Goal: Task Accomplishment & Management: Use online tool/utility

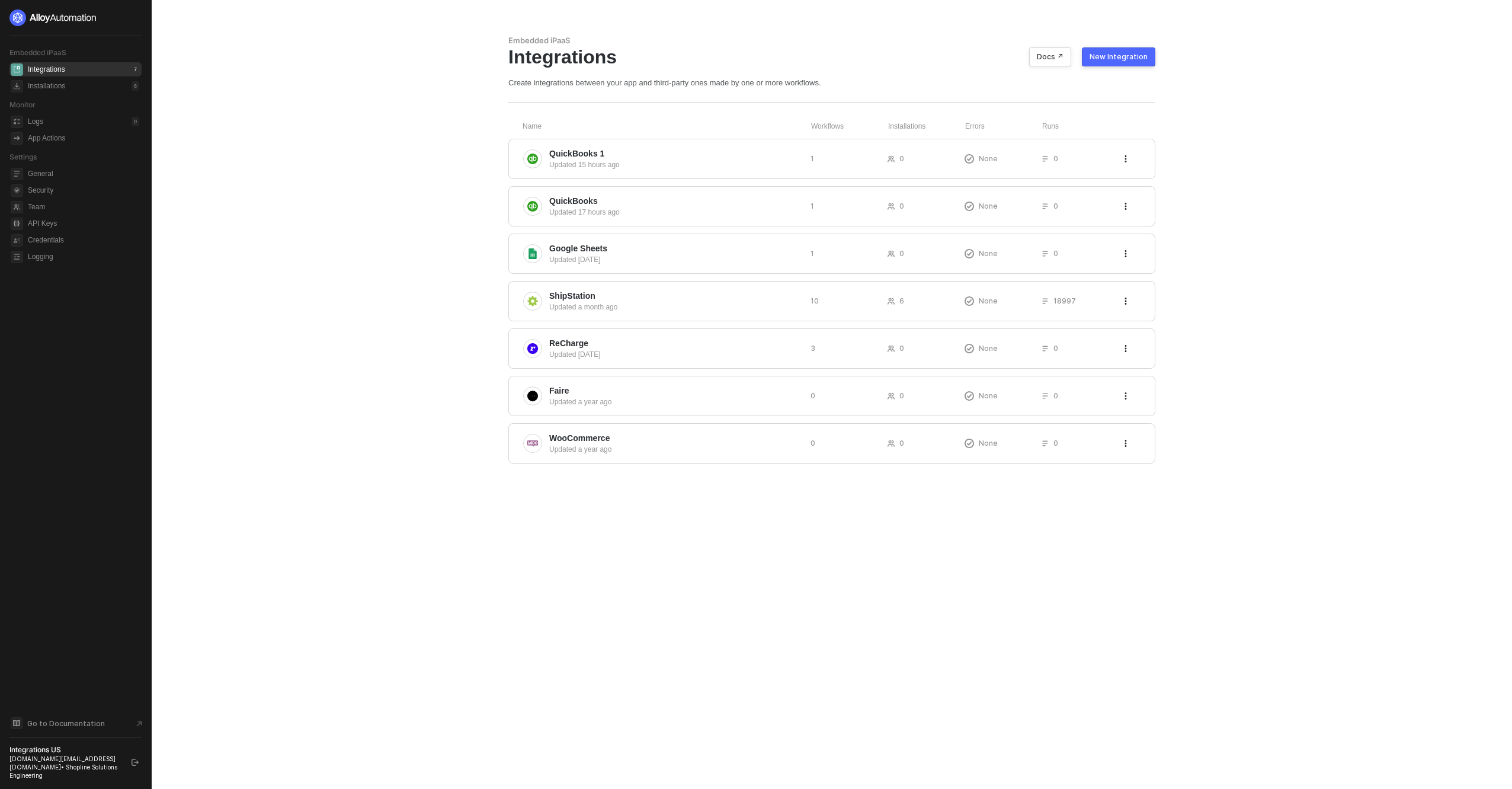
click at [1147, 58] on div "New Integration" at bounding box center [1119, 57] width 58 height 10
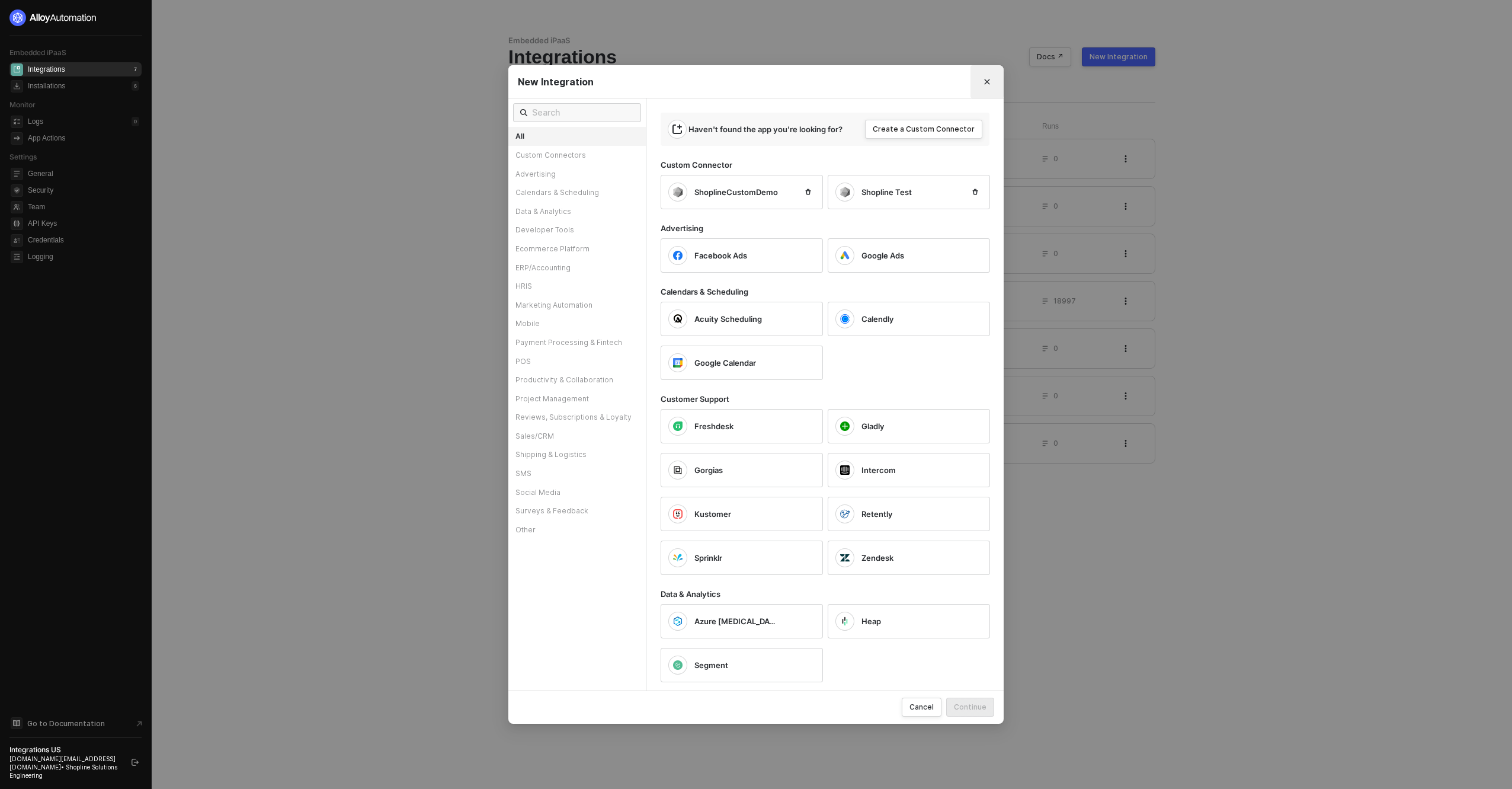
click at [984, 83] on icon "Close" at bounding box center [987, 81] width 7 height 7
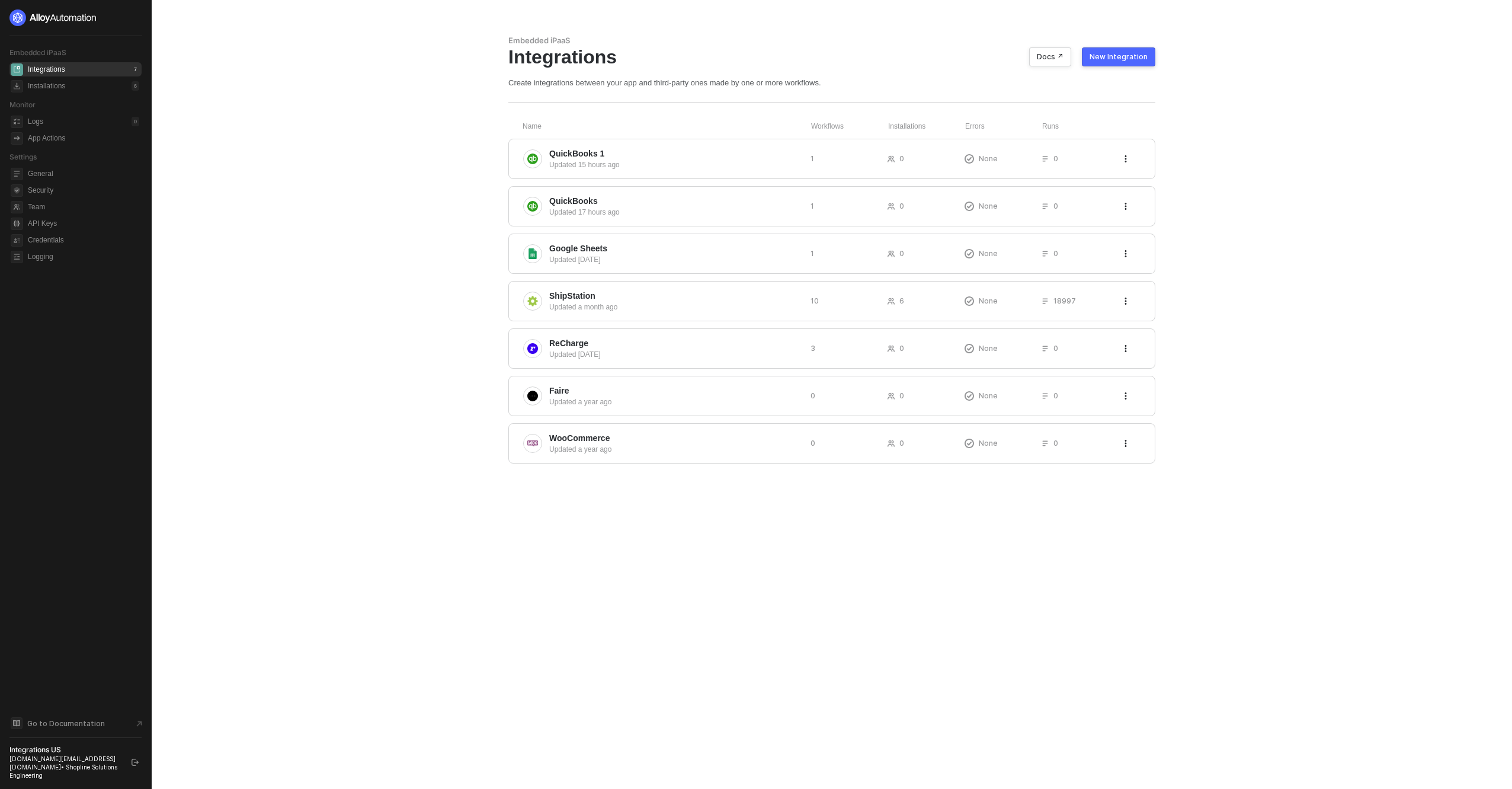
click at [363, 109] on main "Embedded iPaaS Integrations Docs ↗ New Integration Create integrations between …" at bounding box center [756, 394] width 1512 height 789
click at [1133, 58] on div "New Integration" at bounding box center [1119, 57] width 58 height 10
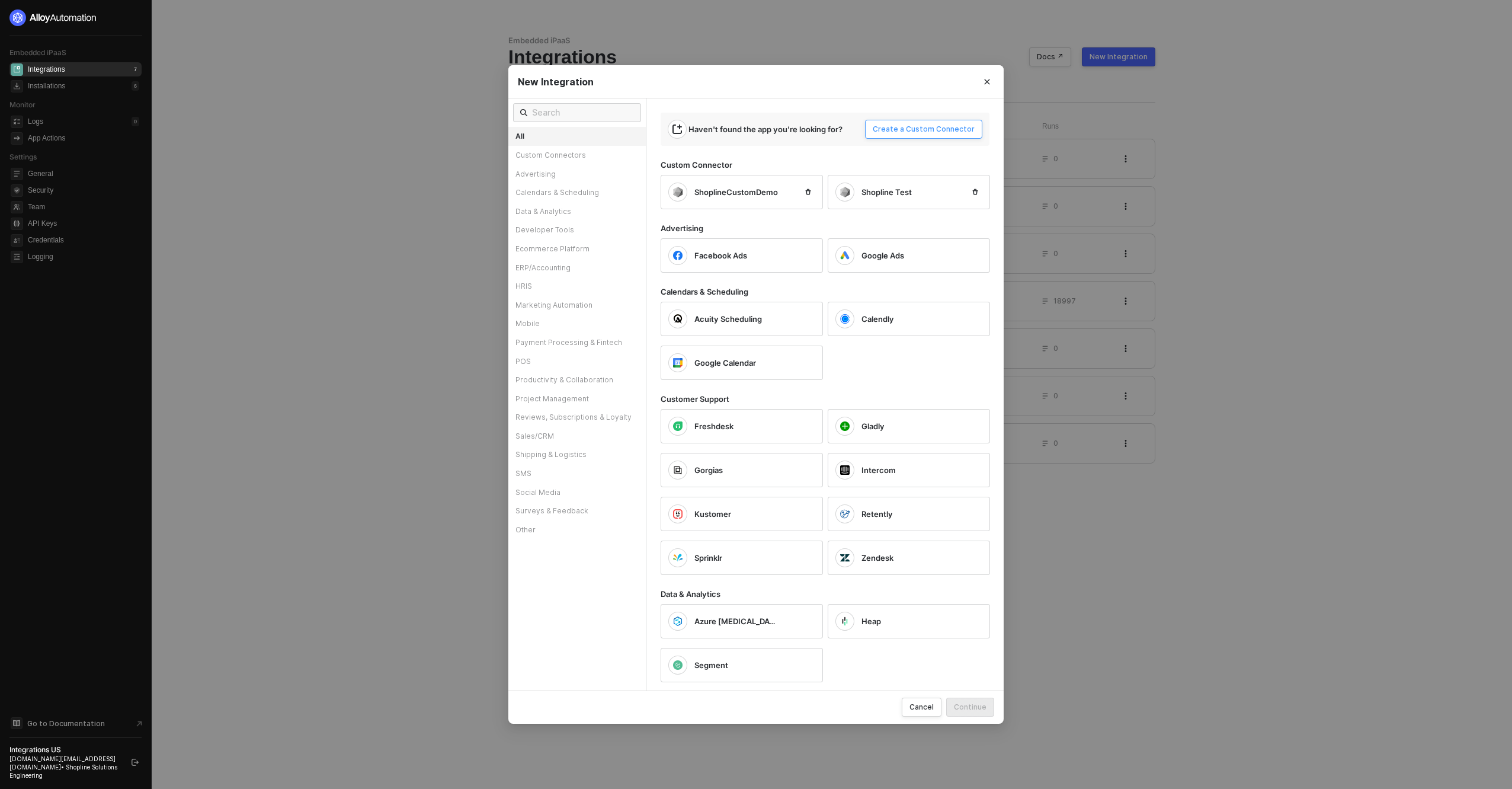
click at [904, 129] on div "Create a Custom Connector" at bounding box center [924, 129] width 102 height 10
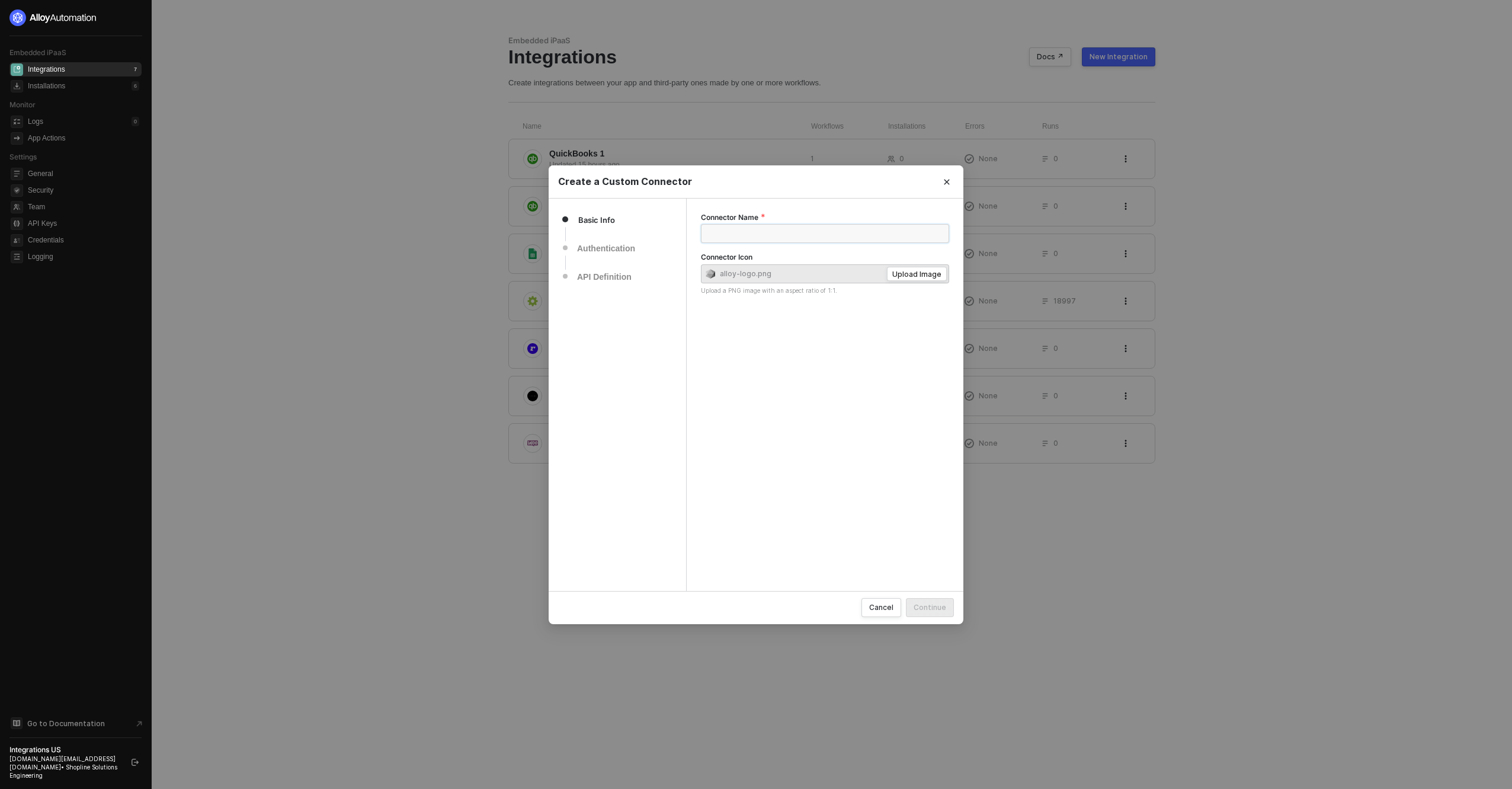
click at [815, 243] on input "Connector Name" at bounding box center [825, 234] width 248 height 19
type input "Printful"
click at [934, 611] on div "Continue" at bounding box center [930, 607] width 33 height 10
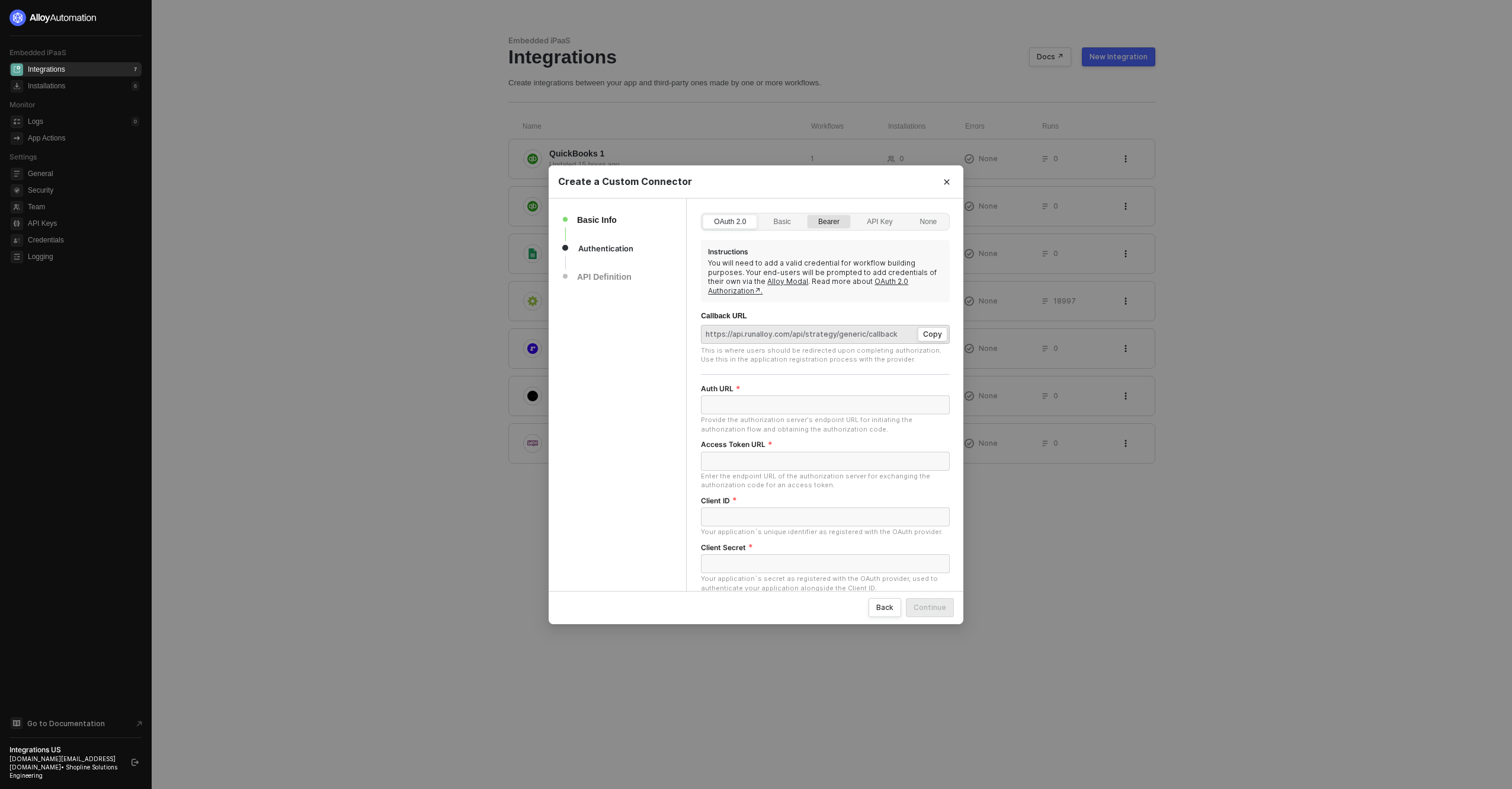
click at [819, 219] on div "Bearer" at bounding box center [829, 228] width 35 height 19
click at [808, 215] on input "Bearer" at bounding box center [808, 215] width 0 height 0
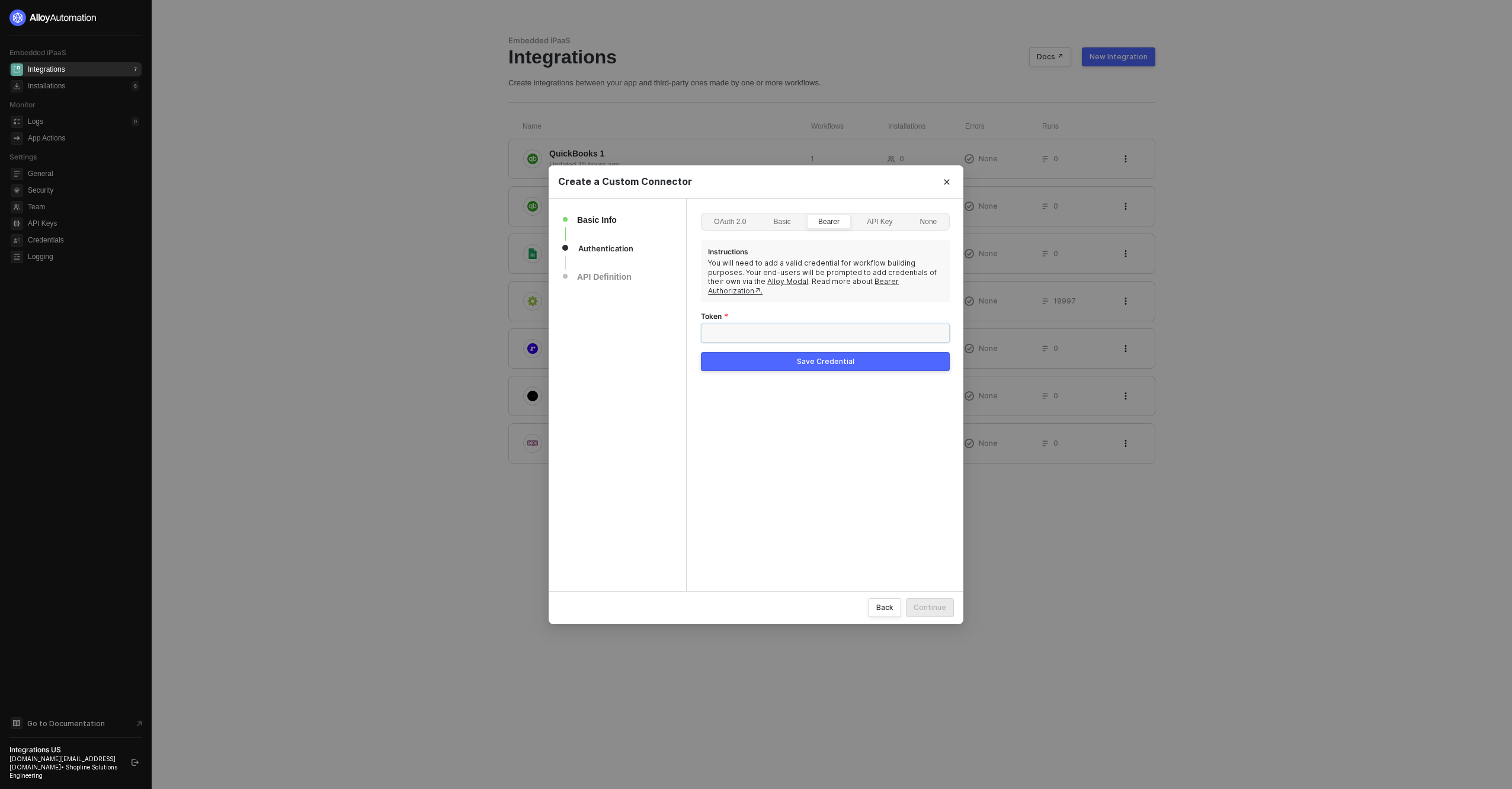
click at [775, 324] on input "Token" at bounding box center [825, 333] width 249 height 19
paste input "4BKTuot6CQjgibwYI64ias5F5S058fvyYompwe0v"
type input "4BKTuot6CQjgibwYI64ias5F5S058fvyYompwe0v"
click at [793, 358] on button "Save Credential" at bounding box center [825, 362] width 249 height 19
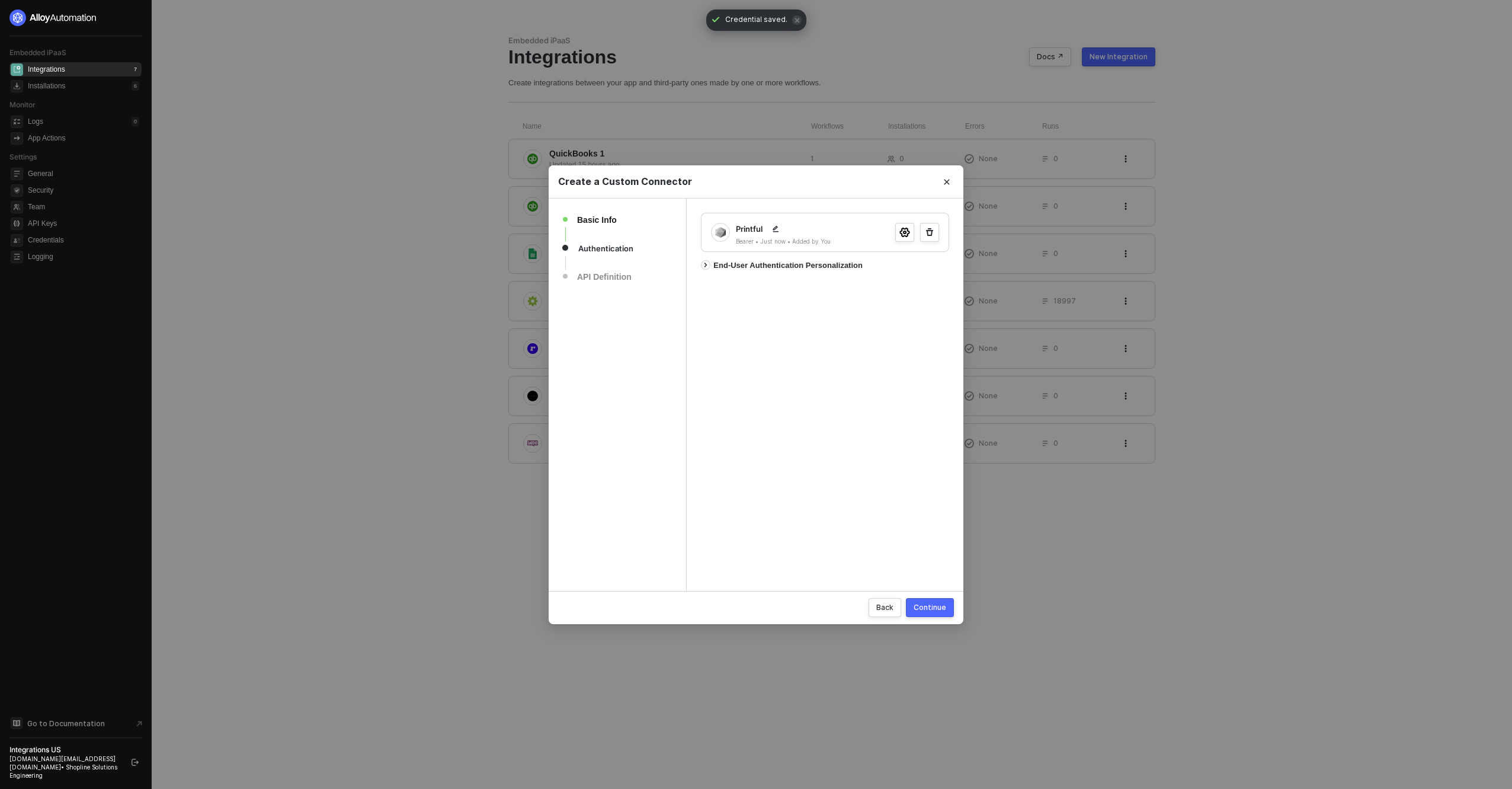
click at [940, 607] on div "Continue" at bounding box center [930, 607] width 33 height 10
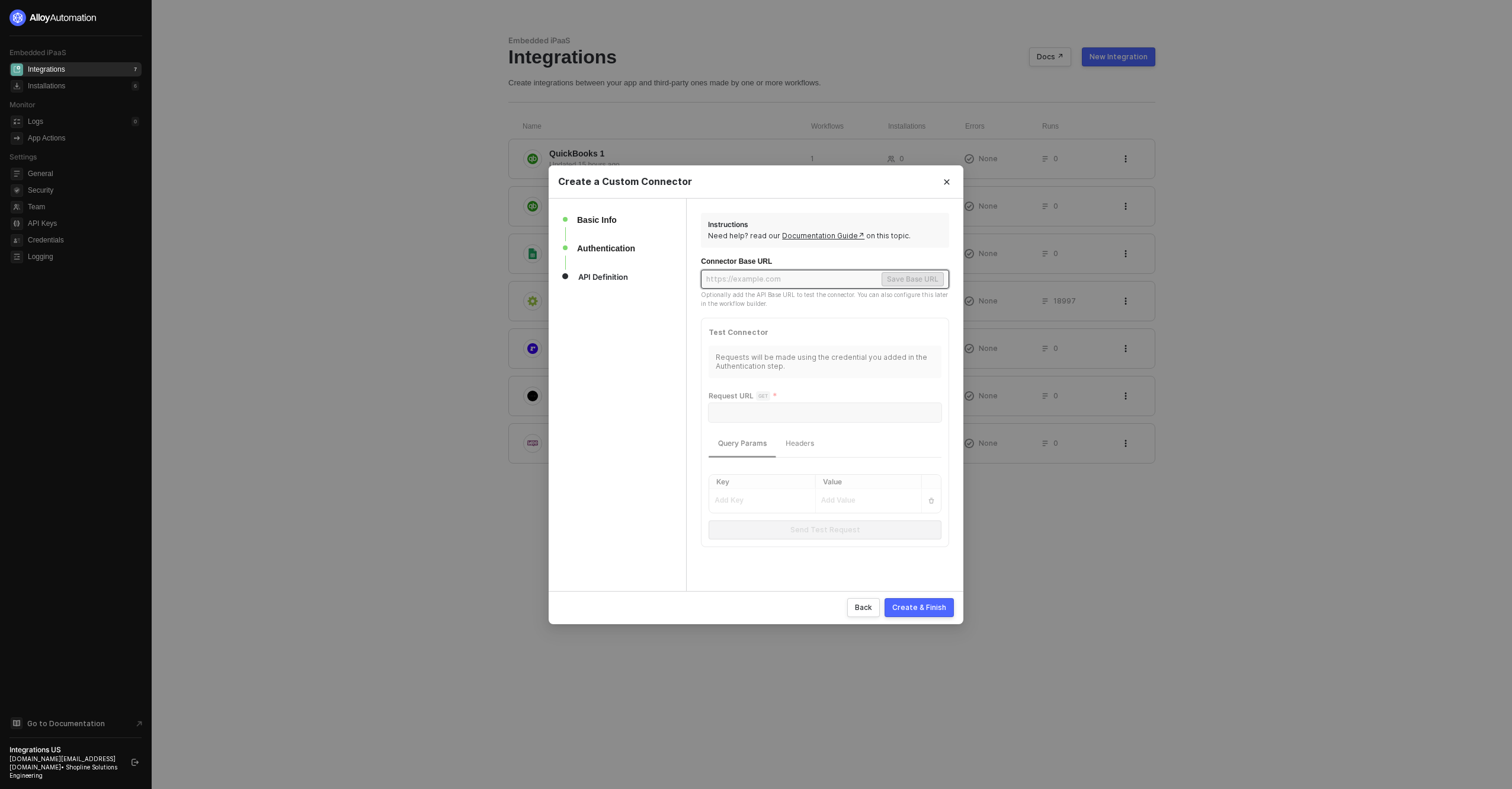
click at [790, 281] on input "text" at bounding box center [792, 279] width 173 height 14
click at [605, 244] on div "Authentication" at bounding box center [610, 248] width 65 height 14
click at [870, 602] on button "Back" at bounding box center [863, 608] width 33 height 19
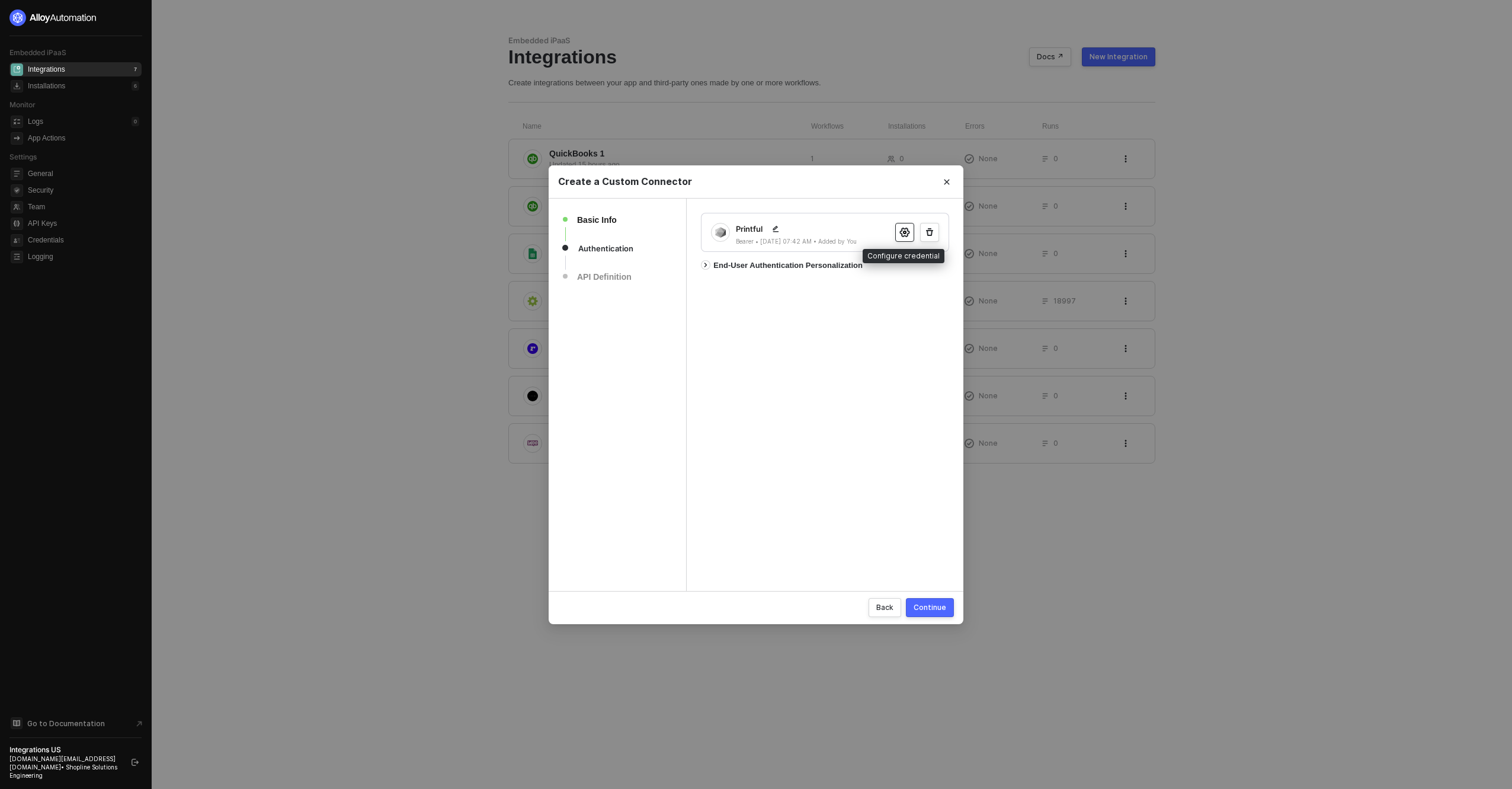
click at [905, 230] on icon "icon-settings" at bounding box center [904, 232] width 11 height 10
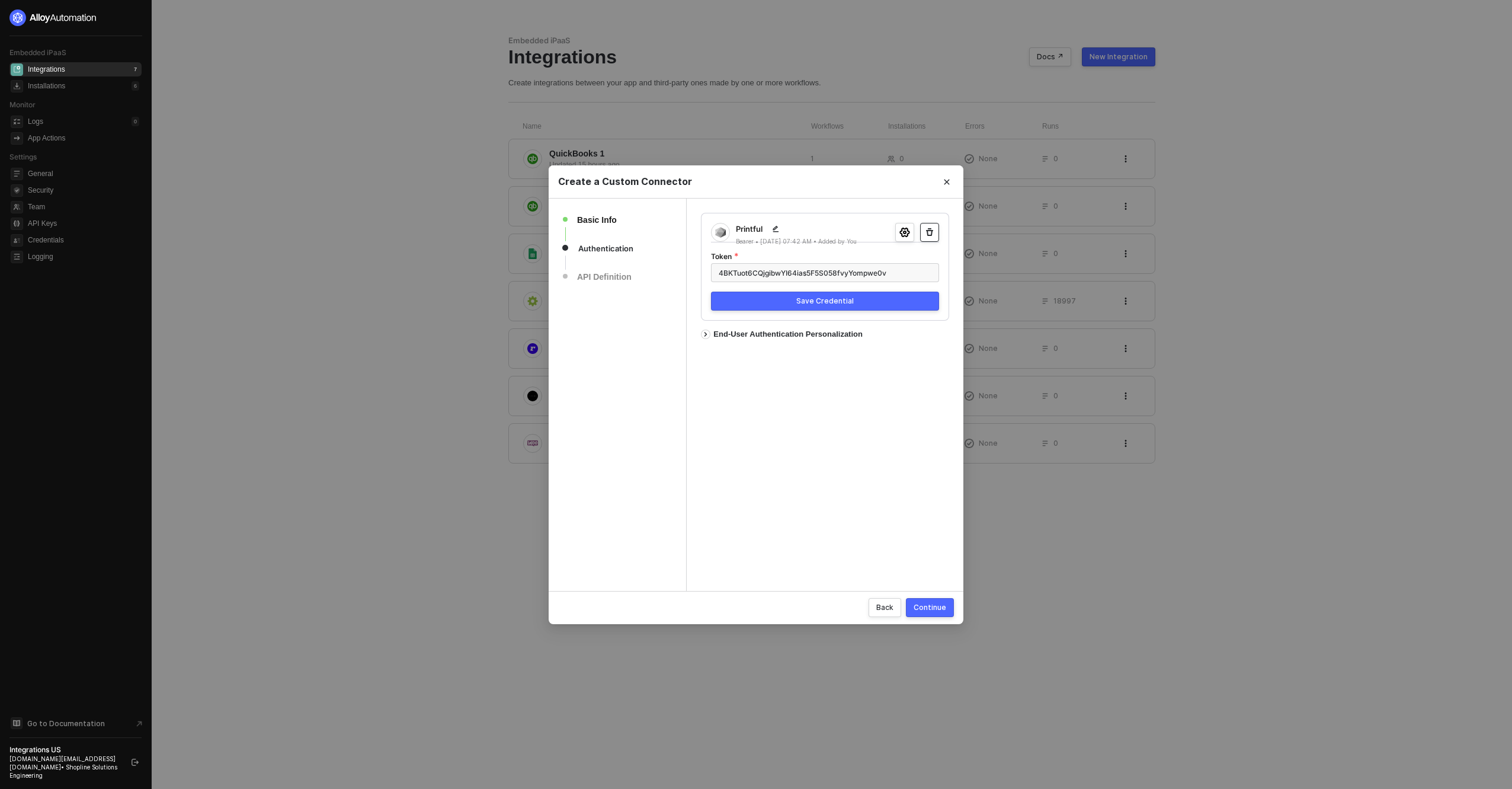
click at [933, 225] on button "button" at bounding box center [930, 232] width 19 height 19
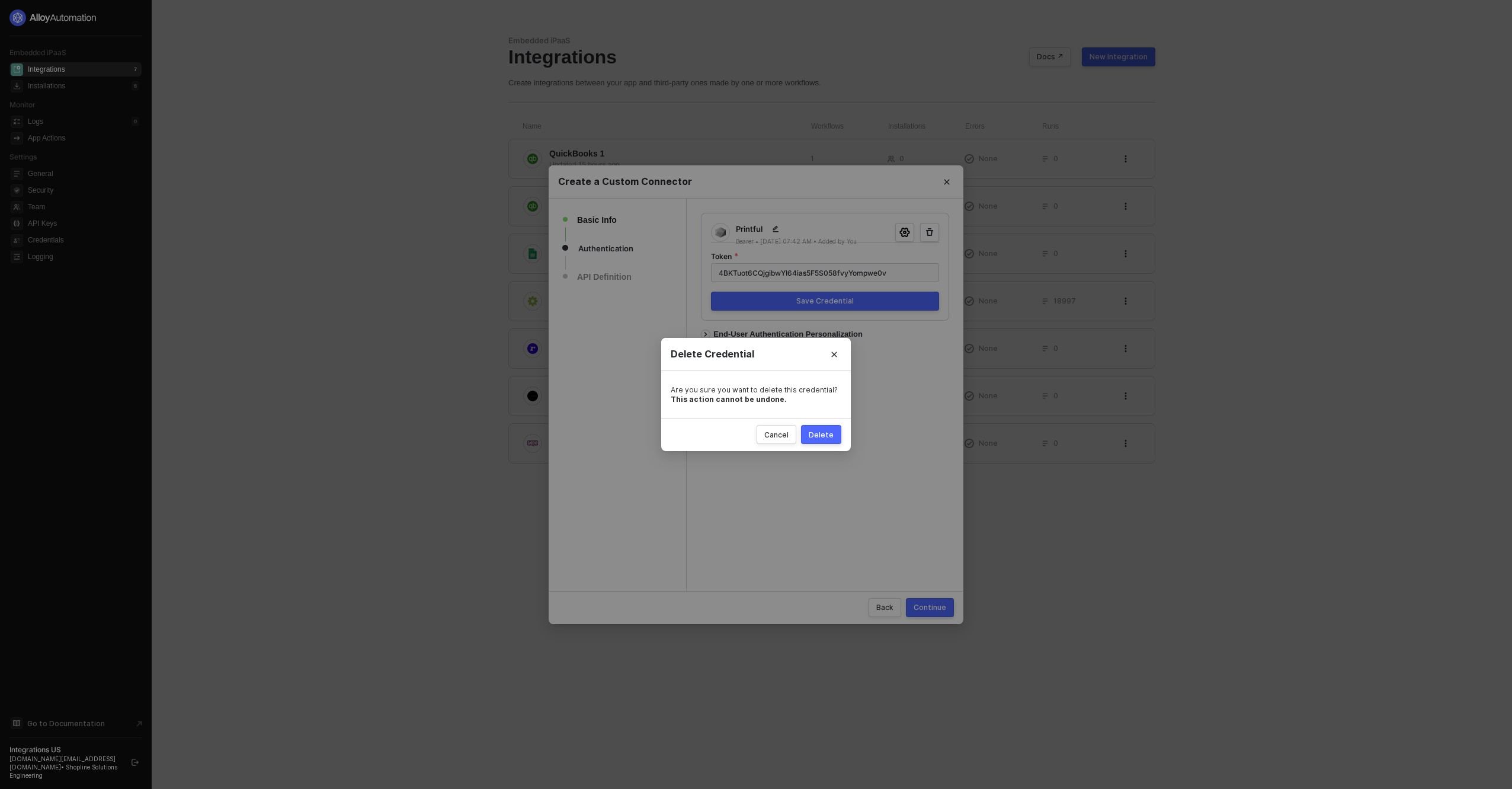
click at [821, 440] on button "Delete" at bounding box center [821, 434] width 40 height 19
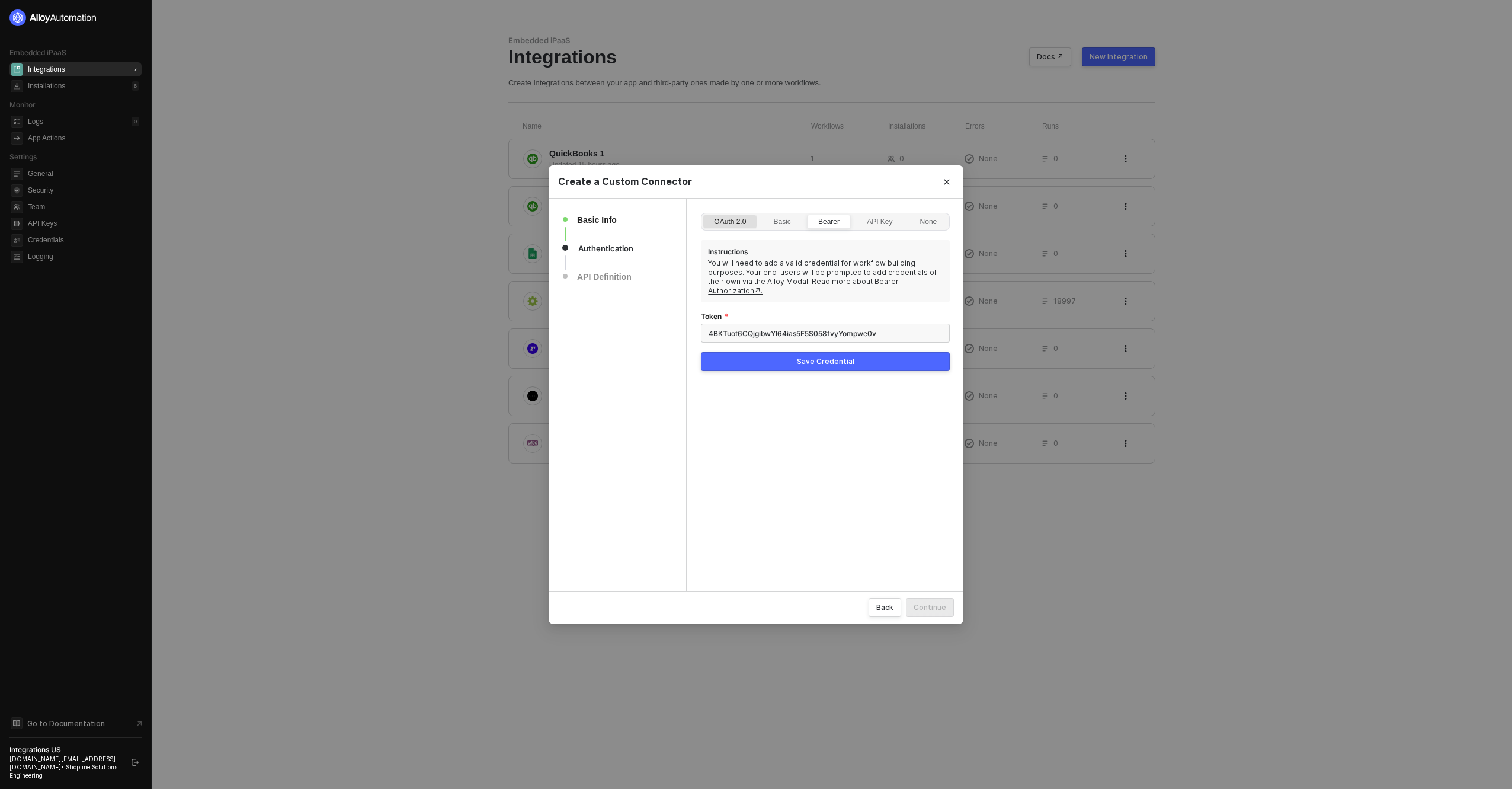
click at [744, 221] on div "OAuth 2.0" at bounding box center [730, 228] width 45 height 19
click at [704, 215] on input "OAuth 2.0" at bounding box center [704, 215] width 0 height 0
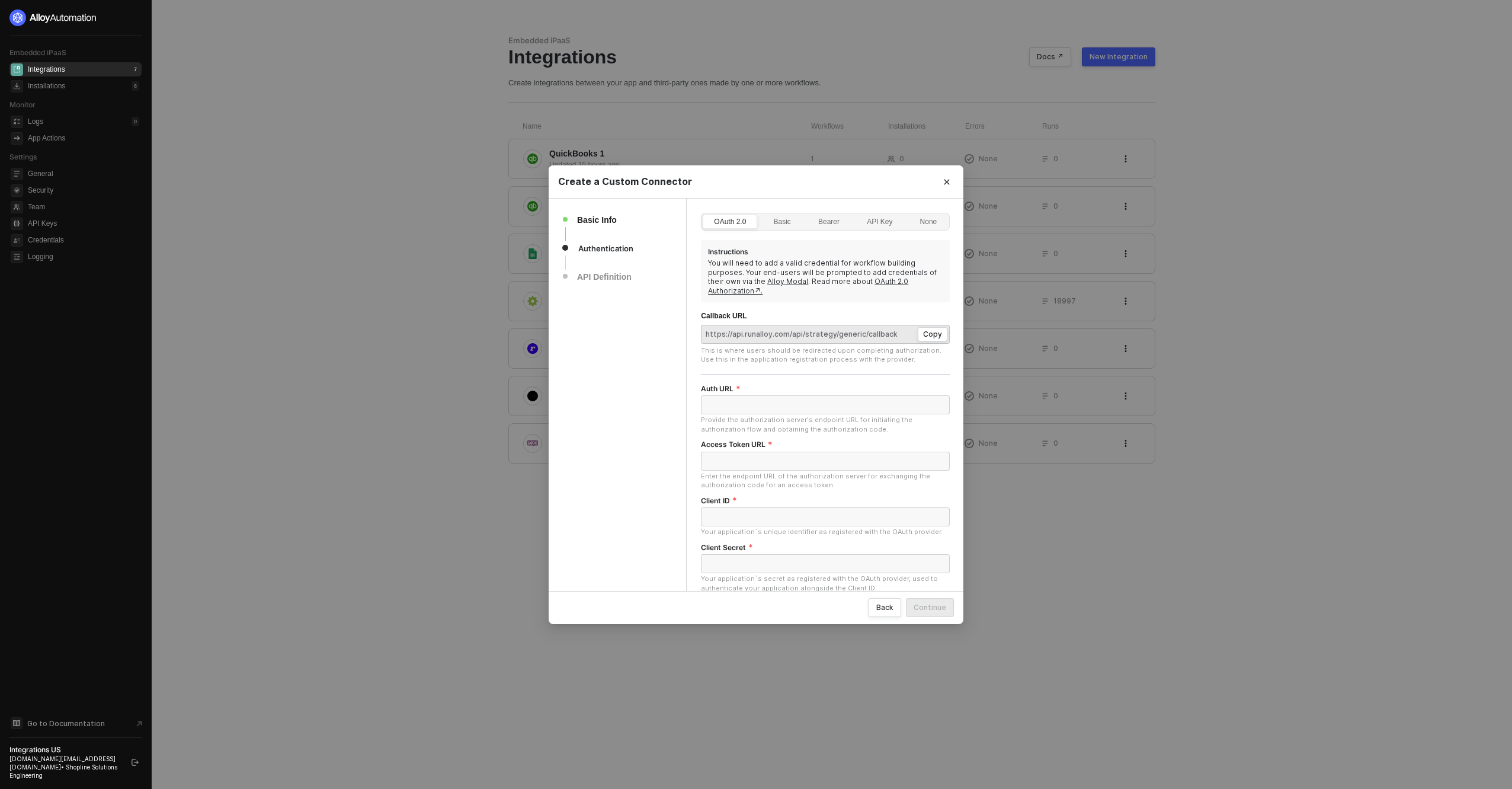
scroll to position [176, 0]
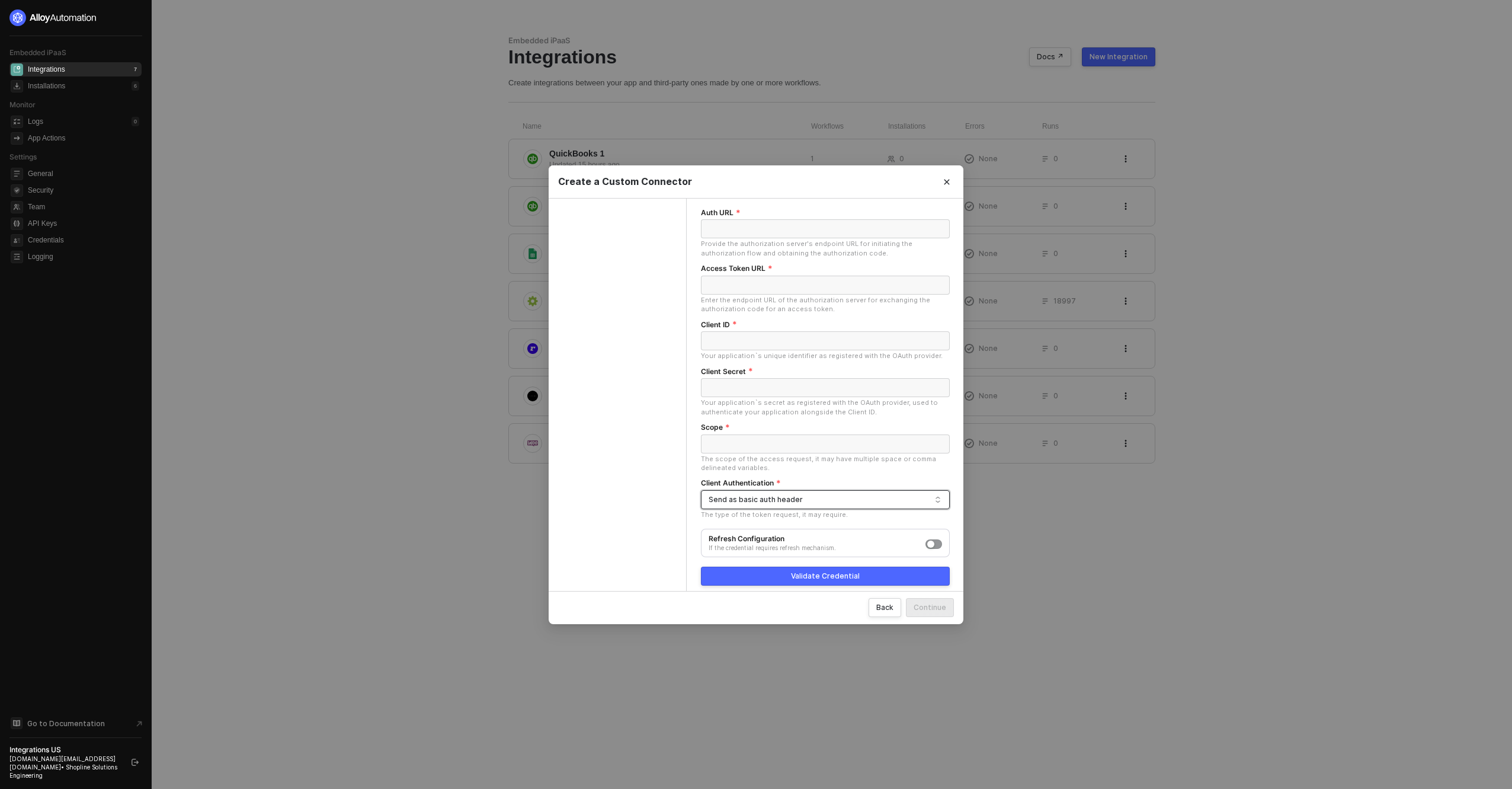
click at [773, 492] on div "Send as basic auth header" at bounding box center [820, 500] width 223 height 18
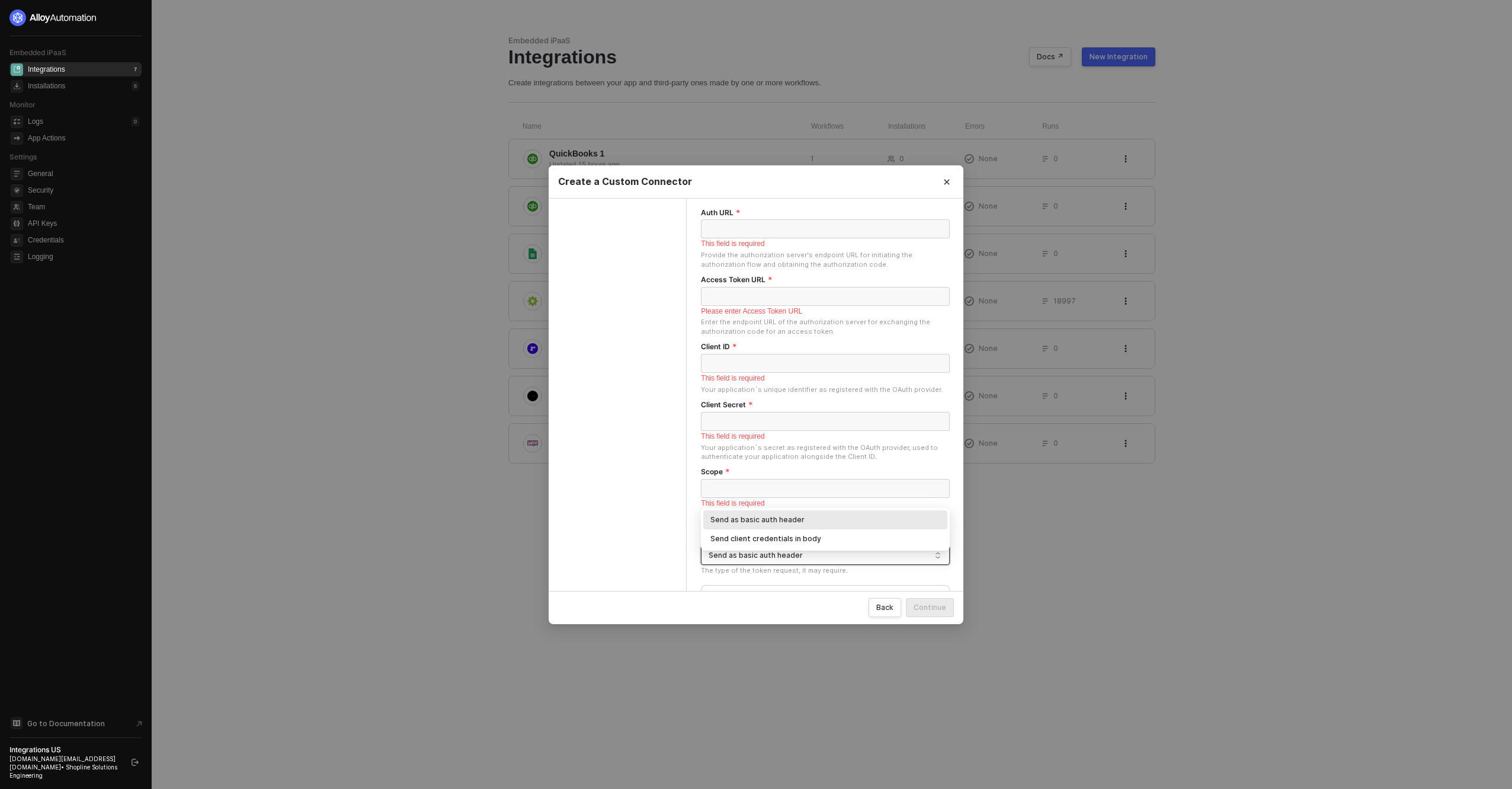
click at [771, 520] on div "Send as basic auth header" at bounding box center [825, 520] width 230 height 12
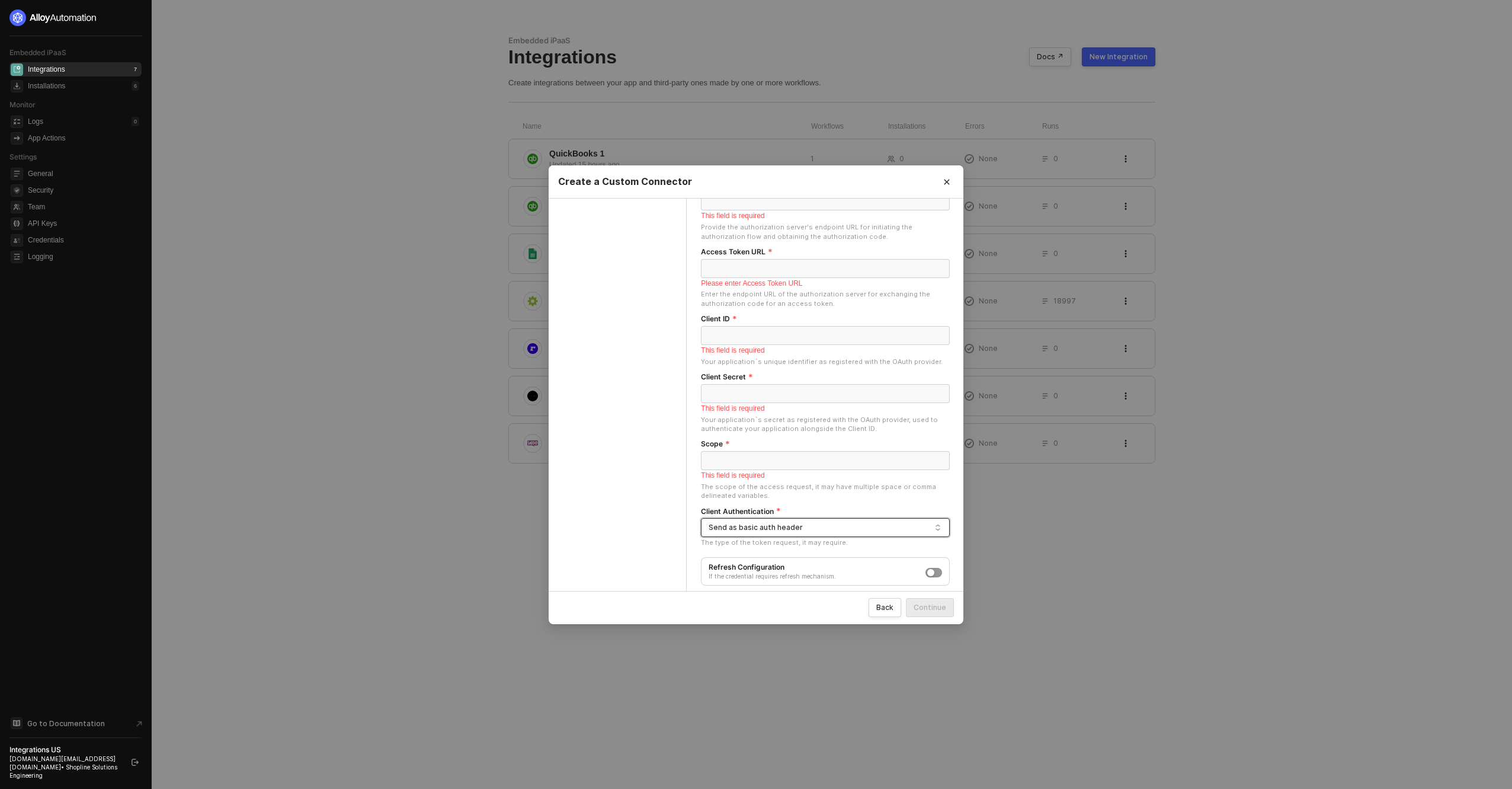
scroll to position [232, 0]
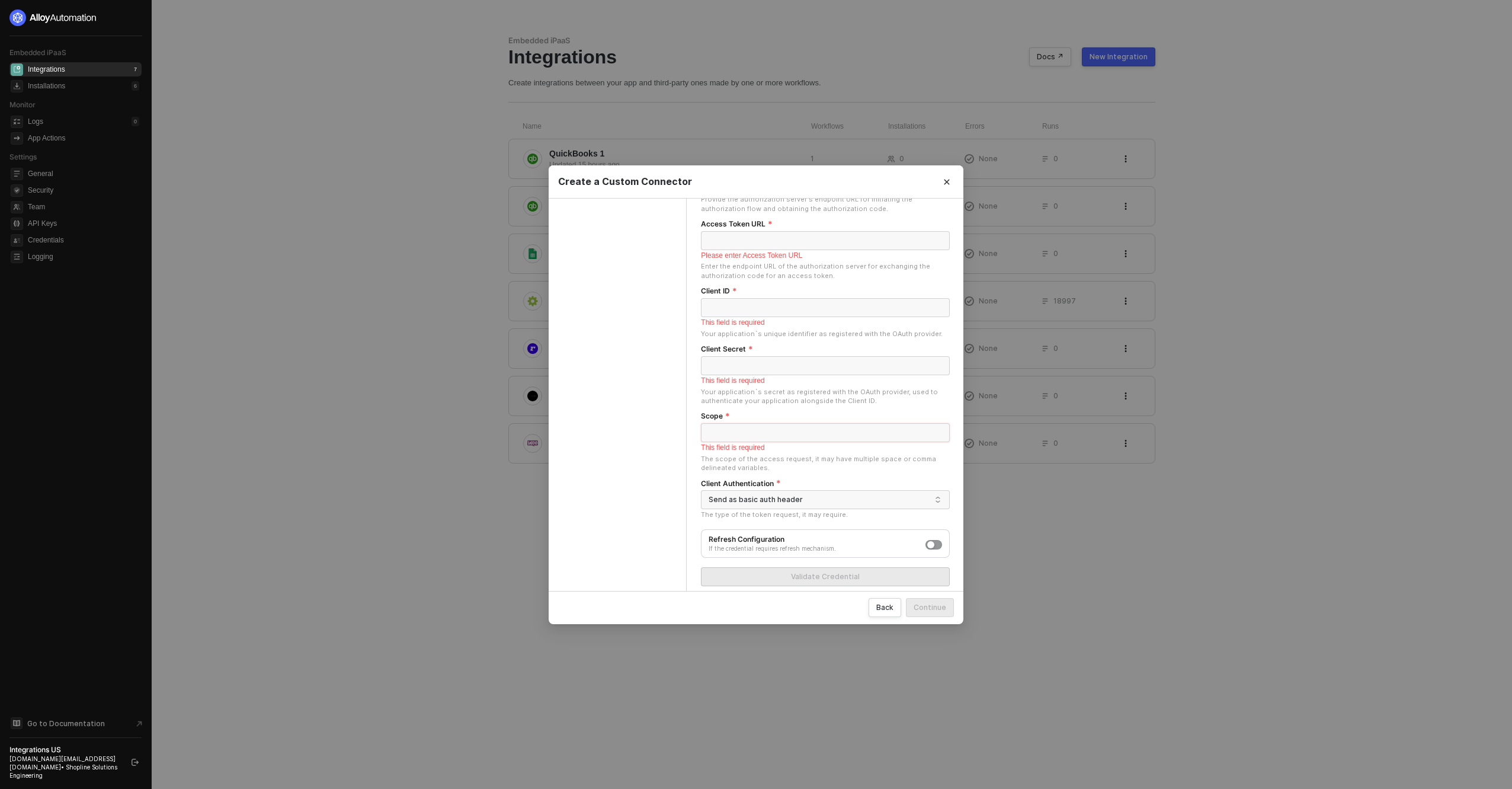
click at [771, 423] on input "Scope" at bounding box center [825, 433] width 249 height 19
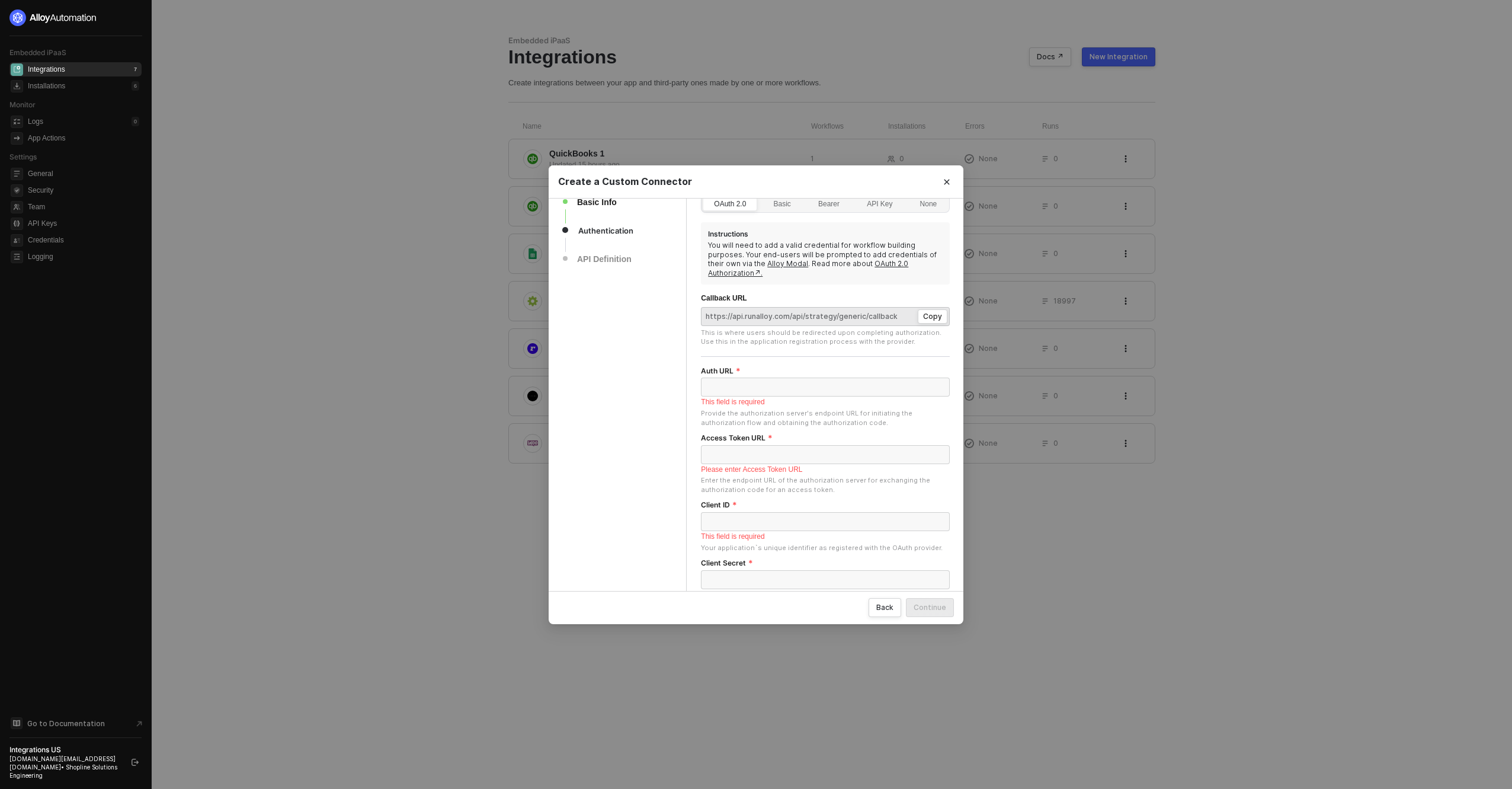
scroll to position [0, 0]
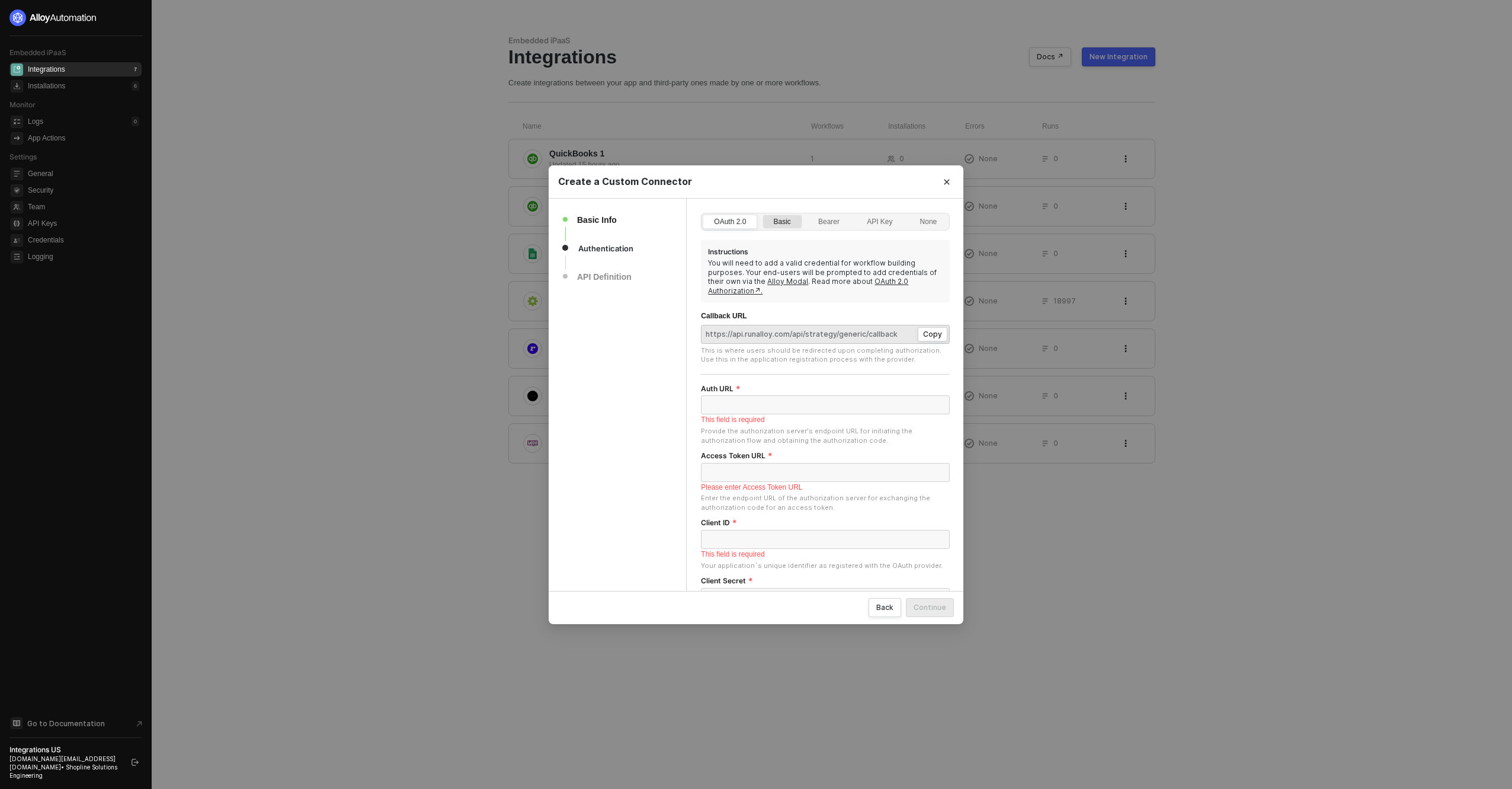
click at [791, 223] on div "Basic" at bounding box center [782, 228] width 30 height 19
click at [763, 215] on input "Basic" at bounding box center [763, 215] width 0 height 0
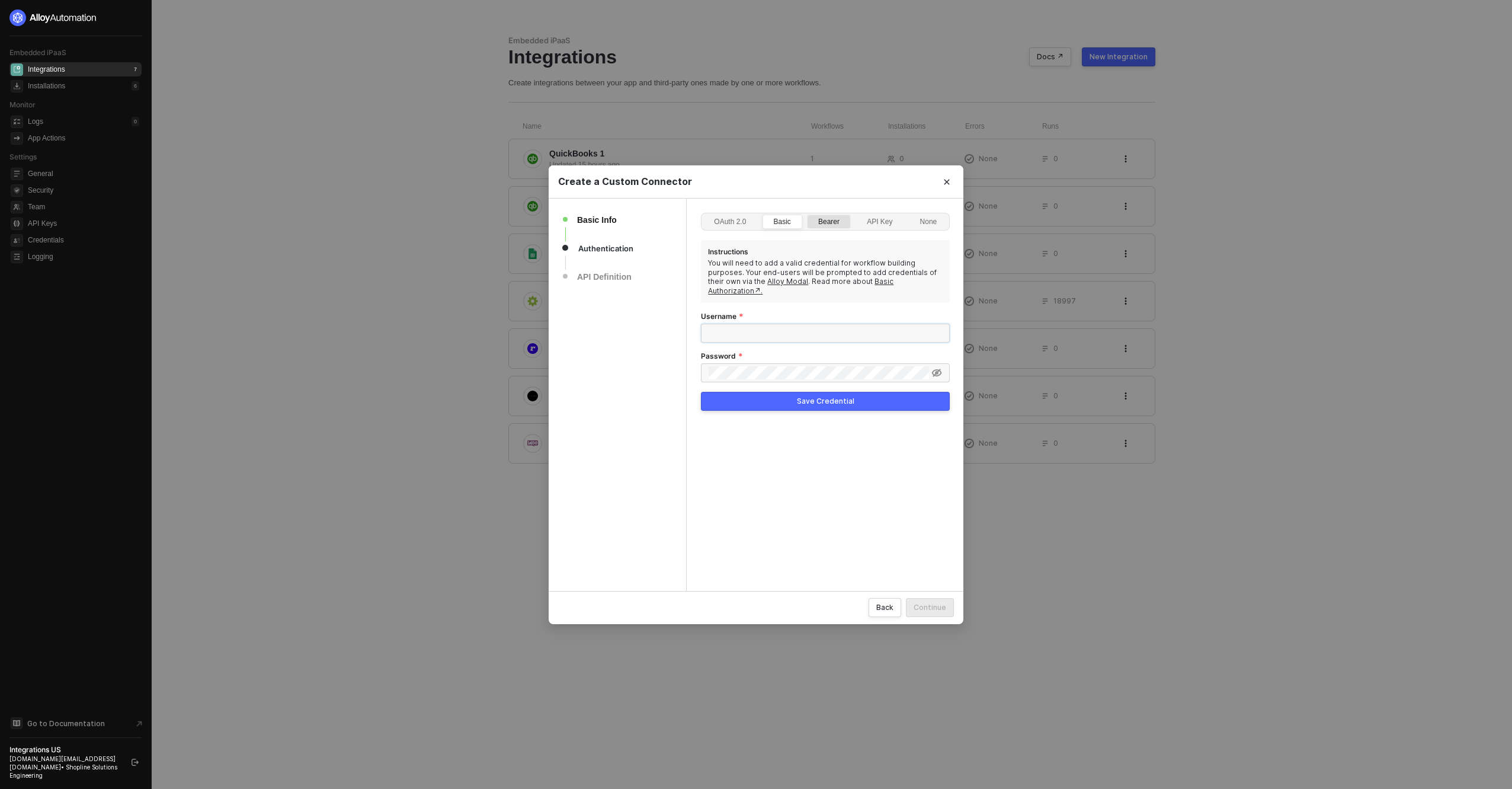
type input "[DOMAIN_NAME][EMAIL_ADDRESS][DOMAIN_NAME]"
click at [868, 228] on div "API Key" at bounding box center [879, 228] width 38 height 19
click at [856, 215] on input "API Key" at bounding box center [856, 215] width 0 height 0
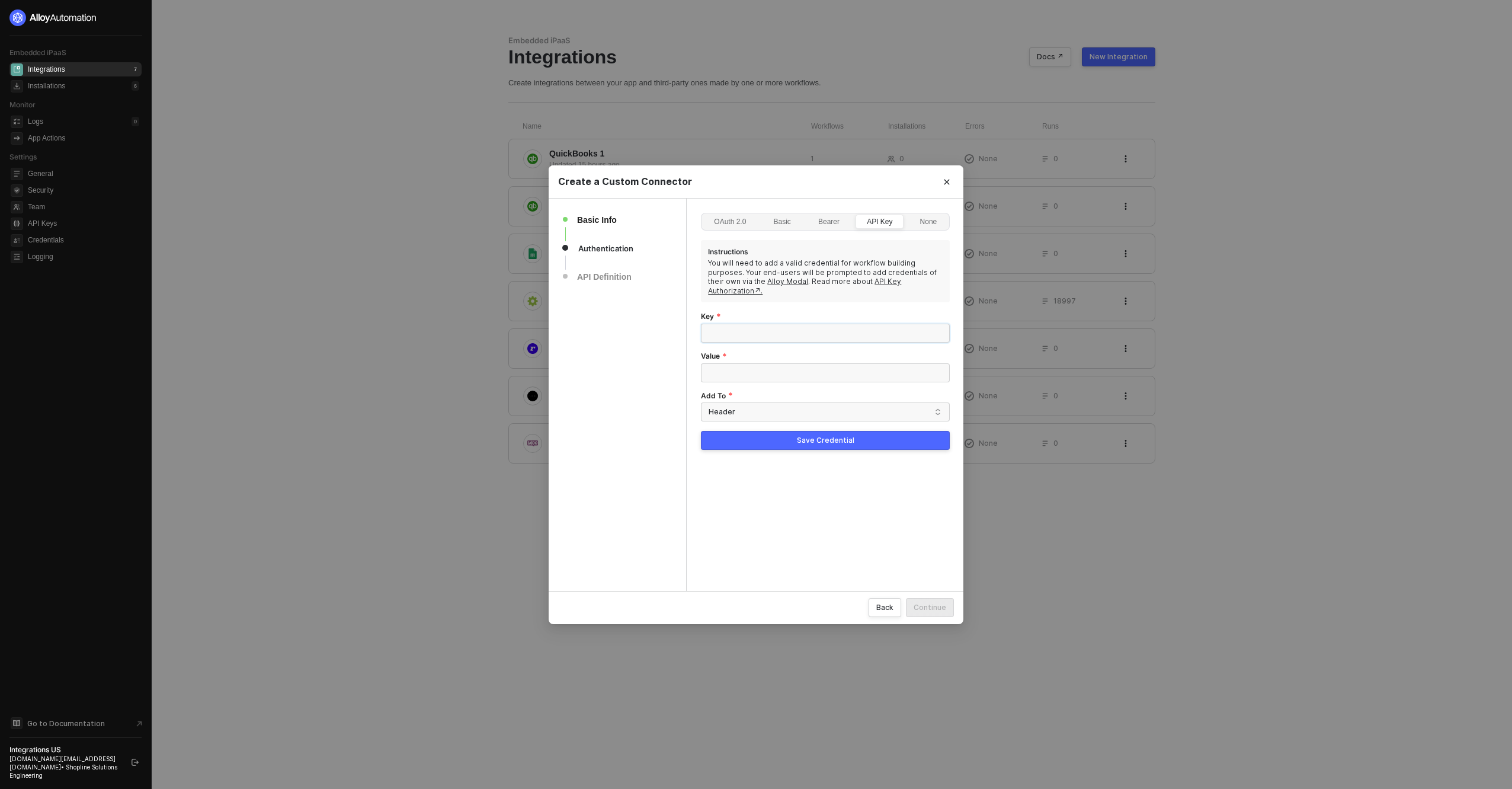
click at [776, 324] on input "Key" at bounding box center [825, 333] width 249 height 19
click at [829, 219] on div "Bearer" at bounding box center [829, 228] width 35 height 19
click at [808, 215] on input "Bearer" at bounding box center [808, 215] width 0 height 0
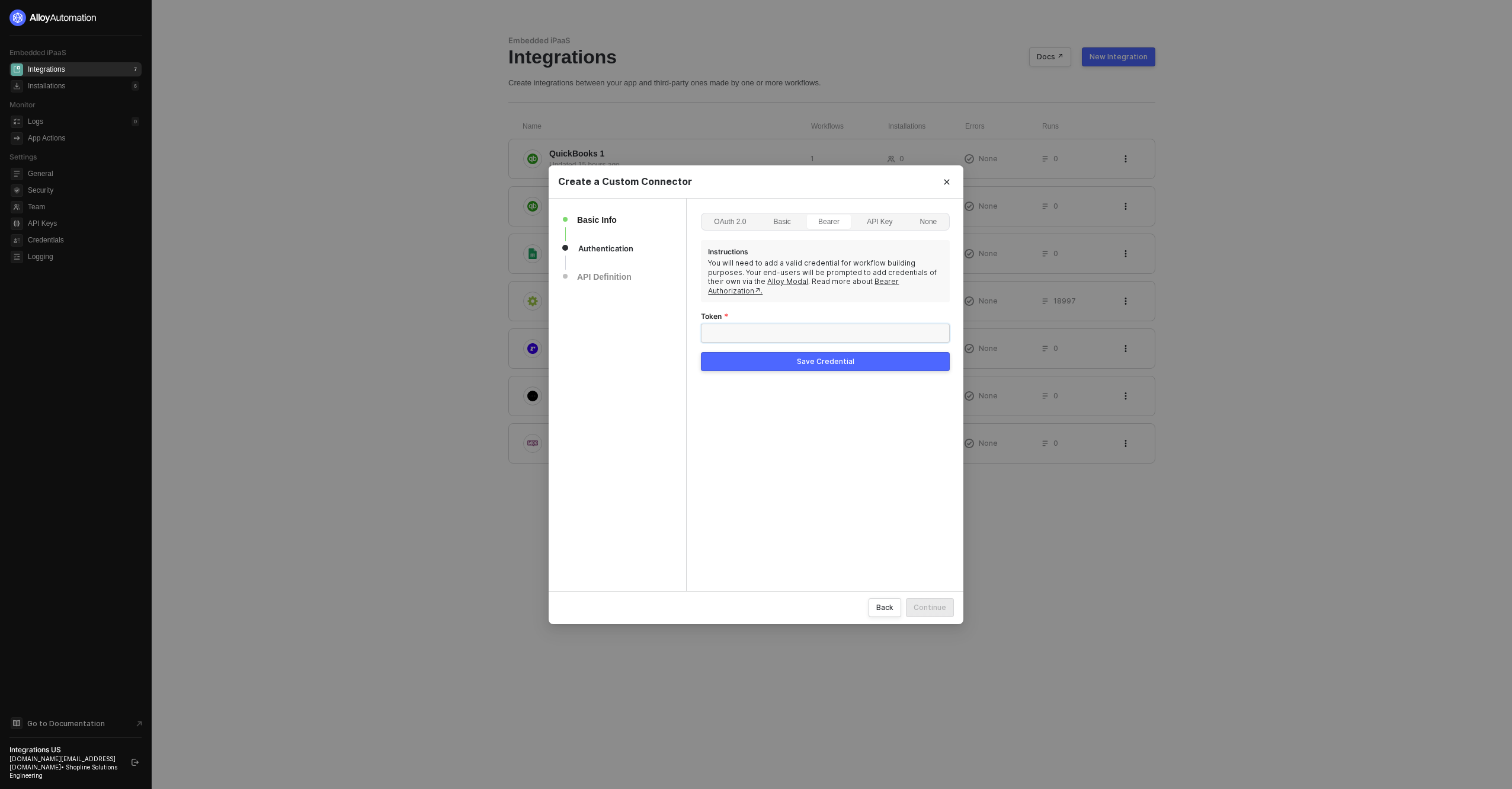
click at [756, 324] on input "Token" at bounding box center [825, 333] width 249 height 19
paste input "4BKTuot6CQjgibwYI64ias5F5S058fvyYompwe0v"
type input "4BKTuot6CQjgibwYI64ias5F5S058fvyYompwe0v"
click at [769, 355] on button "Save Credential" at bounding box center [825, 362] width 249 height 19
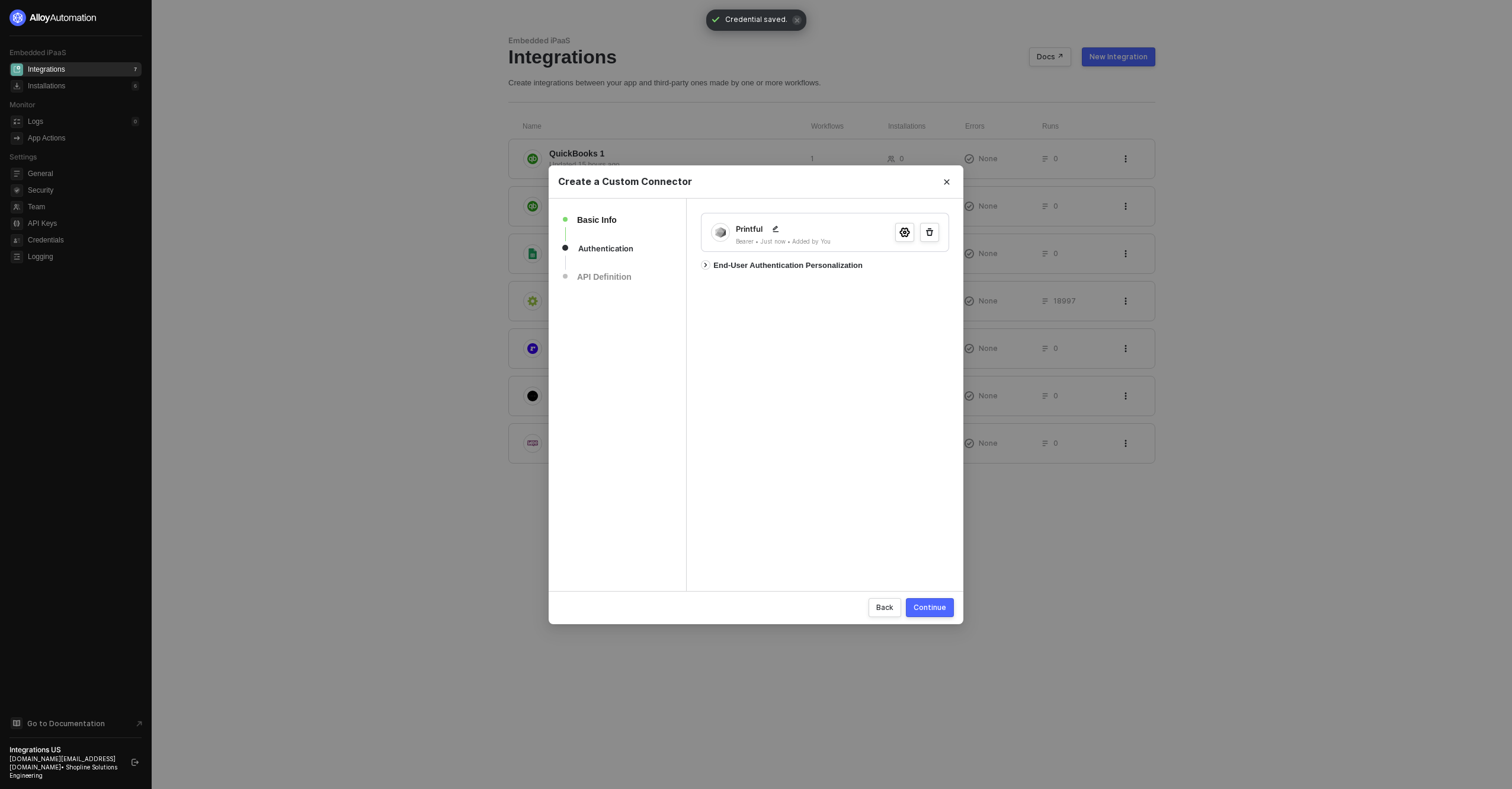
click at [923, 612] on button "Continue" at bounding box center [930, 608] width 48 height 19
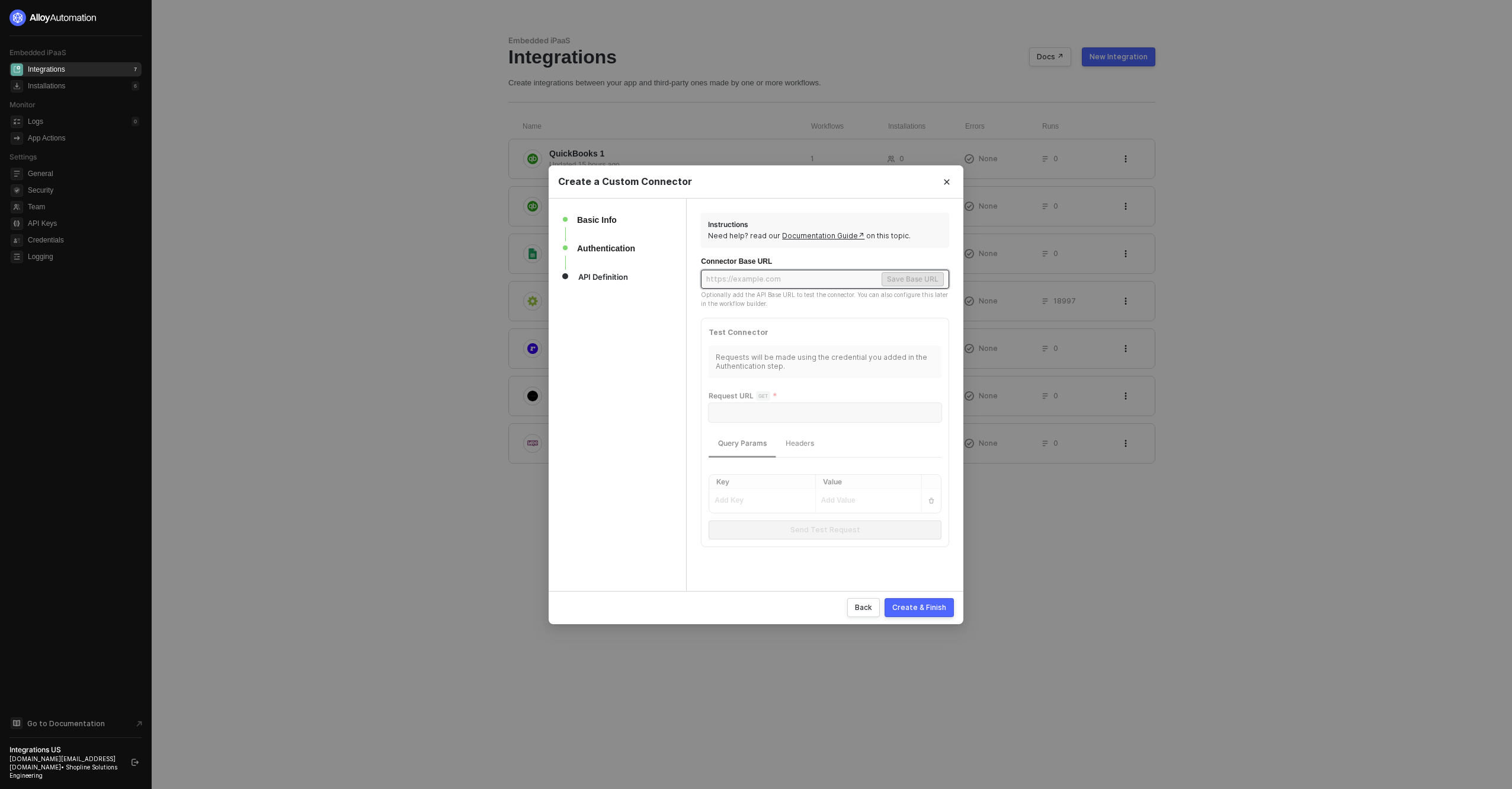
paste input "[URL][DOMAIN_NAME]"
type input "[URL][DOMAIN_NAME]"
click at [923, 610] on div "Create & Finish" at bounding box center [919, 607] width 54 height 10
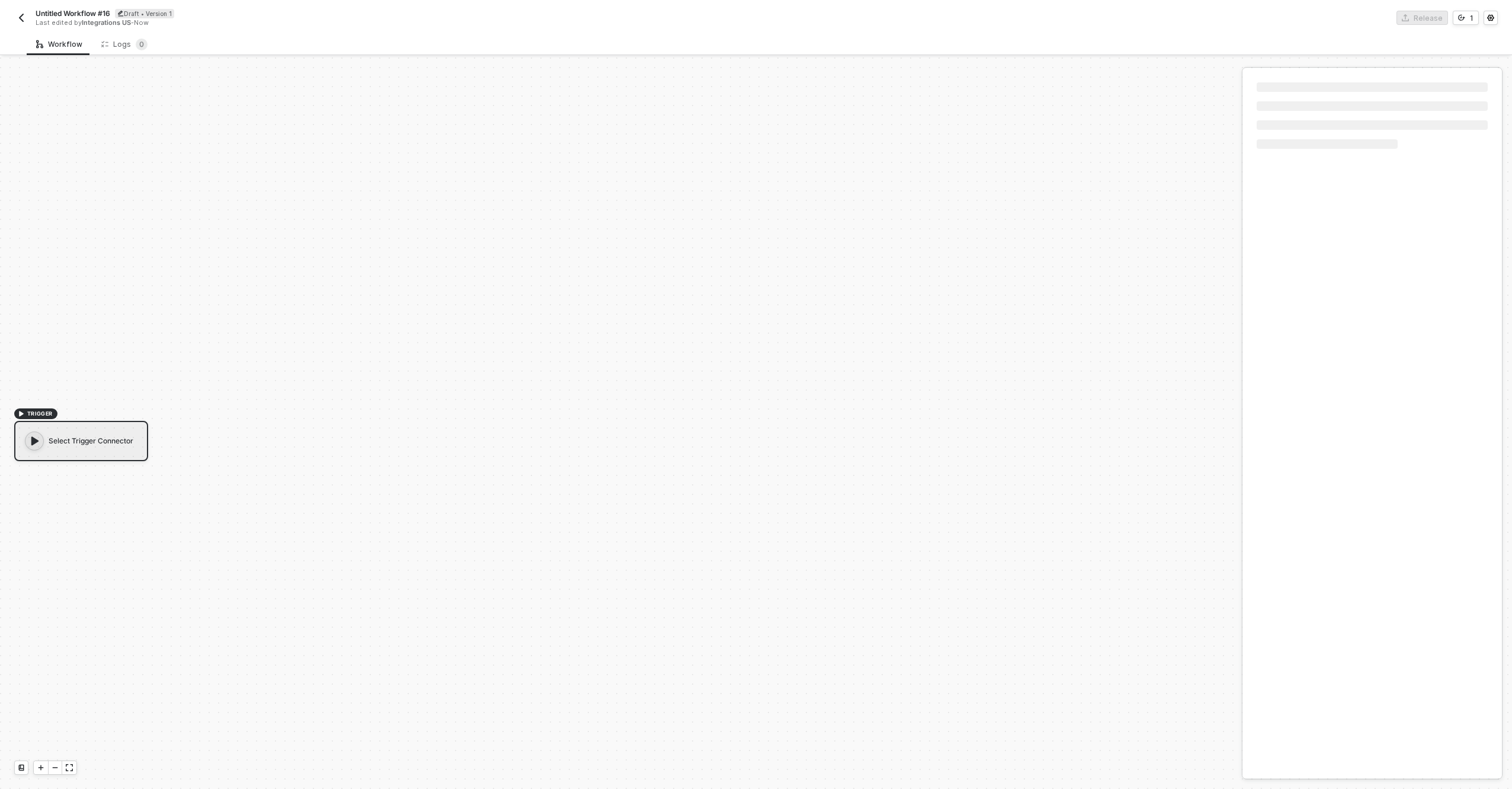
scroll to position [22, 0]
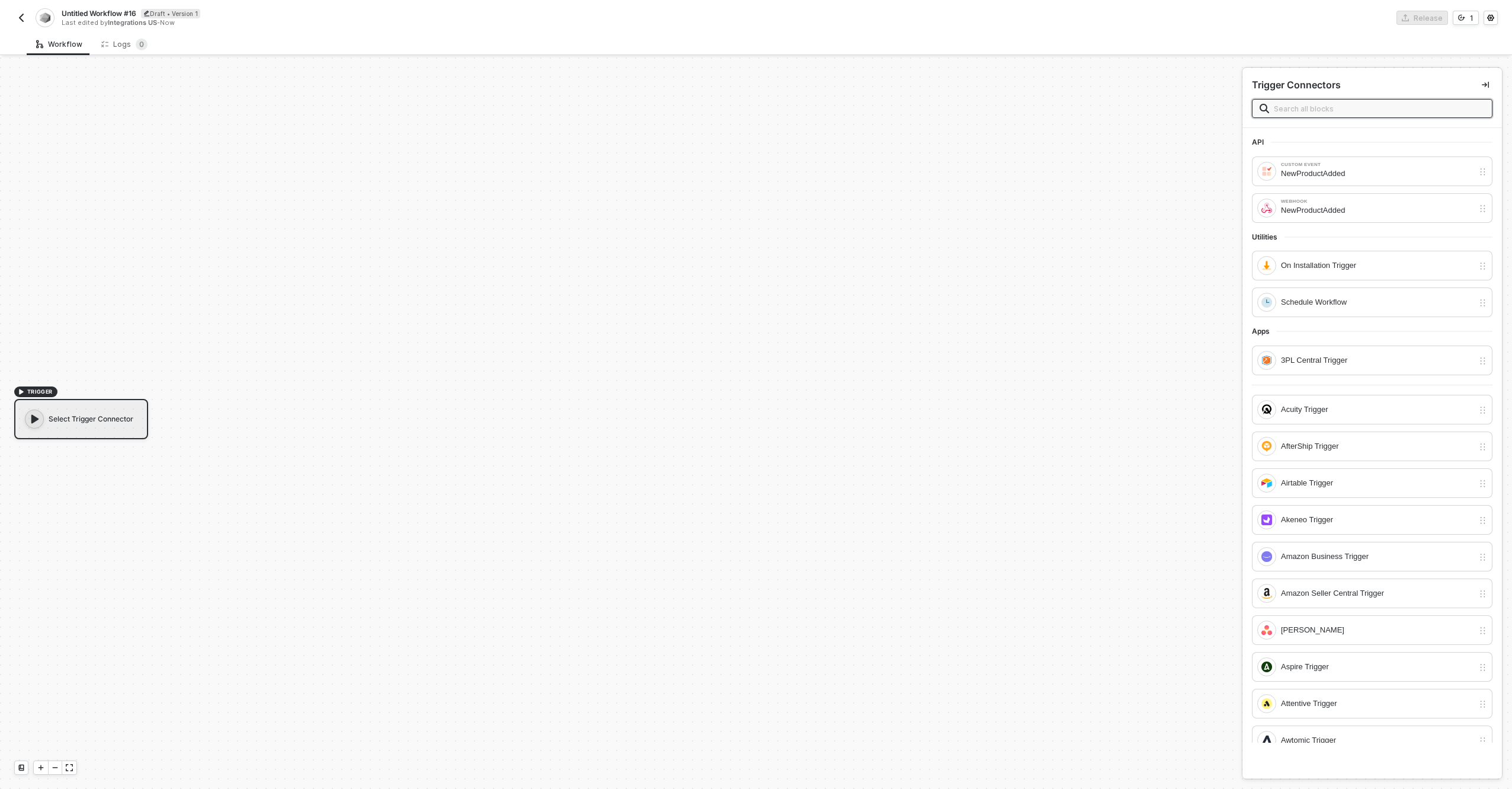
click at [1343, 110] on input "text" at bounding box center [1380, 108] width 211 height 13
click at [1346, 296] on div "Schedule Workflow" at bounding box center [1377, 302] width 193 height 13
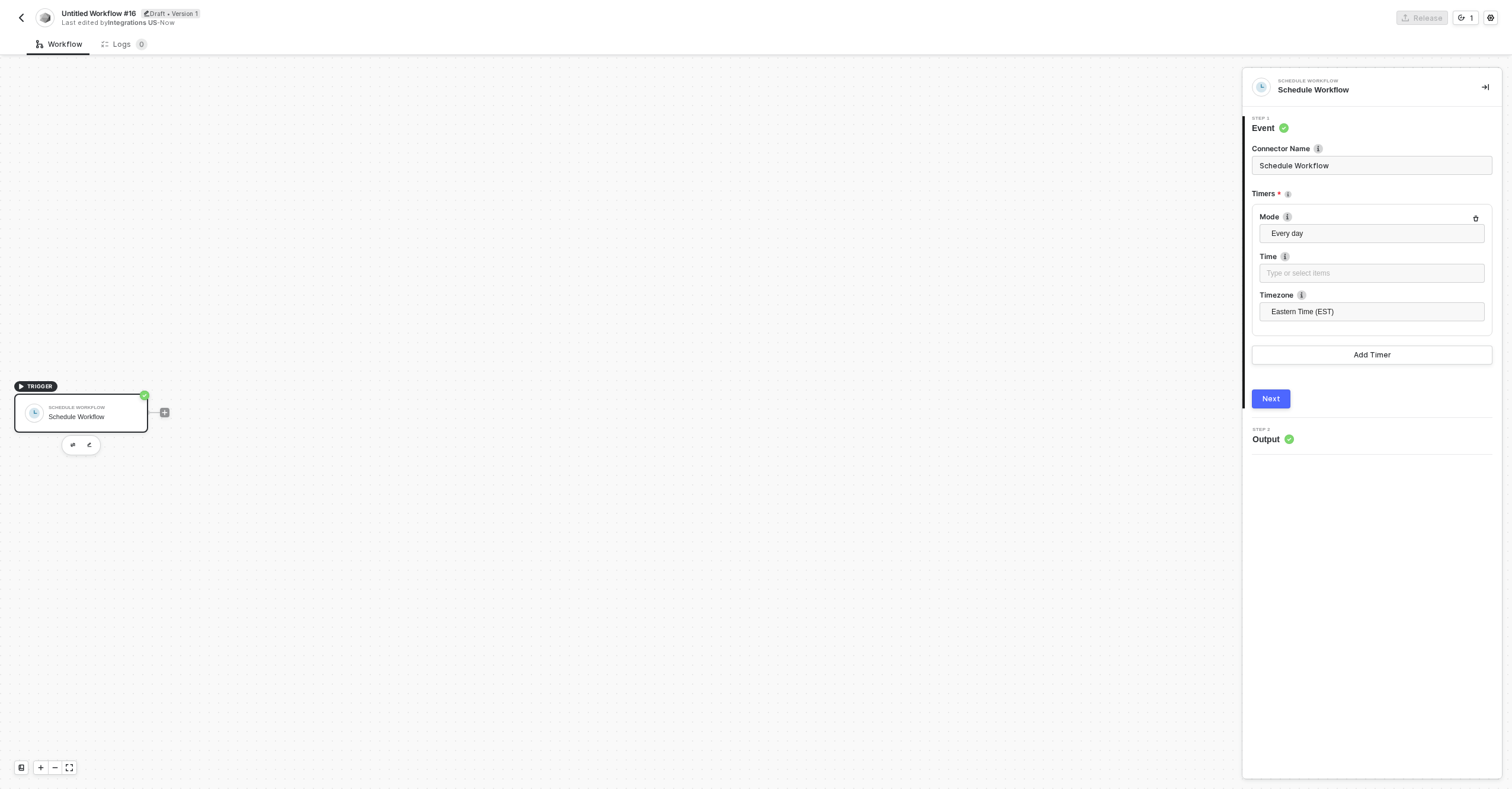
click at [115, 413] on div "Schedule Workflow" at bounding box center [93, 417] width 89 height 8
click at [74, 445] on img "button" at bounding box center [72, 445] width 4 height 4
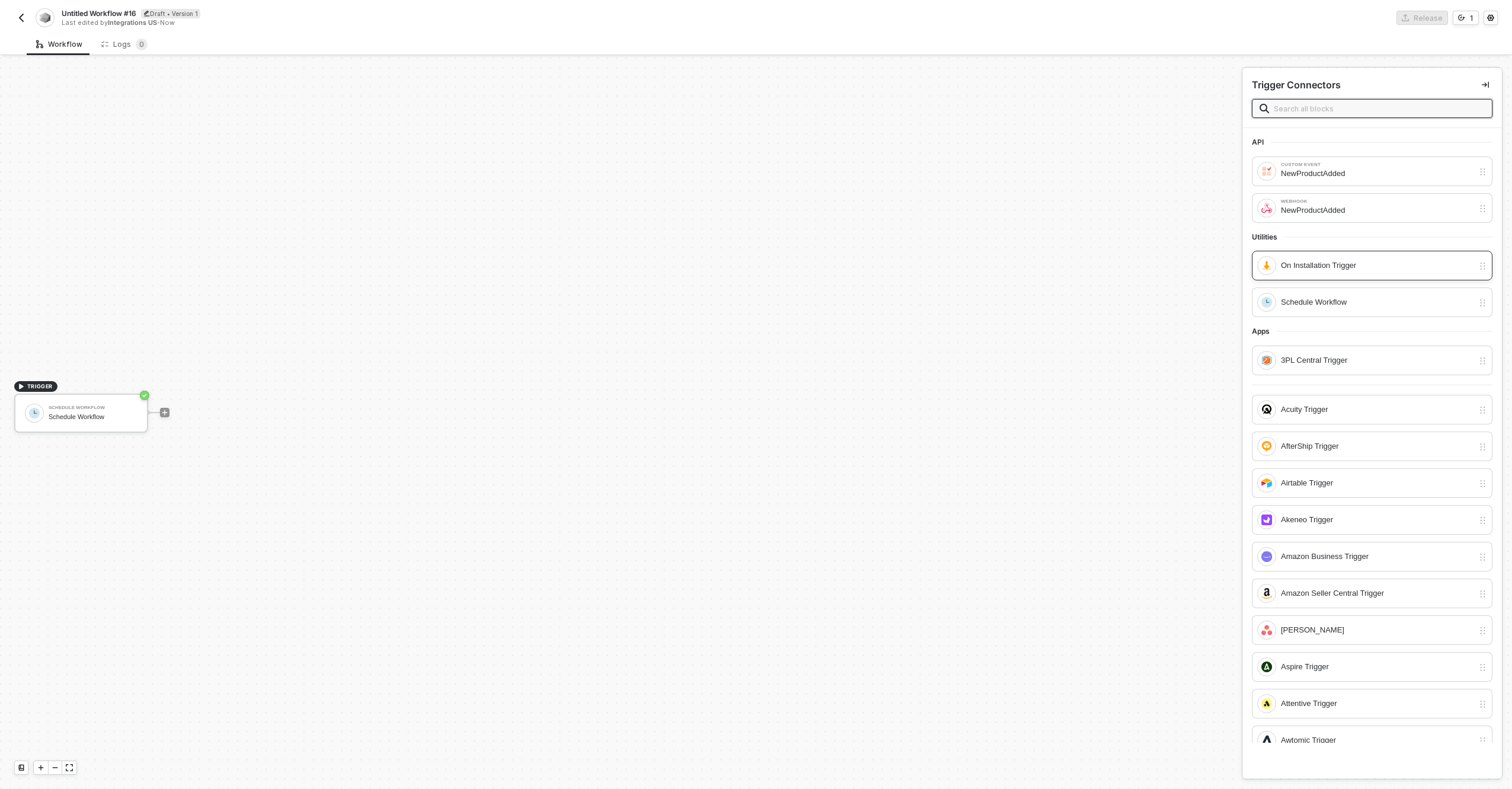
click at [1334, 265] on div "On Installation Trigger" at bounding box center [1377, 266] width 193 height 13
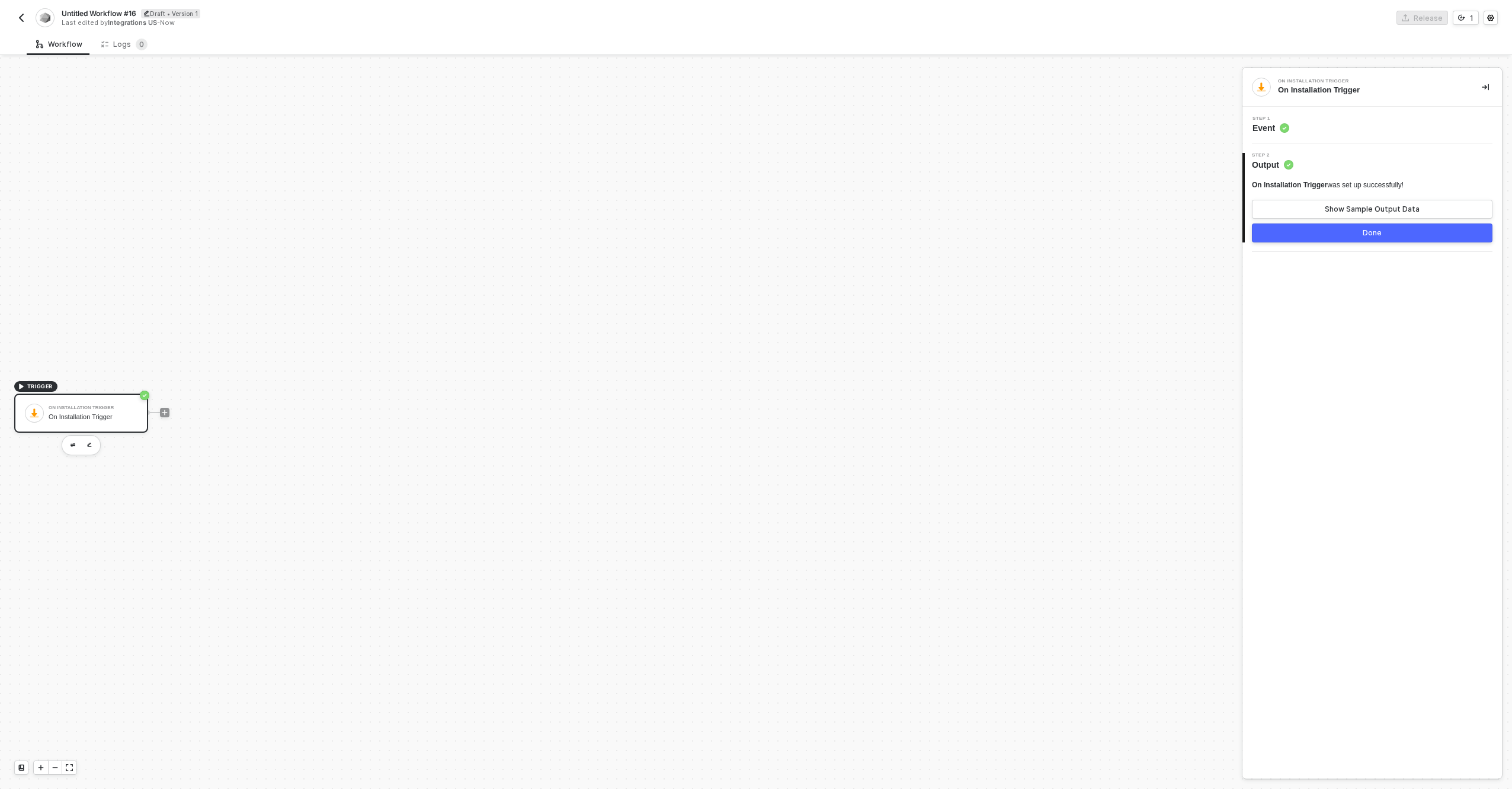
click at [1366, 230] on div "Done" at bounding box center [1373, 233] width 19 height 10
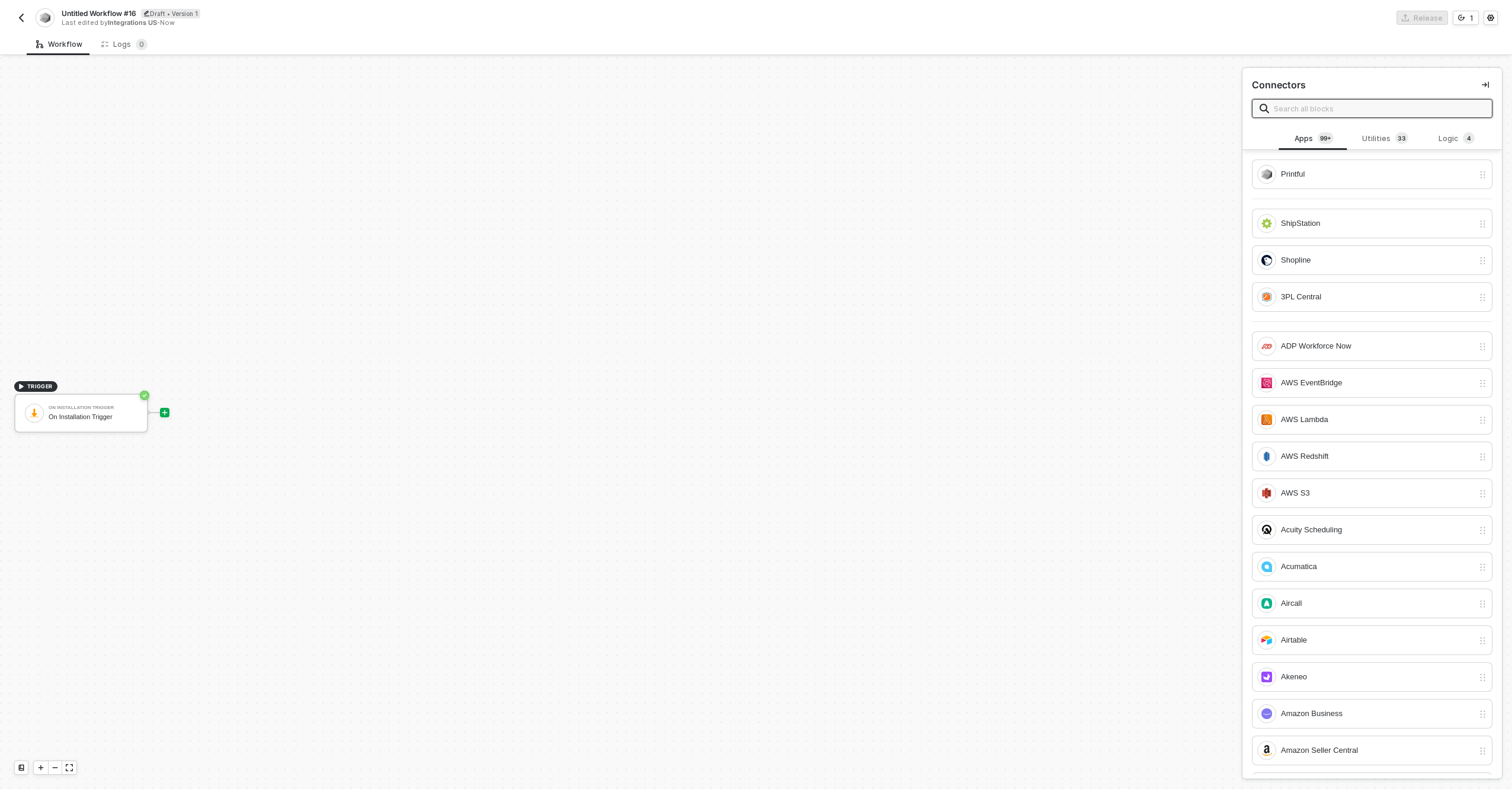
click at [165, 413] on icon "icon-play" at bounding box center [165, 412] width 5 height 5
click at [1354, 177] on div "Printful" at bounding box center [1377, 174] width 193 height 13
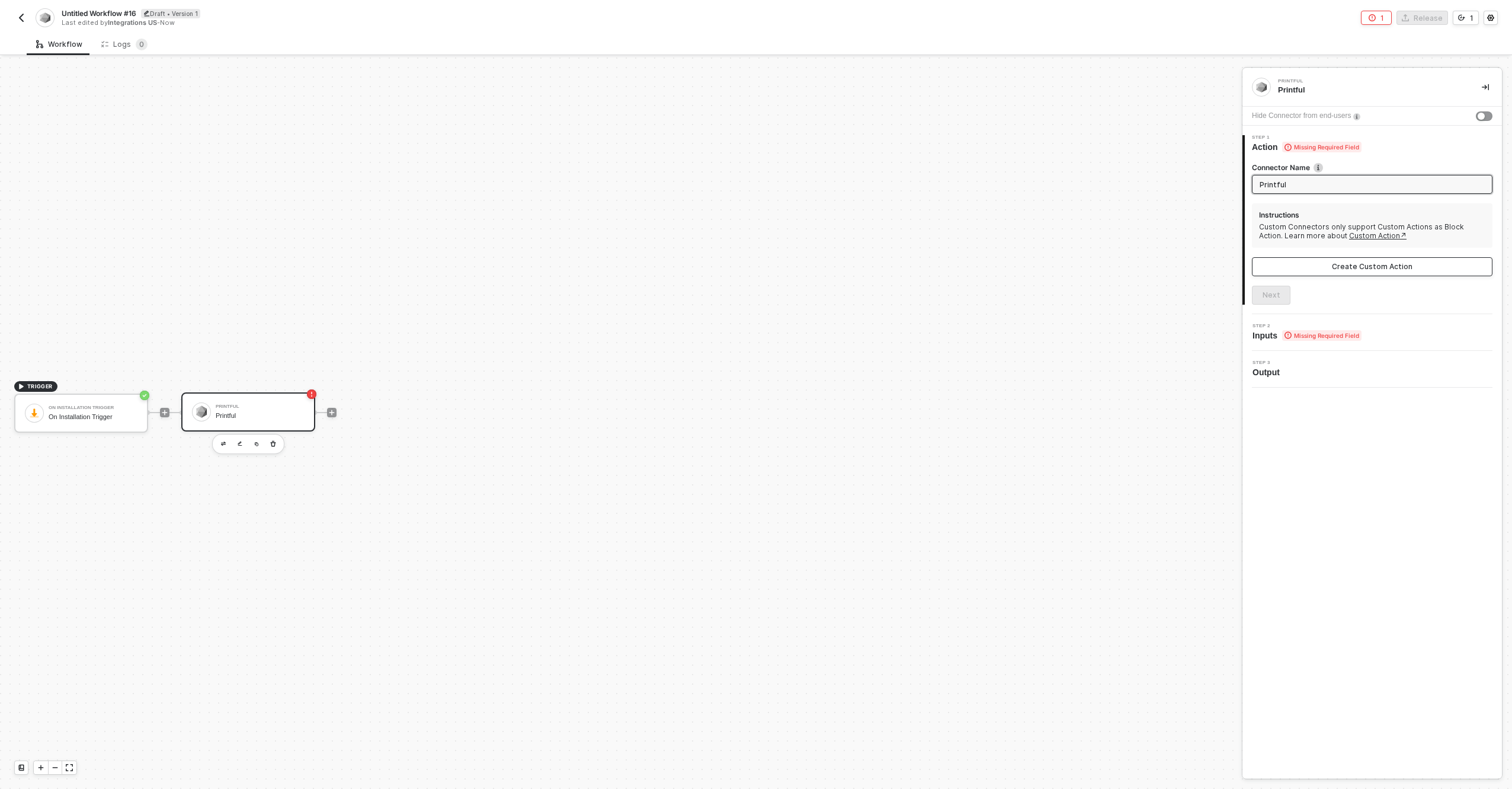
click at [1295, 264] on button "Create Custom Action" at bounding box center [1373, 267] width 240 height 19
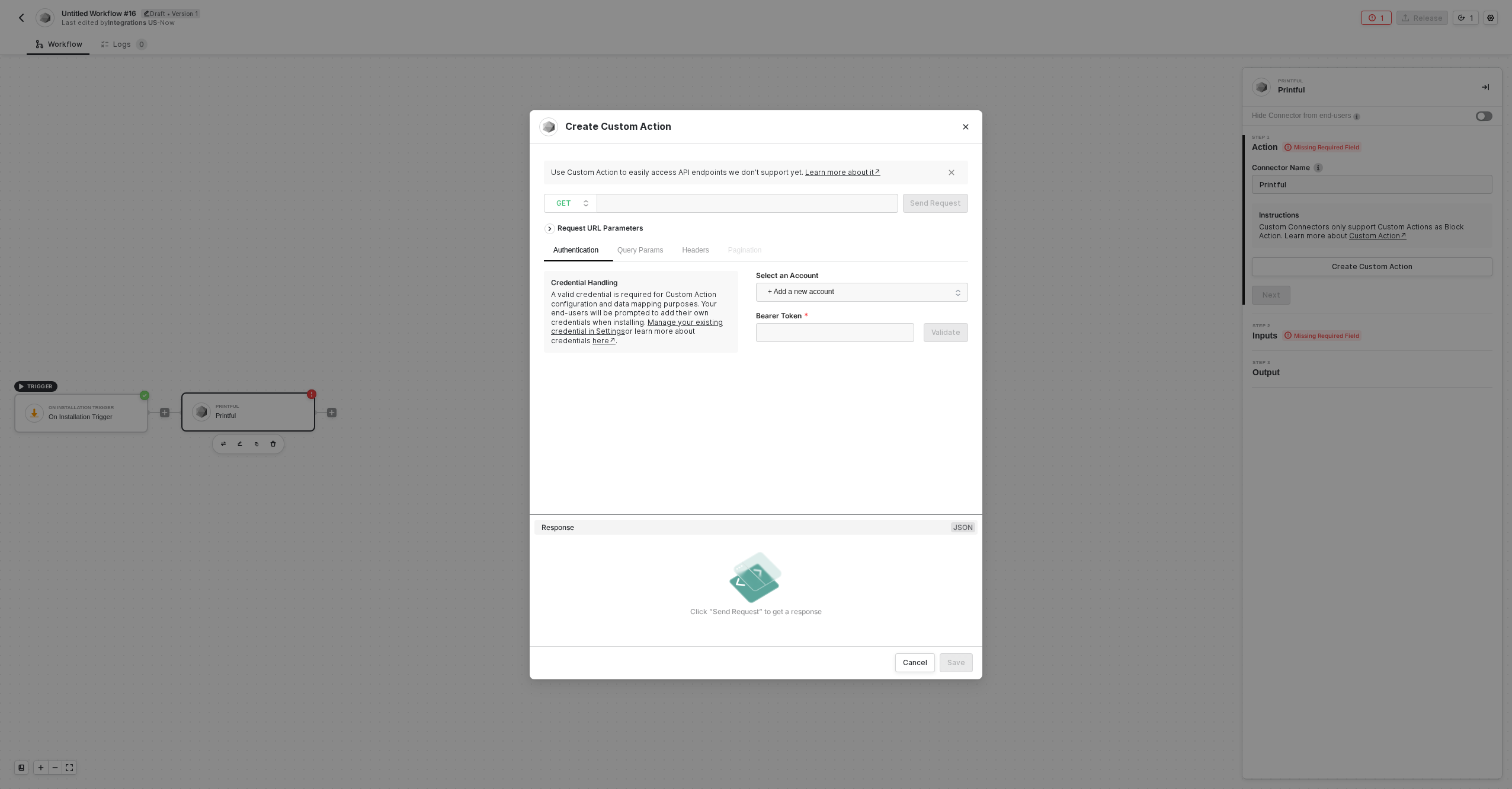
click at [714, 204] on div at bounding box center [660, 204] width 118 height 19
click at [705, 202] on div at bounding box center [660, 204] width 118 height 19
drag, startPoint x: 745, startPoint y: 229, endPoint x: 762, endPoint y: 222, distance: 18.4
click at [746, 229] on div "Request URL Parameters" at bounding box center [755, 228] width 424 height 21
click at [1383, 203] on div "Create Custom Action Use Custom Action to easily access API endpoints we don’t …" at bounding box center [756, 394] width 1512 height 789
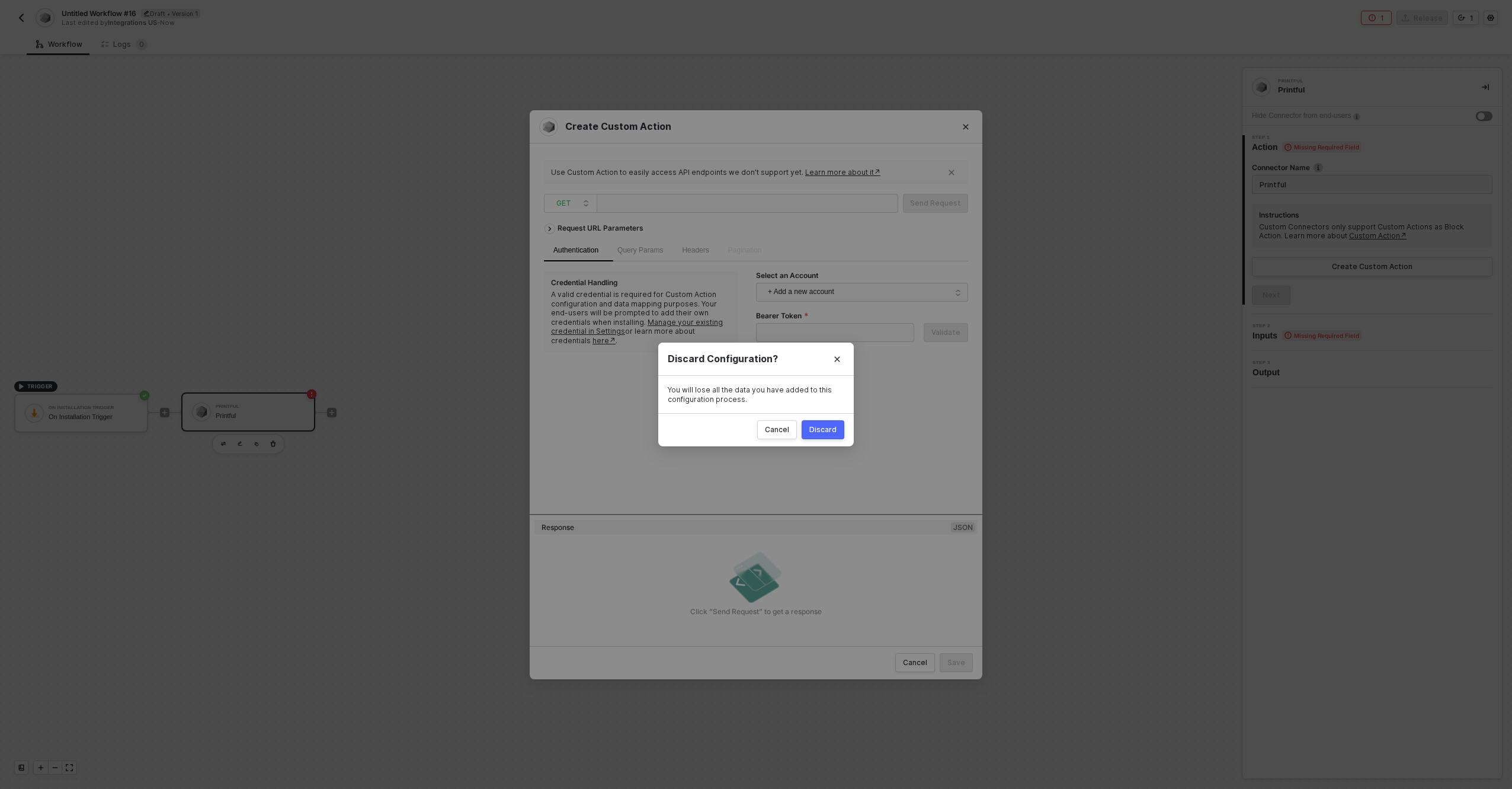
click at [786, 146] on div "Discard Configuration? You will lose all the data you have added to this config…" at bounding box center [756, 394] width 1512 height 789
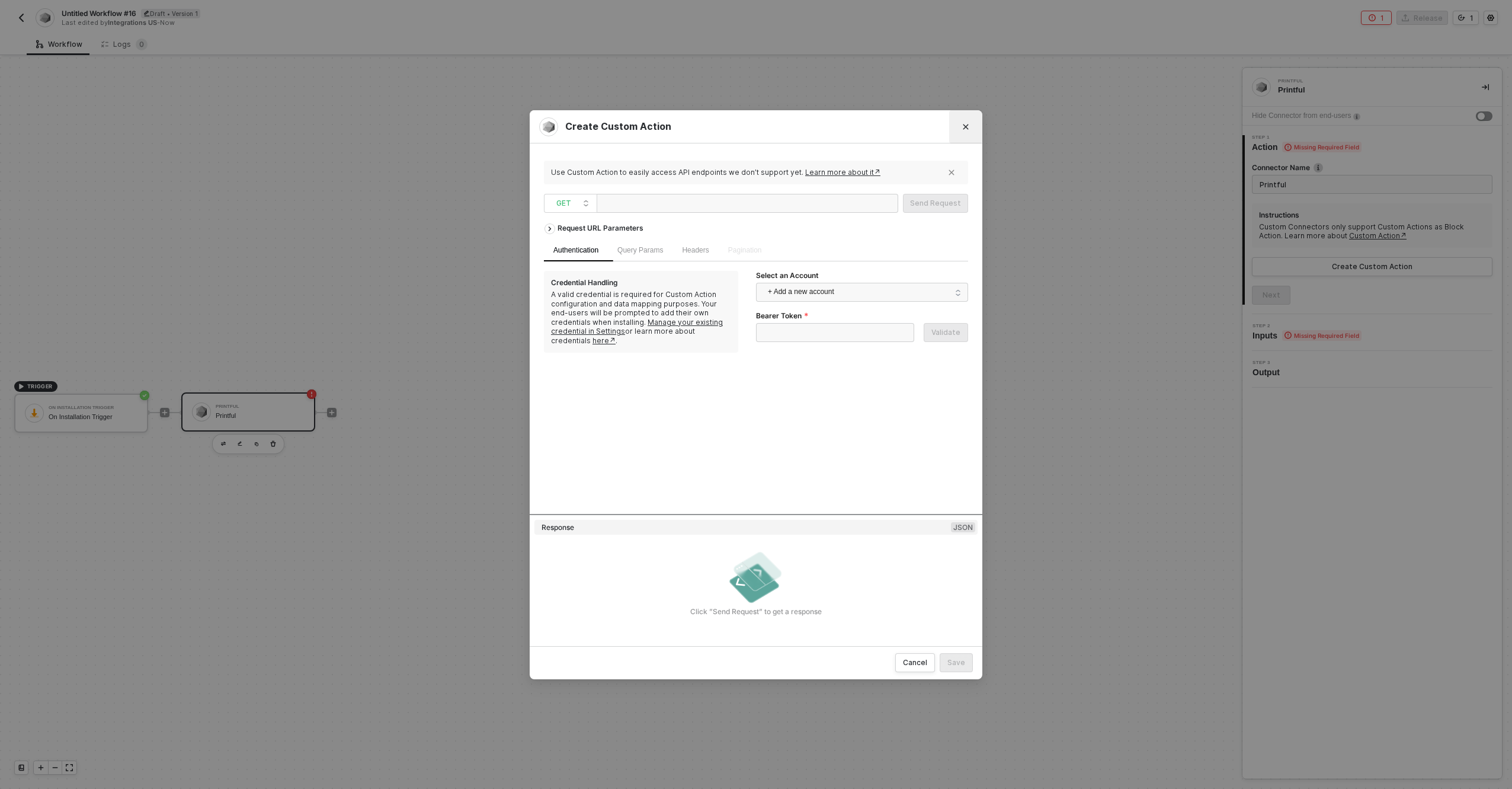
click at [969, 128] on icon "Close" at bounding box center [966, 127] width 7 height 7
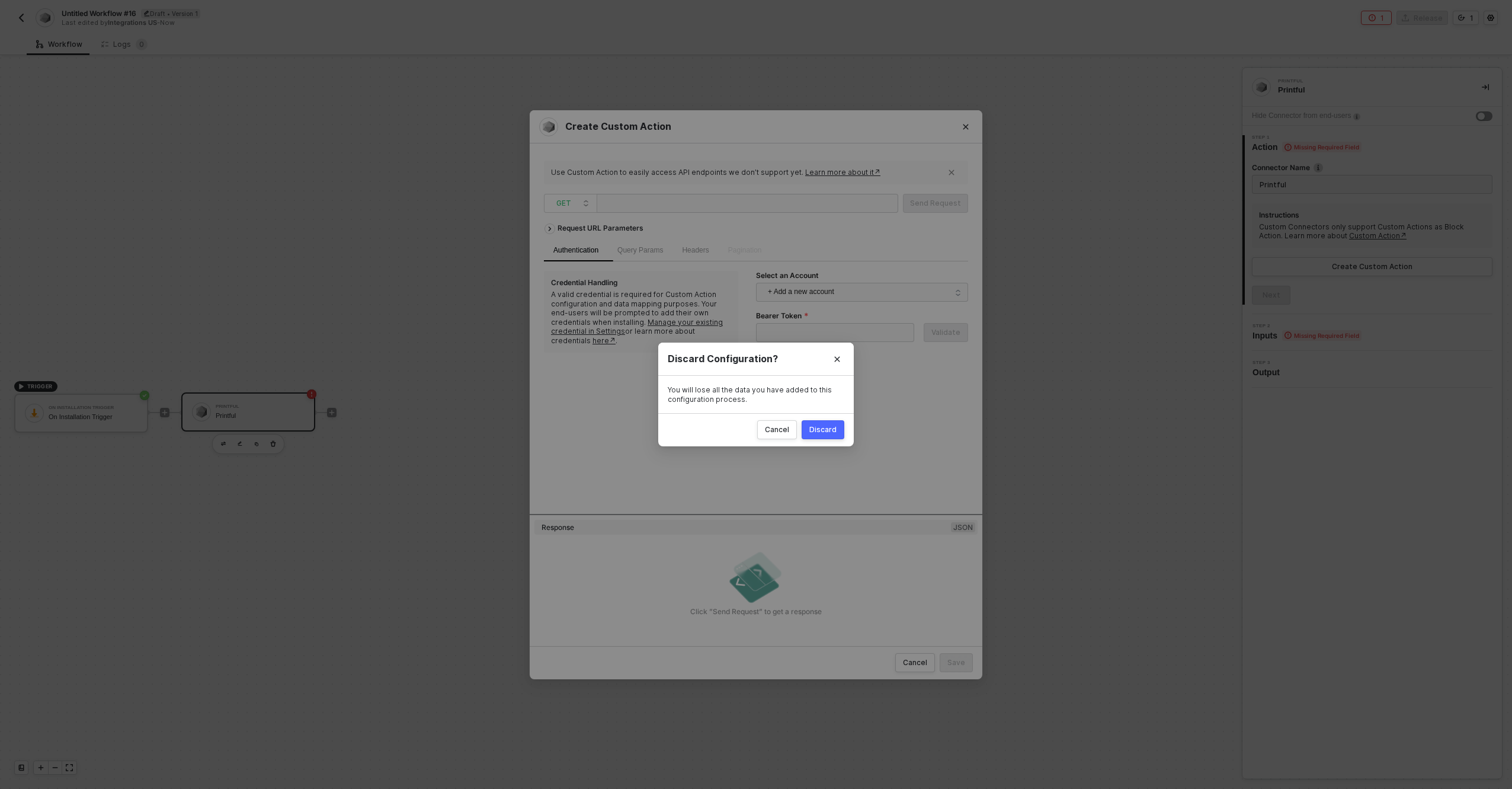
click at [821, 431] on div "Discard" at bounding box center [823, 429] width 28 height 10
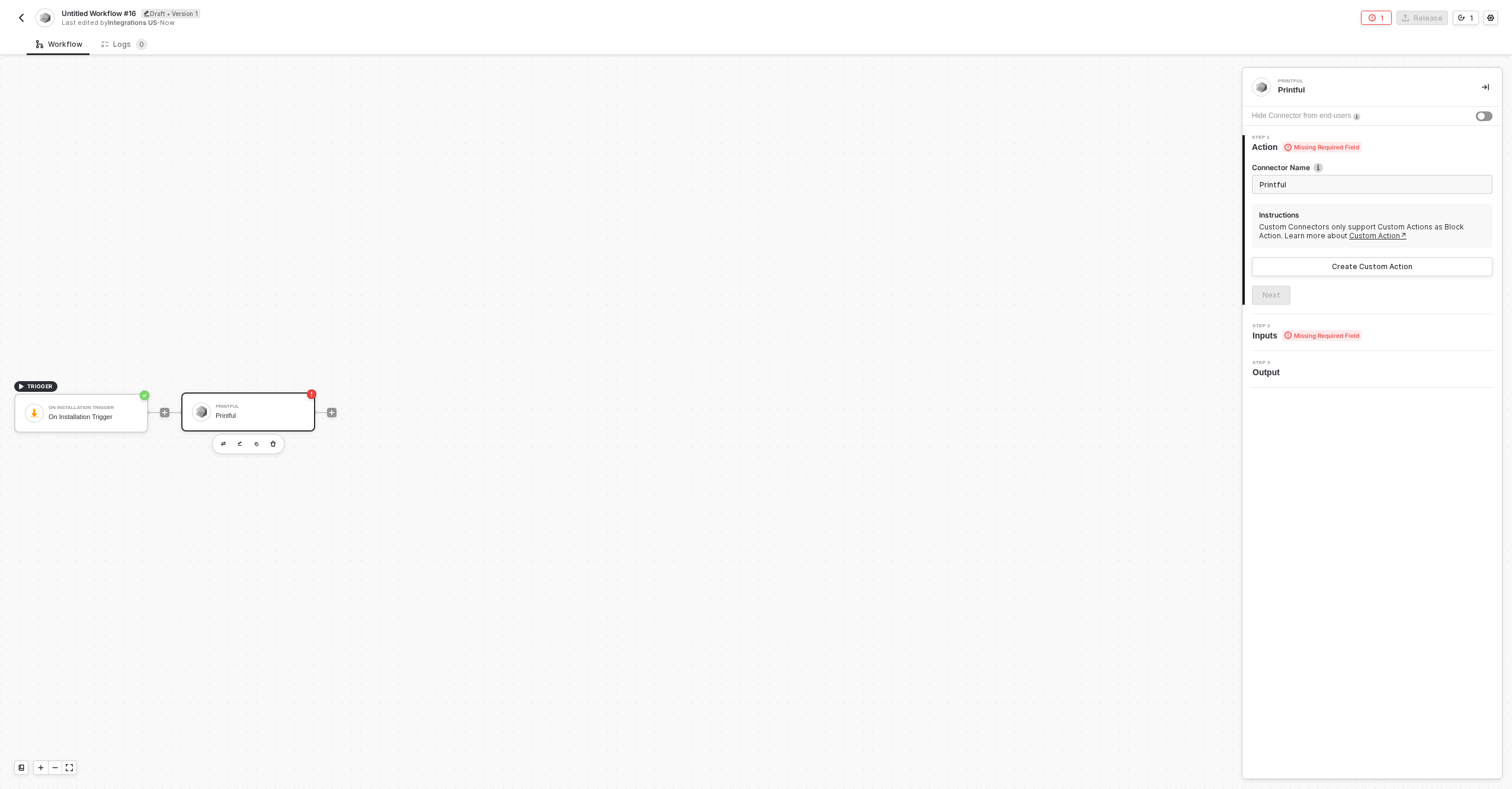
click at [1350, 234] on link "Custom Action↗" at bounding box center [1378, 235] width 58 height 9
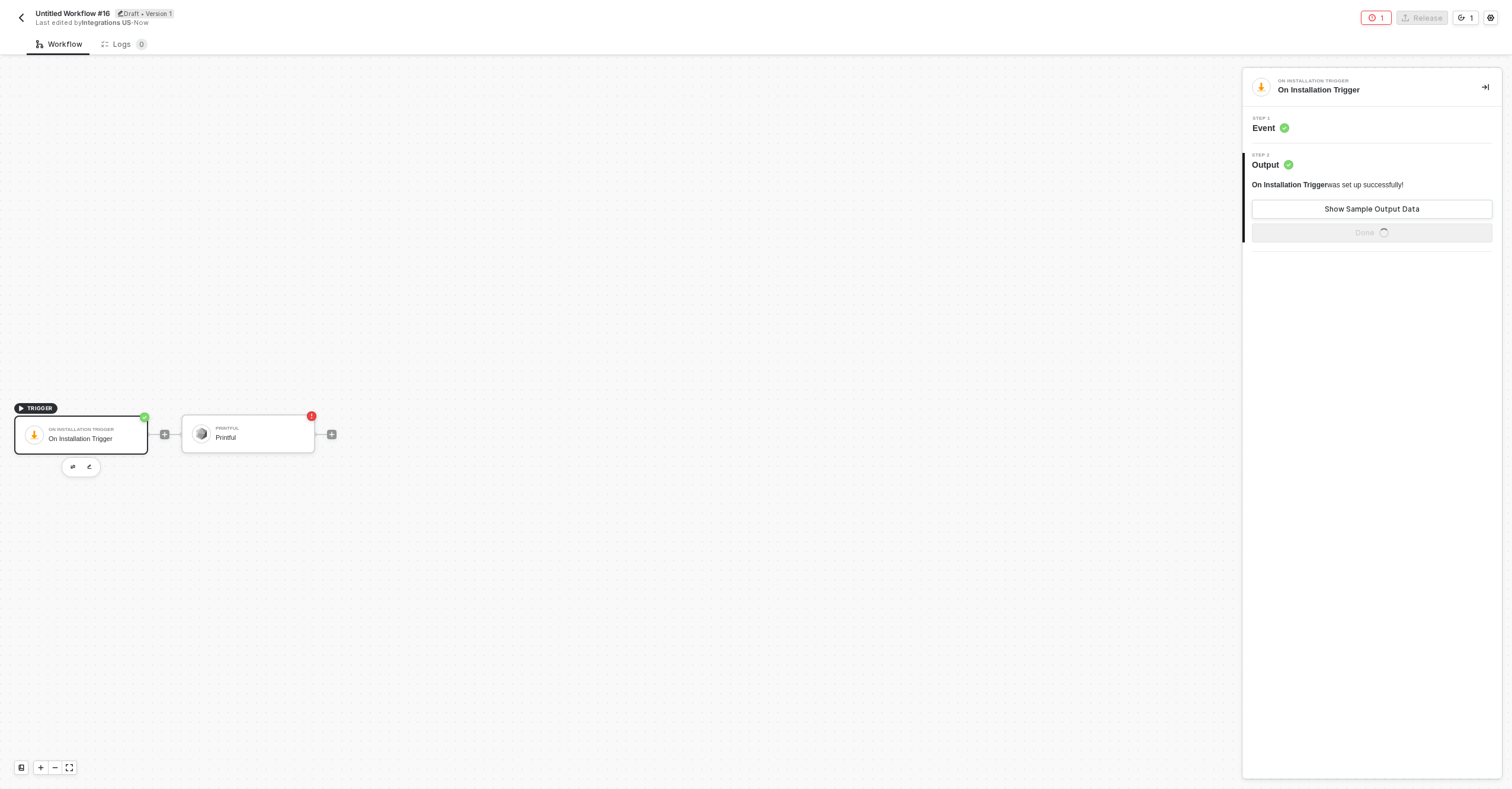
scroll to position [22, 0]
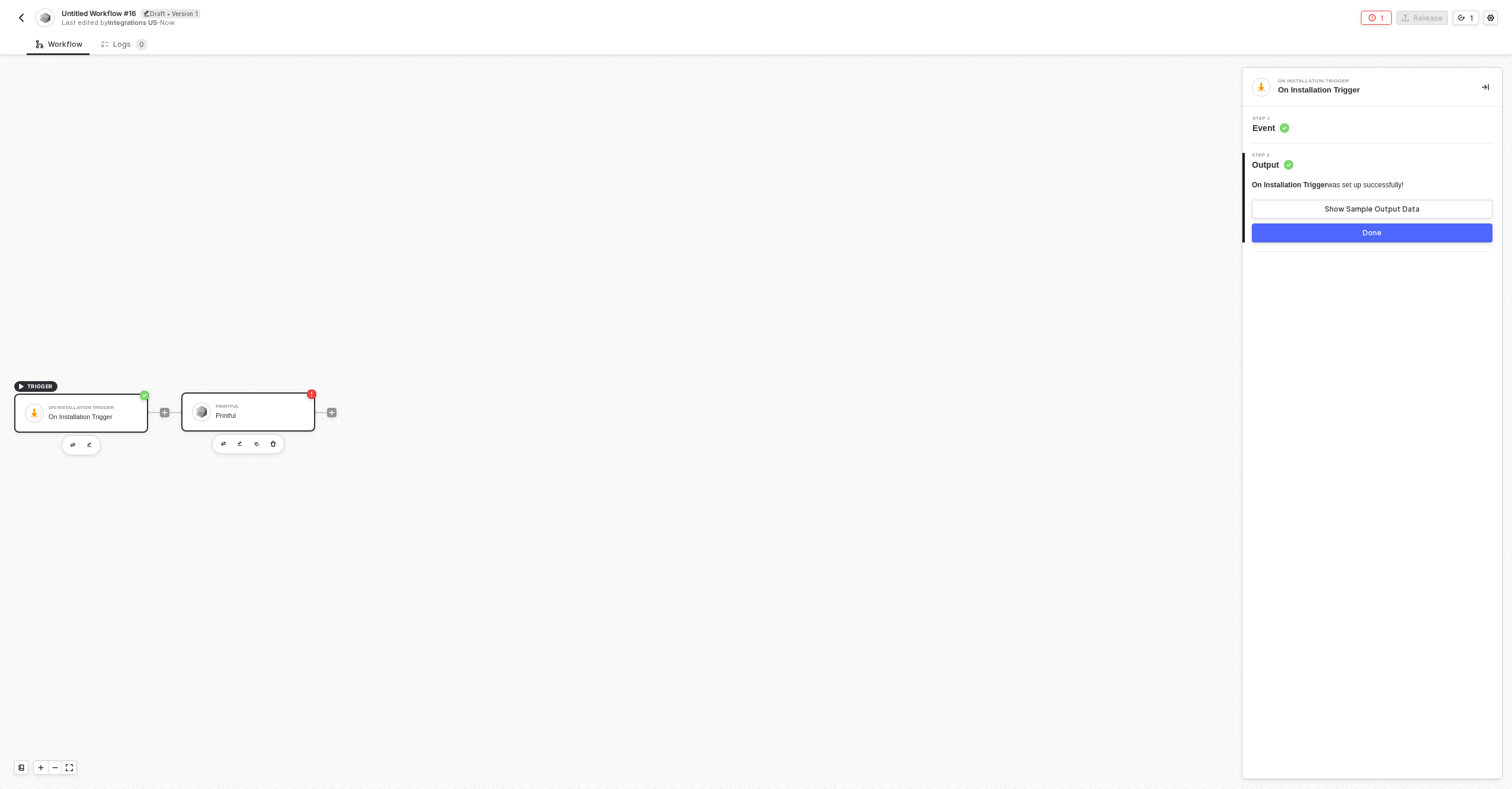
click at [252, 398] on div "Printful Printful" at bounding box center [248, 411] width 134 height 39
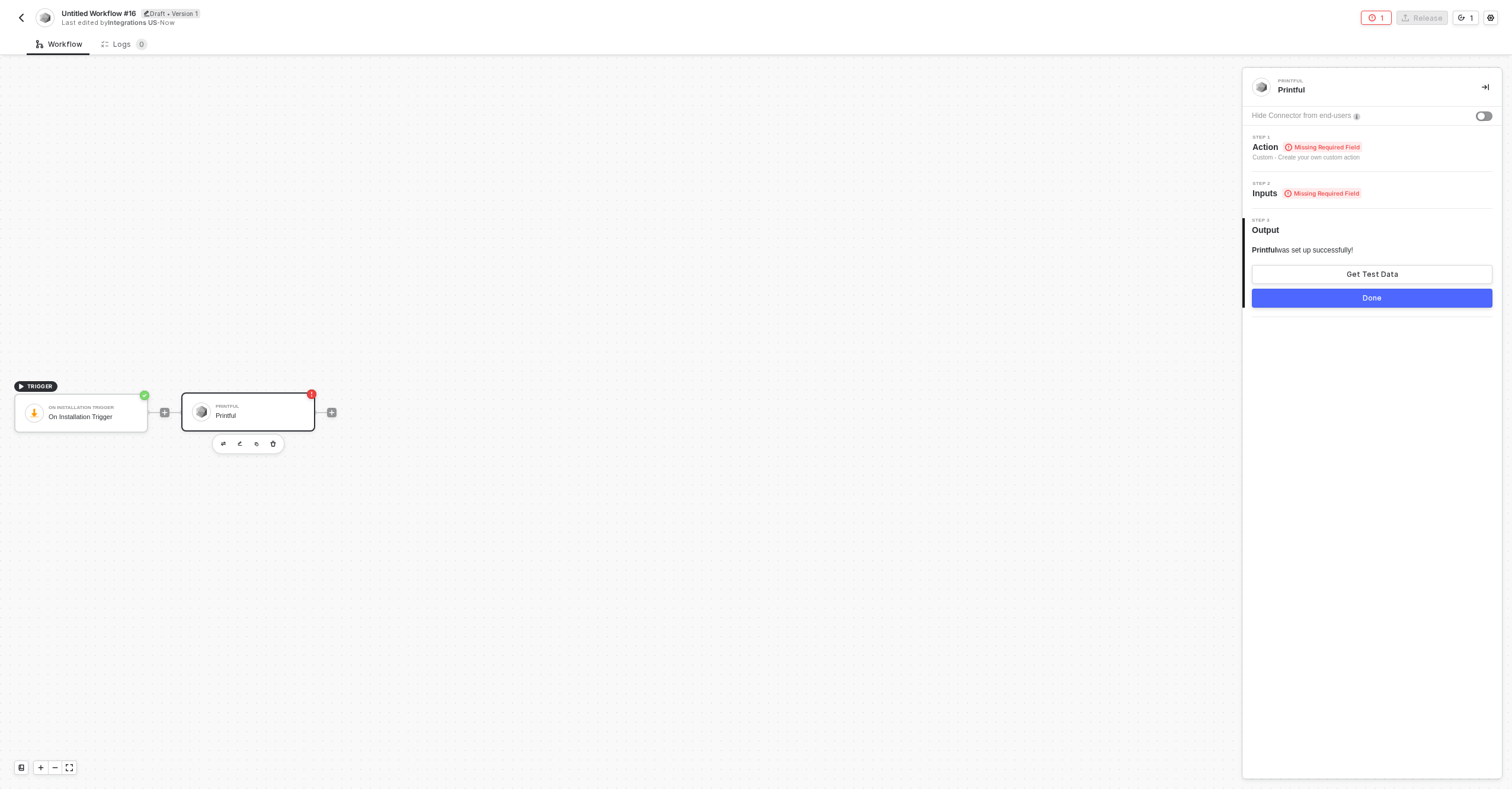
click at [1401, 191] on div "Step 2 Inputs Missing Required Field" at bounding box center [1373, 190] width 256 height 18
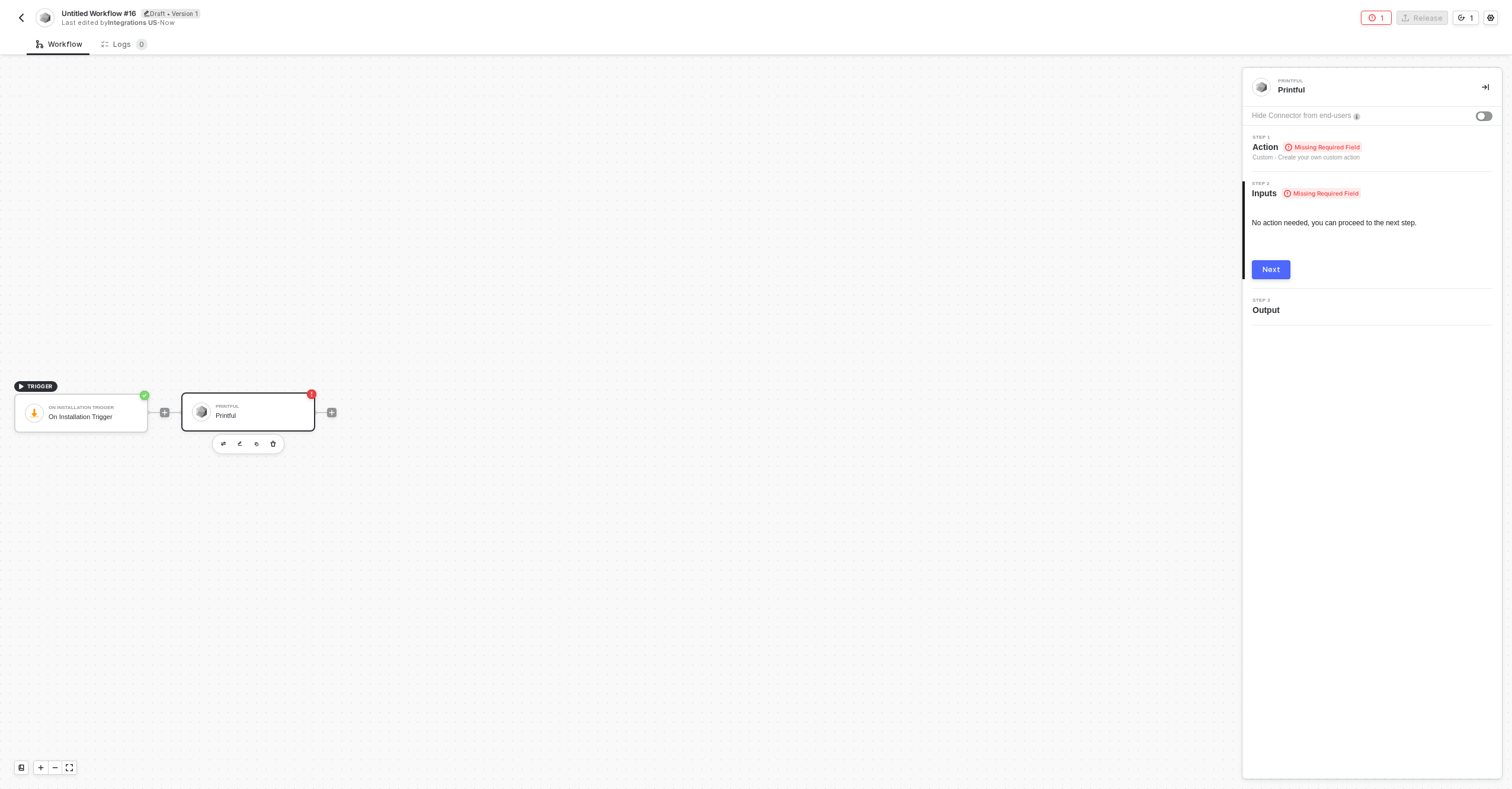
click at [1401, 148] on div "Step 1 Action Missing Required Field Custom - Create your own custom action" at bounding box center [1373, 148] width 256 height 28
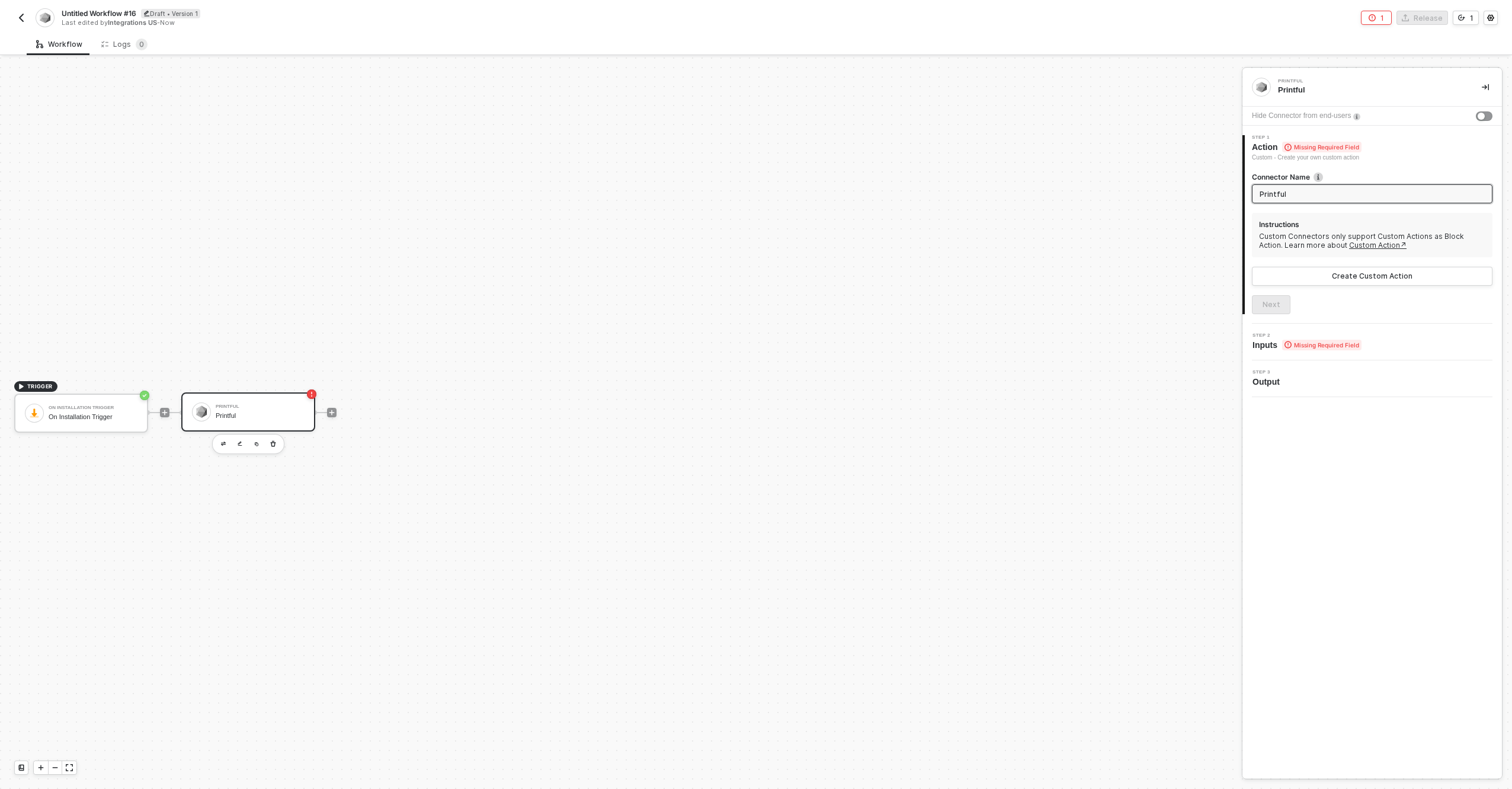
click at [1369, 196] on input "Printful" at bounding box center [1371, 194] width 223 height 13
click at [1371, 277] on div "Create Custom Action" at bounding box center [1373, 276] width 81 height 10
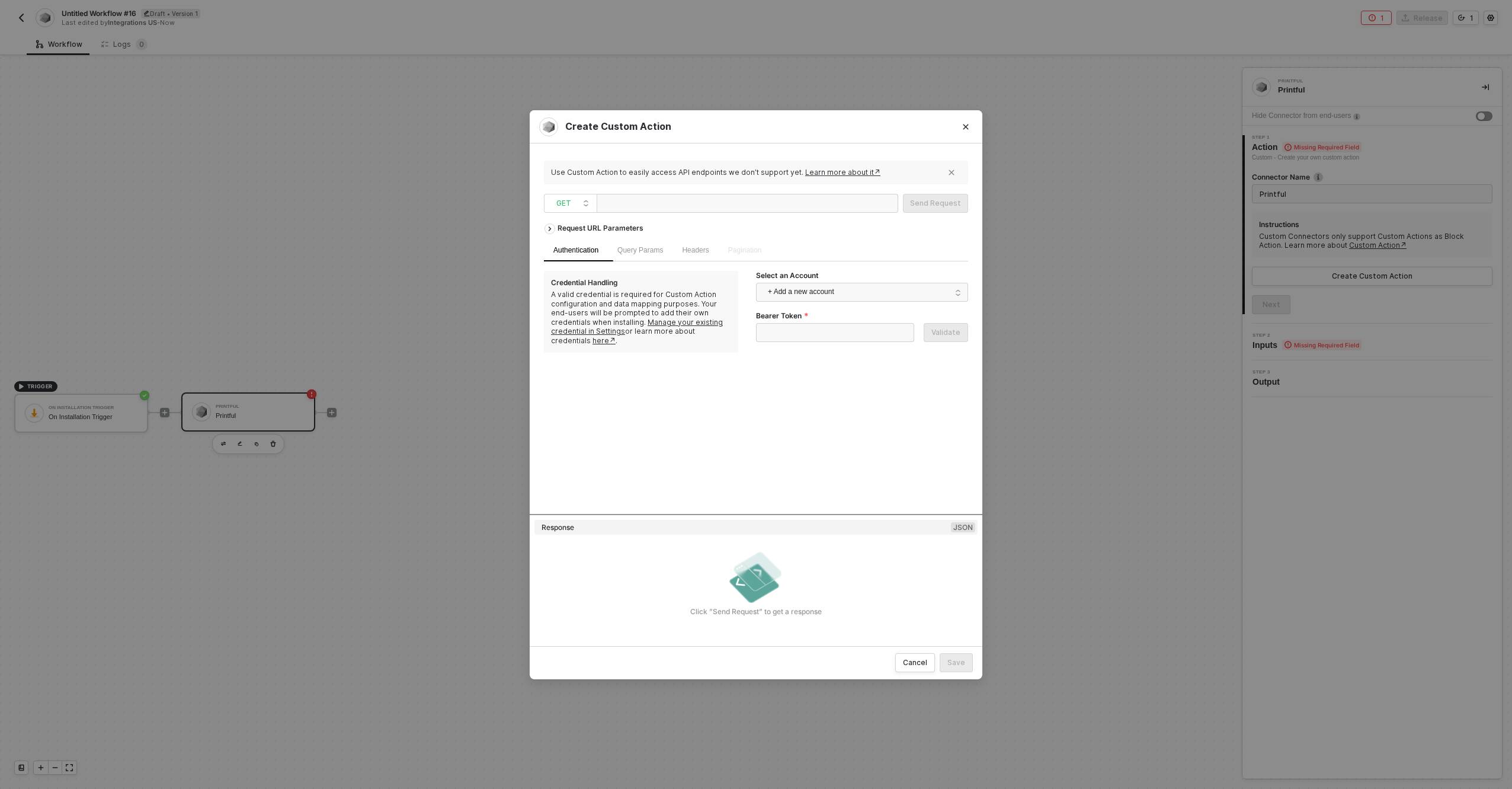
click at [748, 205] on div at bounding box center [748, 203] width 302 height 19
click at [748, 201] on div at bounding box center [748, 203] width 302 height 19
drag, startPoint x: 718, startPoint y: 202, endPoint x: 712, endPoint y: 203, distance: 6.1
click at [718, 202] on div at bounding box center [748, 203] width 302 height 19
click at [712, 203] on div at bounding box center [660, 204] width 118 height 19
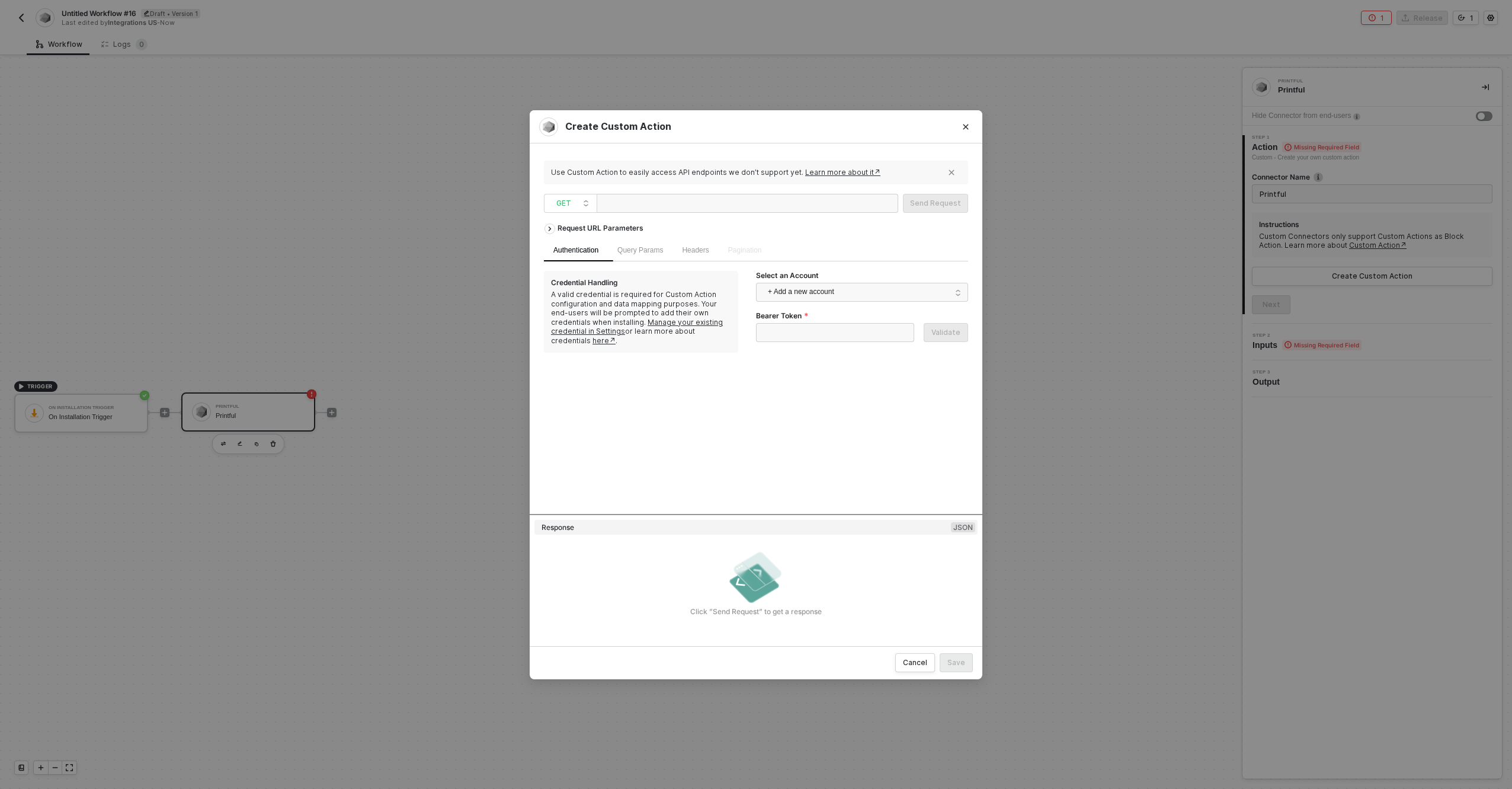
click at [712, 203] on div at bounding box center [660, 204] width 118 height 19
click at [846, 291] on span "+ Add a new account" at bounding box center [865, 292] width 193 height 19
click at [824, 325] on span "Printful" at bounding box center [862, 319] width 193 height 19
click at [626, 209] on div at bounding box center [660, 204] width 118 height 19
click at [936, 202] on div "Send Request" at bounding box center [936, 203] width 51 height 10
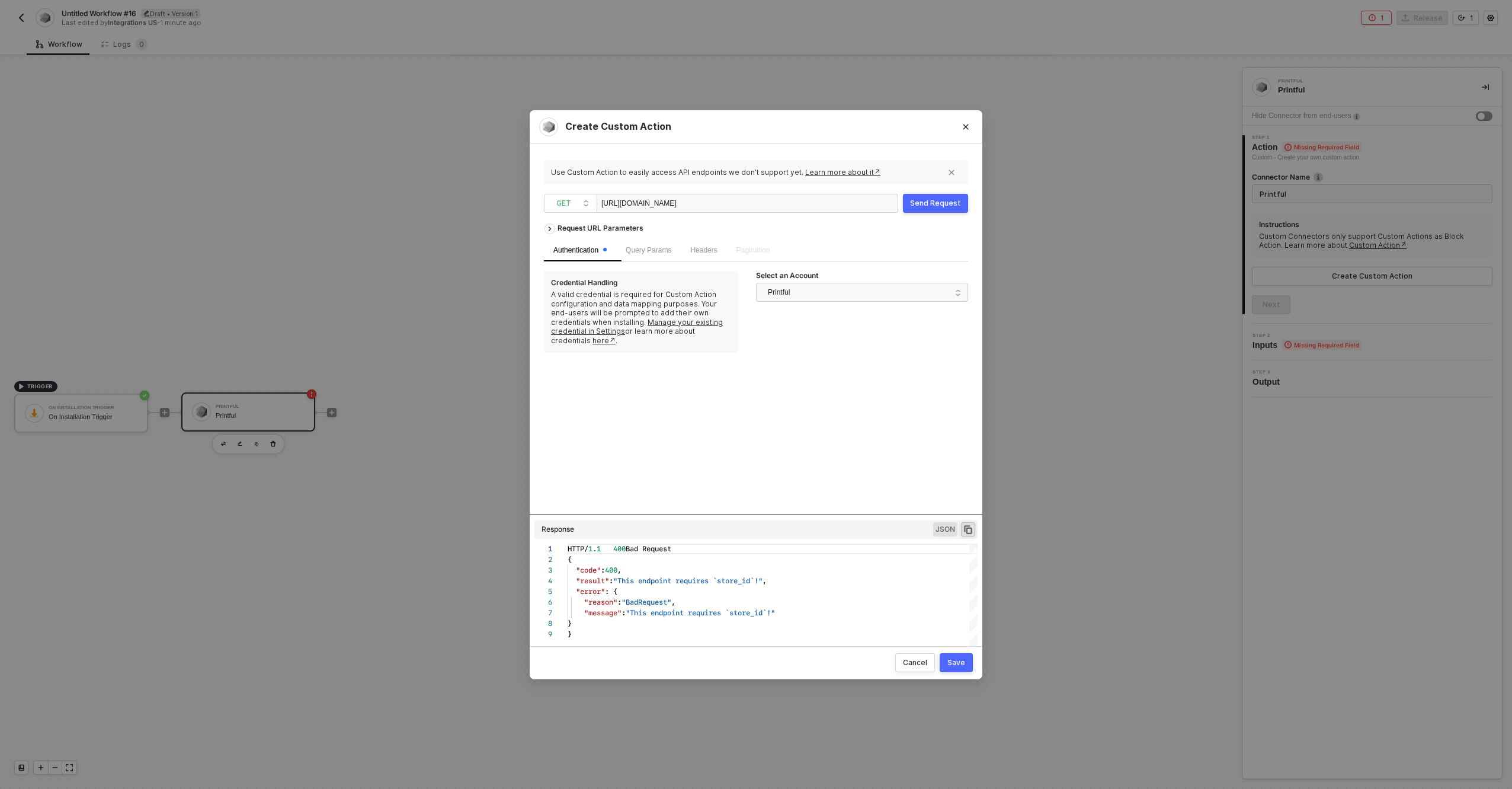
scroll to position [85, 0]
click at [837, 202] on div "https://api.printful.com/sync/products" at bounding box center [748, 203] width 302 height 19
click at [828, 196] on div "https://api.printful.com/sync/products" at bounding box center [748, 203] width 302 height 19
click at [745, 199] on div "https://api.printful.com/sync/products" at bounding box center [748, 203] width 302 height 19
click at [733, 201] on div "https://api.printful.com/sync/products" at bounding box center [748, 203] width 302 height 19
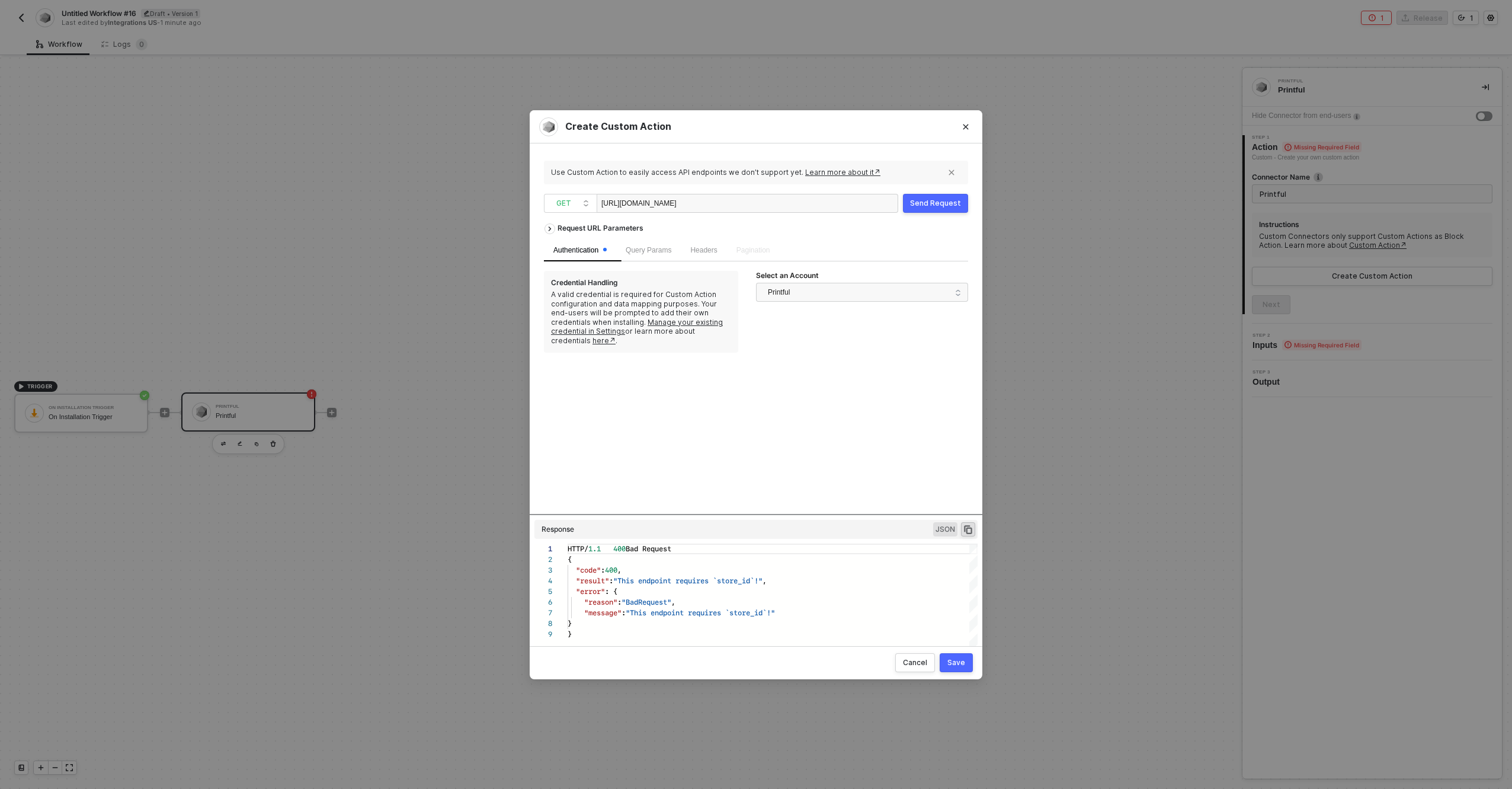
click at [720, 203] on div "https://api.printful.com/sync/products" at bounding box center [660, 204] width 118 height 19
click at [398, 251] on div "Create Custom Action Use Custom Action to easily access API endpoints we don’t …" at bounding box center [756, 394] width 1512 height 789
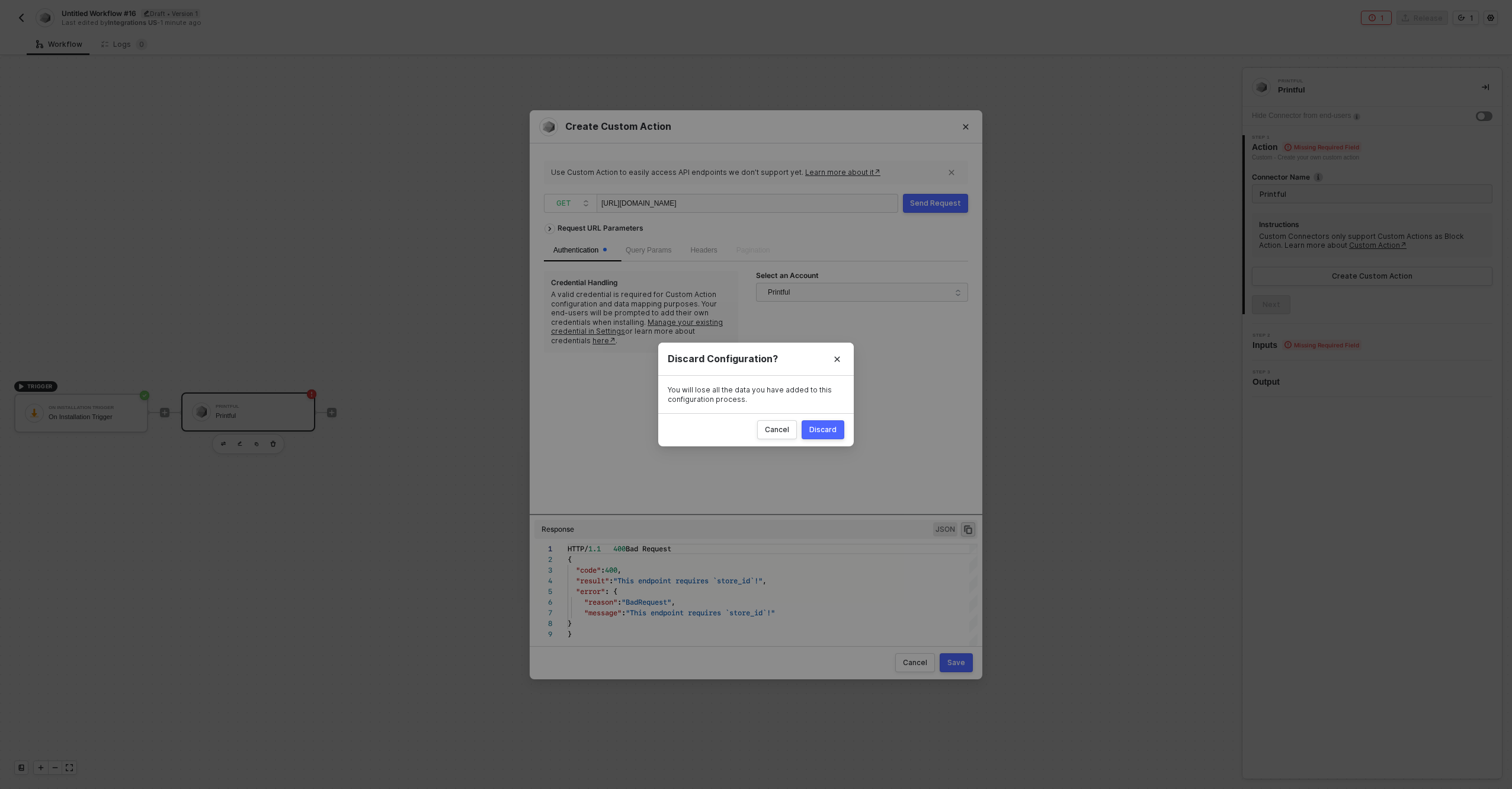
click at [820, 428] on div "Discard" at bounding box center [823, 429] width 28 height 10
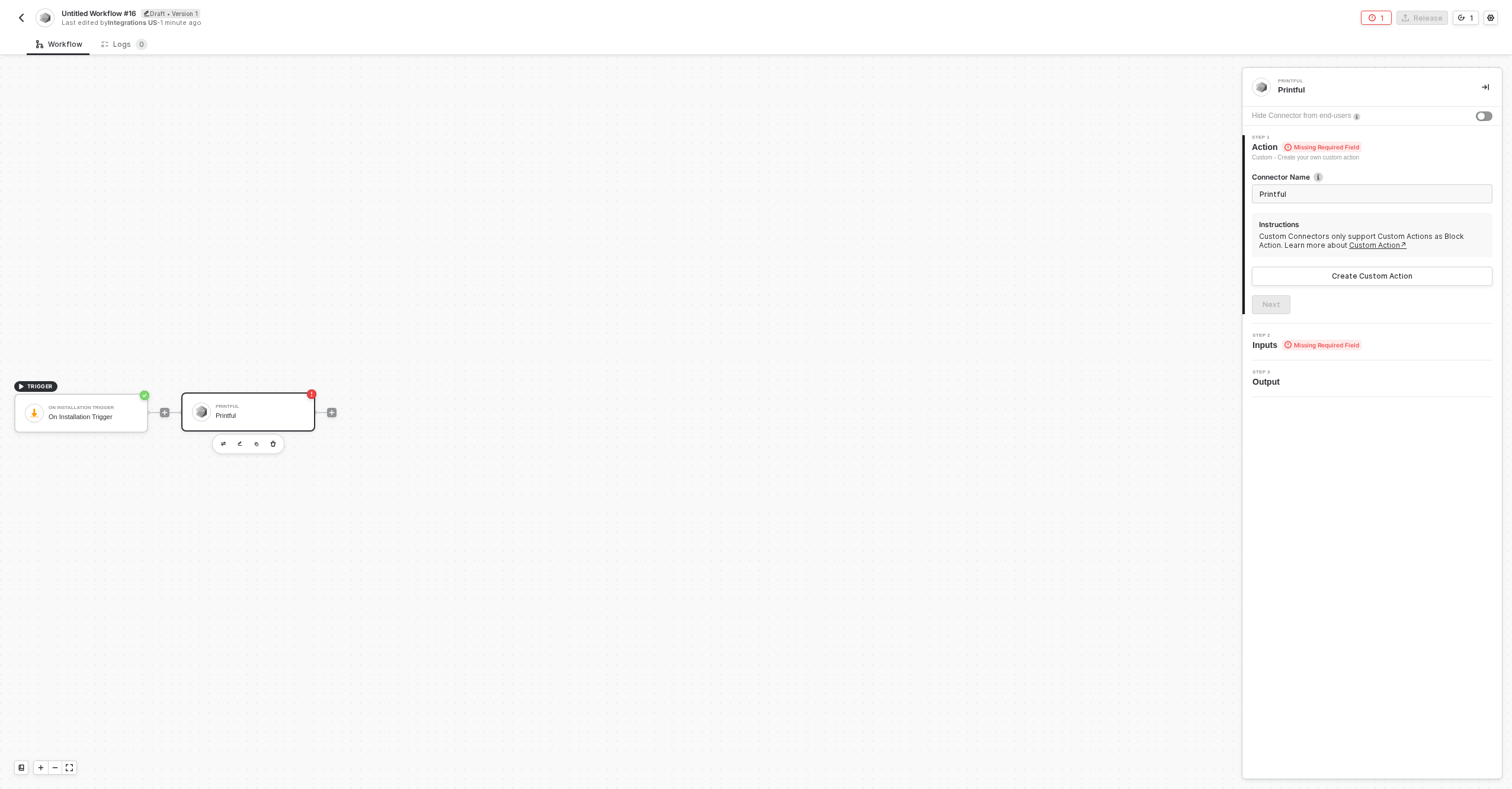
click at [22, 17] on img "button" at bounding box center [21, 17] width 10 height 10
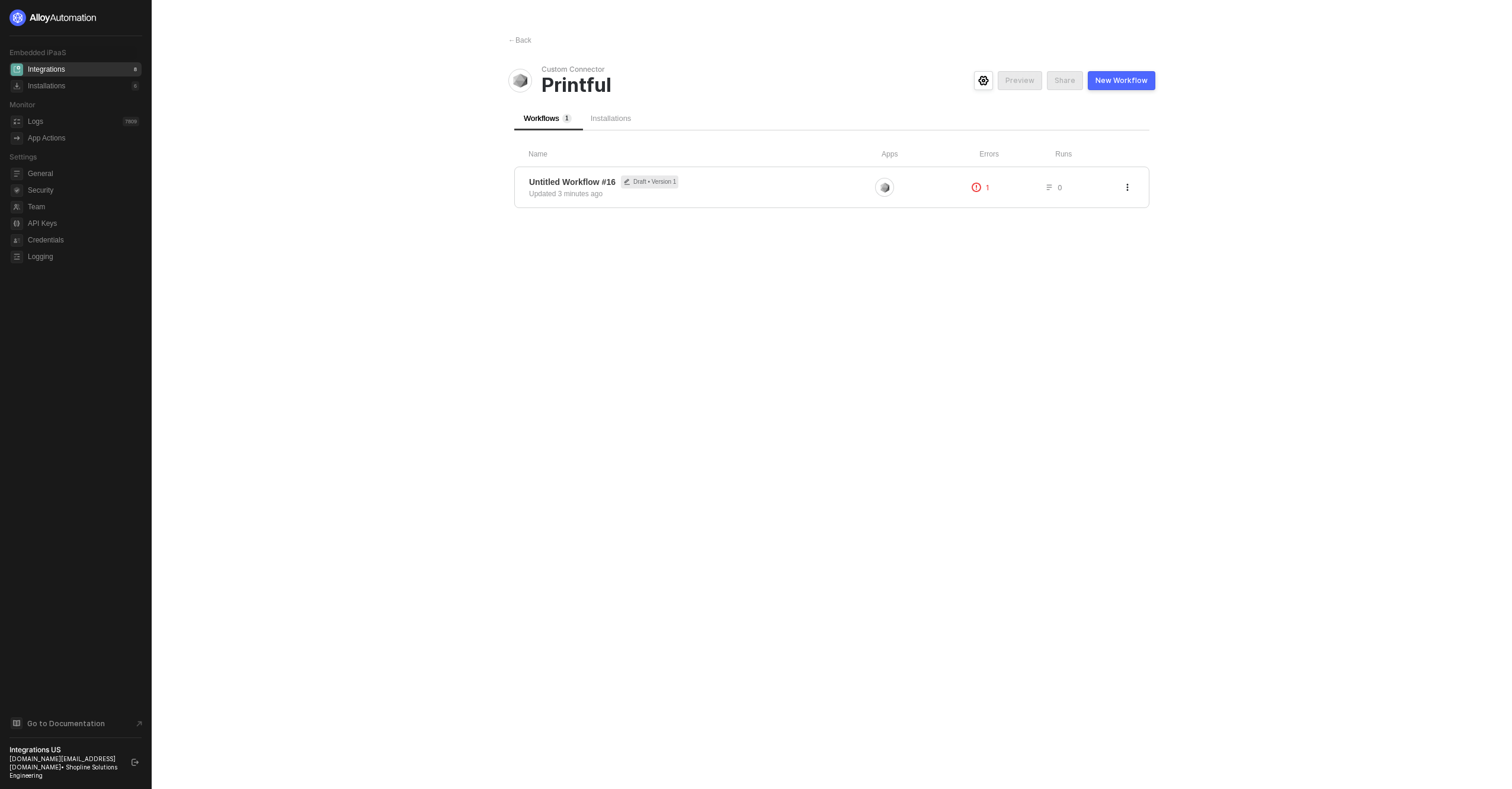
click at [29, 53] on span "Embedded iPaaS" at bounding box center [38, 52] width 57 height 9
click at [47, 70] on div "Integrations" at bounding box center [47, 70] width 37 height 10
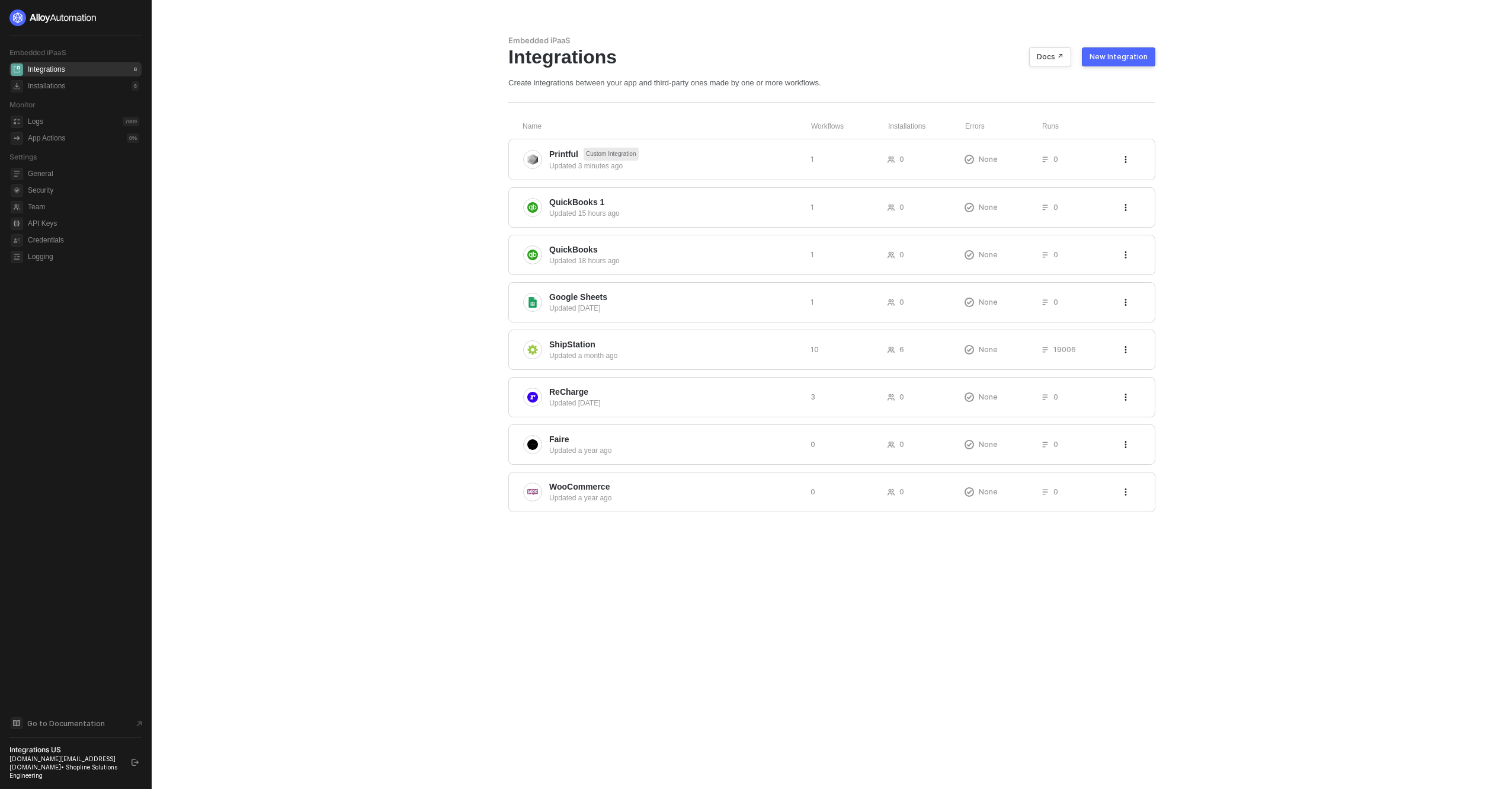
click at [1127, 62] on button "New Integration" at bounding box center [1119, 57] width 74 height 19
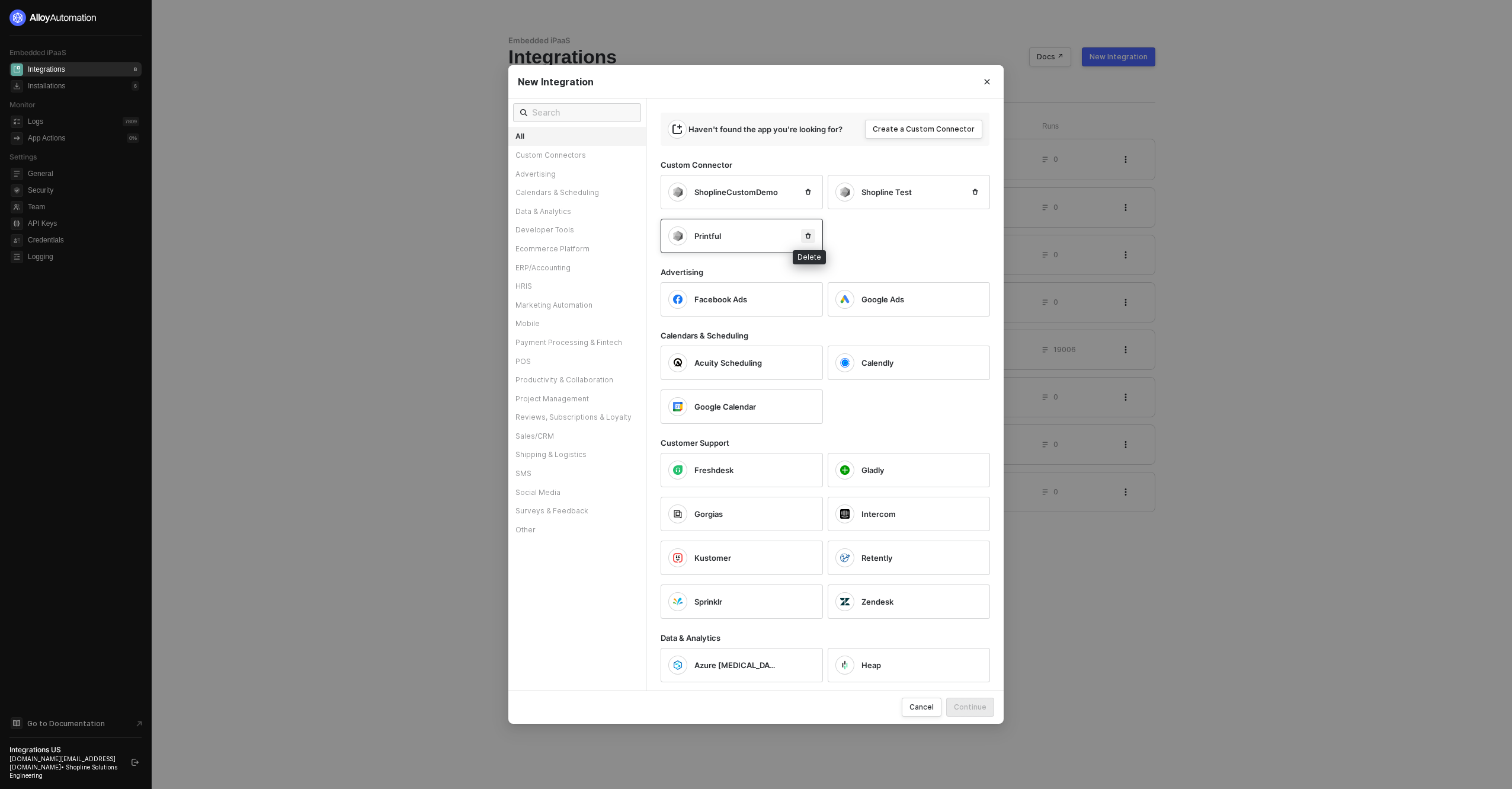
click at [805, 237] on icon "icon-trash" at bounding box center [808, 235] width 7 height 7
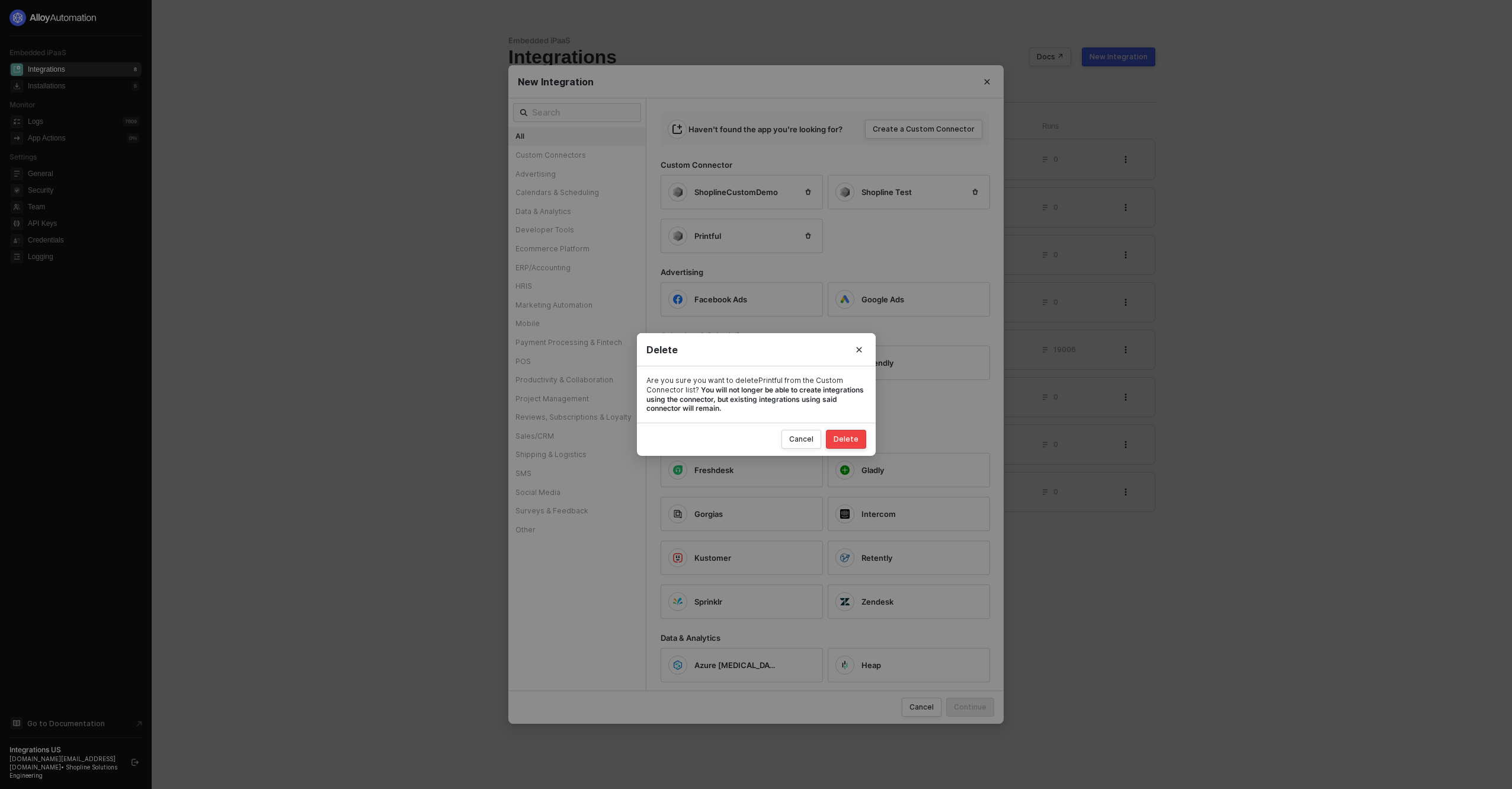
click at [858, 435] on div "Delete" at bounding box center [846, 439] width 25 height 10
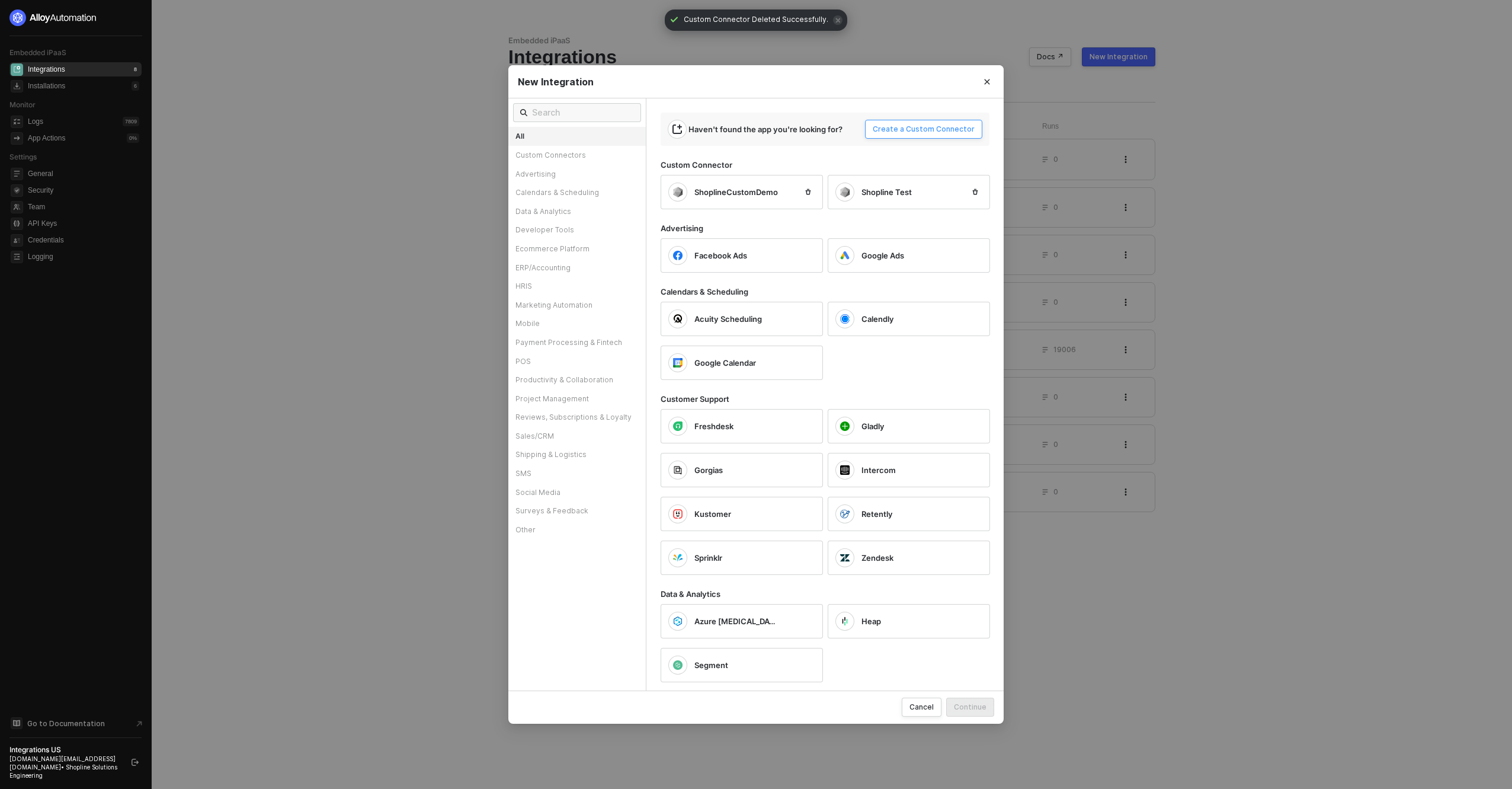
click at [903, 131] on div "Create a Custom Connector" at bounding box center [924, 129] width 102 height 10
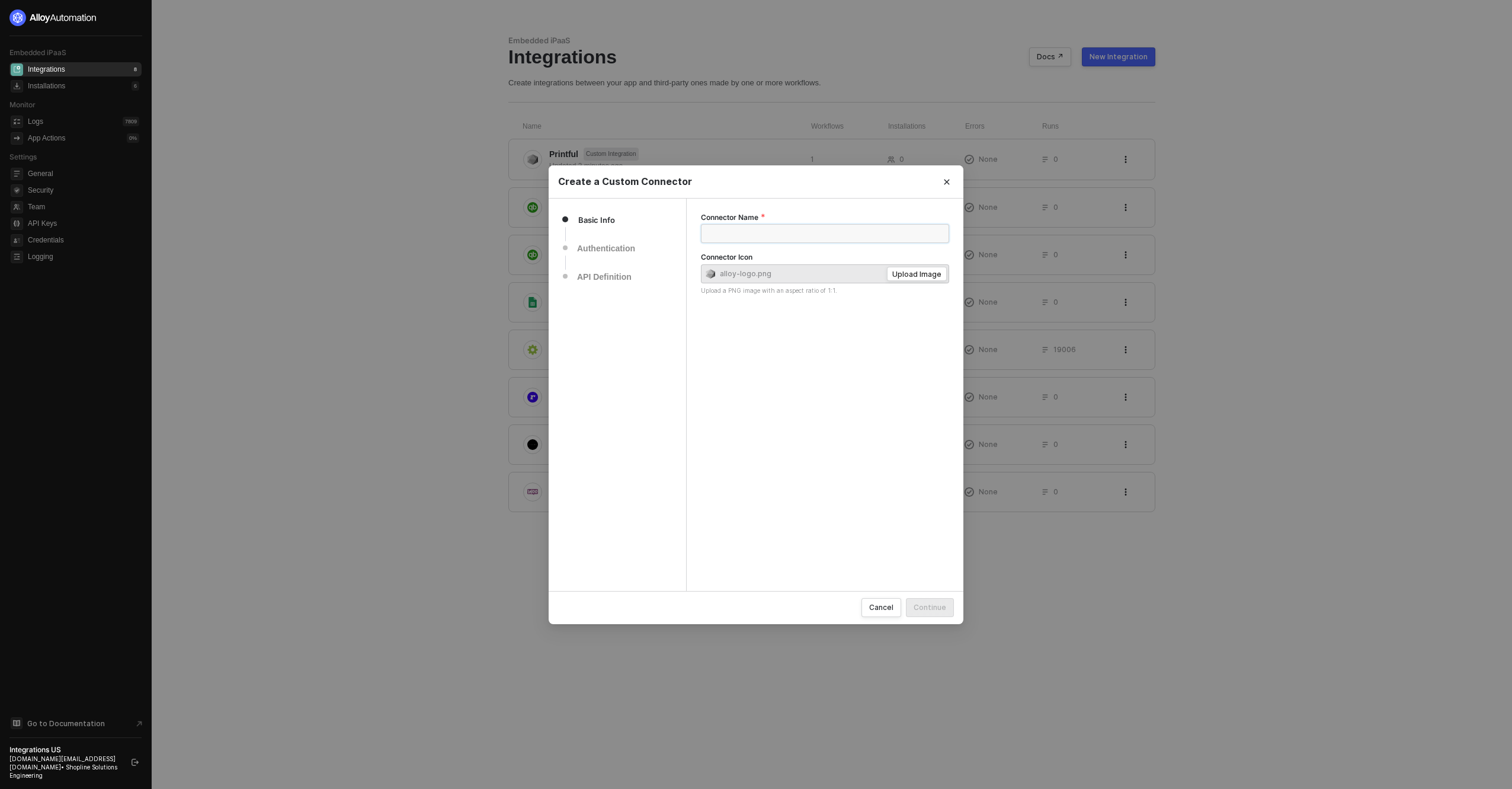
click at [737, 234] on input "Connector Name" at bounding box center [825, 234] width 248 height 19
type input "Printful"
click at [947, 605] on button "Continue" at bounding box center [930, 608] width 48 height 19
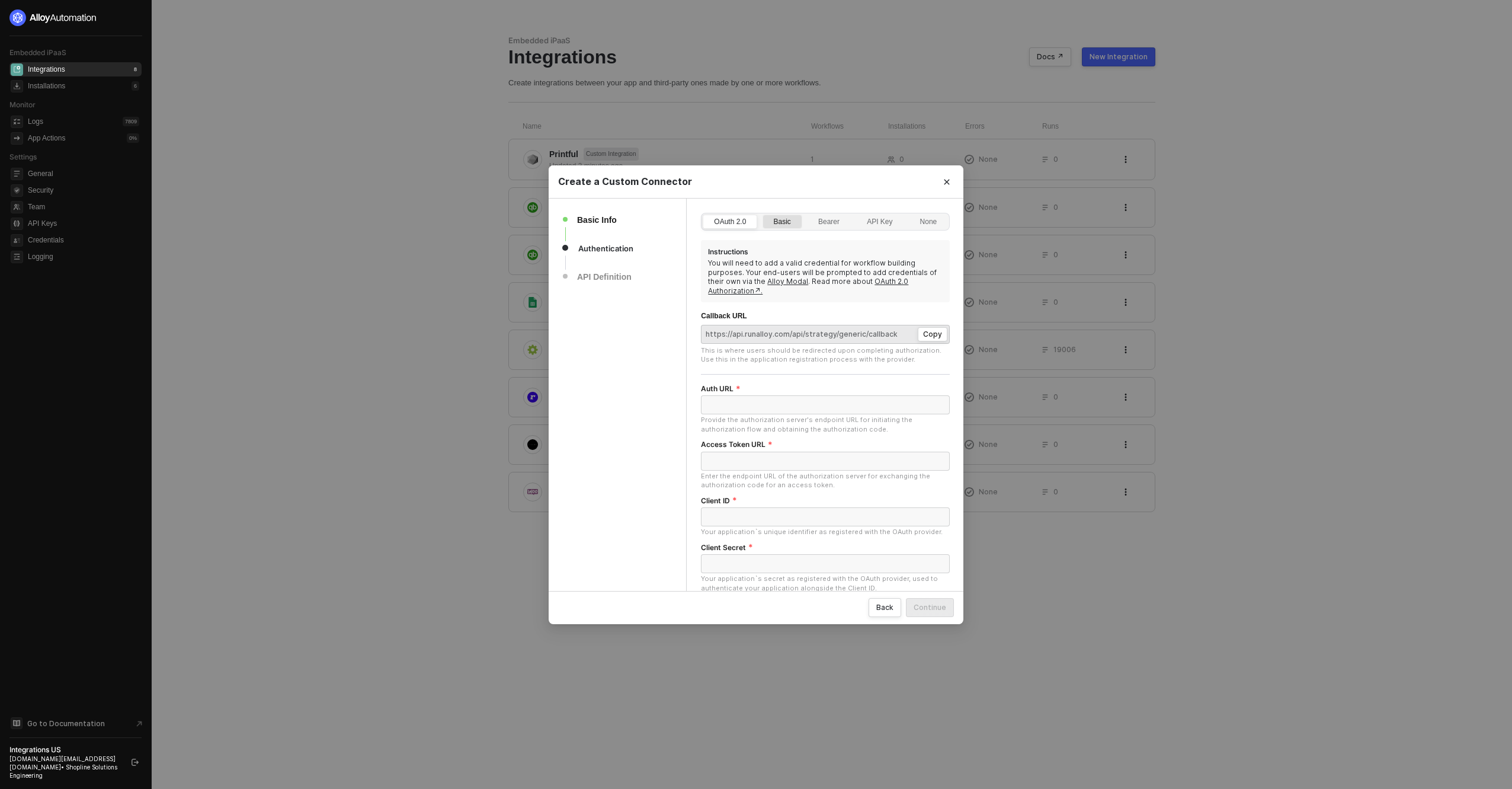
click at [782, 225] on div "Basic" at bounding box center [782, 228] width 30 height 19
click at [763, 215] on input "Basic" at bounding box center [763, 215] width 0 height 0
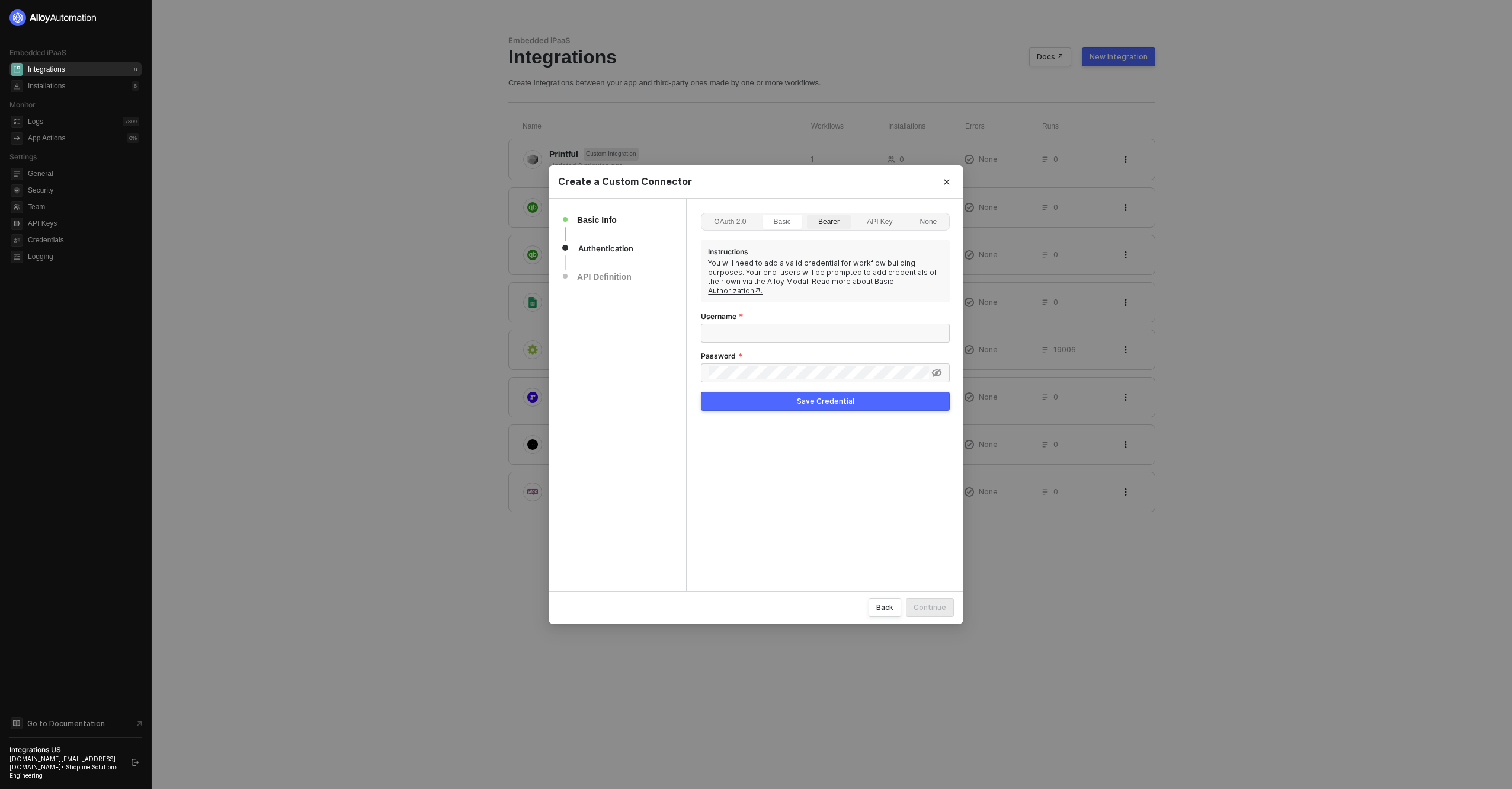
click at [827, 226] on div "Bearer" at bounding box center [829, 228] width 35 height 19
click at [808, 215] on input "Bearer" at bounding box center [808, 215] width 0 height 0
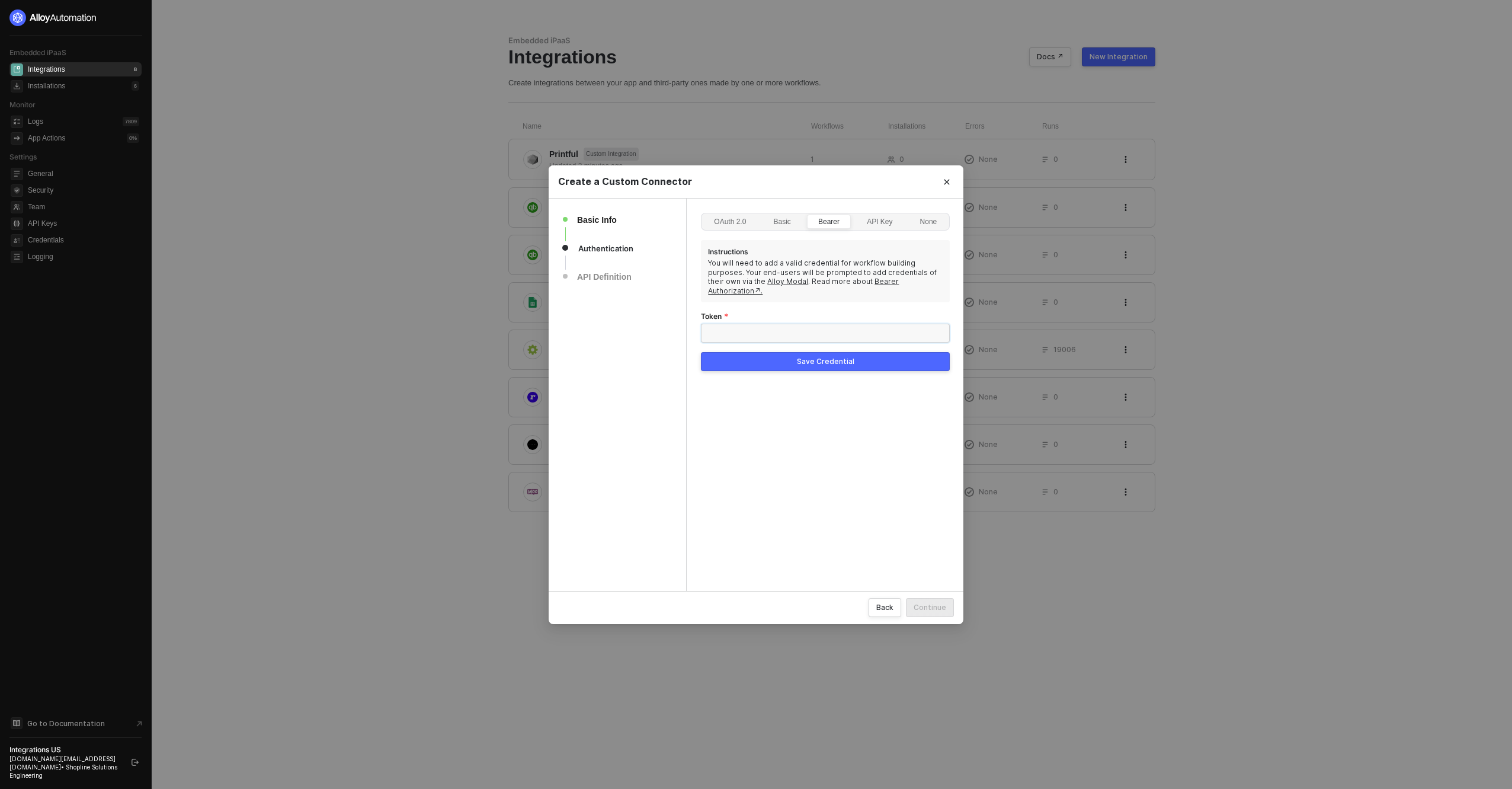
click at [803, 324] on input "Token" at bounding box center [825, 333] width 249 height 19
paste input "sync/products"
type input "sync/products"
paste input "4BKTuot6CQjgibwYI64ias5F5S058fvyYompwe0v"
type input "4BKTuot6CQjgibwYI64ias5F5S058fvyYompwe0v"
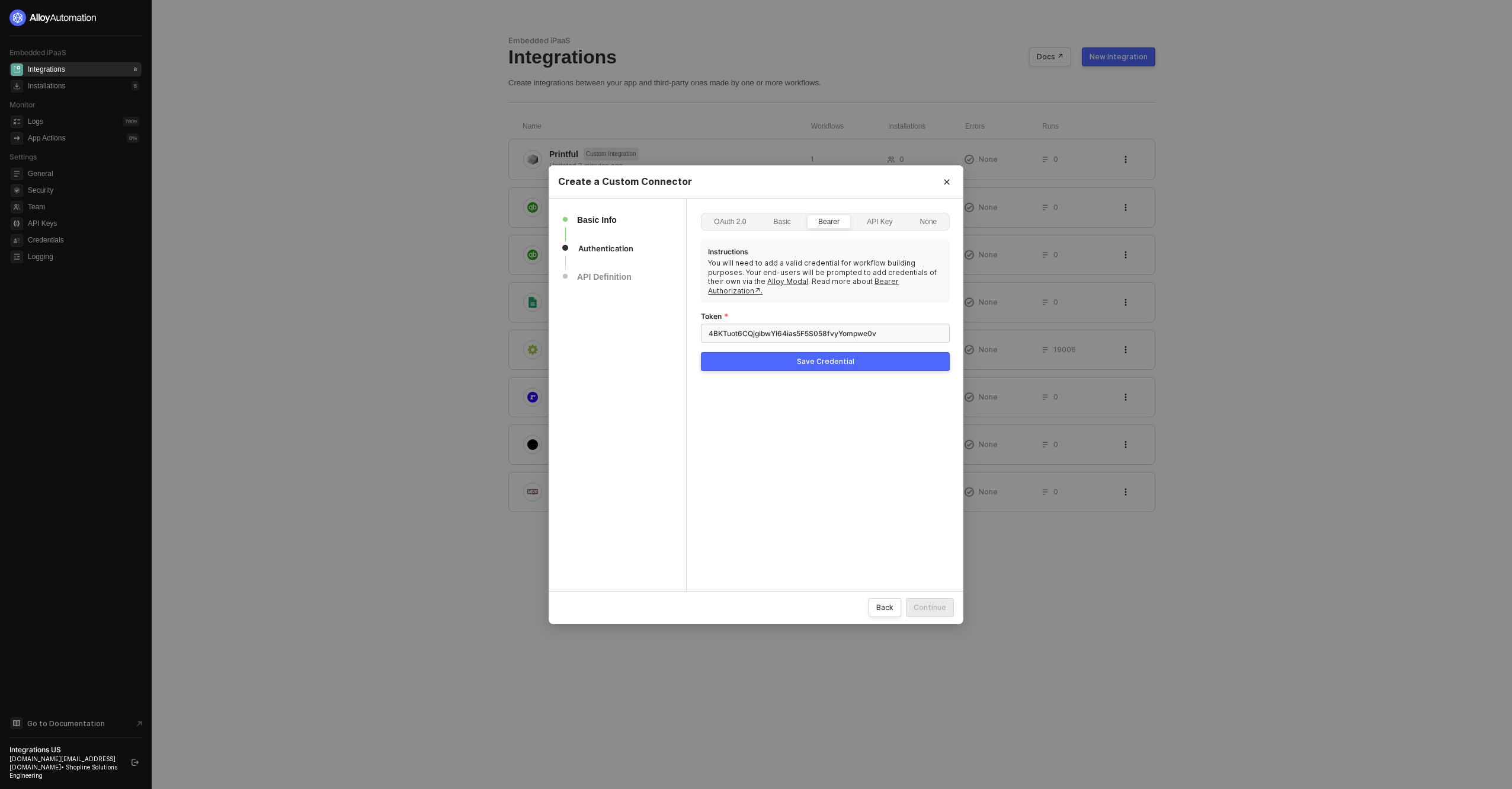
click at [836, 357] on div "Save Credential" at bounding box center [826, 362] width 58 height 10
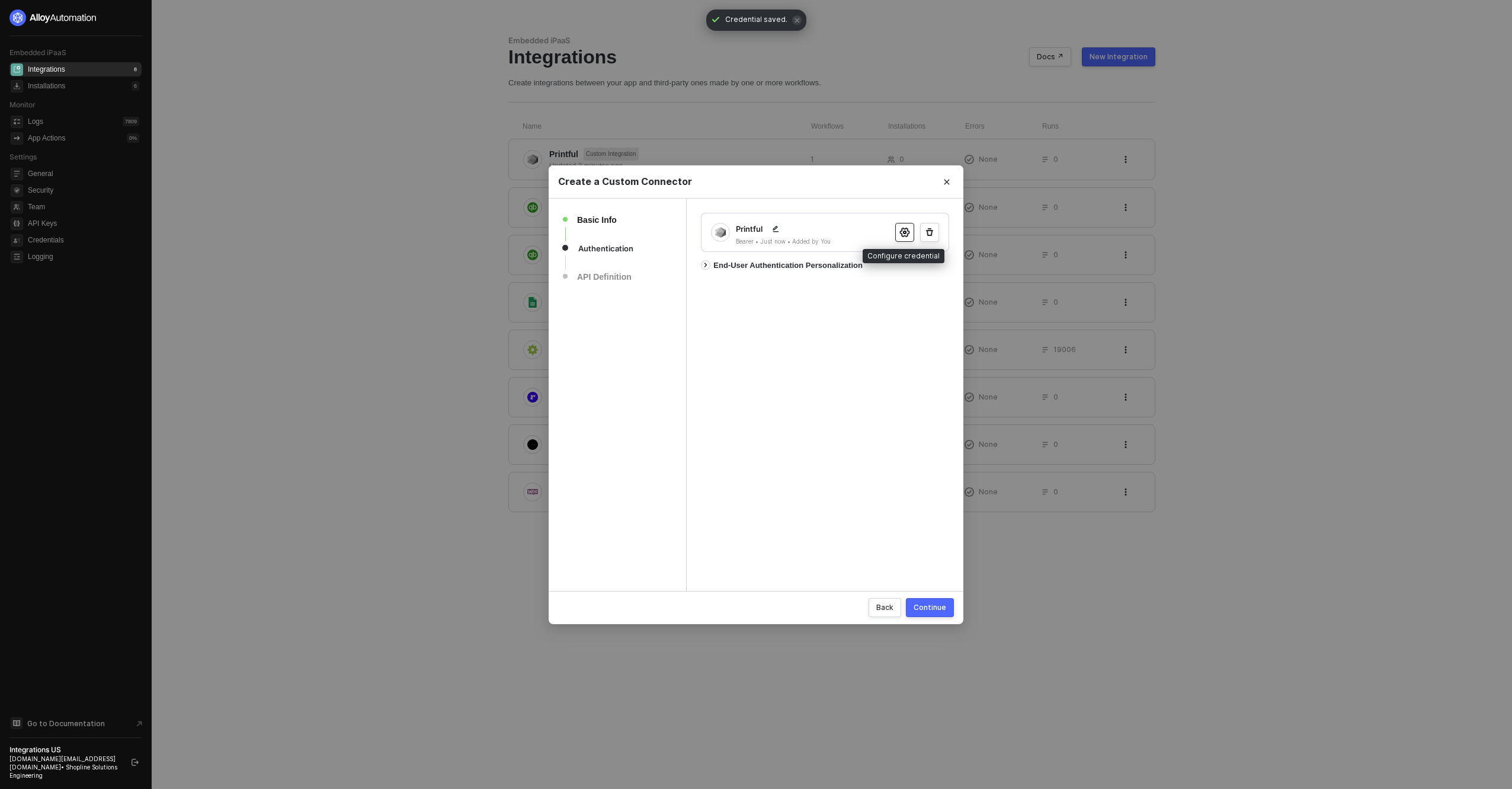
click at [894, 238] on div at bounding box center [902, 232] width 25 height 19
click at [899, 234] on button "button" at bounding box center [905, 232] width 19 height 19
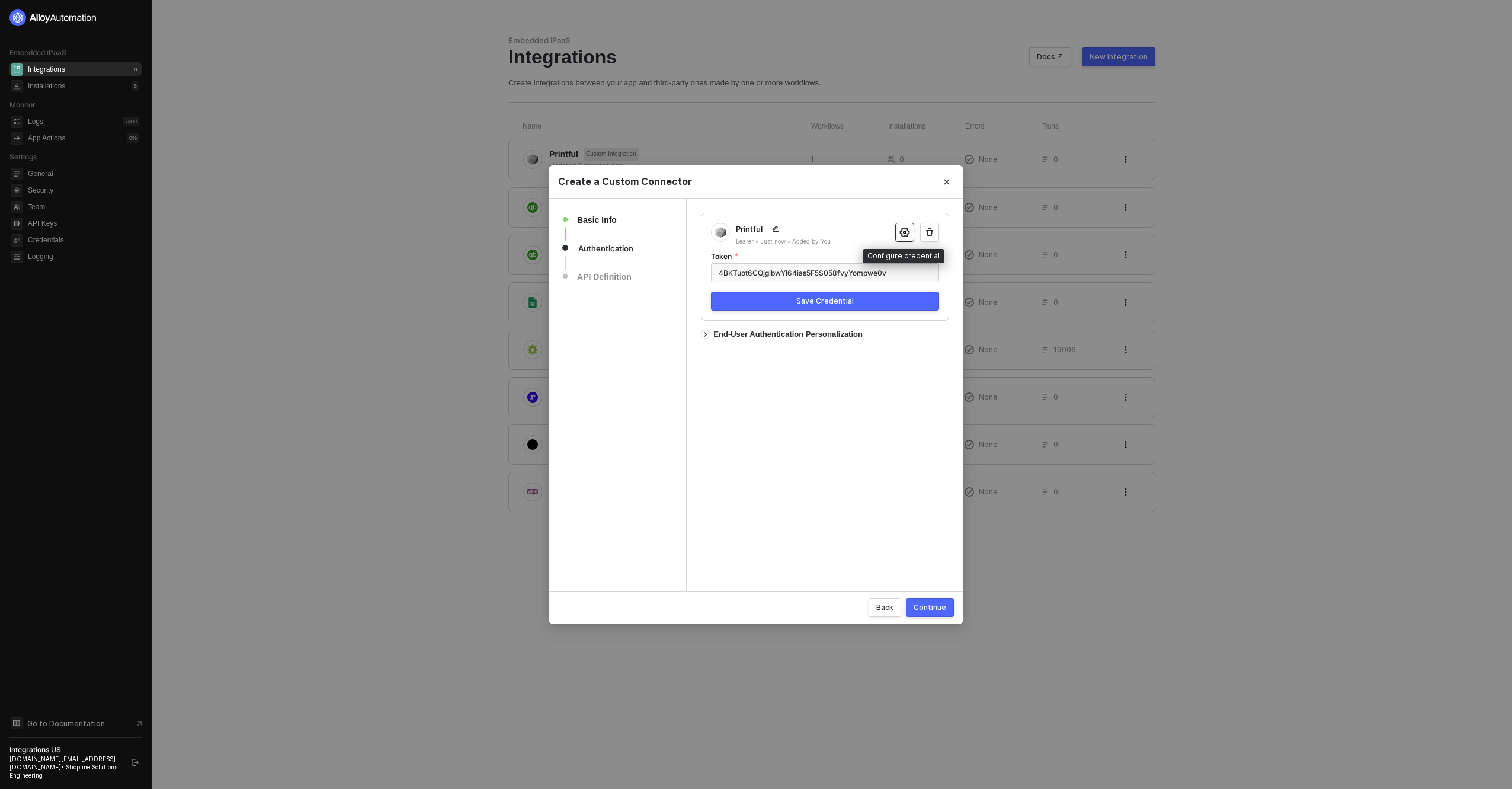
click at [898, 230] on button "button" at bounding box center [905, 232] width 19 height 19
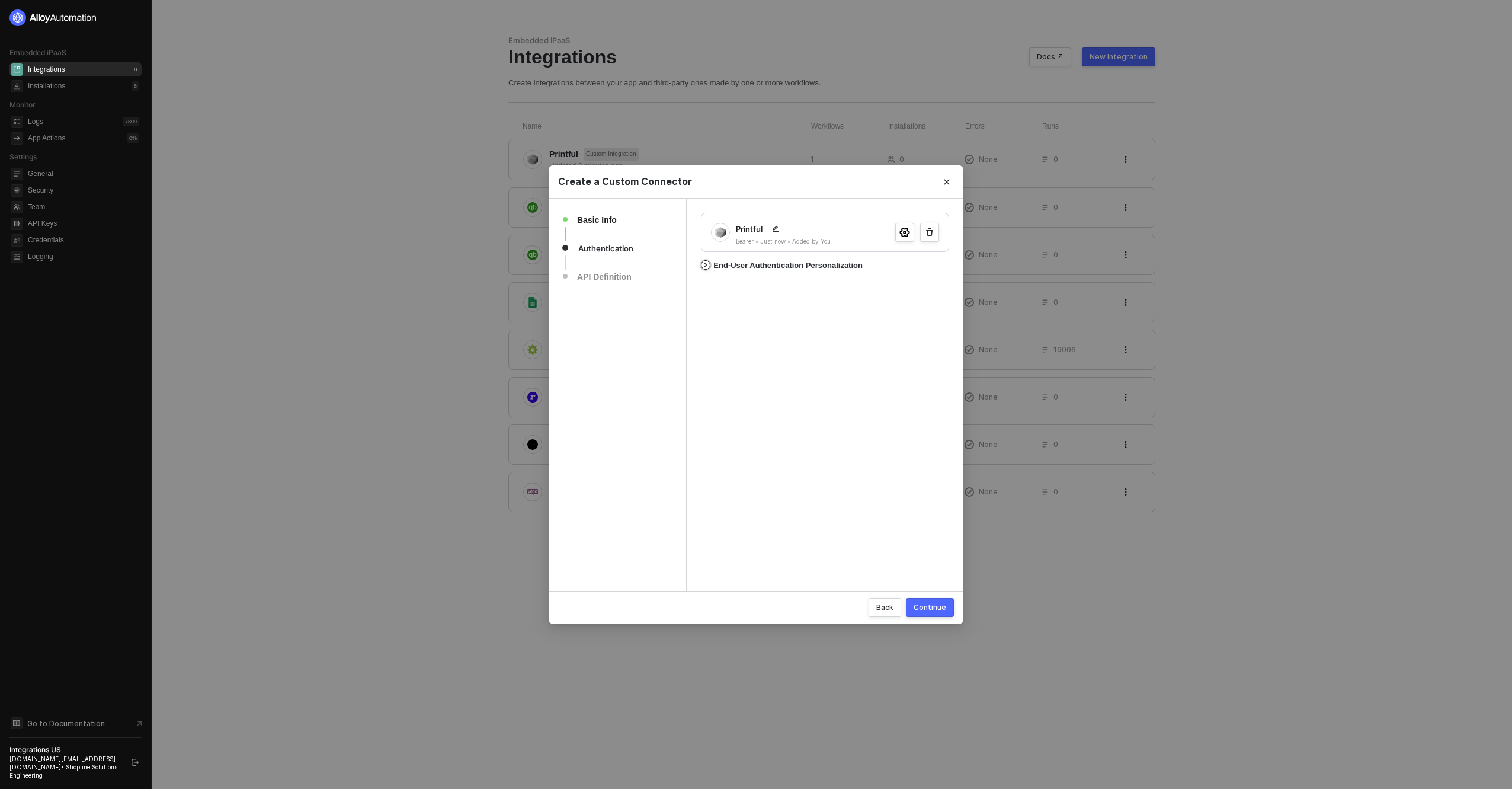
click at [749, 262] on div "End-User Authentication Personalization" at bounding box center [787, 266] width 149 height 10
click at [936, 611] on div "Continue" at bounding box center [930, 607] width 33 height 10
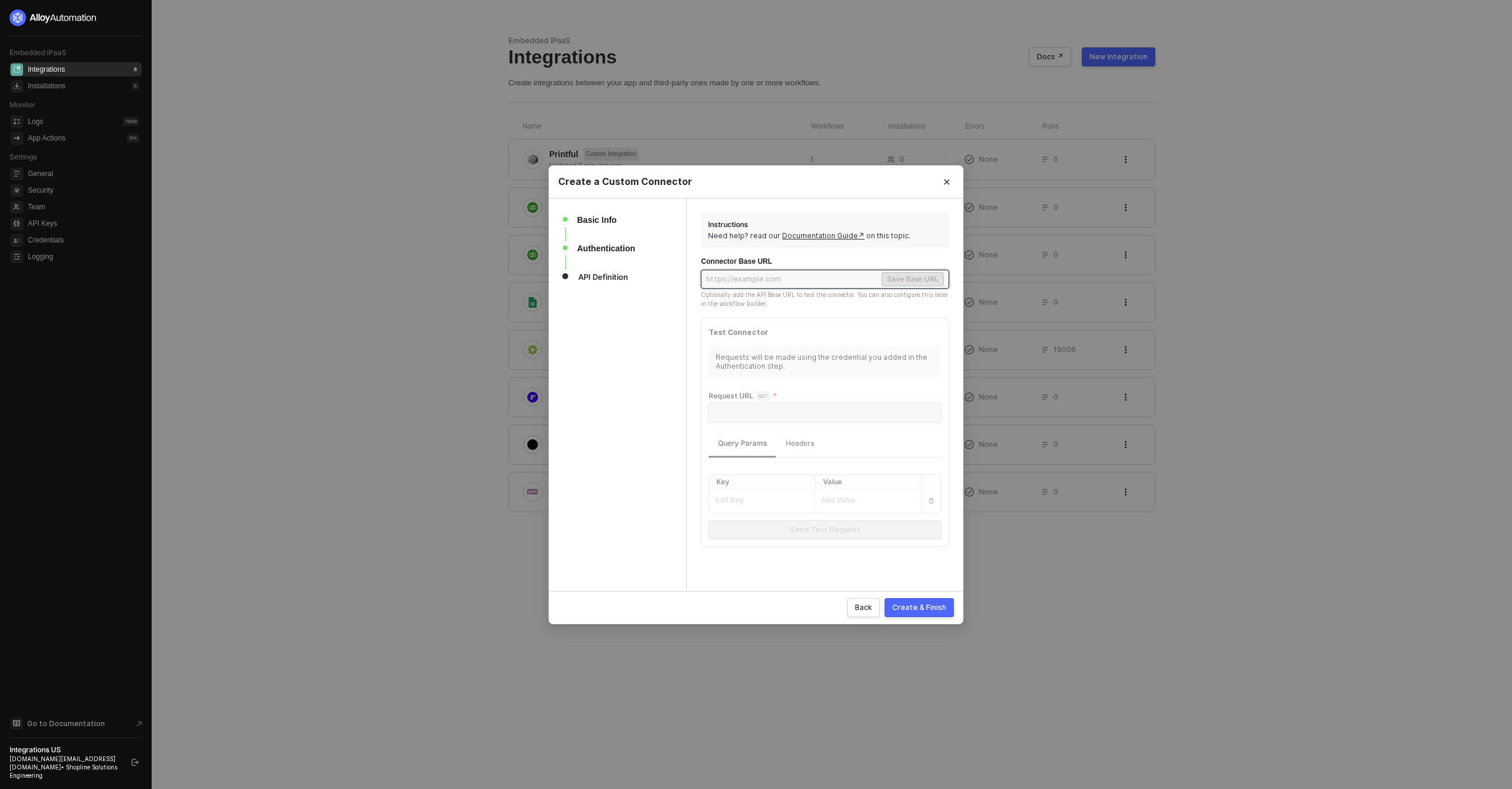
click at [785, 283] on input "text" at bounding box center [792, 279] width 173 height 14
type input "4BKTuot6CQjgibwYI64ias5F5S058fvyYompwe0v"
paste input "https://api.printful.com/"
type input "https://api.printful.com/"
click at [890, 280] on div "Save Base URL" at bounding box center [913, 279] width 52 height 12
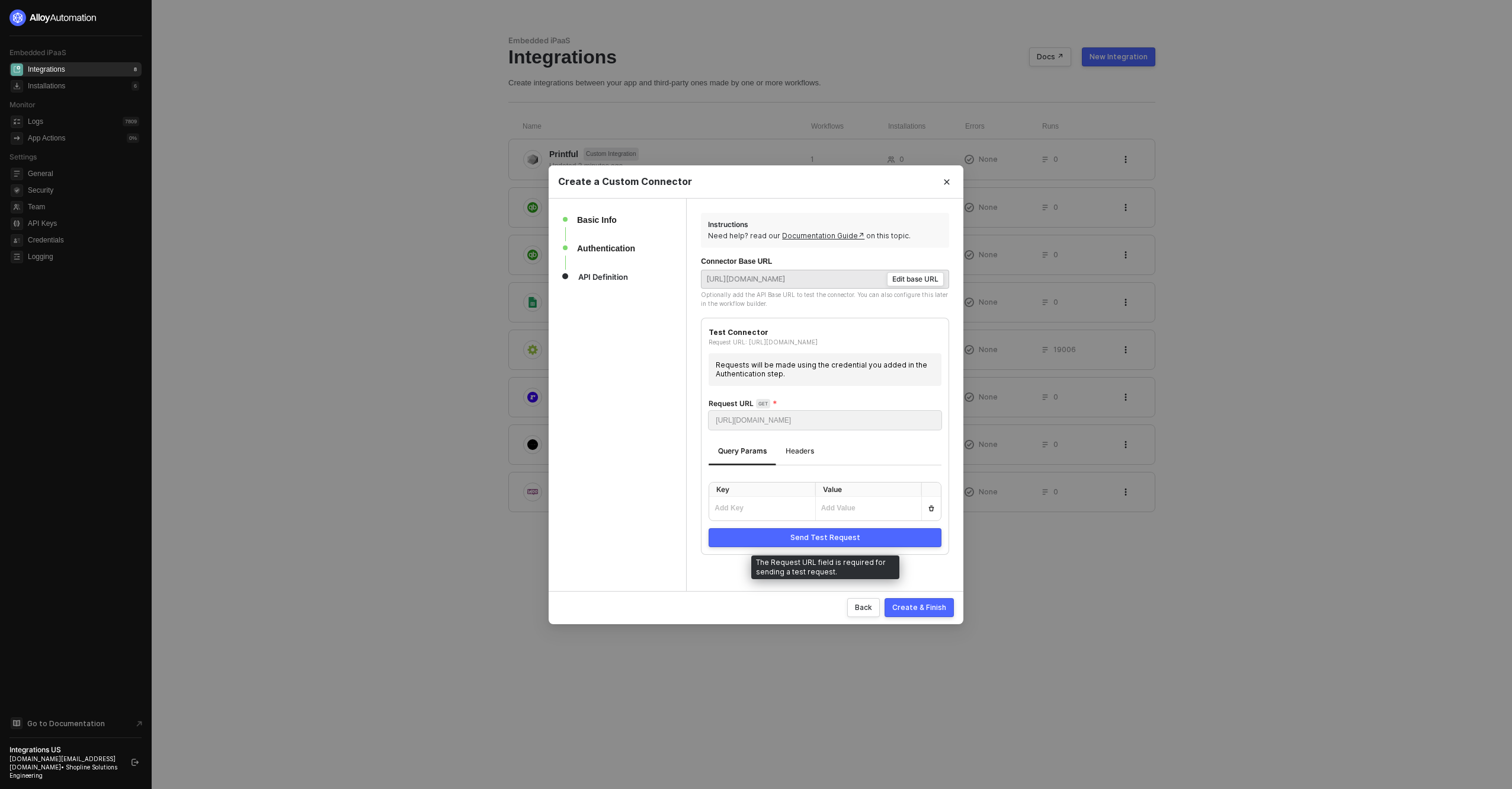
click at [792, 543] on button "Send Test Request" at bounding box center [825, 538] width 233 height 19
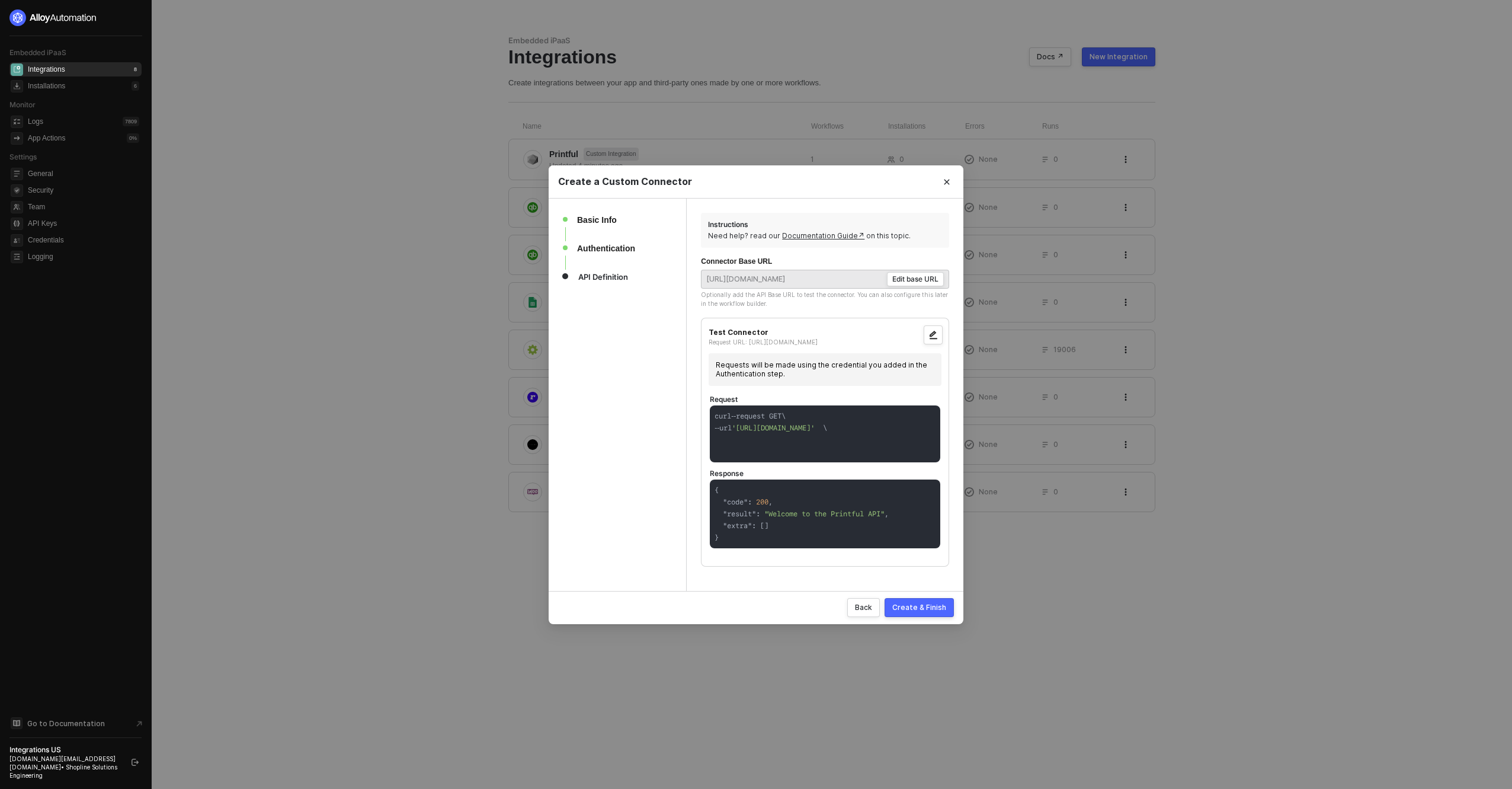
click at [938, 610] on div "Create & Finish" at bounding box center [919, 607] width 54 height 10
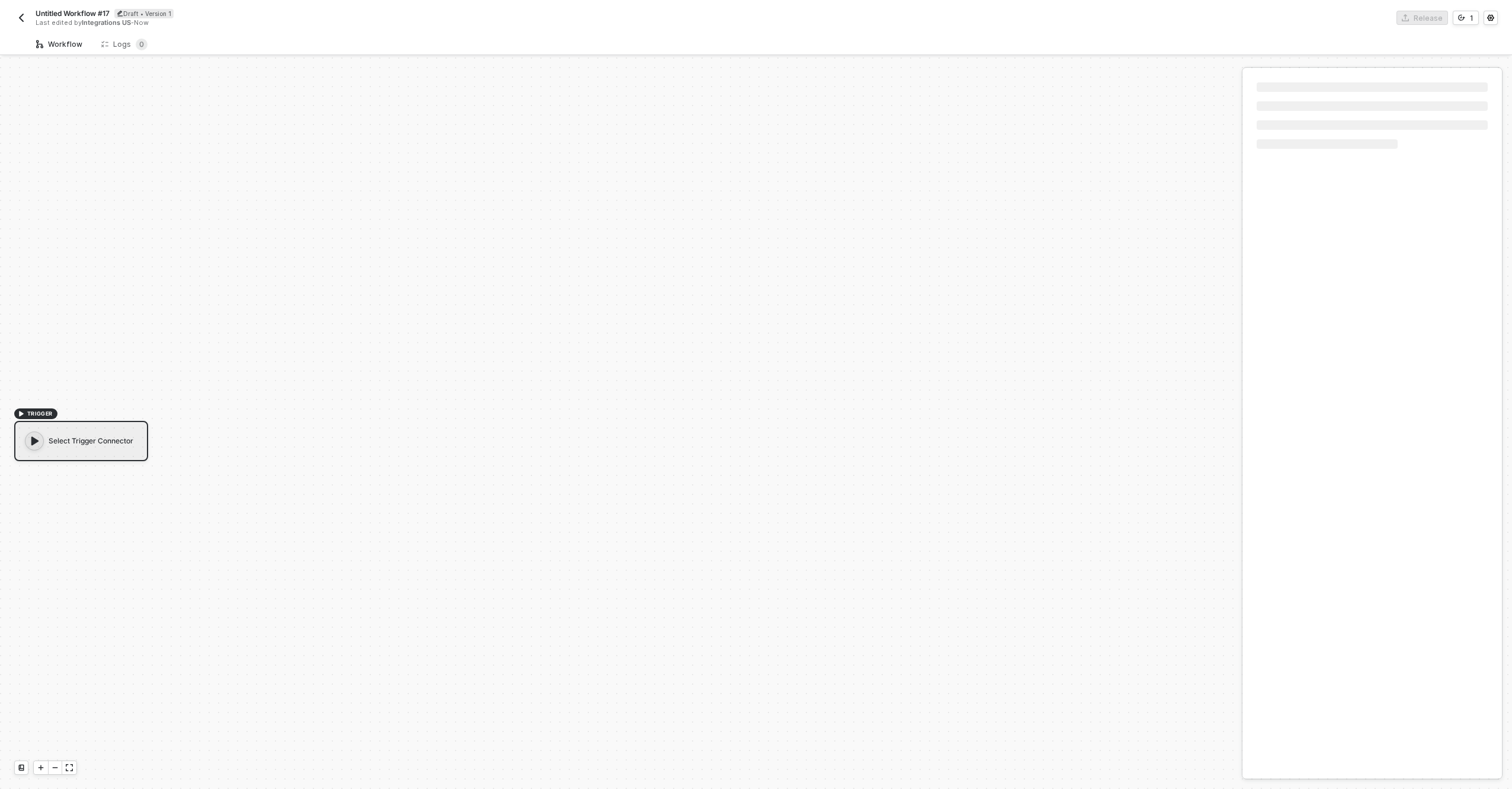
scroll to position [22, 0]
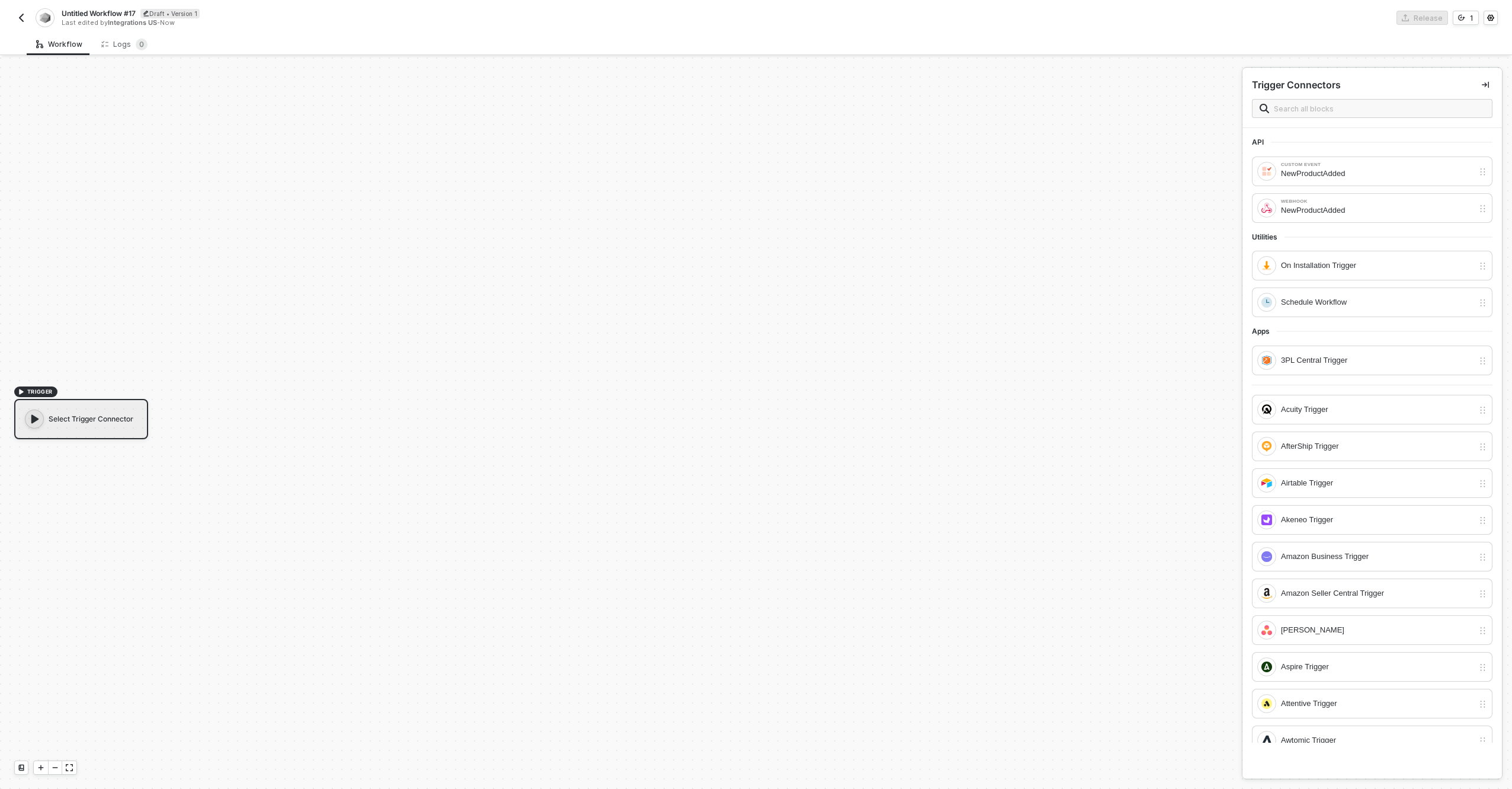
click at [74, 420] on div "Select Trigger Connector" at bounding box center [81, 419] width 134 height 40
click at [1351, 263] on div "On Installation Trigger" at bounding box center [1377, 266] width 193 height 13
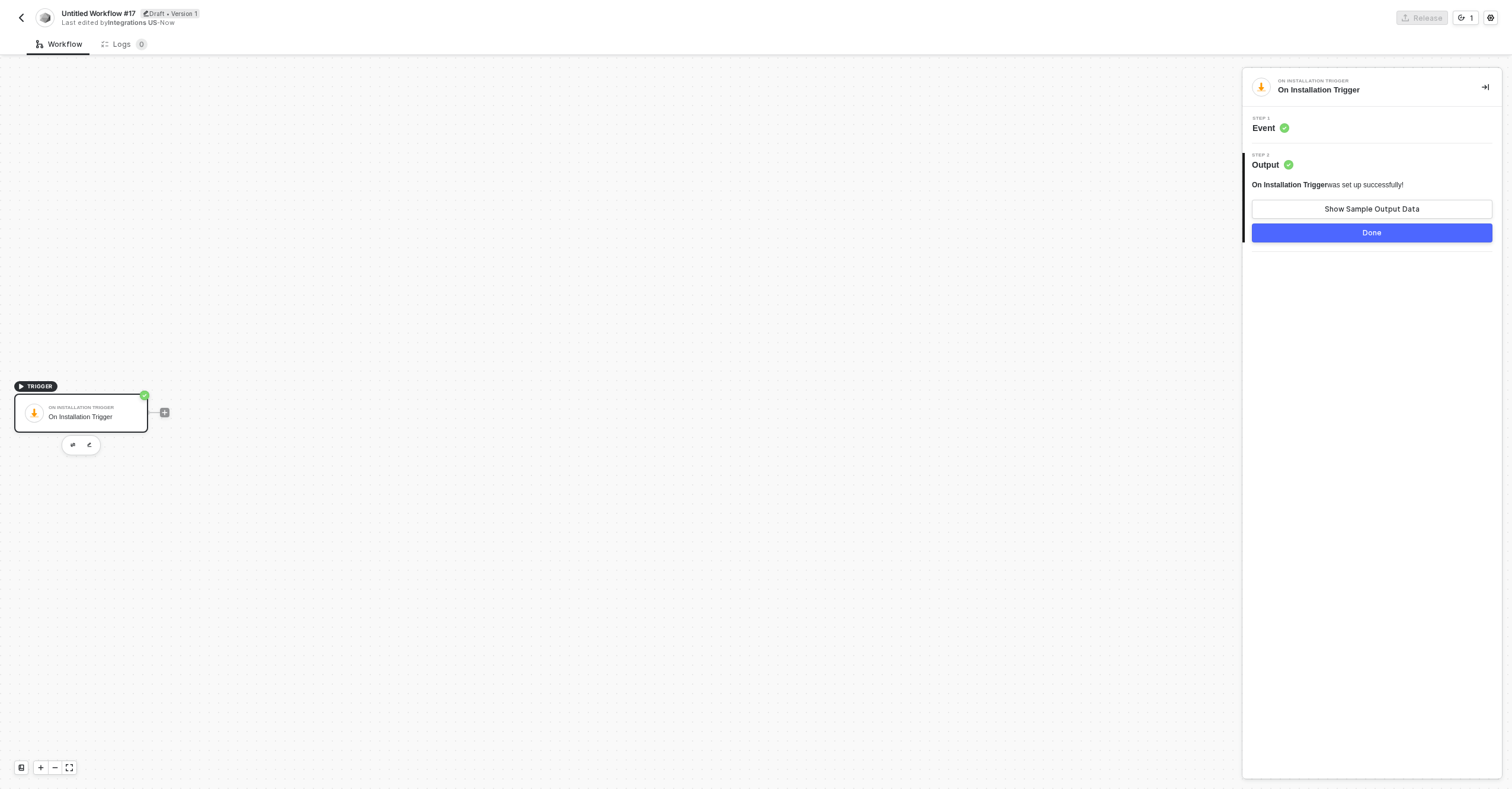
click at [1335, 237] on button "Done" at bounding box center [1373, 233] width 240 height 19
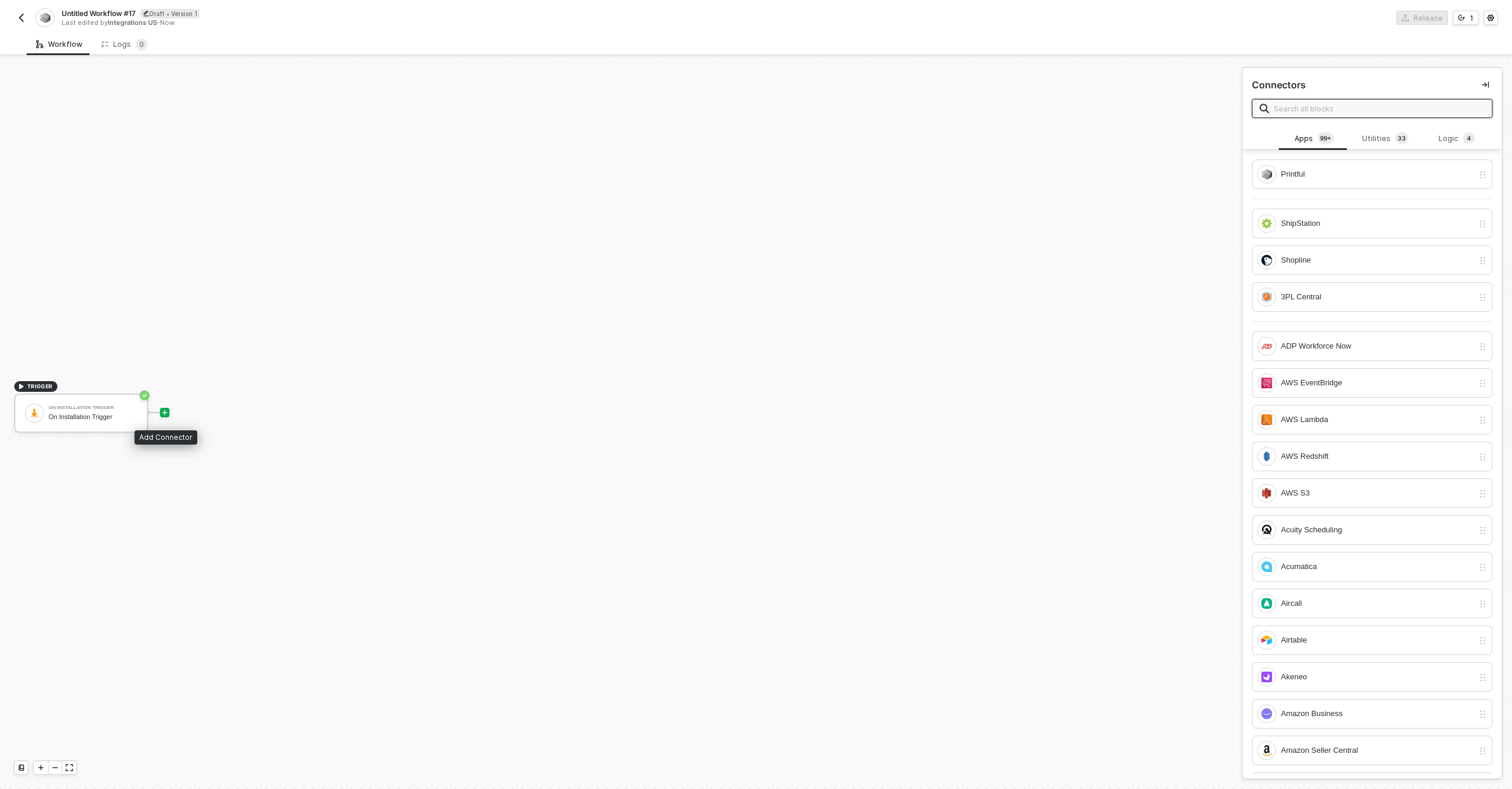
click at [162, 410] on icon "icon-play" at bounding box center [164, 412] width 7 height 7
click at [1344, 179] on div "Printful" at bounding box center [1377, 174] width 193 height 13
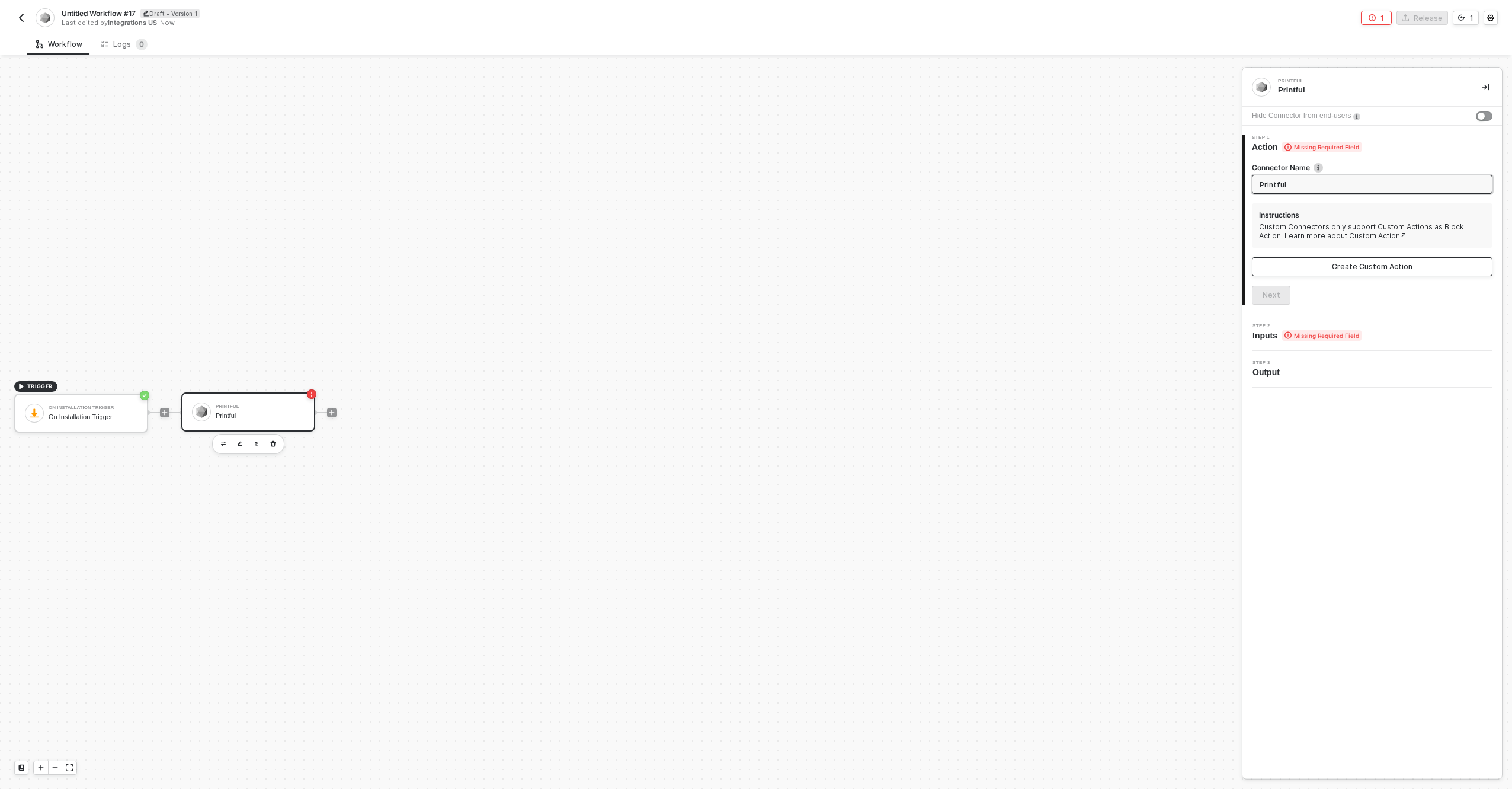
click at [1309, 264] on button "Create Custom Action" at bounding box center [1373, 267] width 240 height 19
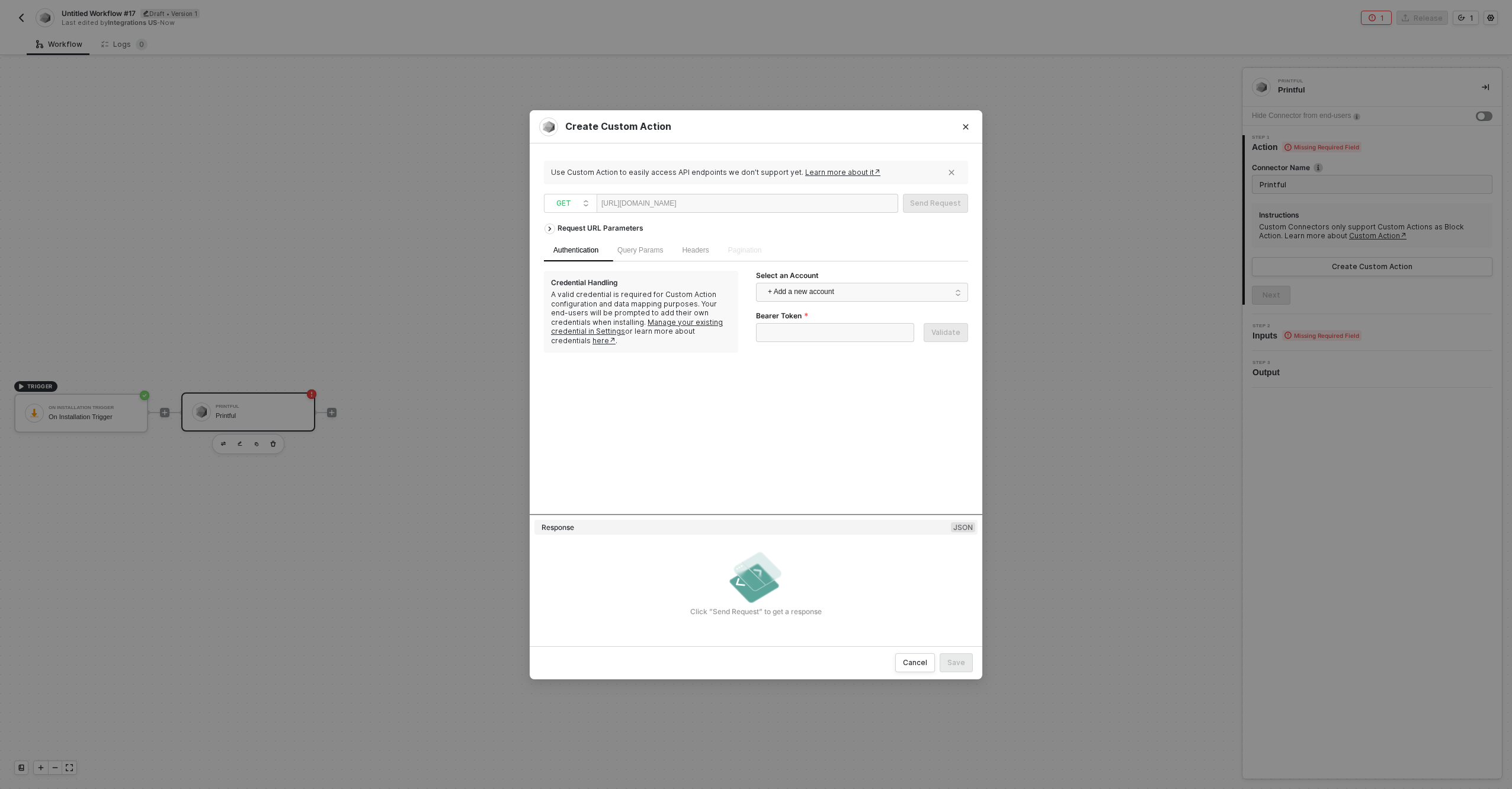
click at [718, 205] on div at bounding box center [713, 204] width 73 height 19
click at [831, 298] on span "+ Add a new account" at bounding box center [865, 292] width 193 height 19
click at [818, 316] on span "Printful" at bounding box center [862, 319] width 193 height 19
click at [928, 203] on div "Send Request" at bounding box center [936, 203] width 51 height 10
type textarea "HTTP/1.1 200 OK { "data": { "code": 200, "result": [ { "id": 679, "main_categor…"
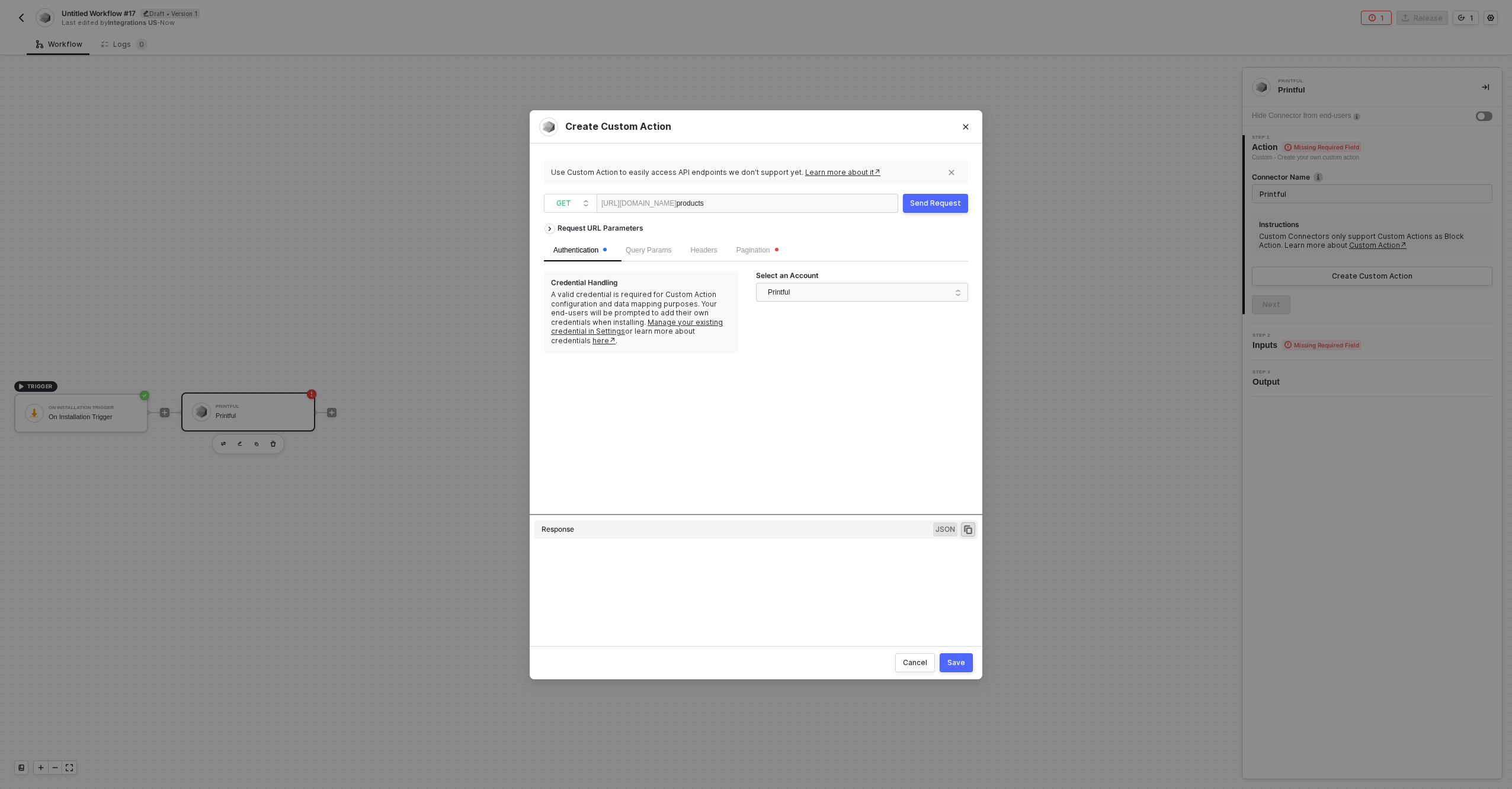
scroll to position [96, 0]
drag, startPoint x: 964, startPoint y: 127, endPoint x: 974, endPoint y: 152, distance: 26.9
click at [965, 125] on icon "Close" at bounding box center [966, 127] width 7 height 7
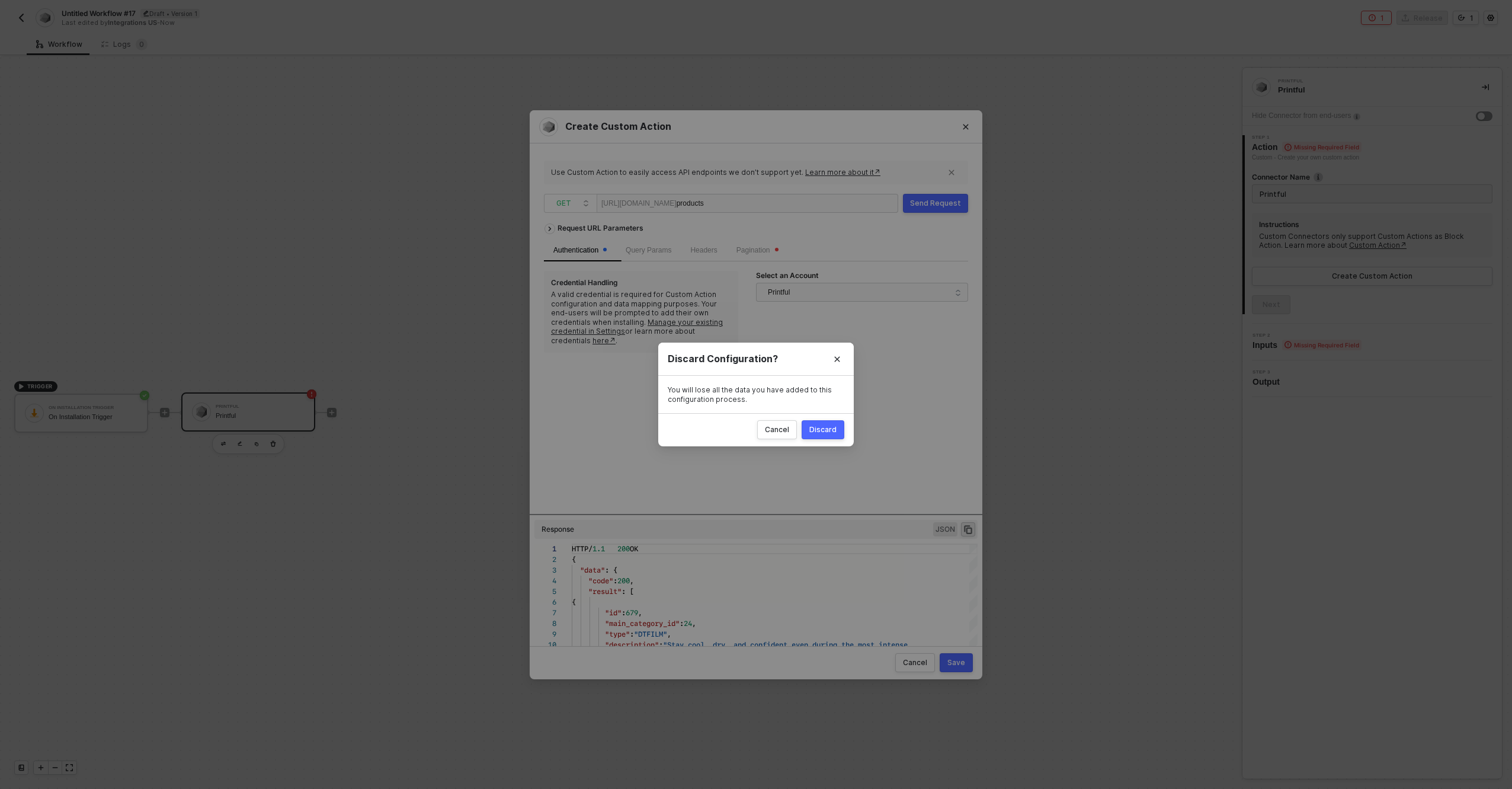
click at [815, 429] on div "Discard" at bounding box center [823, 429] width 28 height 10
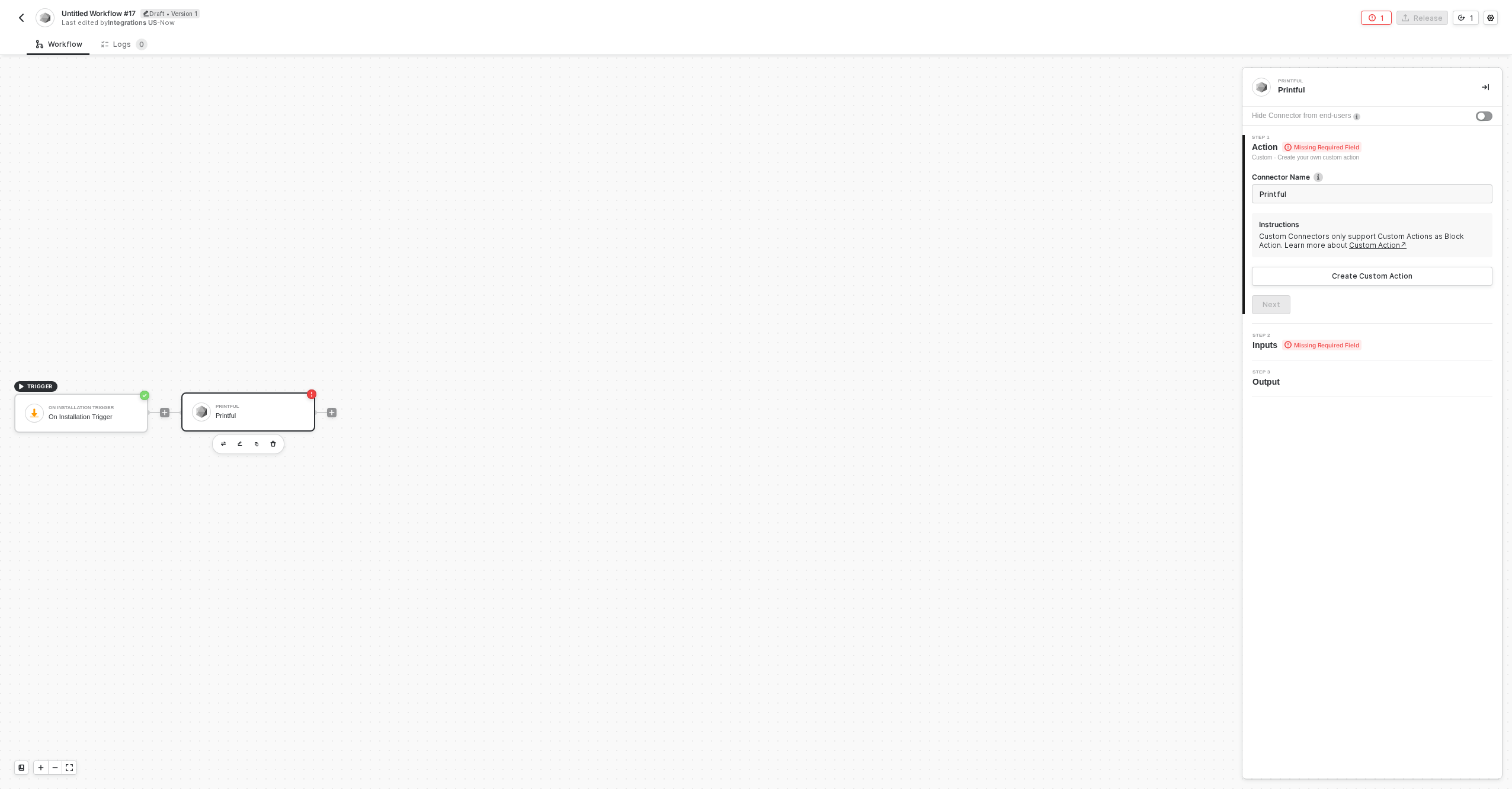
click at [940, 426] on div "TRIGGER On Installation Trigger On Installation Trigger Printful Printful" at bounding box center [618, 413] width 1236 height 754
click at [12, 18] on div "Untitled Workflow #17 Draft • Version 1 Last edited by Integrations US - Now 1 …" at bounding box center [756, 17] width 1512 height 33
click at [20, 17] on img "button" at bounding box center [21, 17] width 10 height 10
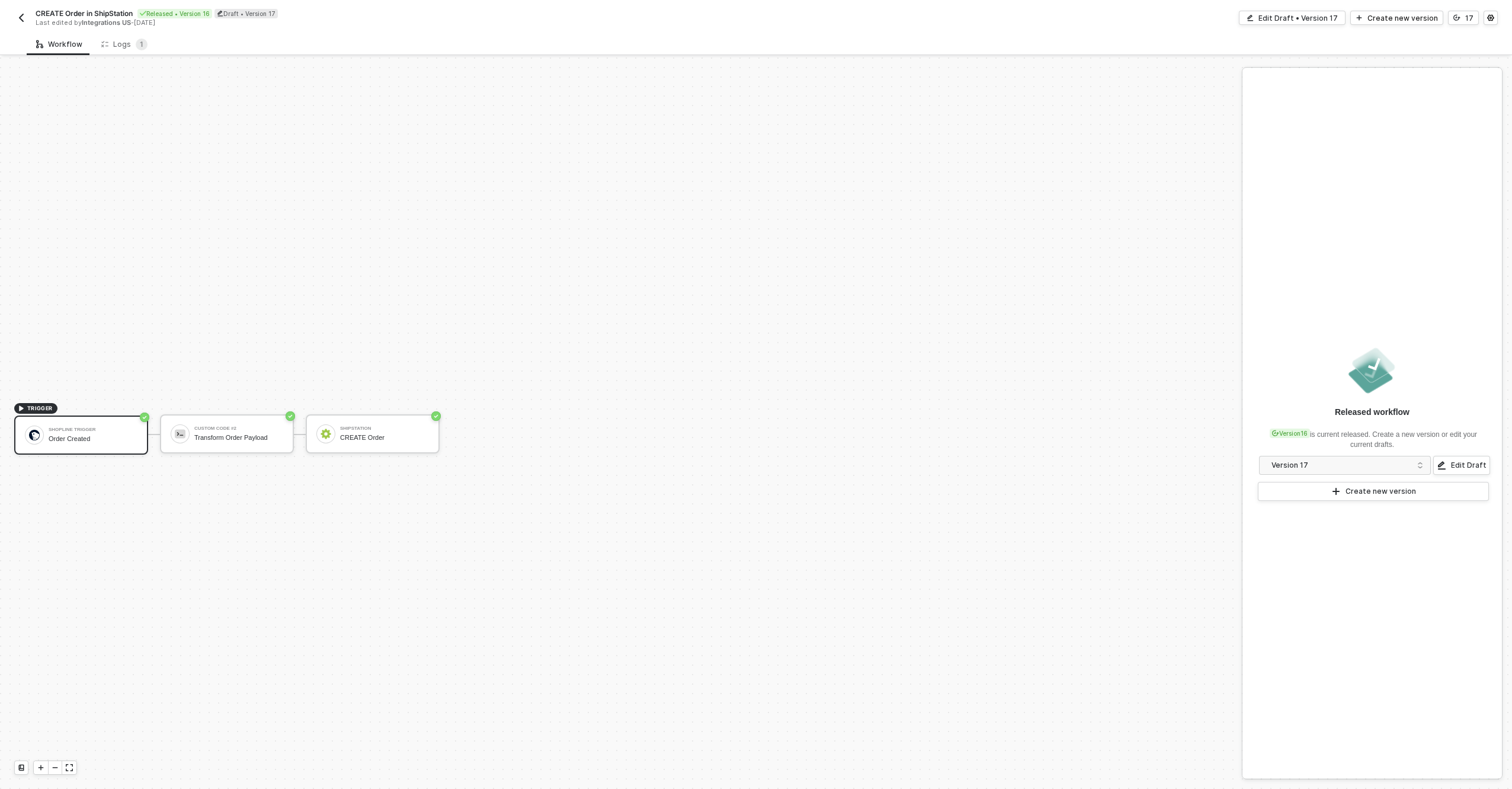
scroll to position [22, 0]
click at [543, 381] on div "TRIGGER Shopline Trigger Order Created Custom Code #2 Transform Order Payload S…" at bounding box center [618, 413] width 1236 height 754
click at [1279, 16] on div "Edit Draft • Version 17" at bounding box center [1298, 18] width 79 height 10
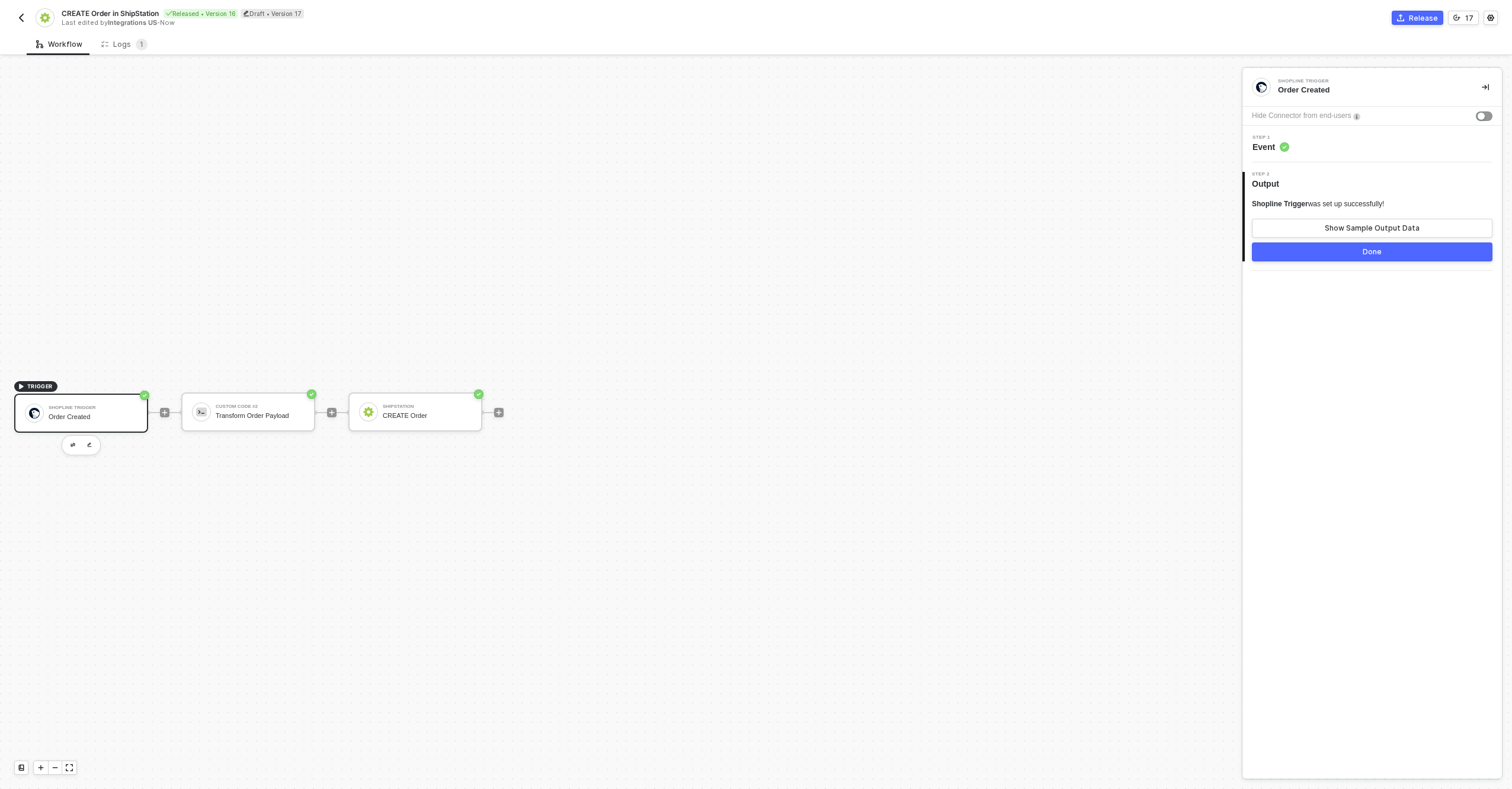
click at [310, 189] on div "TRIGGER Shopline Trigger Order Created Custom Code #2 Transform Order Payload S…" at bounding box center [618, 413] width 1236 height 754
click at [122, 395] on div "Shopline Trigger Order Created" at bounding box center [81, 413] width 134 height 39
click at [445, 415] on div "CREATE Order" at bounding box center [427, 416] width 89 height 8
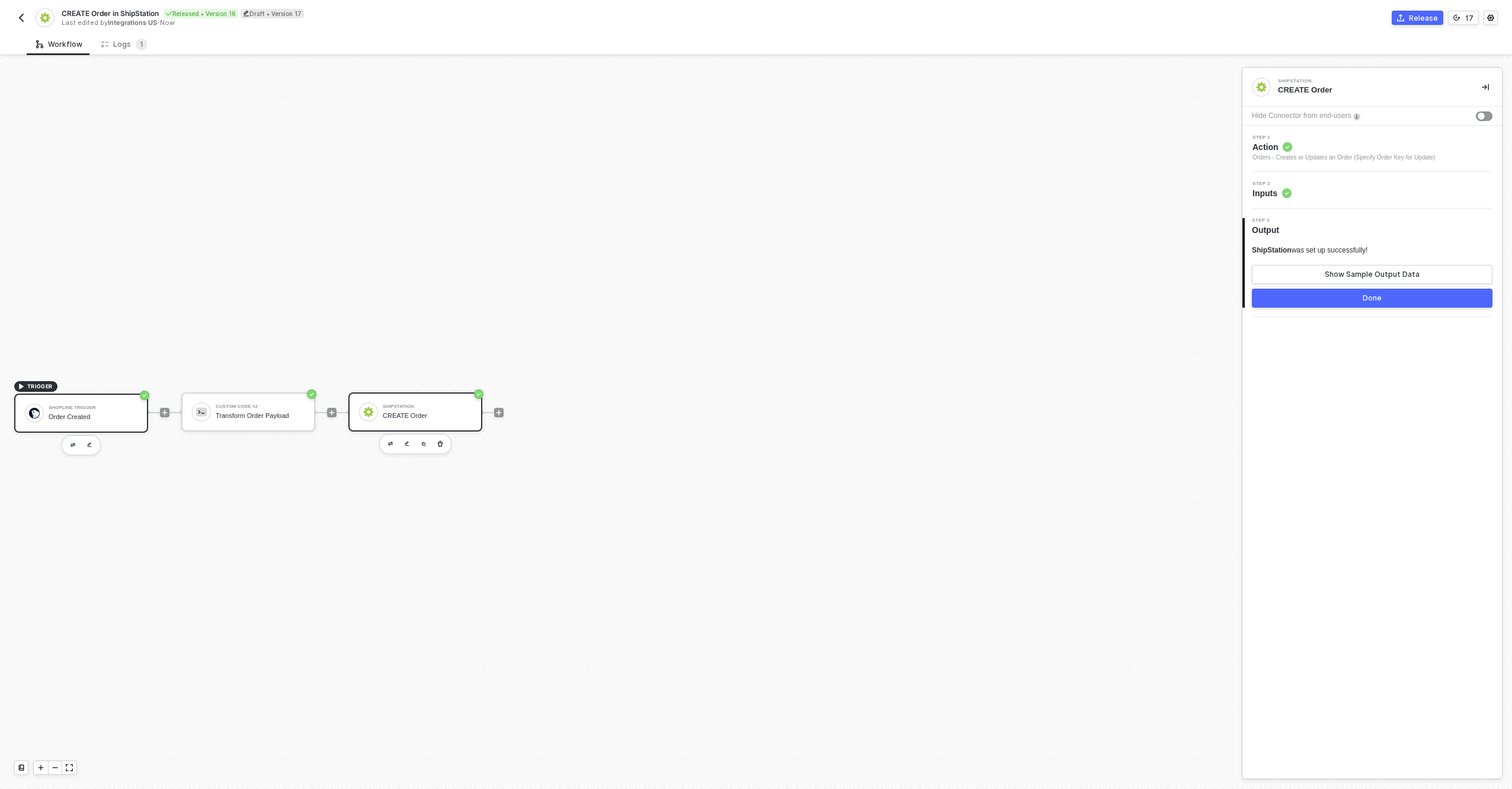
click at [46, 408] on div "Shopline Trigger Order Created" at bounding box center [91, 413] width 93 height 22
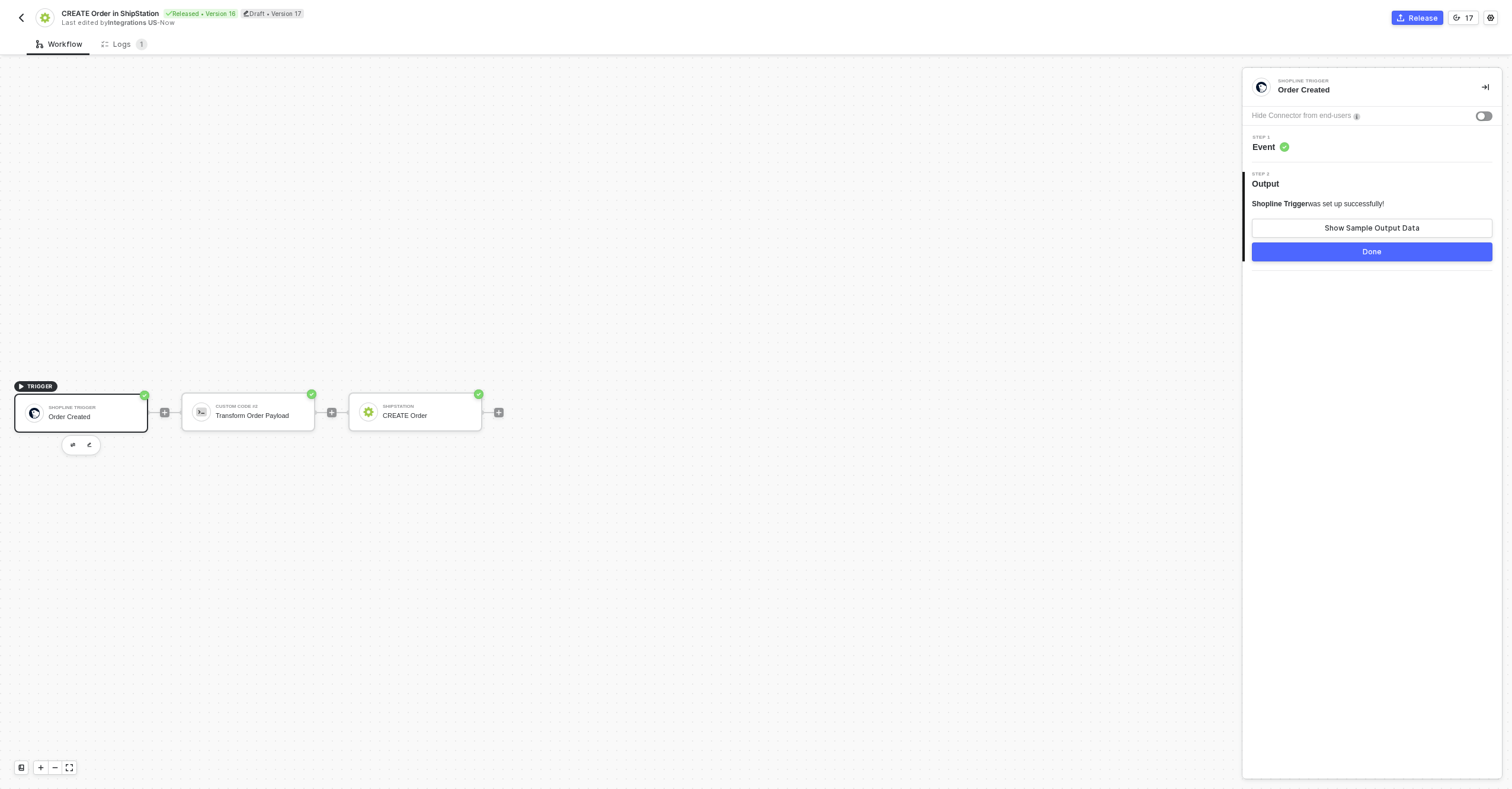
click at [1355, 143] on div "Step 1 Event" at bounding box center [1373, 144] width 256 height 18
click at [59, 414] on div "Order Created" at bounding box center [93, 417] width 89 height 8
click at [114, 406] on div "Shopline Trigger" at bounding box center [93, 408] width 89 height 4
click at [116, 416] on div "Order Created" at bounding box center [93, 417] width 89 height 8
click at [70, 443] on img "button" at bounding box center [72, 445] width 4 height 4
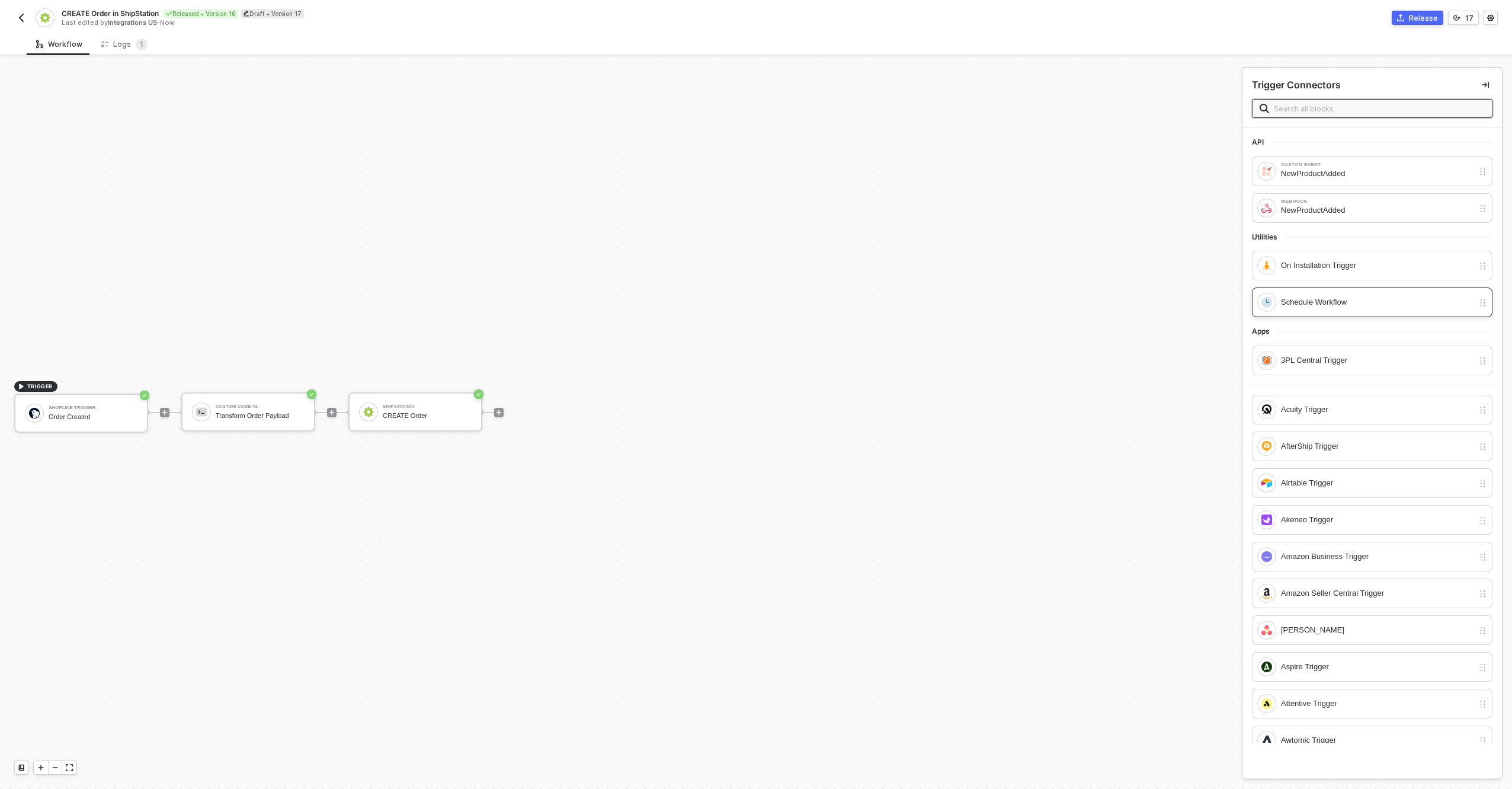
click at [1406, 301] on div "Schedule Workflow" at bounding box center [1377, 302] width 193 height 13
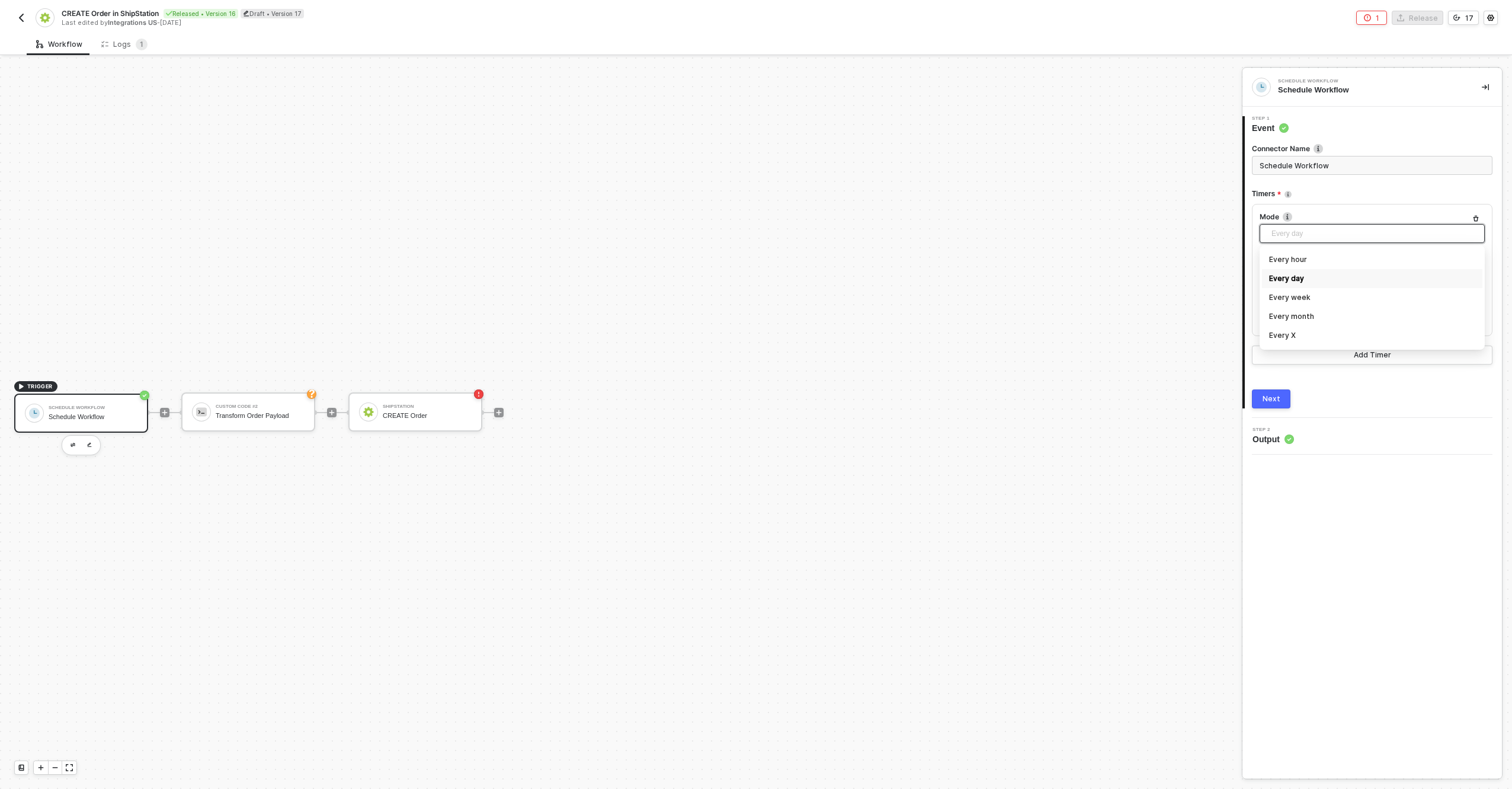
click at [1282, 238] on span "Every day" at bounding box center [1374, 234] width 206 height 18
click at [1321, 202] on div "Timers" at bounding box center [1373, 194] width 240 height 20
click at [1296, 280] on div "Type or select items ﻿" at bounding box center [1373, 273] width 225 height 19
click at [1284, 305] on span "Eastern Time (EST)" at bounding box center [1374, 312] width 206 height 18
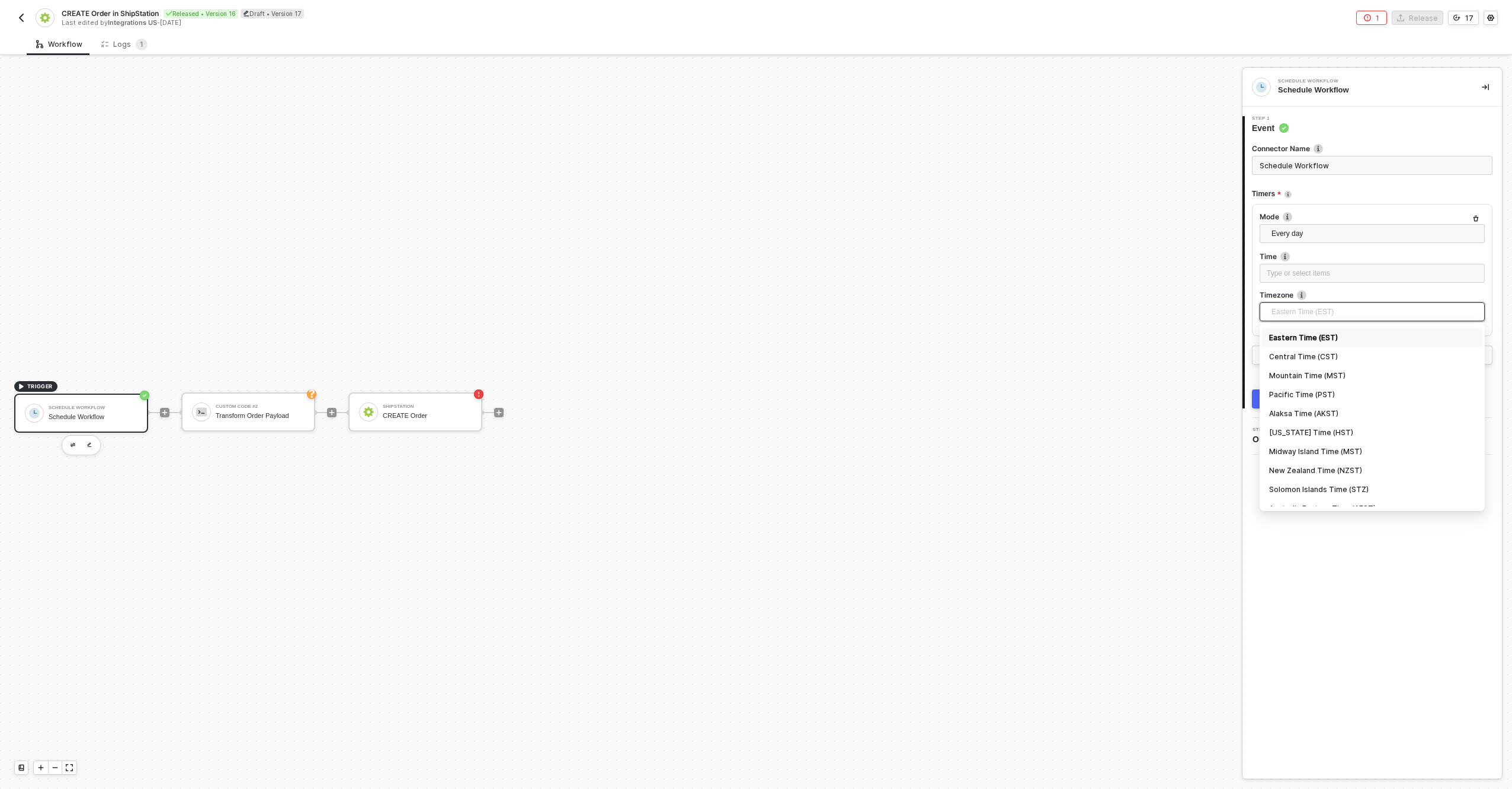
click at [1162, 441] on div "TRIGGER Schedule Workflow Schedule Workflow Custom Code #2 Transform Order Payl…" at bounding box center [618, 413] width 1236 height 754
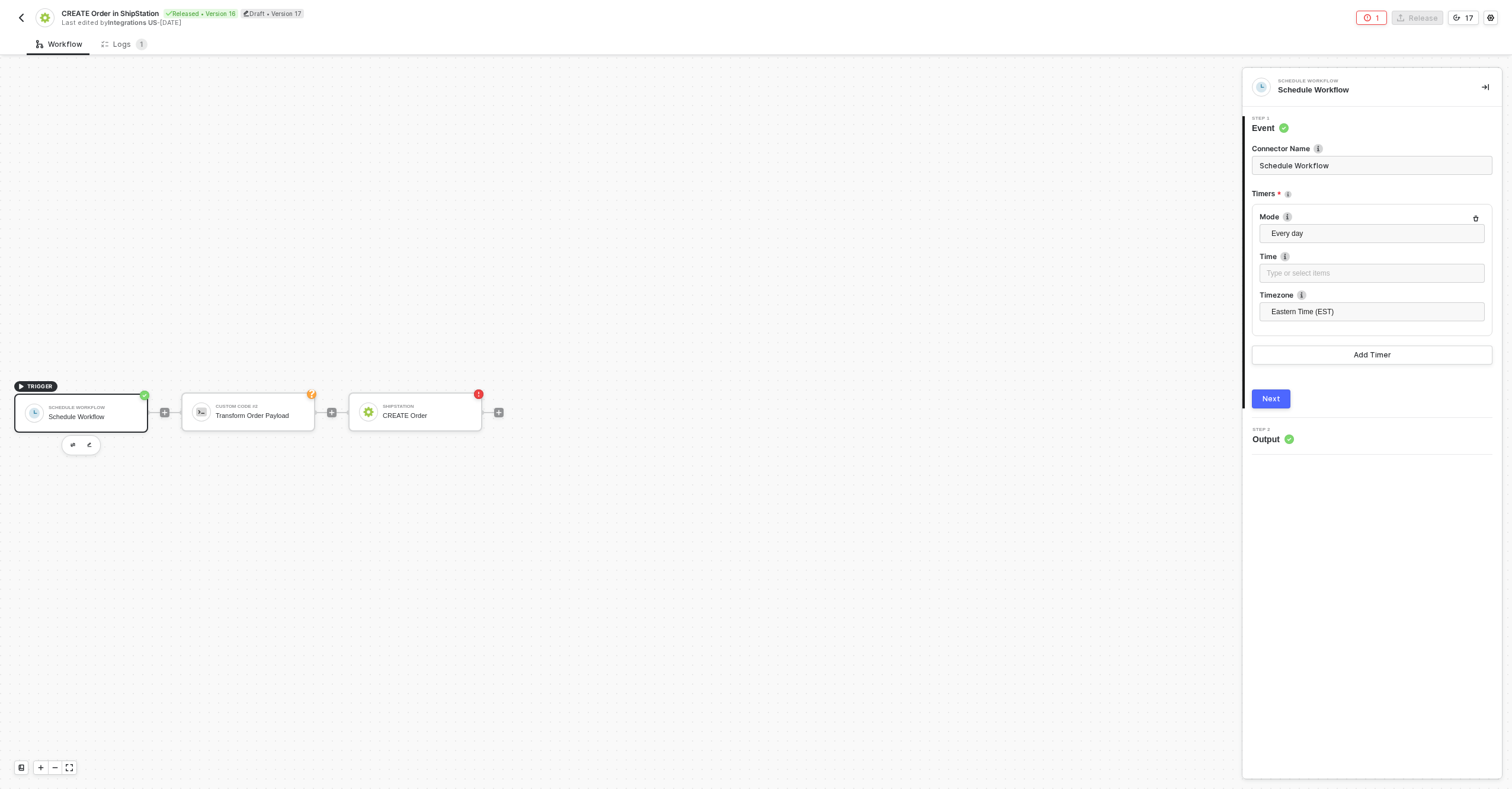
click at [170, 697] on div "TRIGGER Schedule Workflow Schedule Workflow Custom Code #2 Transform Order Payl…" at bounding box center [618, 413] width 1236 height 754
click at [72, 449] on button "button" at bounding box center [73, 445] width 14 height 14
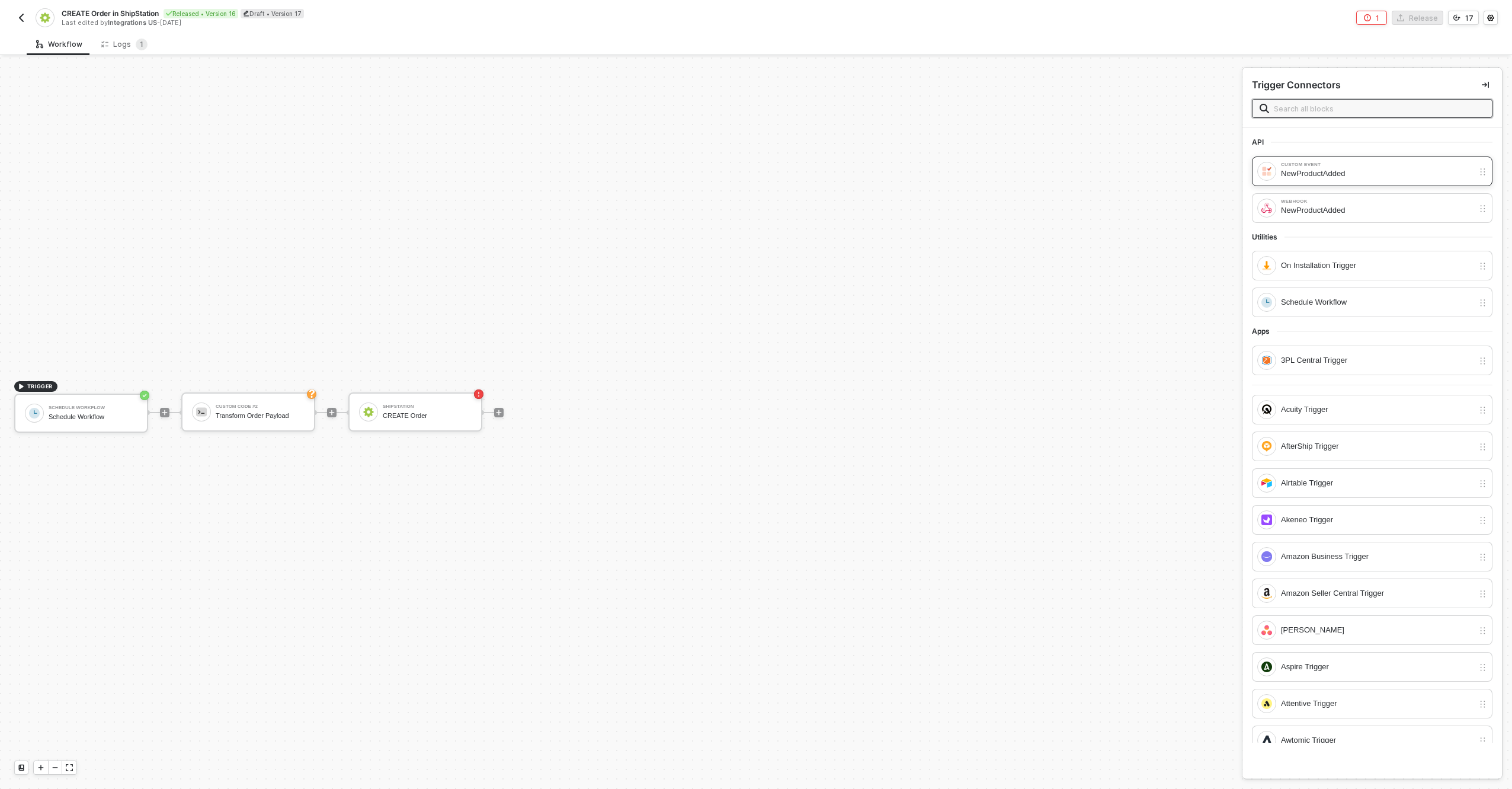
click at [1346, 175] on div "NewProductAdded" at bounding box center [1377, 173] width 193 height 13
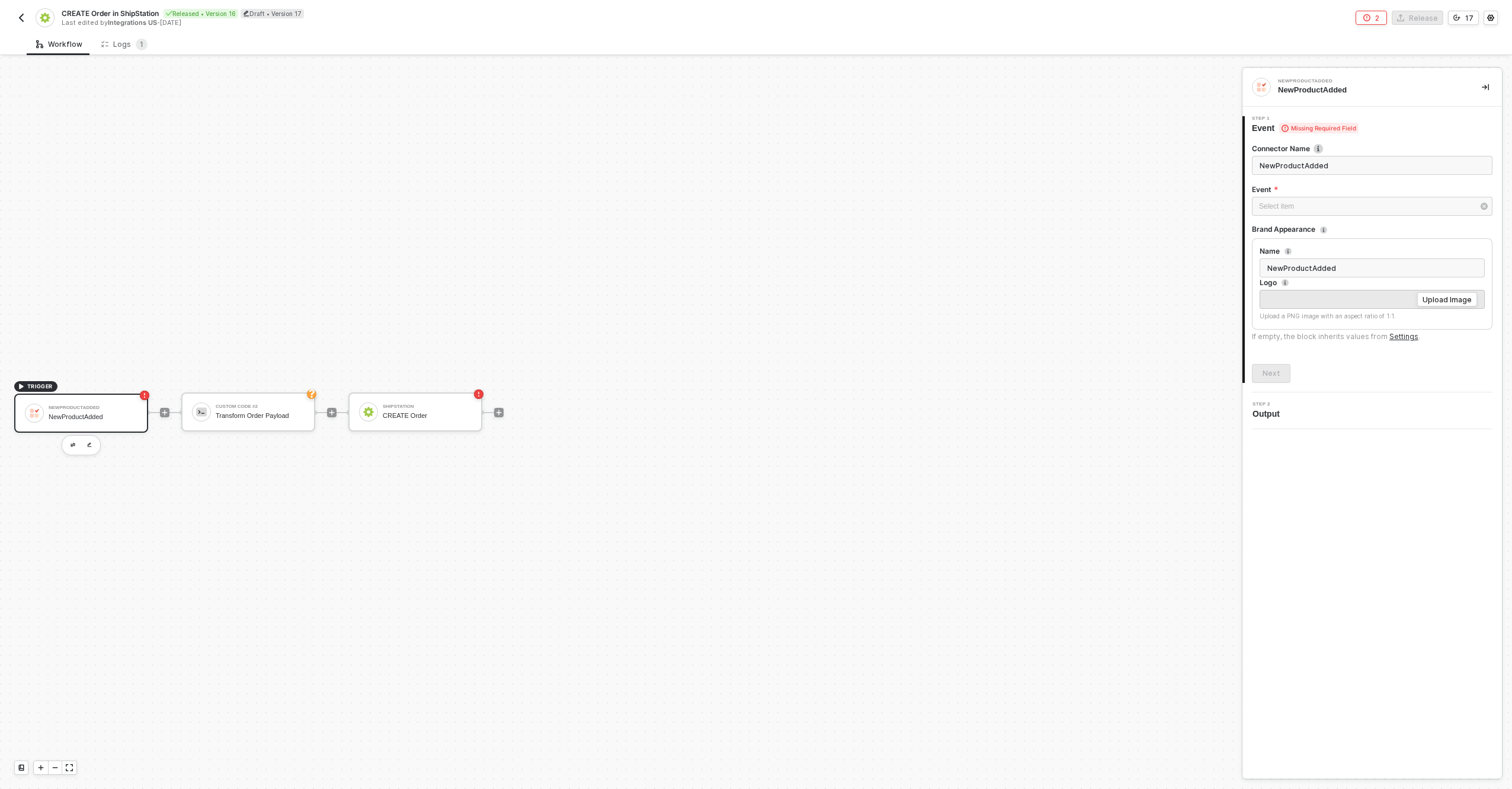
click at [114, 419] on div "NewProductAdded" at bounding box center [93, 417] width 89 height 8
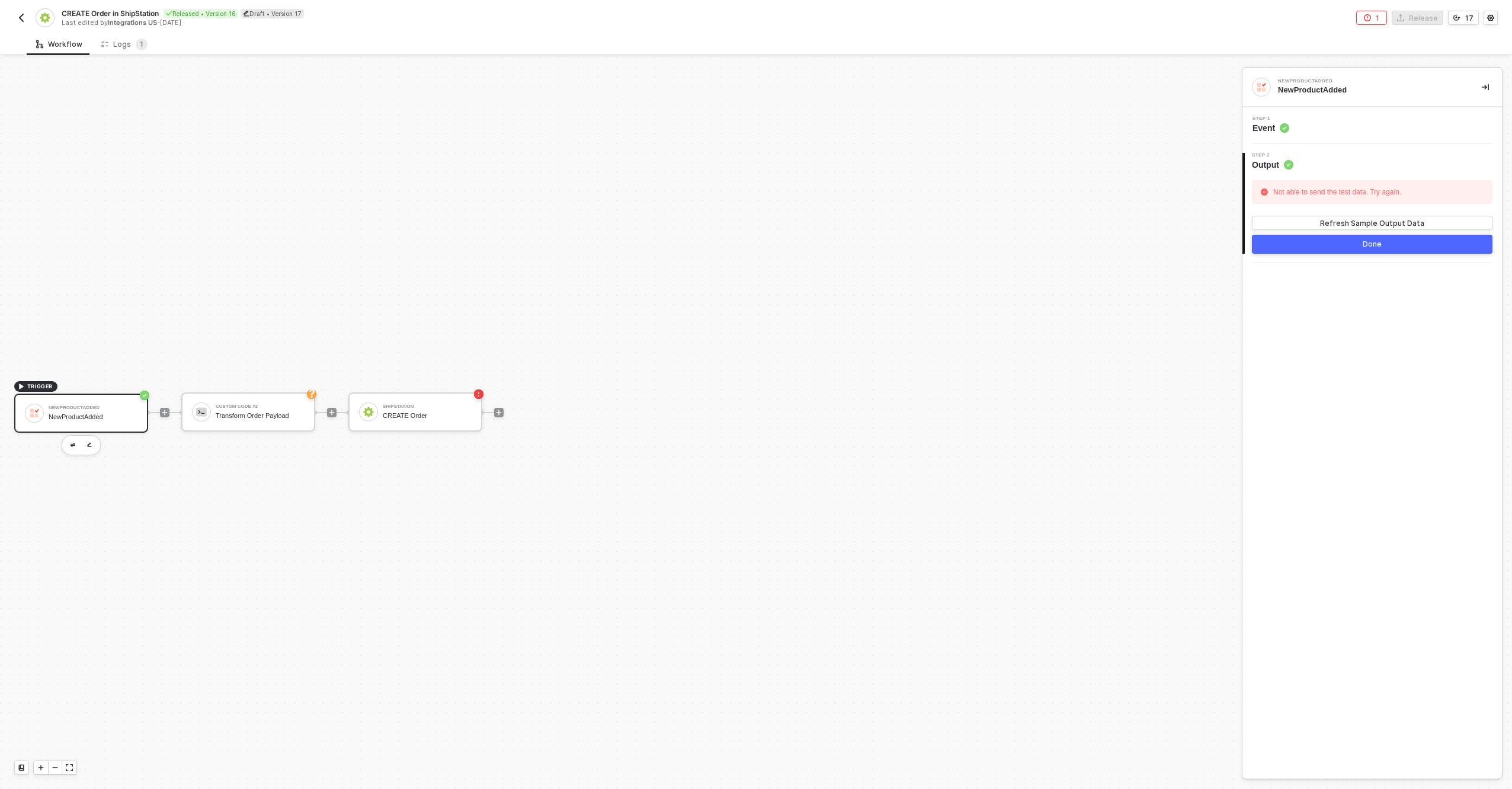
click at [1358, 124] on div "Step 1 Event" at bounding box center [1373, 125] width 256 height 18
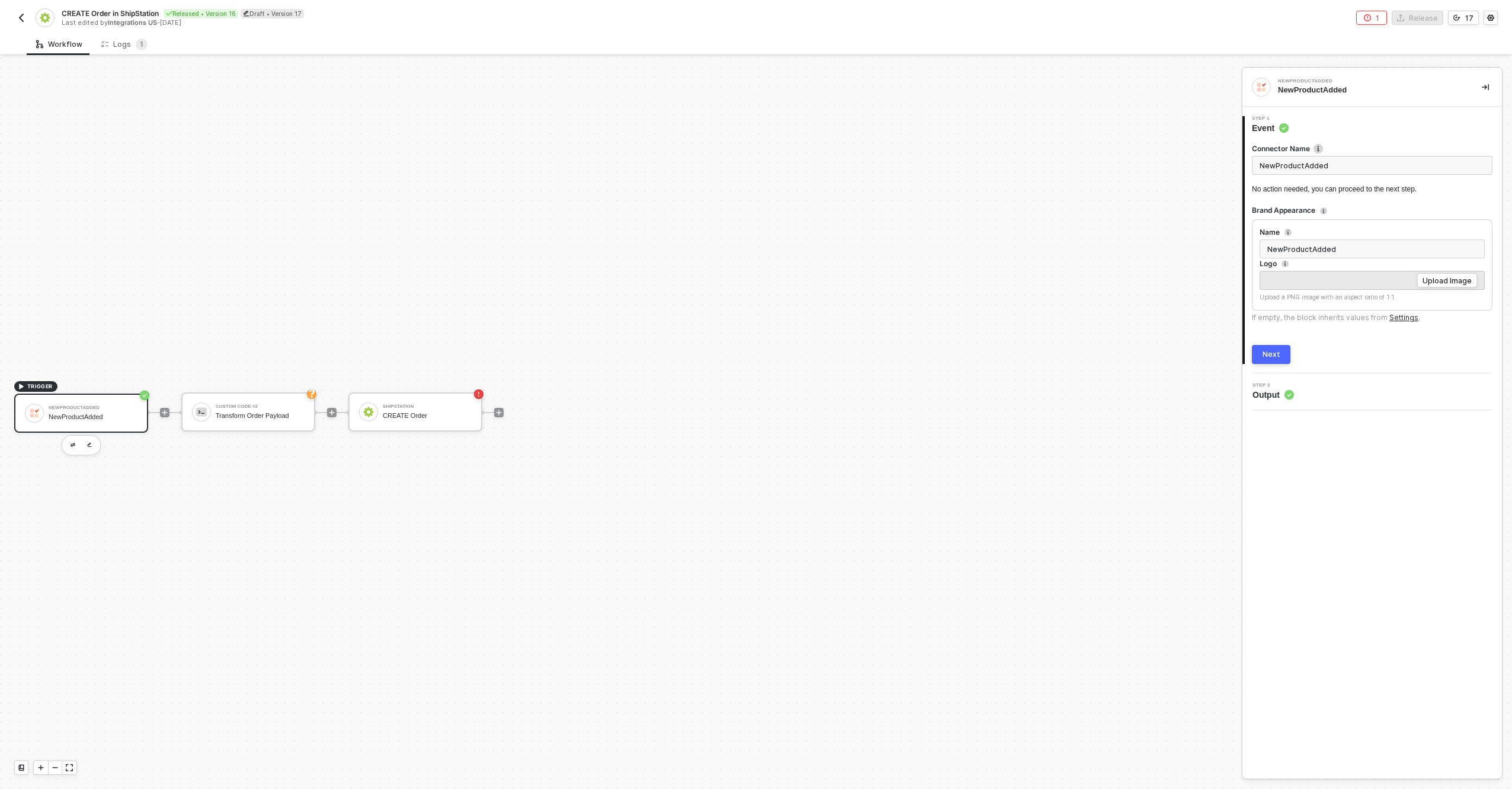
click at [69, 416] on div "NewProductAdded" at bounding box center [93, 417] width 89 height 8
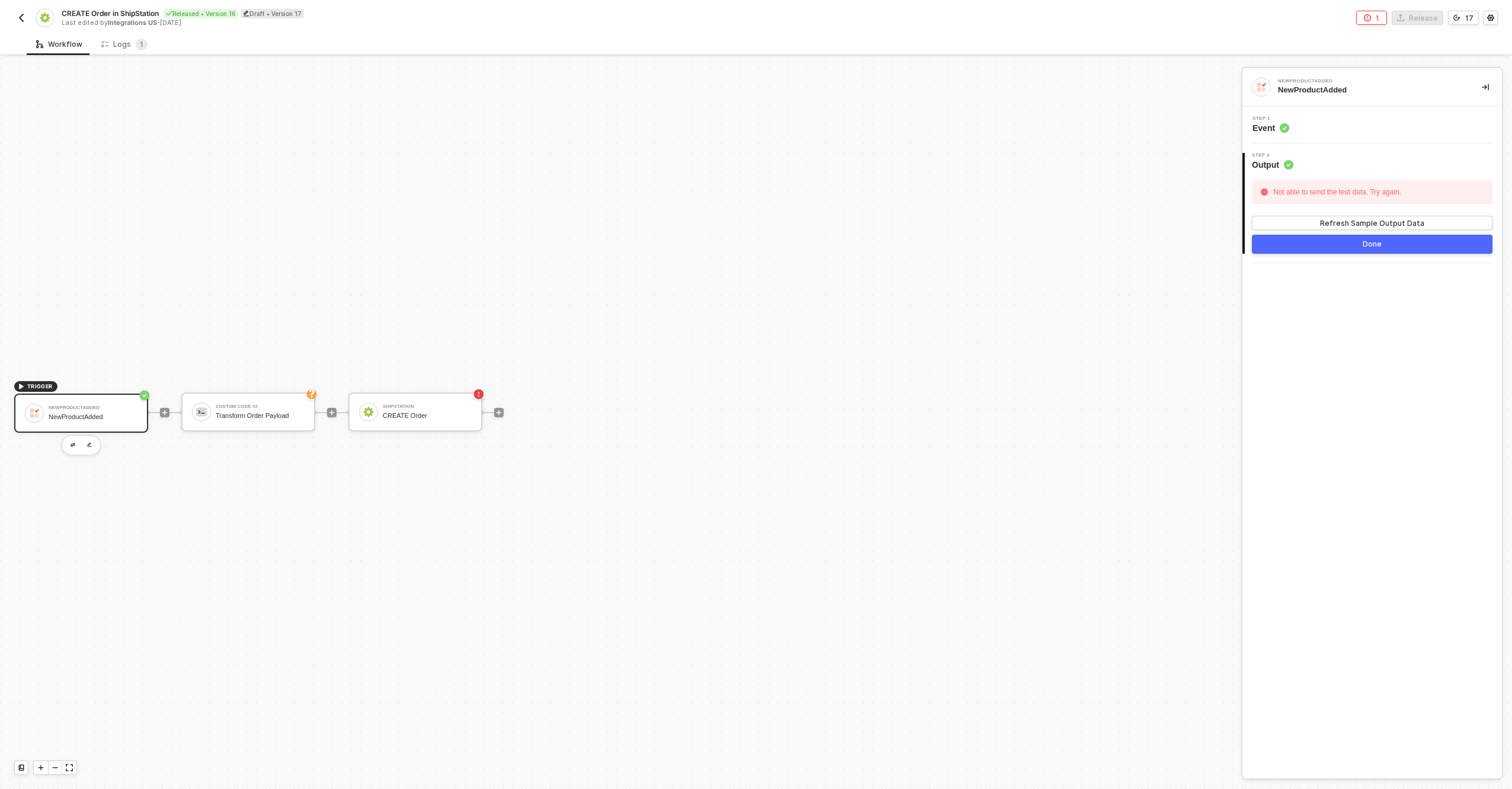
click at [1366, 132] on div "Step 1 Event" at bounding box center [1373, 125] width 256 height 18
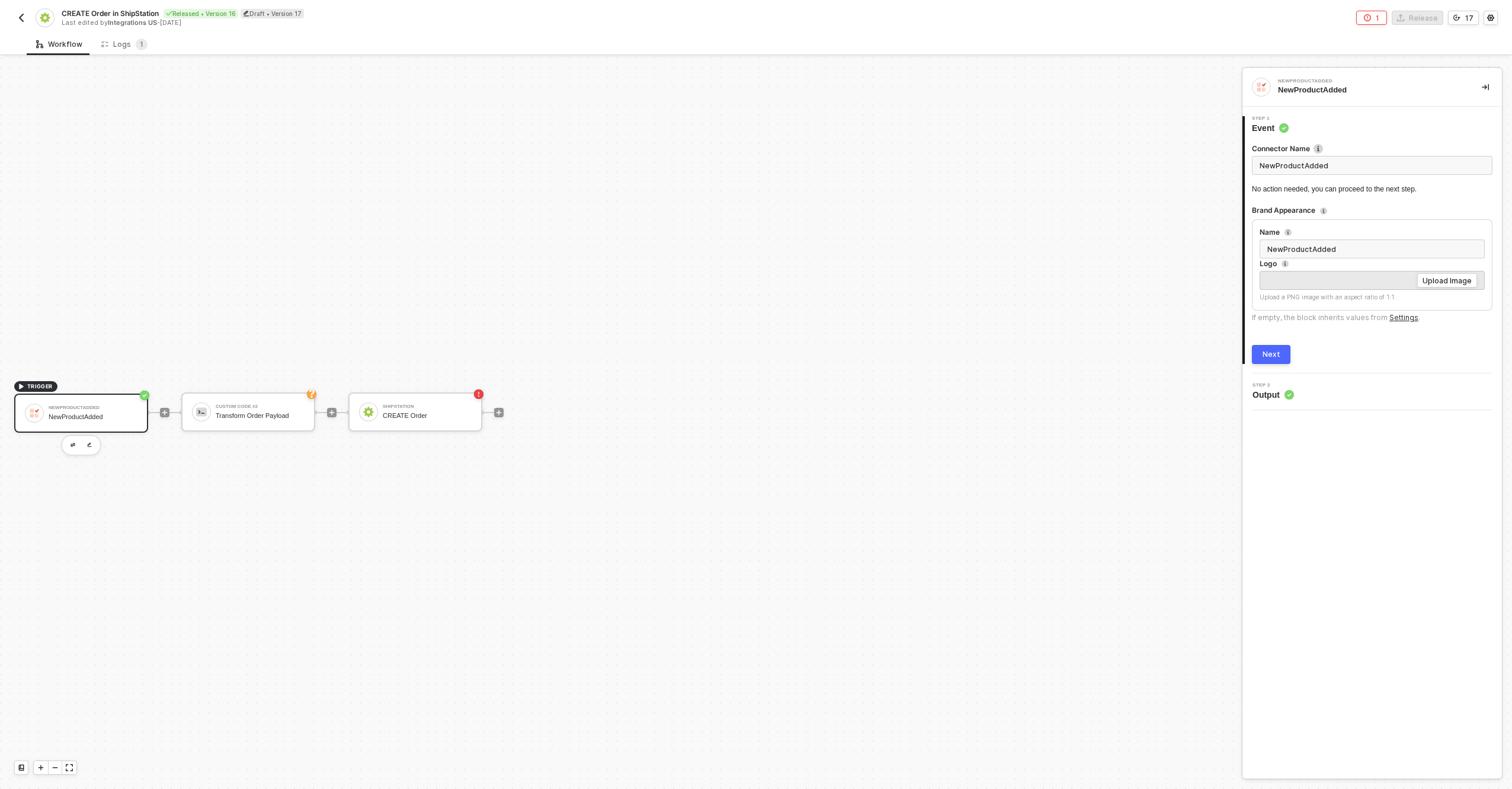
click at [1271, 342] on div "Connector Name NewProductAdded No action needed, you can proceed to the next st…" at bounding box center [1373, 248] width 240 height 230
click at [1262, 356] on button "Next" at bounding box center [1272, 355] width 38 height 19
click at [115, 420] on div "NewProductAdded" at bounding box center [93, 417] width 89 height 8
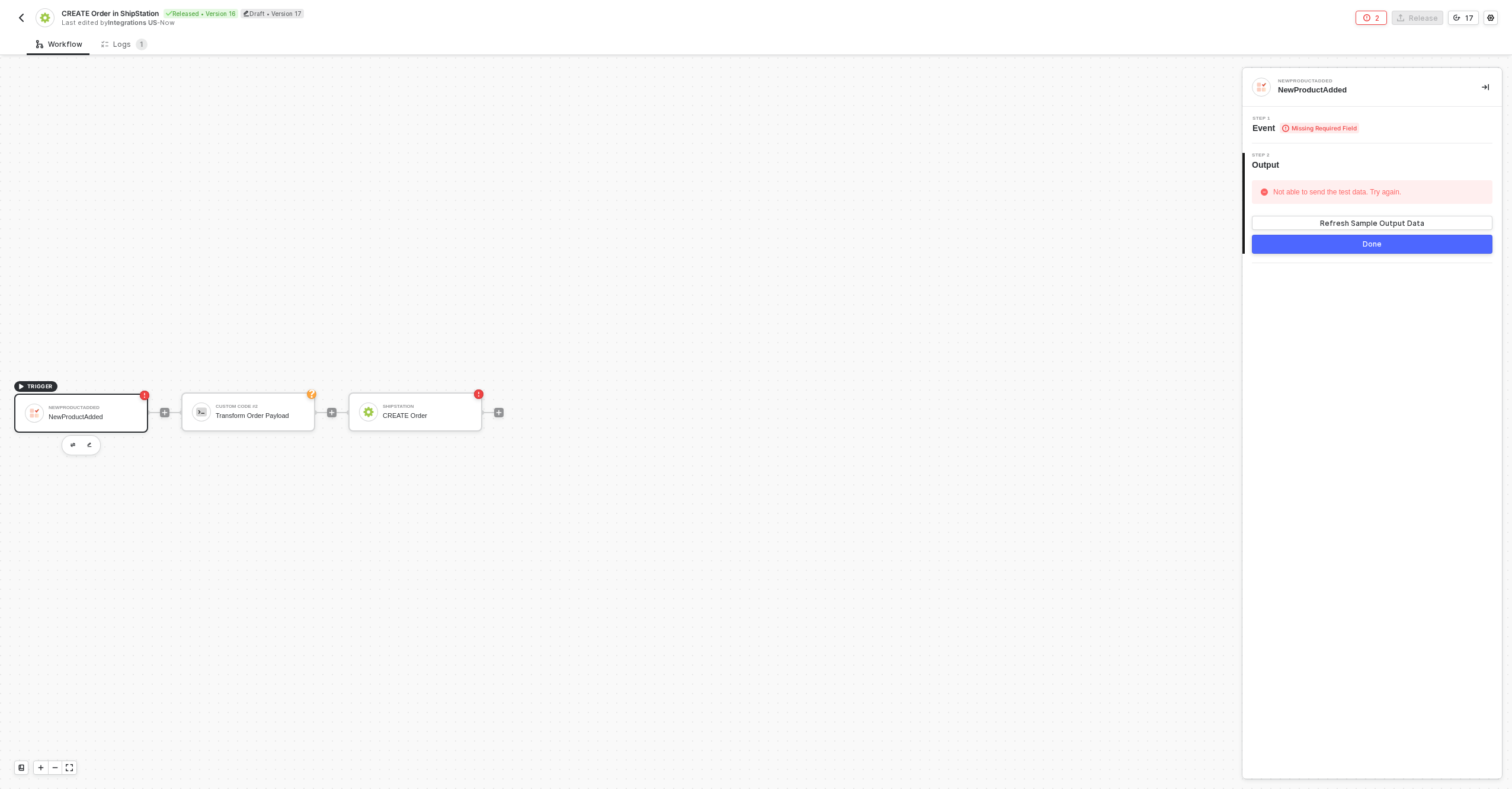
click at [1353, 114] on div "Step 1 Event Missing Required Field" at bounding box center [1373, 125] width 260 height 36
click at [1360, 121] on div "Step 1 Event Missing Required Field" at bounding box center [1373, 125] width 256 height 18
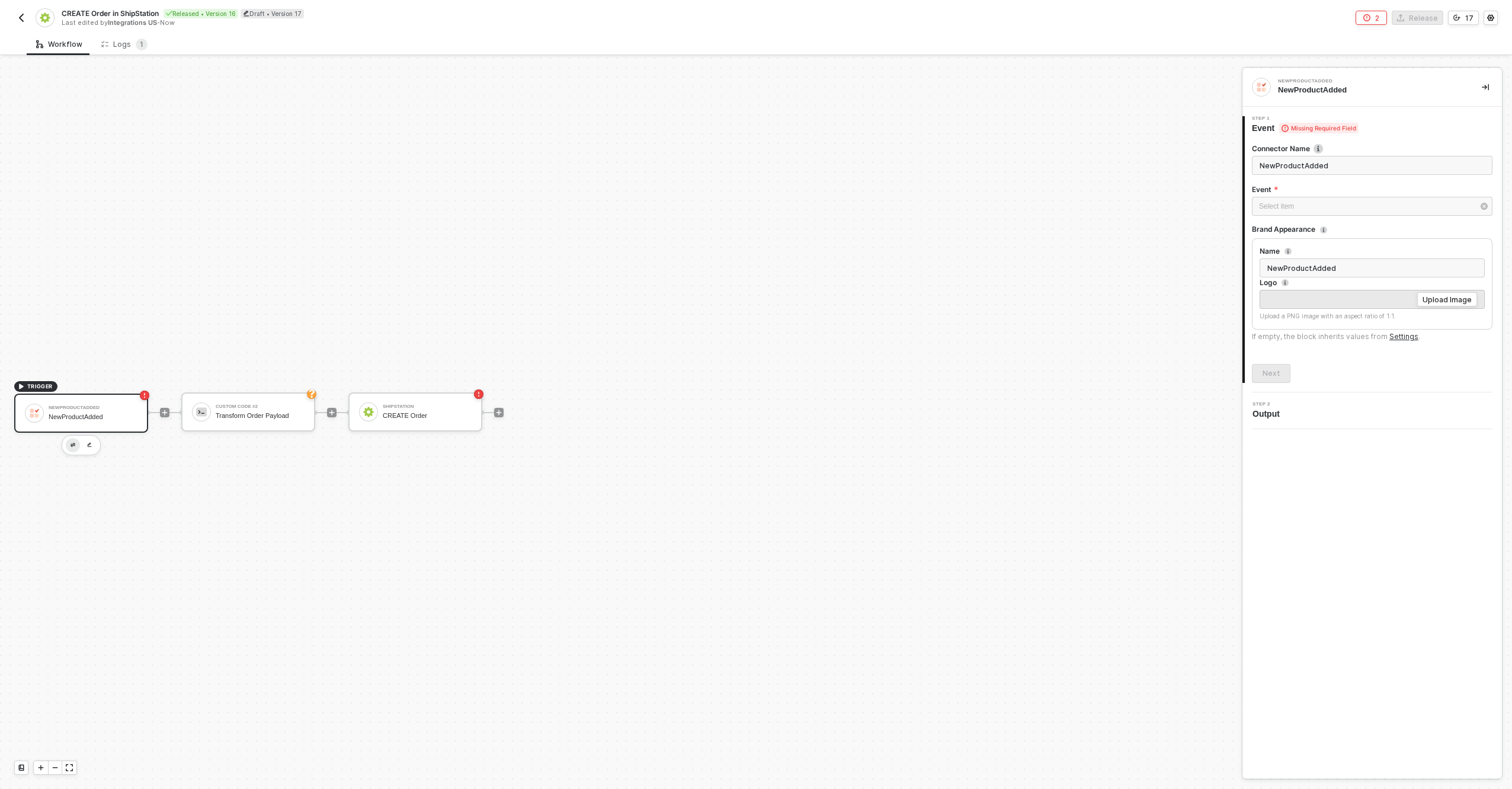
click at [77, 445] on button "button" at bounding box center [73, 445] width 14 height 14
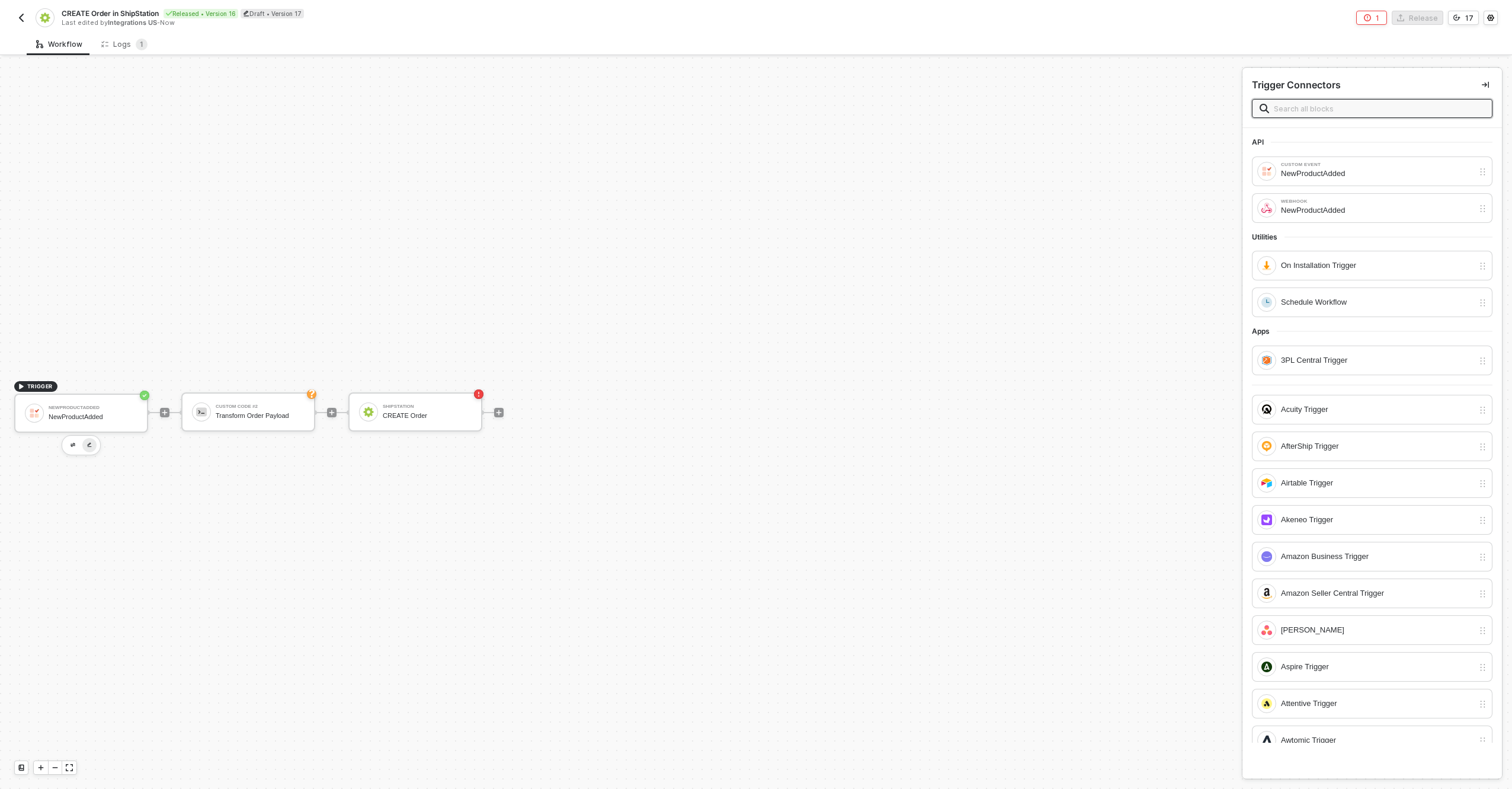
click at [91, 444] on img "button" at bounding box center [89, 445] width 4 height 5
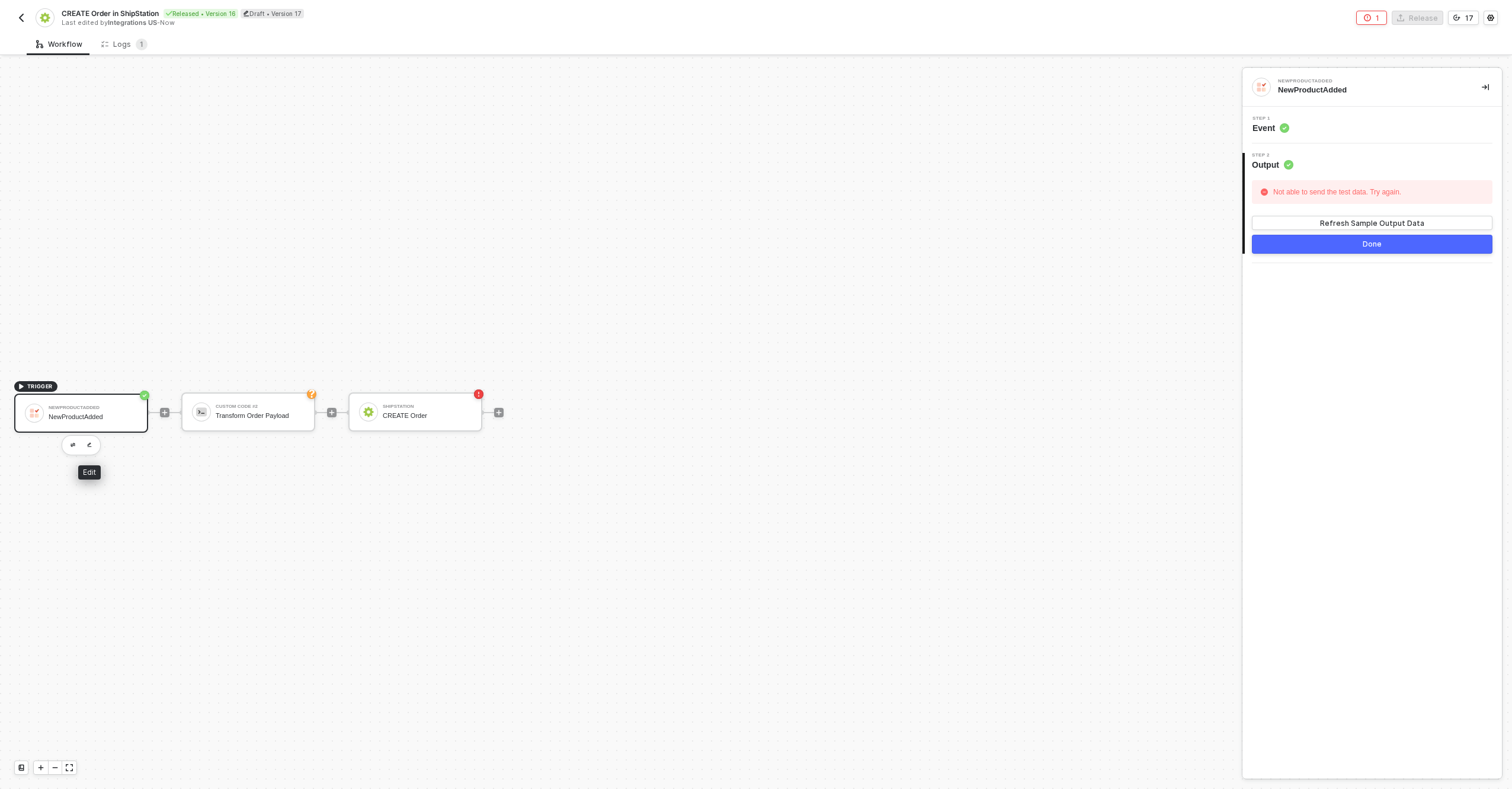
click at [81, 448] on div at bounding box center [81, 445] width 39 height 20
click at [78, 447] on button "button" at bounding box center [73, 445] width 14 height 14
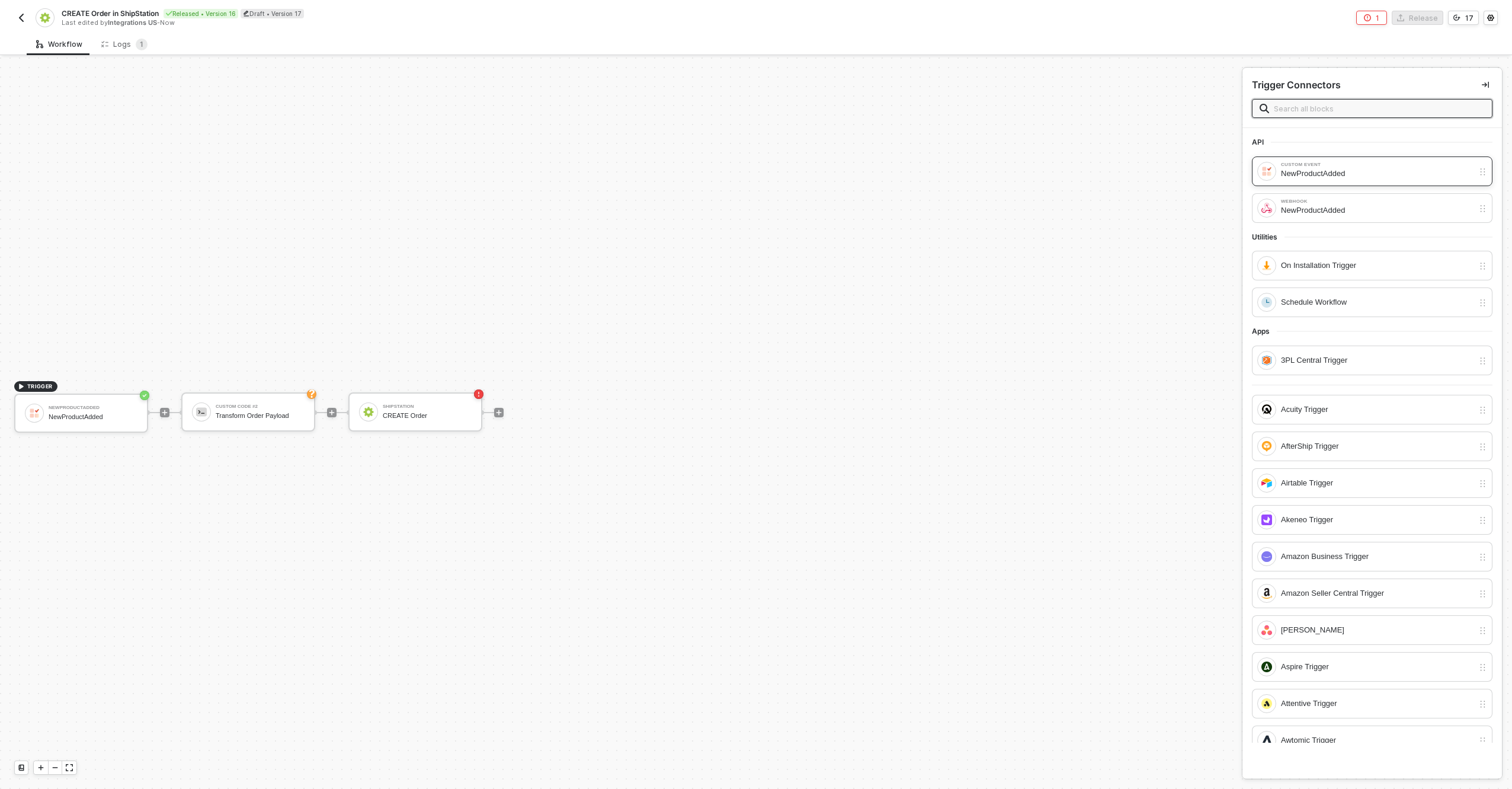
click at [1458, 175] on div "NewProductAdded" at bounding box center [1377, 173] width 193 height 13
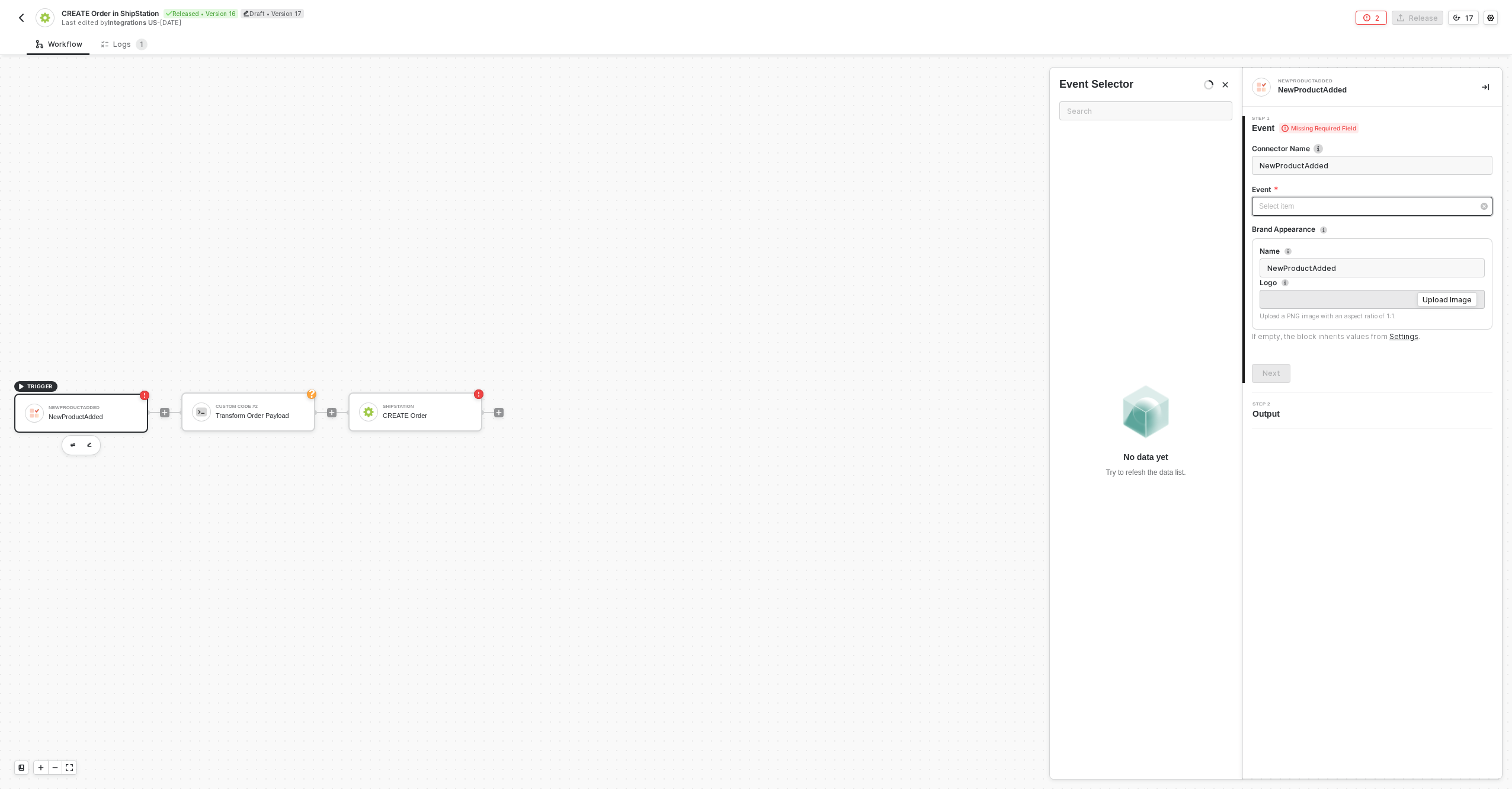
click at [1348, 200] on div "Select item ﻿" at bounding box center [1373, 207] width 240 height 19
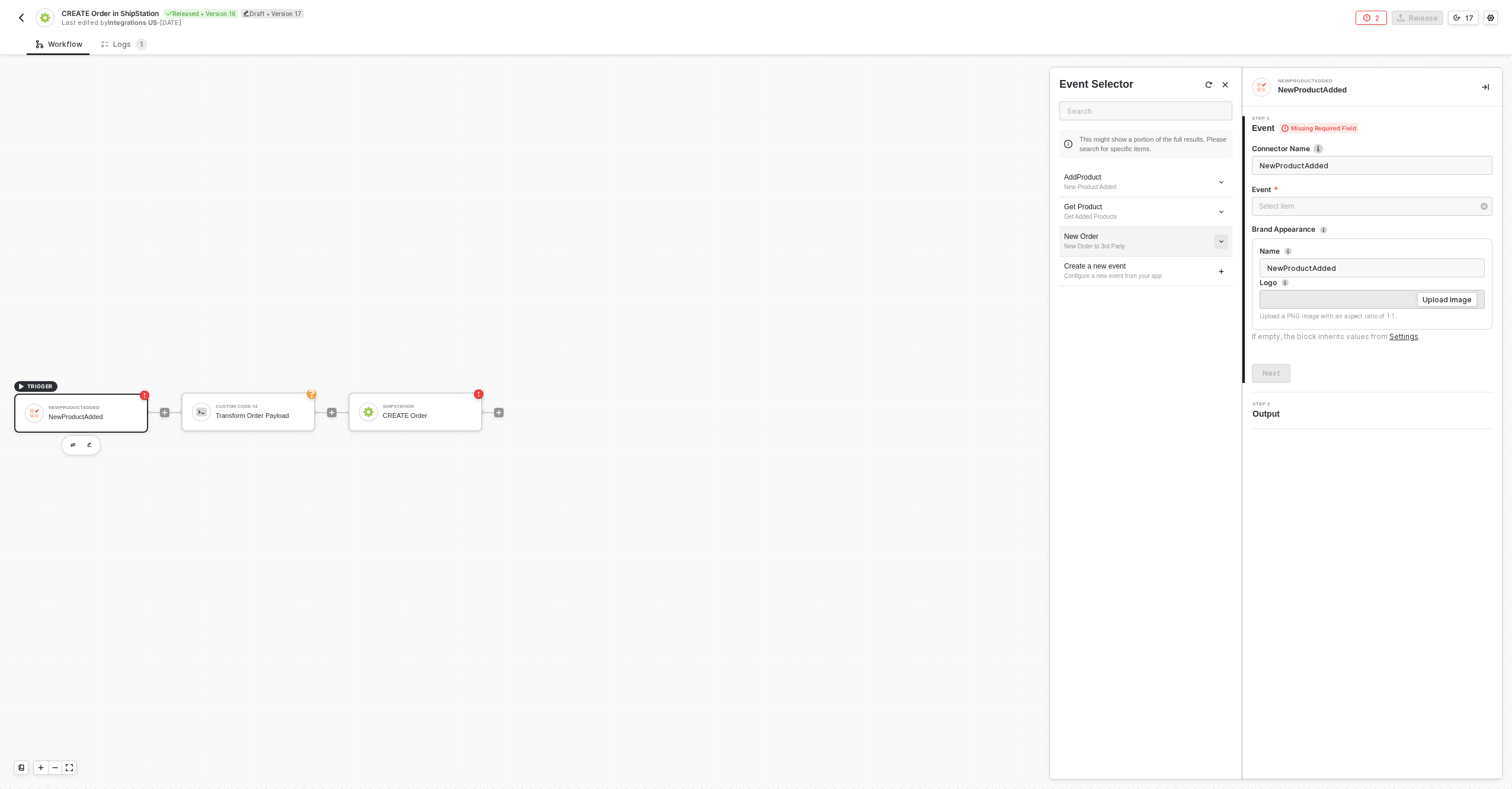
click at [1222, 186] on icon "icon-arrow-down-small" at bounding box center [1222, 182] width 6 height 6
click at [1188, 265] on span "Edit" at bounding box center [1179, 264] width 78 height 10
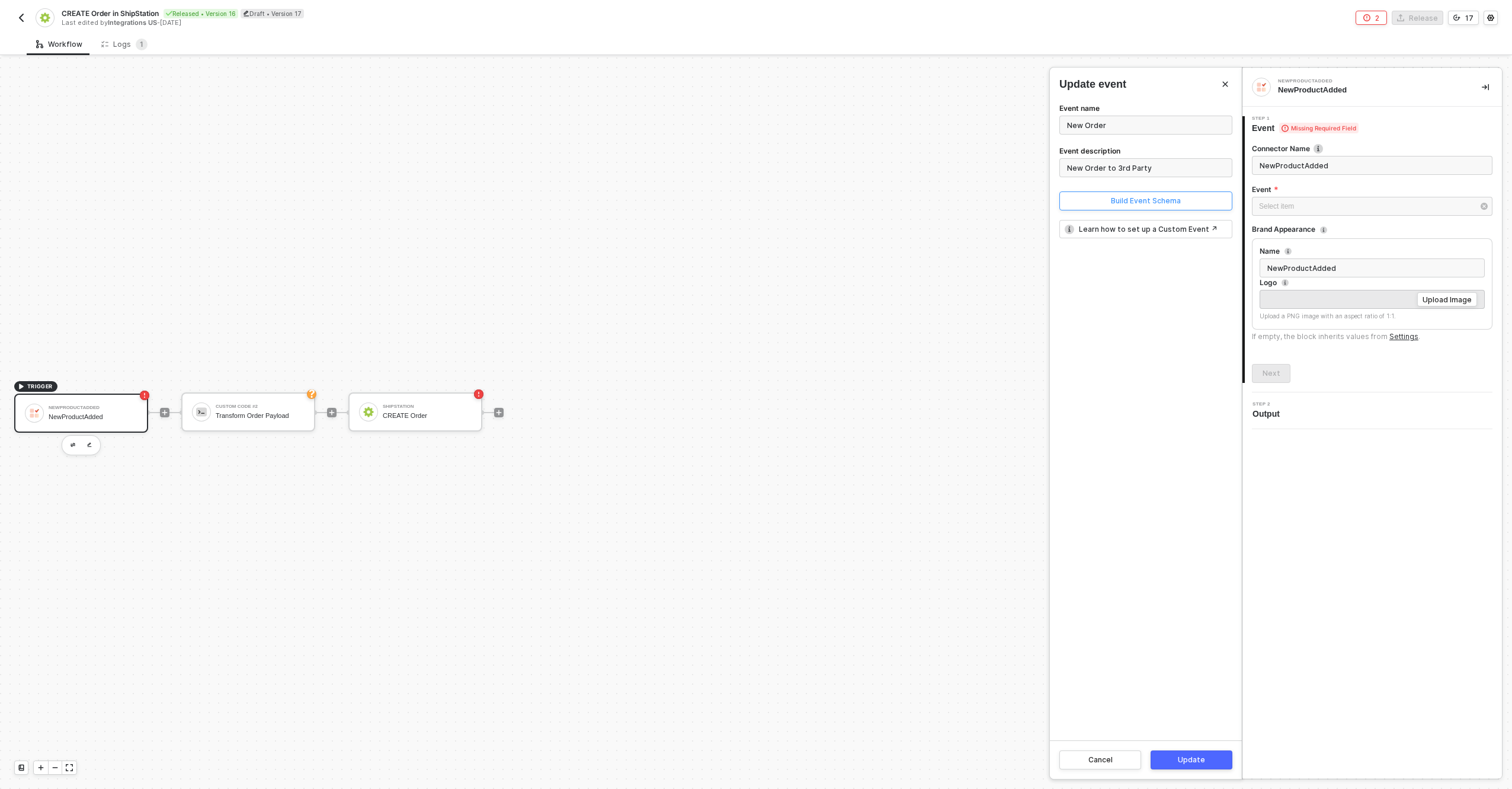
click at [1118, 201] on div "Build Event Schema" at bounding box center [1146, 201] width 70 height 10
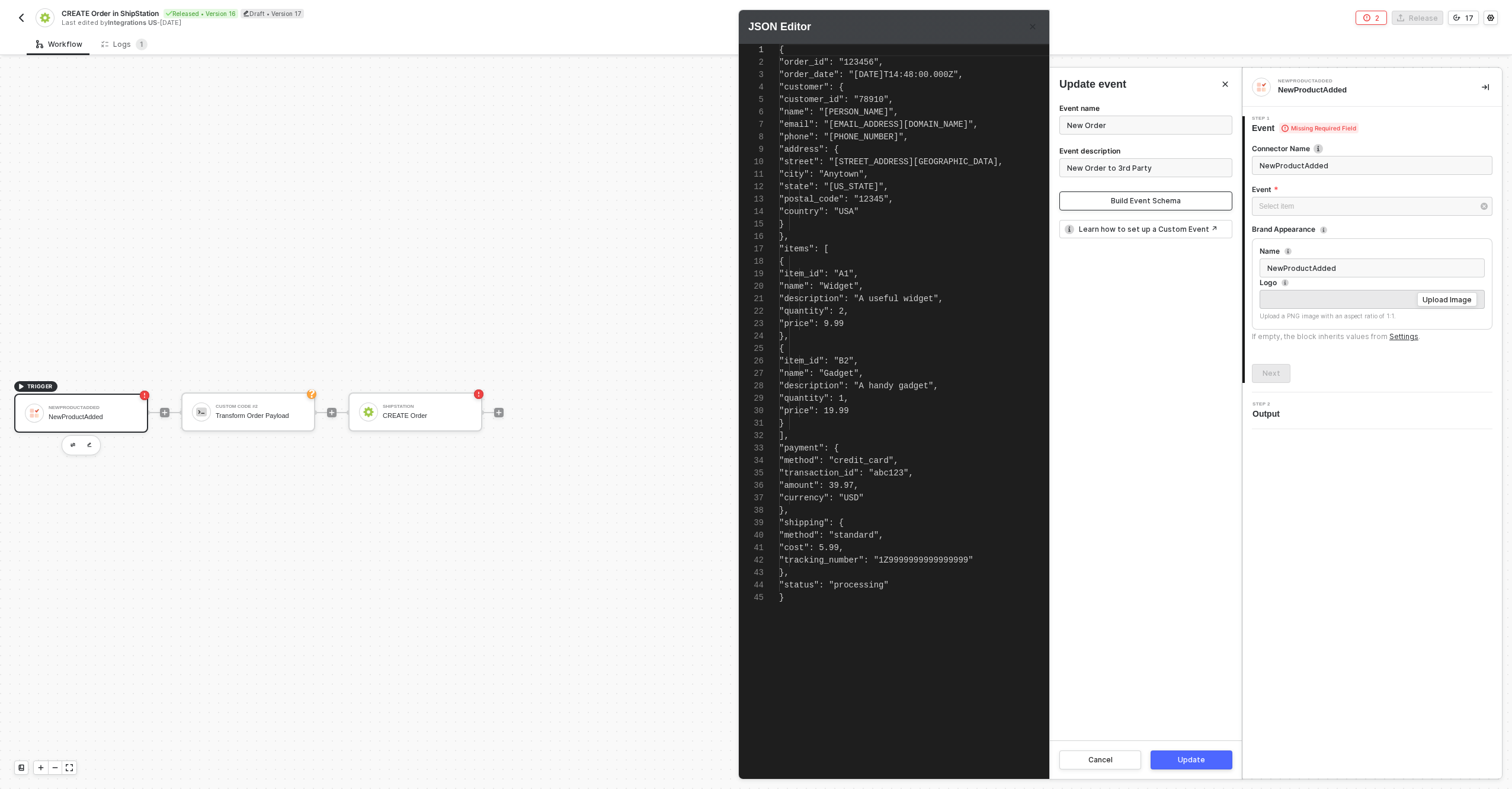
scroll to position [125, 0]
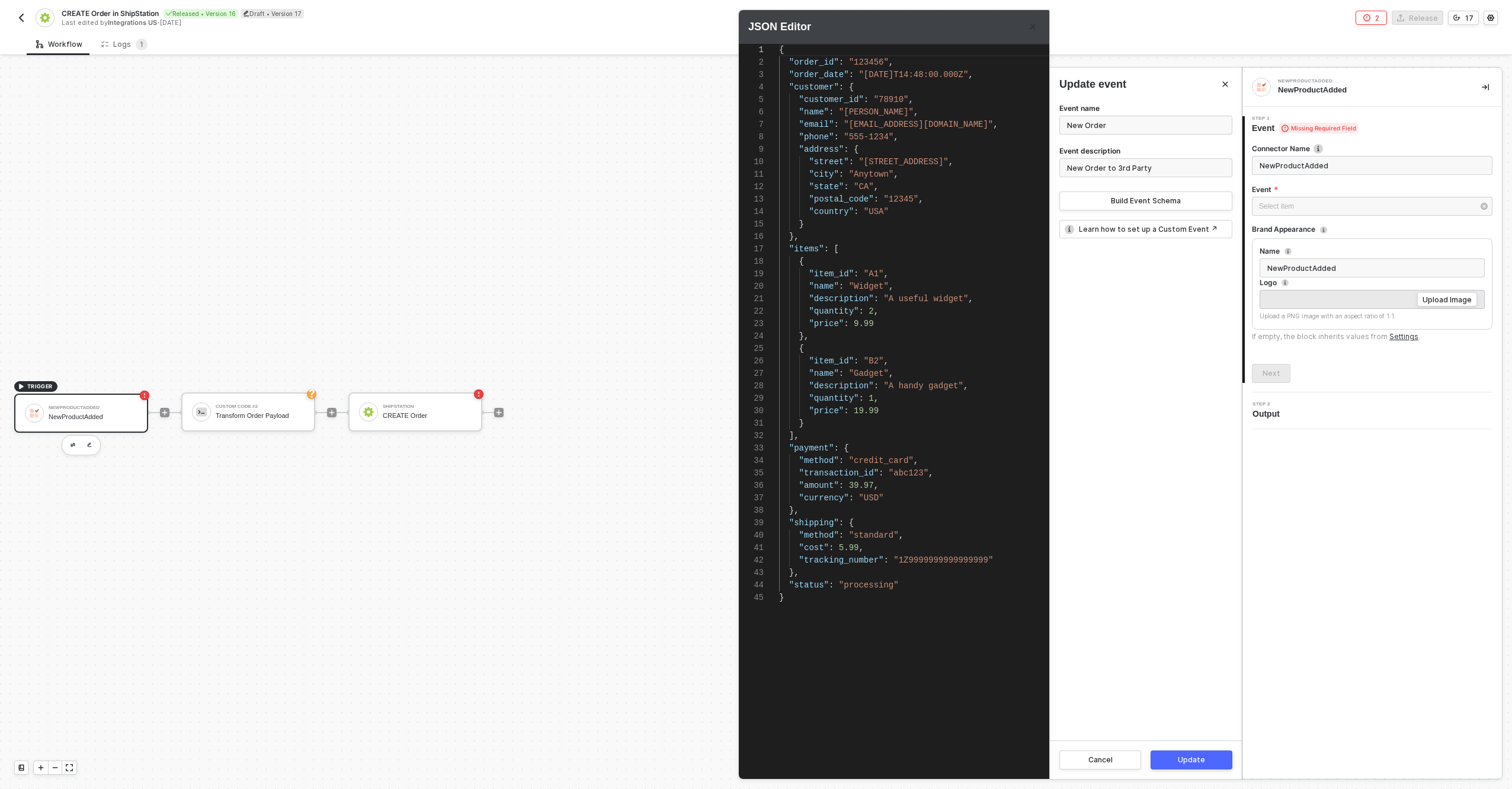
click at [947, 152] on div ""address" : {" at bounding box center [936, 149] width 315 height 12
click at [857, 67] on div ""order_id" : "123456" ," at bounding box center [936, 62] width 315 height 12
click at [806, 65] on span ""order_id"" at bounding box center [814, 62] width 50 height 10
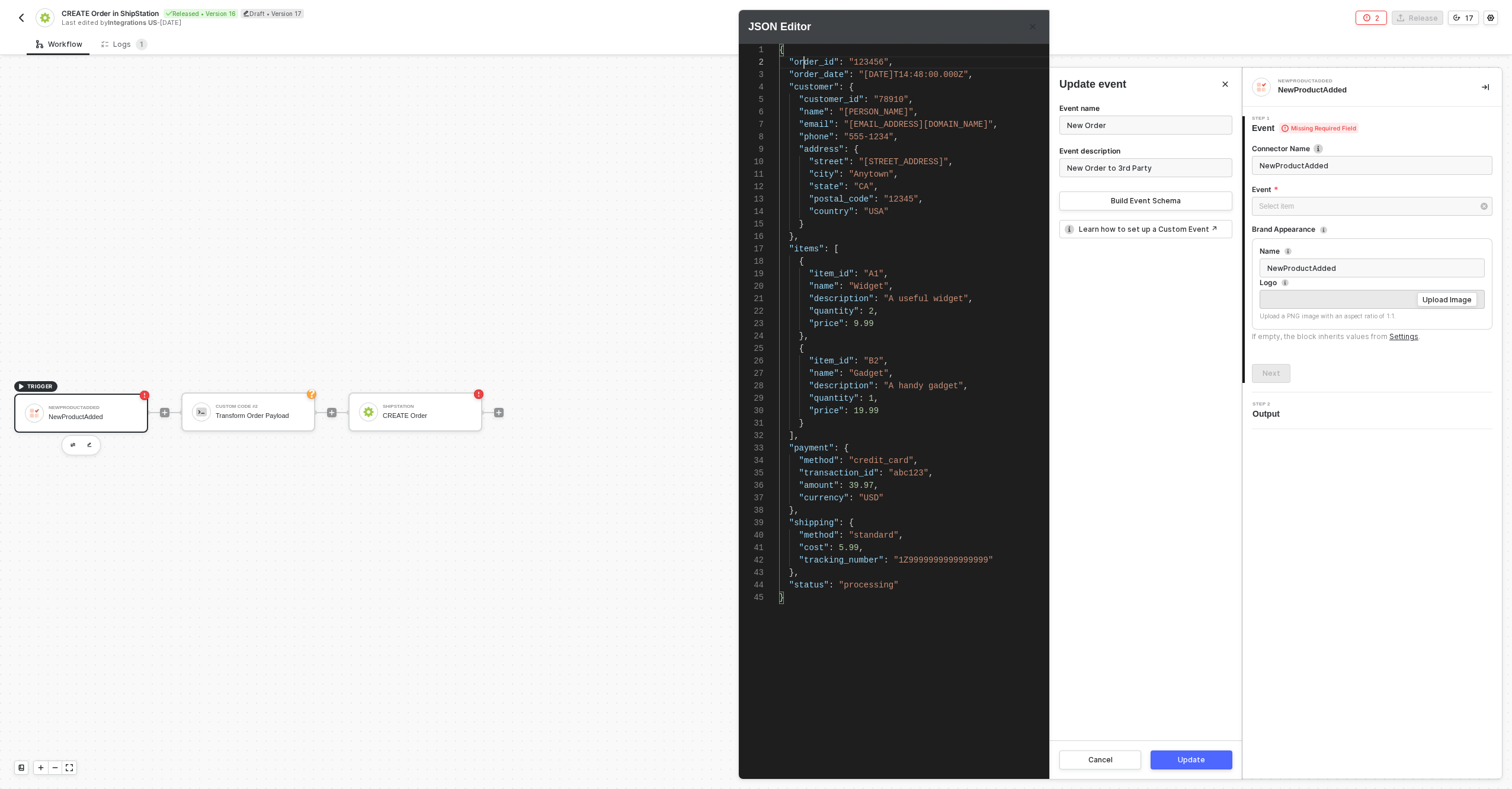
scroll to position [12, 25]
drag, startPoint x: 776, startPoint y: 50, endPoint x: 792, endPoint y: 52, distance: 16.1
click at [792, 52] on div "1 2 3 4 5 6 7 8 9 10 11 12 13 14 15 16 17 18 19 20 21 22 23 24 25 26 27 28 29 3…" at bounding box center [917, 393] width 356 height 697
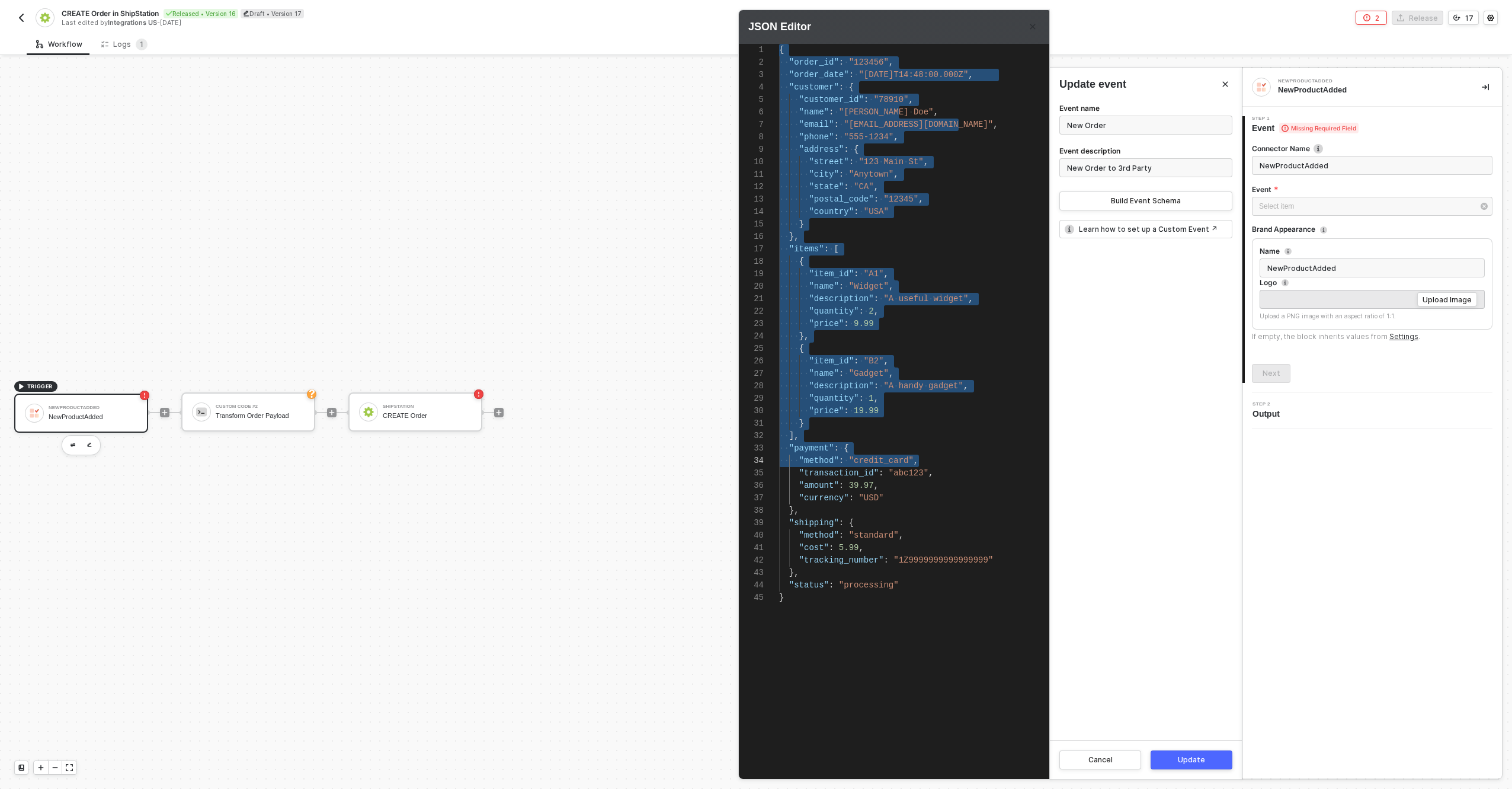
drag, startPoint x: 780, startPoint y: 49, endPoint x: 923, endPoint y: 454, distance: 429.5
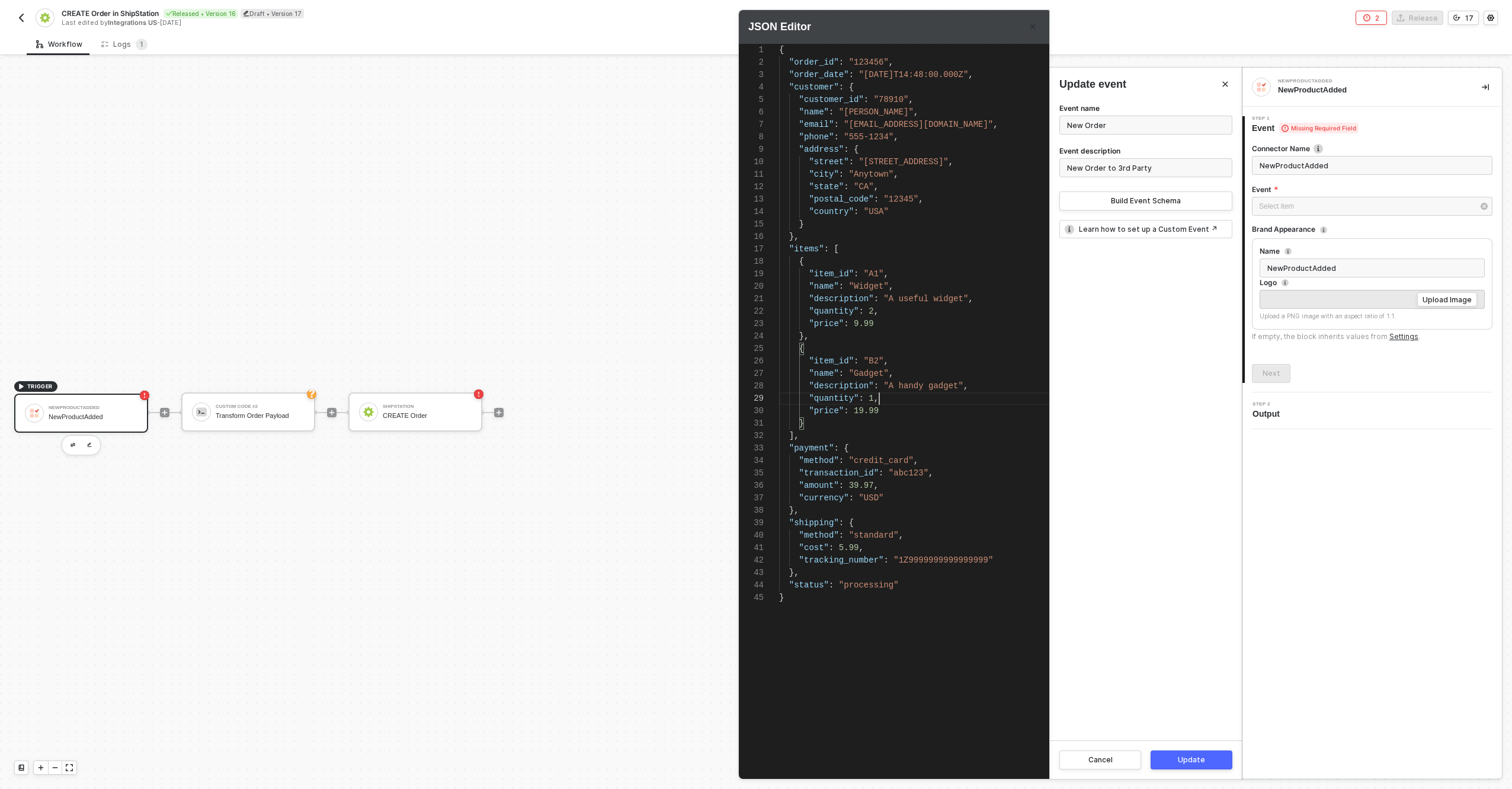
type textarea "{ "order_id": "123456", "order_date": "2024-06-05T14:48:00.000Z", "customer": {…"
click at [847, 145] on span ":" at bounding box center [846, 149] width 4 height 10
click at [851, 141] on span ""555-1234"" at bounding box center [869, 137] width 50 height 10
click at [1229, 82] on button "Close" at bounding box center [1225, 84] width 14 height 14
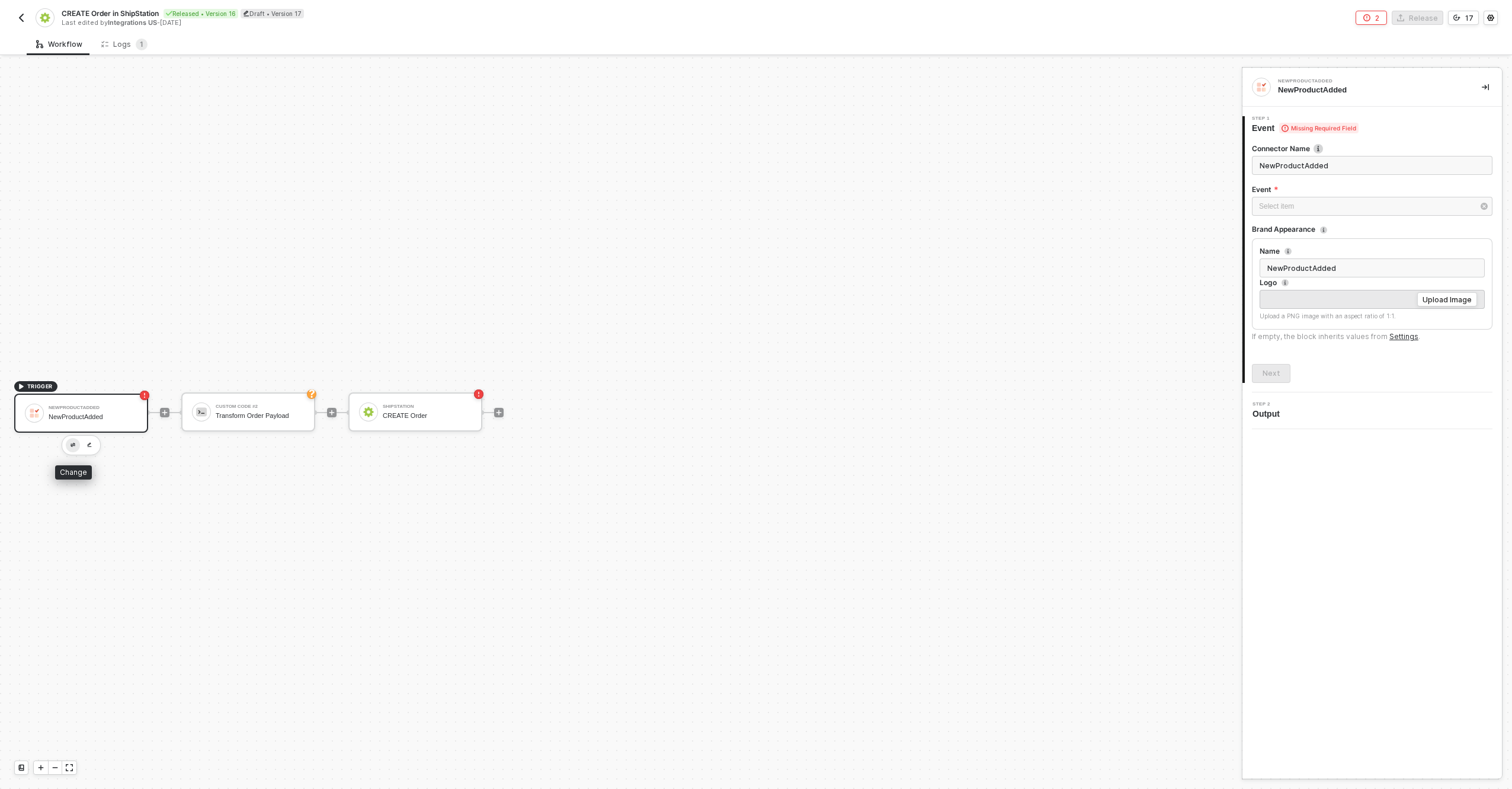
click at [73, 445] on img "button" at bounding box center [72, 445] width 4 height 4
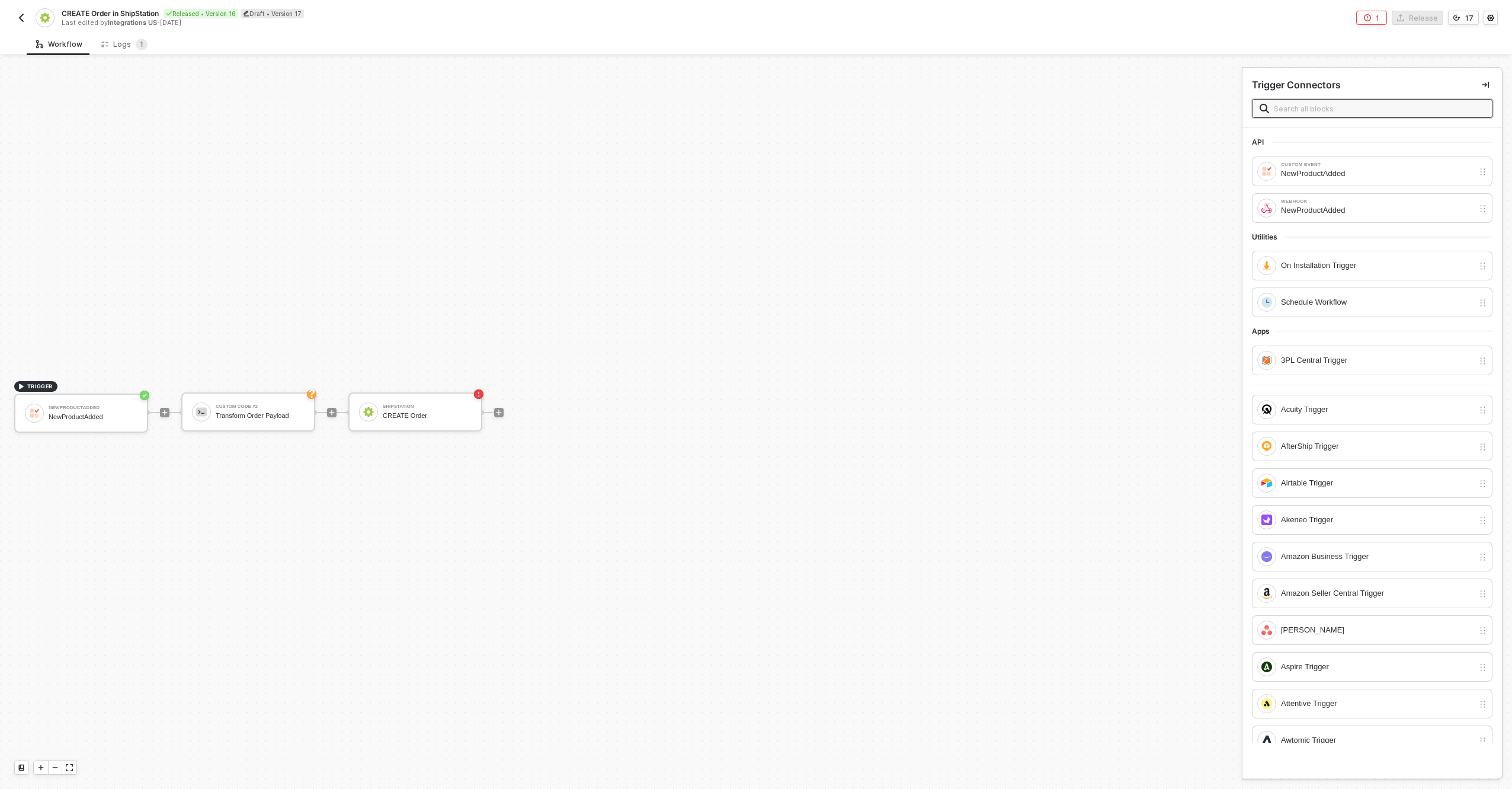
click at [1349, 111] on input "text" at bounding box center [1380, 108] width 211 height 13
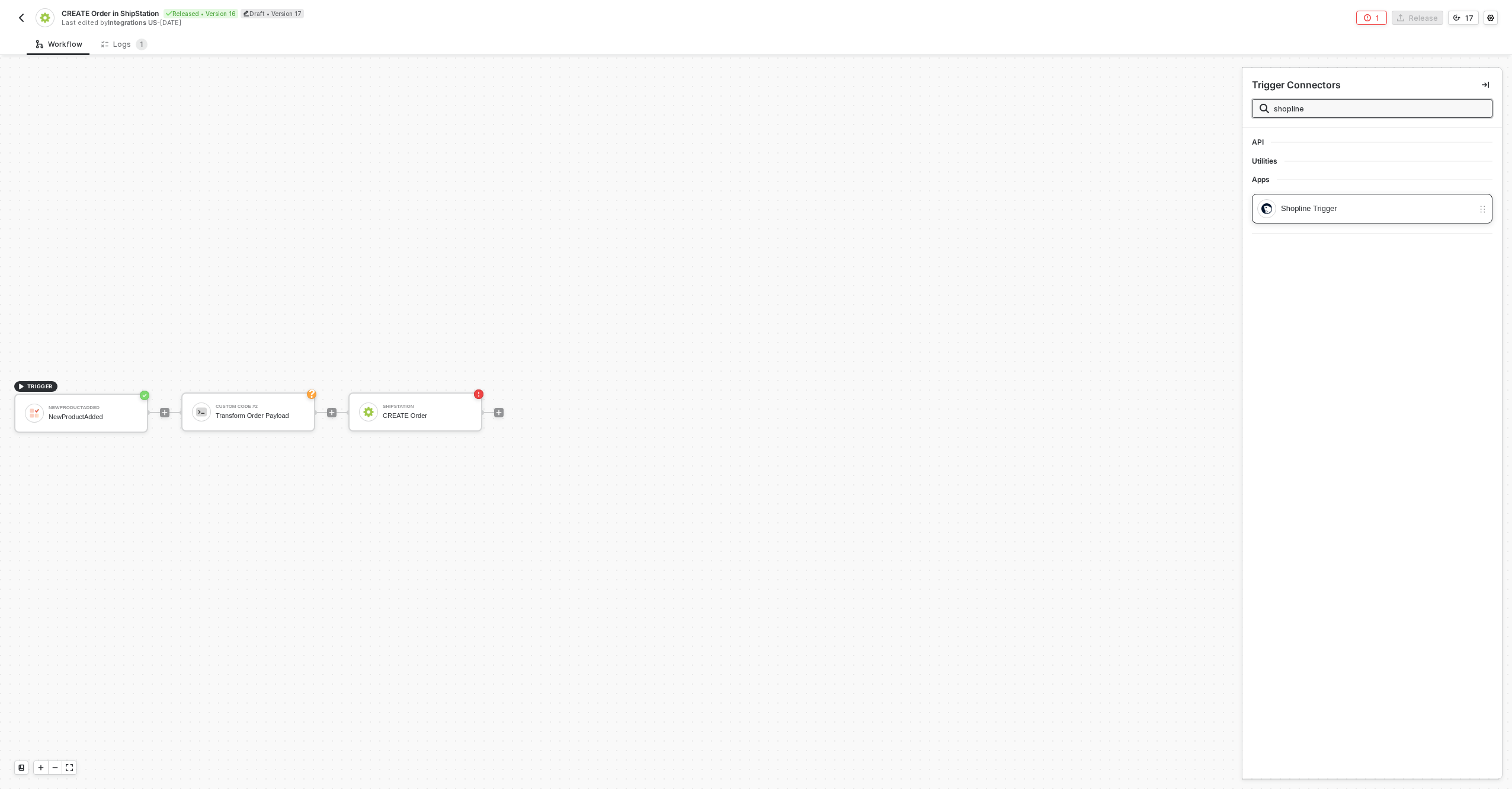
type input "shopline"
click at [1369, 211] on div "Shopline Trigger" at bounding box center [1377, 209] width 193 height 13
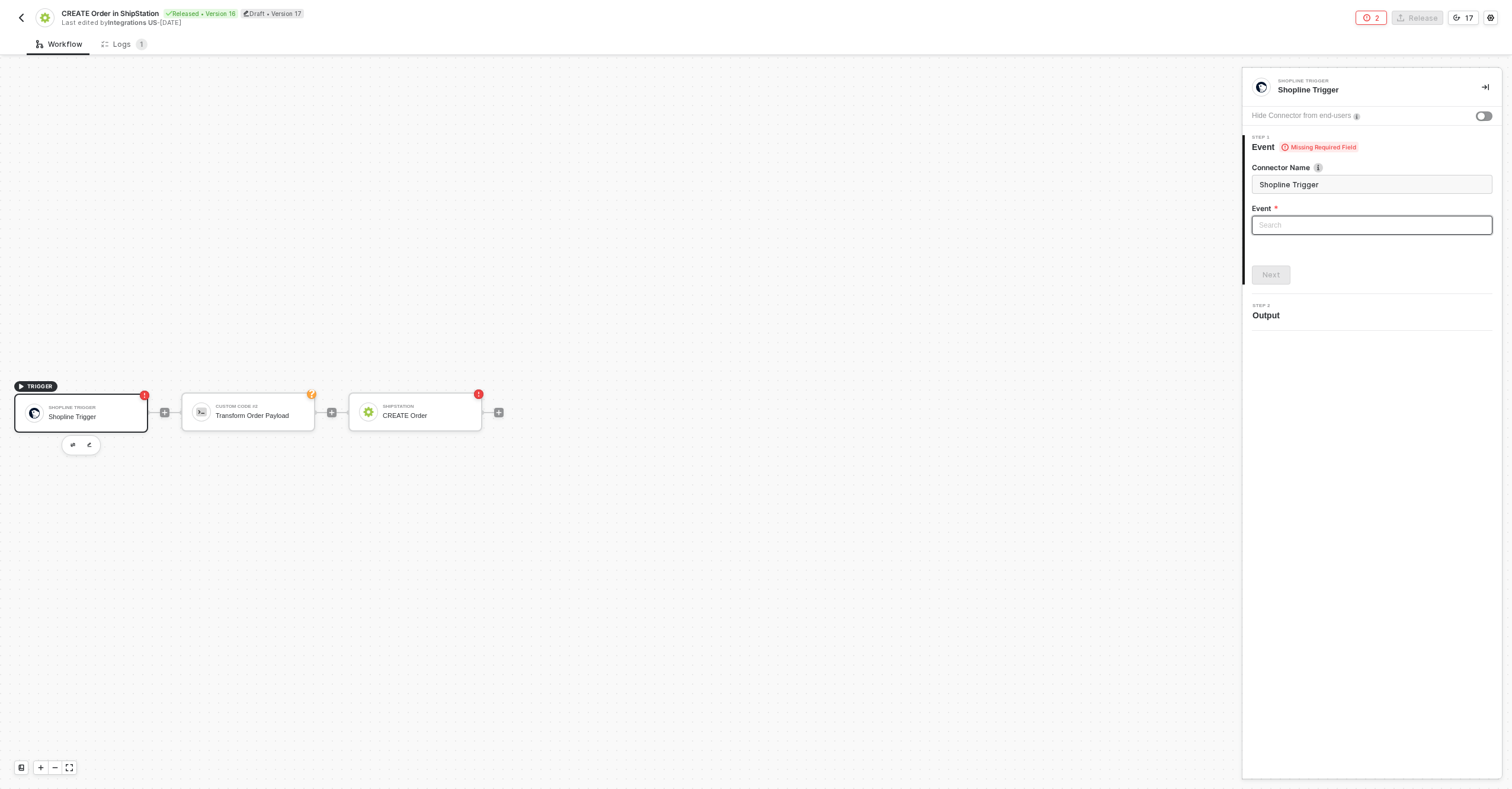
click at [1352, 223] on input "search" at bounding box center [1373, 225] width 226 height 18
drag, startPoint x: 1307, startPoint y: 246, endPoint x: 1301, endPoint y: 260, distance: 15.2
click at [1301, 260] on div "Order Created Order Updated Order cancellation Order Paid Order Fulfilled Order…" at bounding box center [1372, 327] width 236 height 171
click at [1300, 251] on div "Order Created" at bounding box center [1372, 251] width 221 height 13
type input "Trigger workflow when order created"
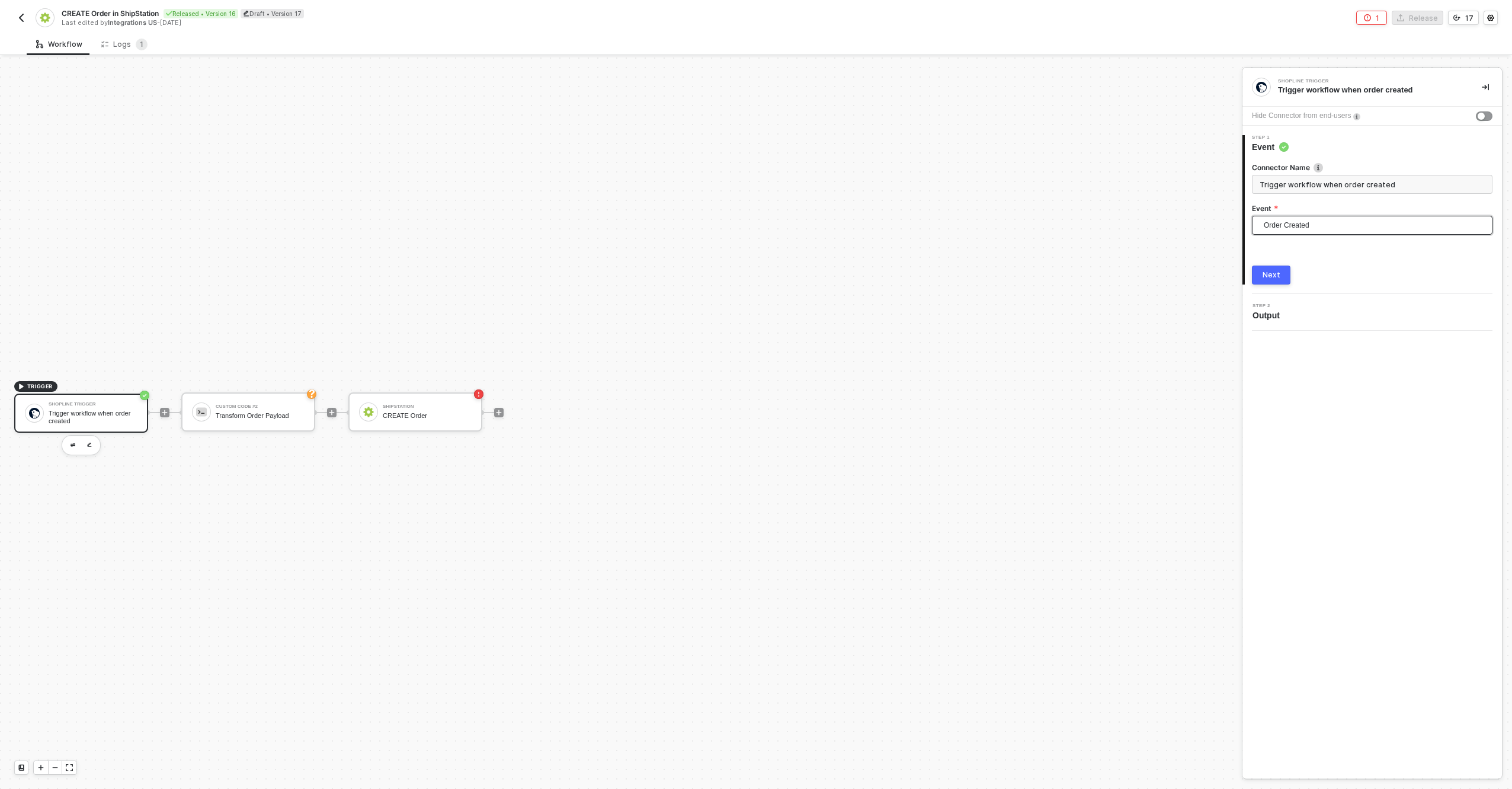
click at [1282, 275] on button "Next" at bounding box center [1272, 275] width 38 height 19
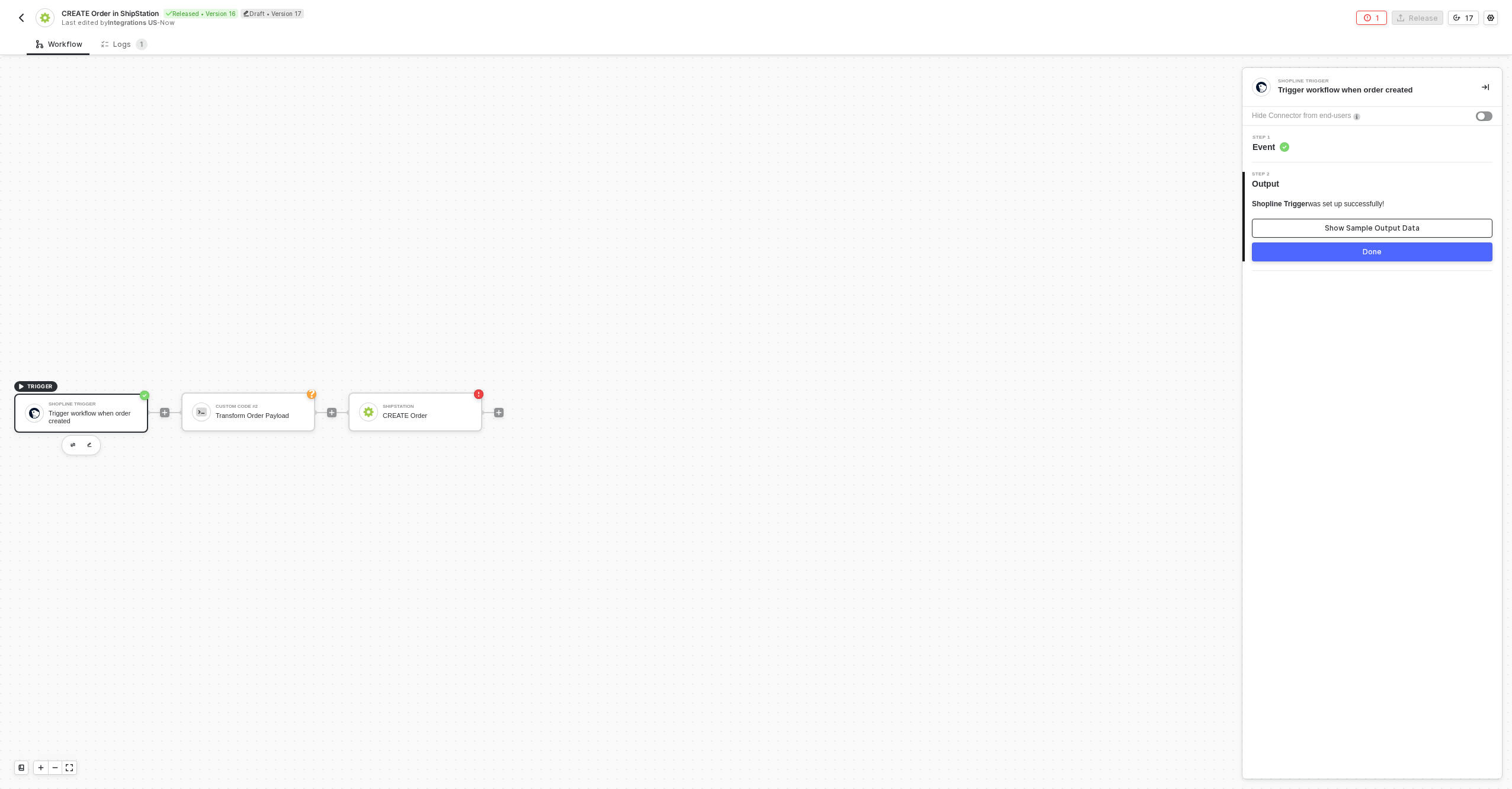
click at [1298, 231] on button "Show Sample Output Data" at bounding box center [1373, 228] width 240 height 19
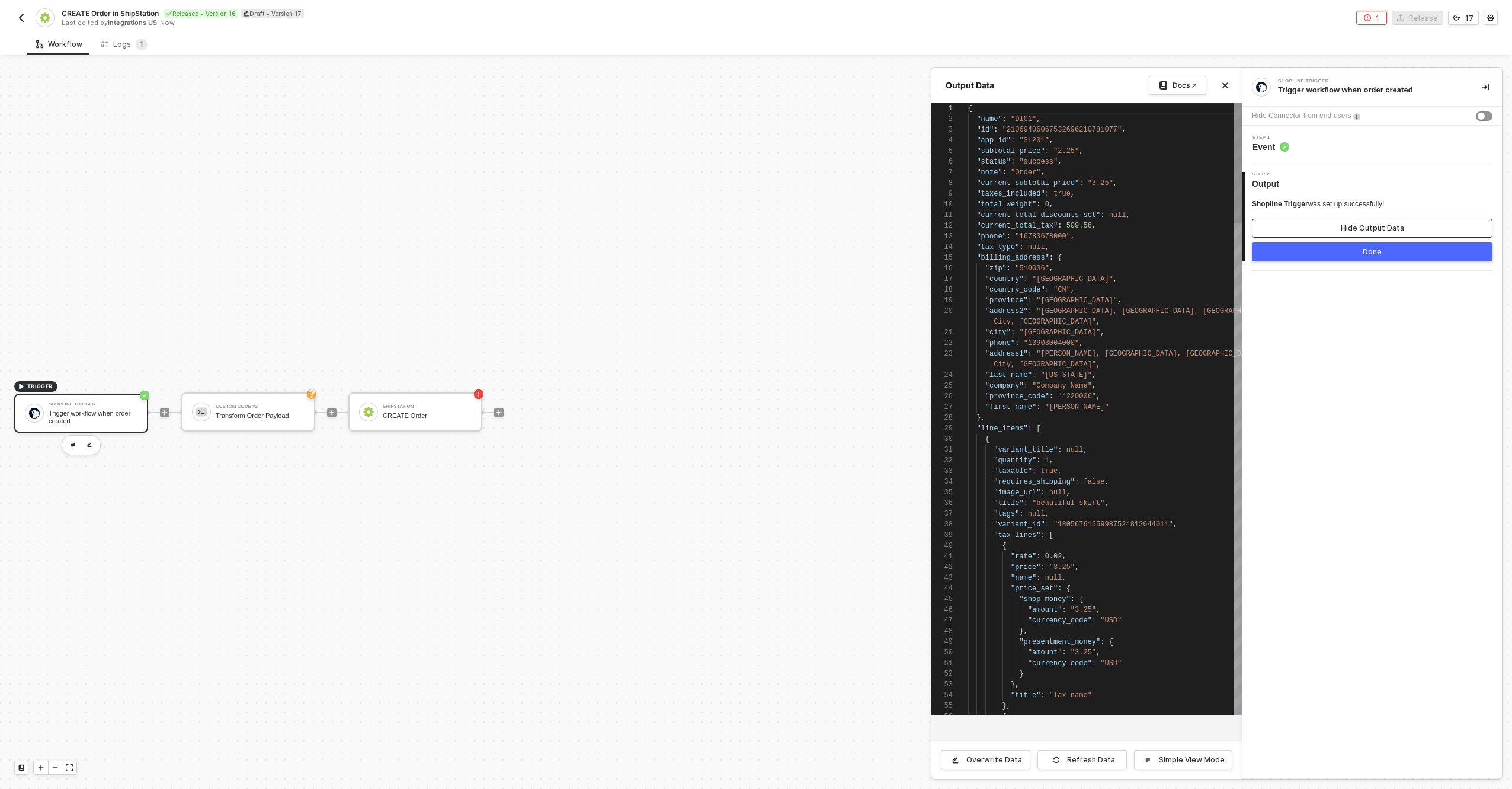
scroll to position [107, 0]
click at [1055, 210] on div ""current_total_discounts_set" : null ," at bounding box center [1105, 215] width 274 height 11
click at [1046, 185] on span ""current_subtotal_price"" at bounding box center [1028, 183] width 102 height 8
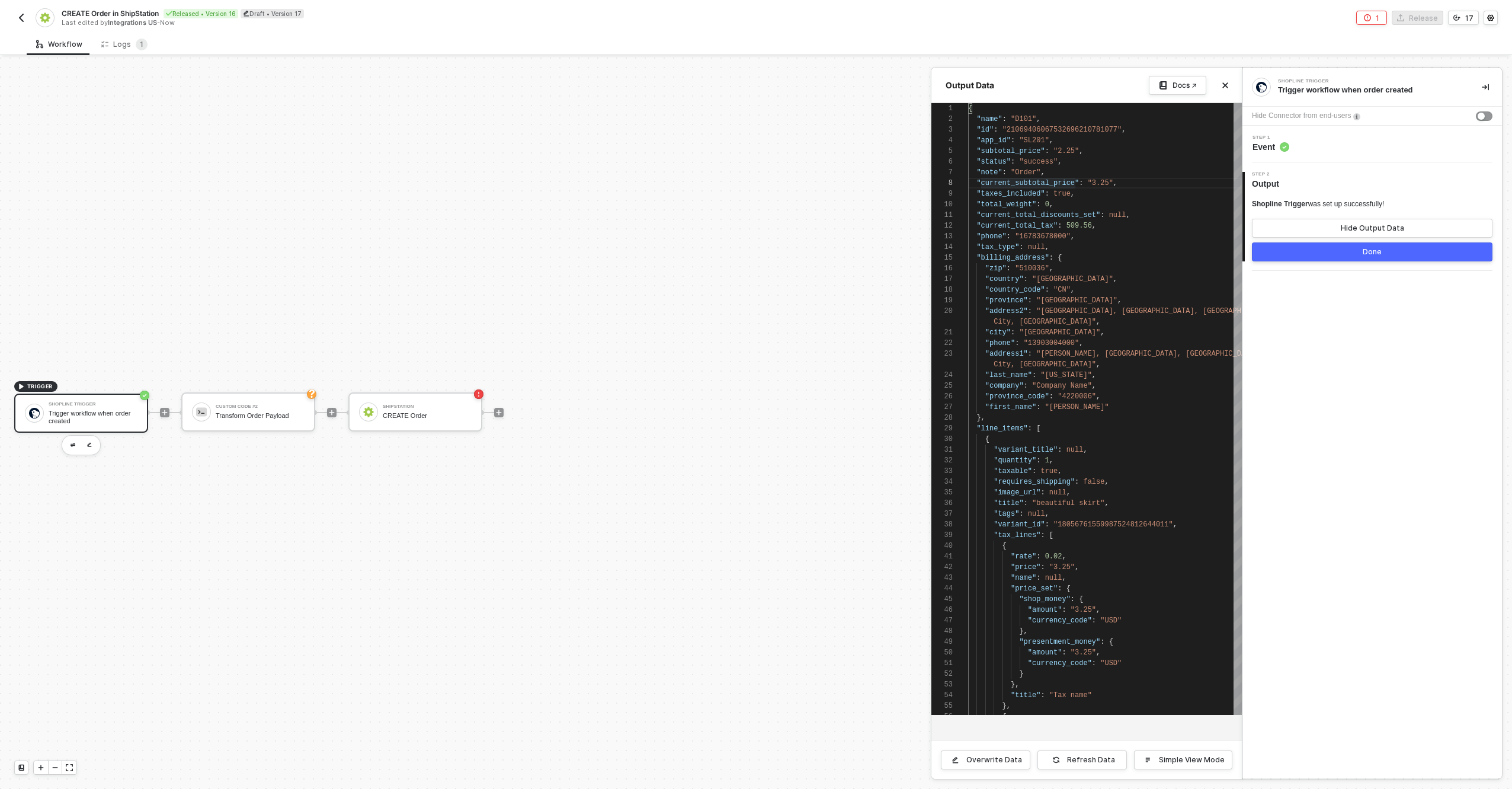
click at [707, 22] on div "Last edited by Integrations US - Now" at bounding box center [408, 23] width 693 height 9
click at [68, 418] on div at bounding box center [756, 423] width 1512 height 731
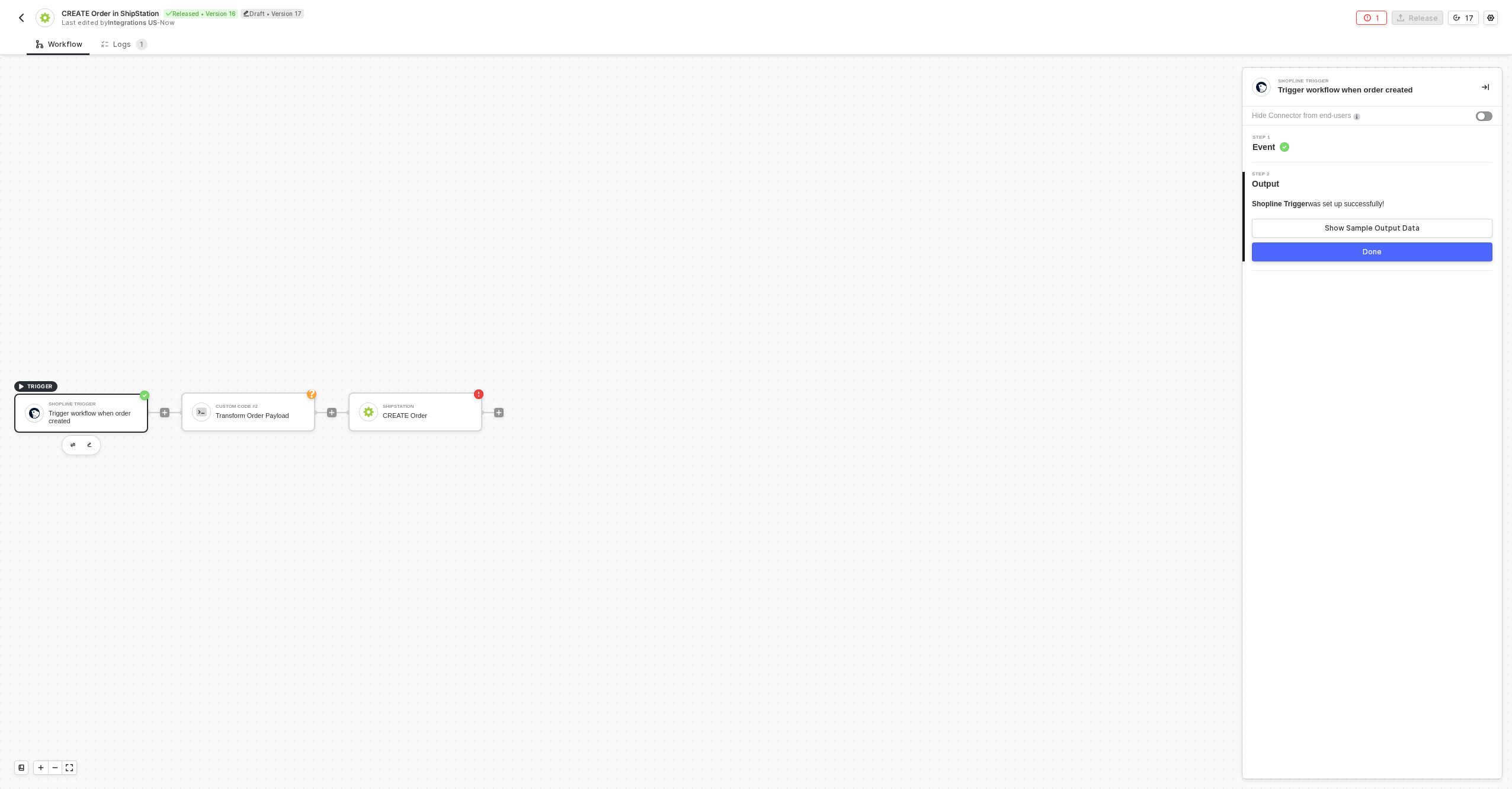
click at [68, 415] on div "Trigger workflow when order created" at bounding box center [93, 417] width 89 height 15
click at [1356, 146] on div "Step 1 Event" at bounding box center [1373, 144] width 256 height 18
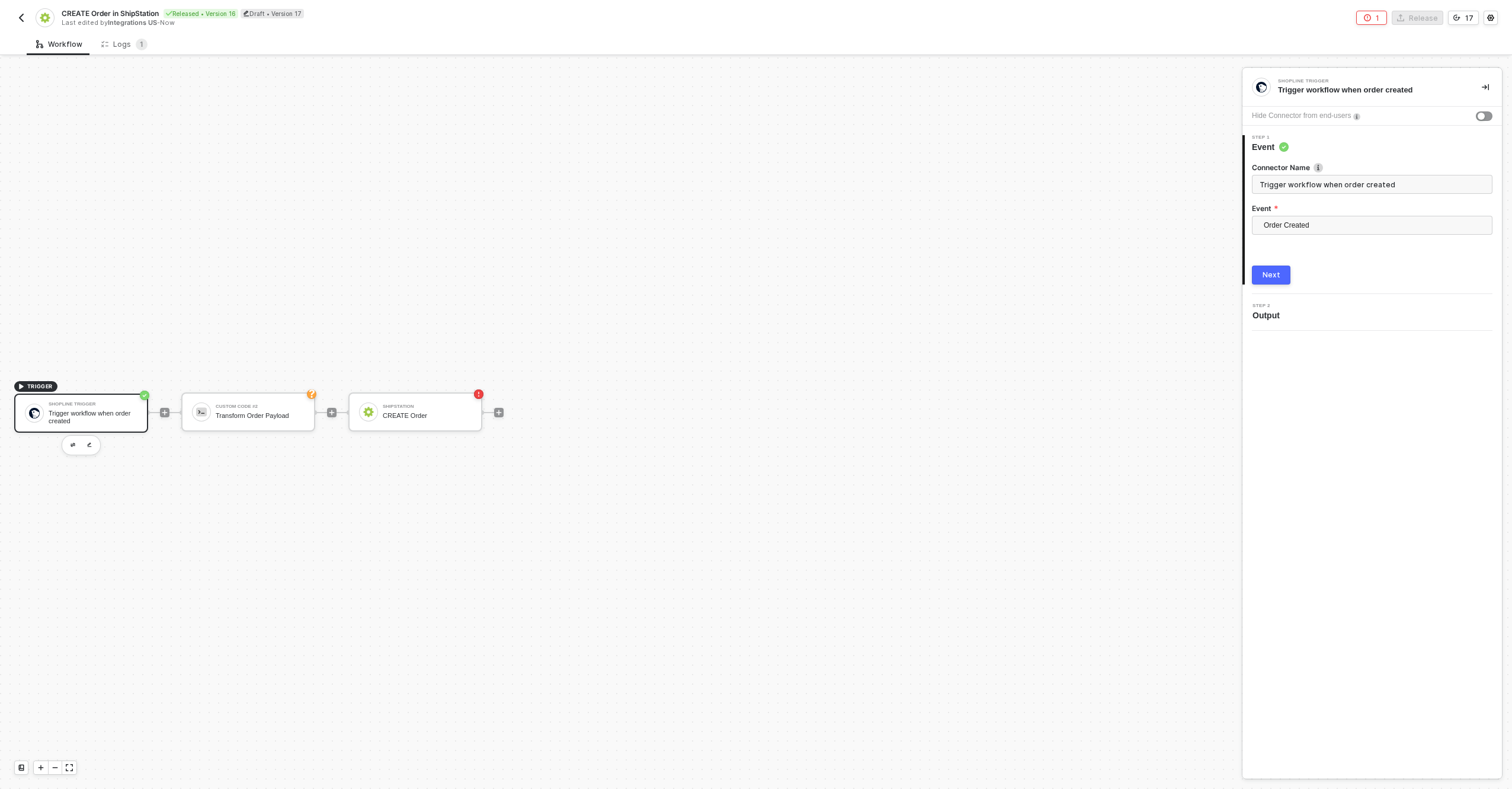
click at [1344, 248] on div "Connector Name Trigger workflow when order created Event Order Created Next" at bounding box center [1373, 219] width 240 height 132
click at [1337, 227] on span "Order Created" at bounding box center [1374, 225] width 221 height 18
click at [514, 139] on div "TRIGGER Shopline Trigger Trigger workflow when order created Custom Code #2 Tra…" at bounding box center [618, 413] width 1236 height 754
click at [456, 416] on div "CREATE Order" at bounding box center [427, 416] width 89 height 8
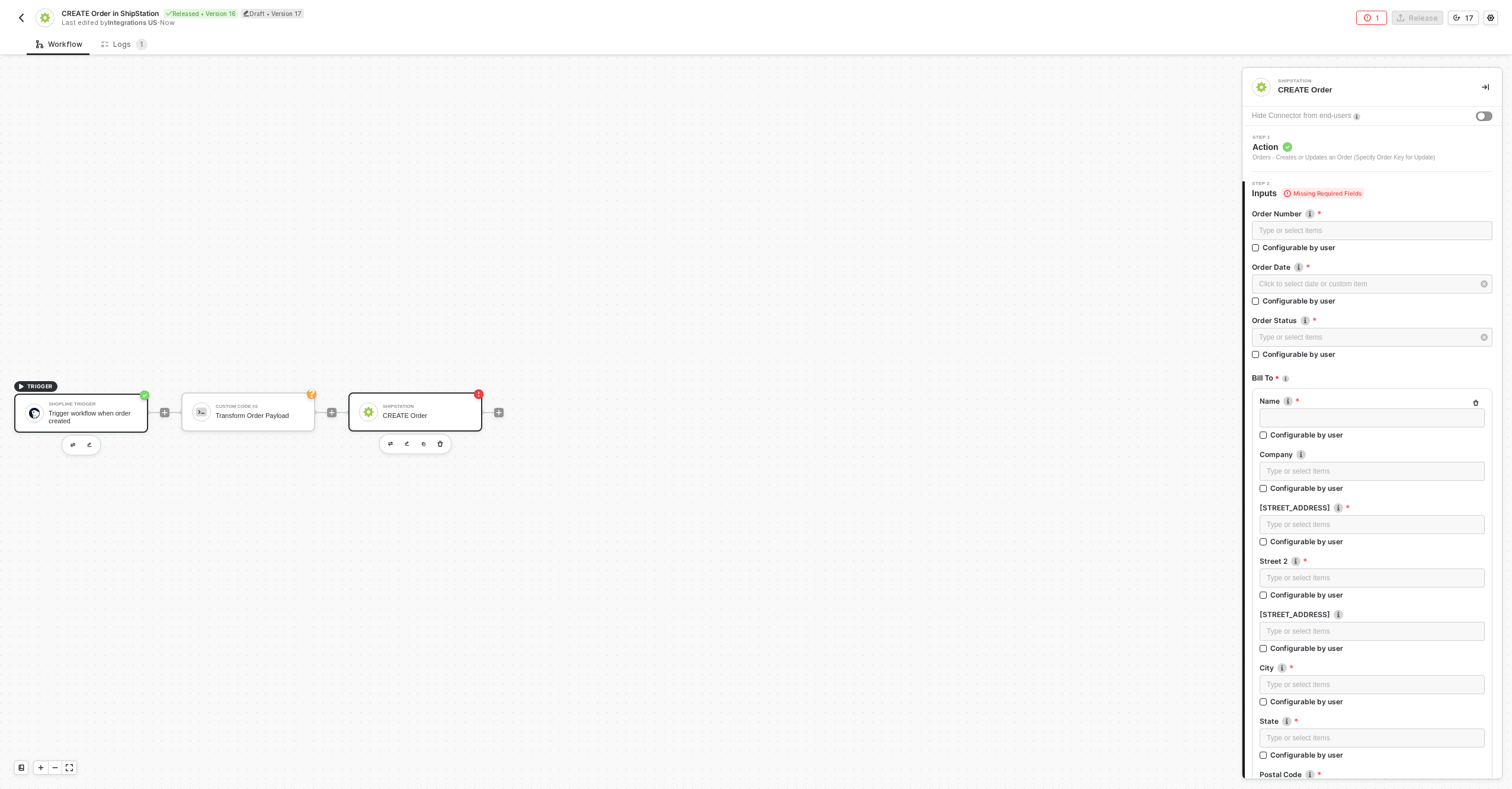
click at [104, 397] on div "Shopline Trigger Trigger workflow when order created" at bounding box center [81, 413] width 134 height 39
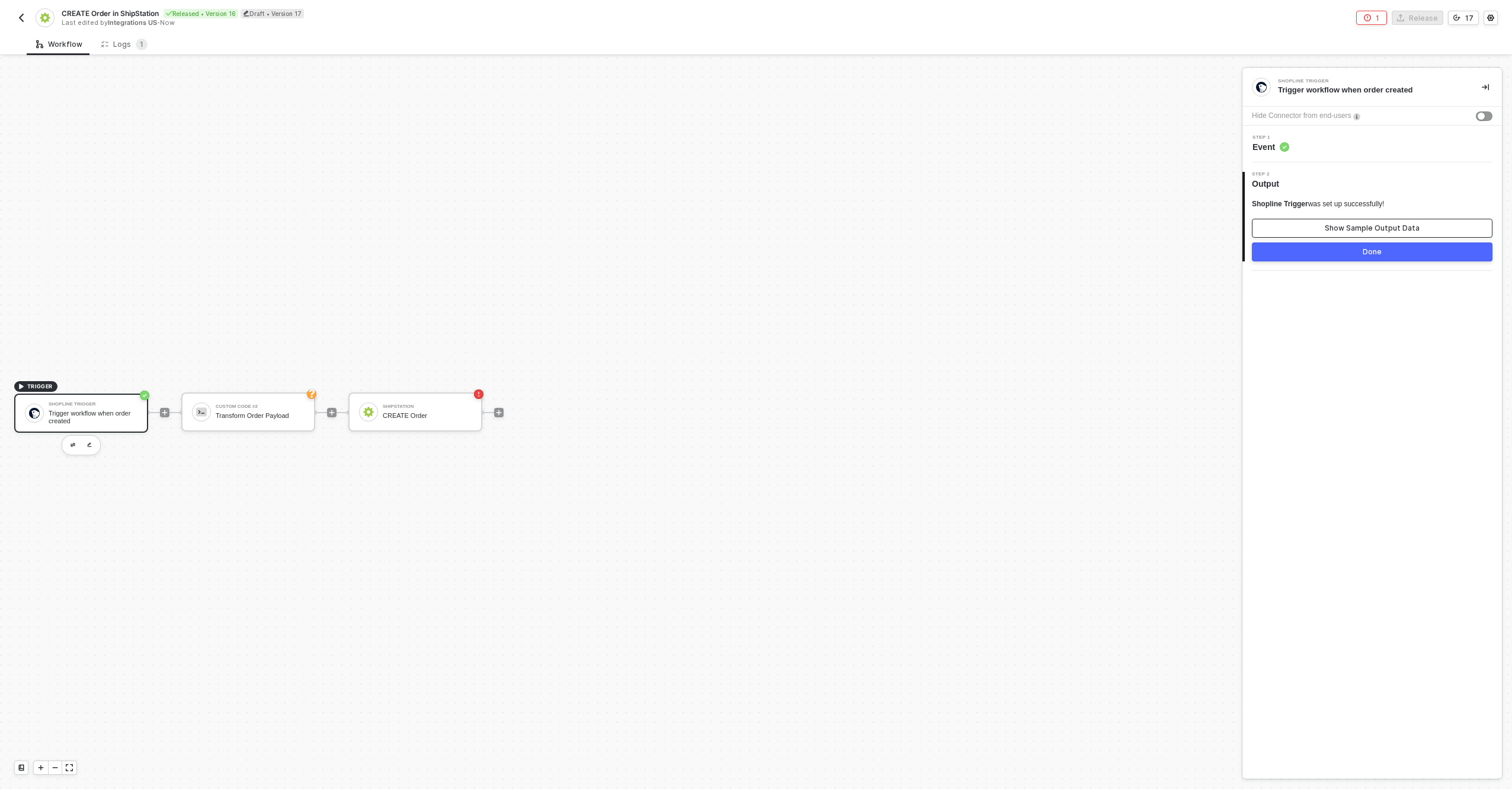
click at [1398, 227] on div "Show Sample Output Data" at bounding box center [1373, 228] width 95 height 10
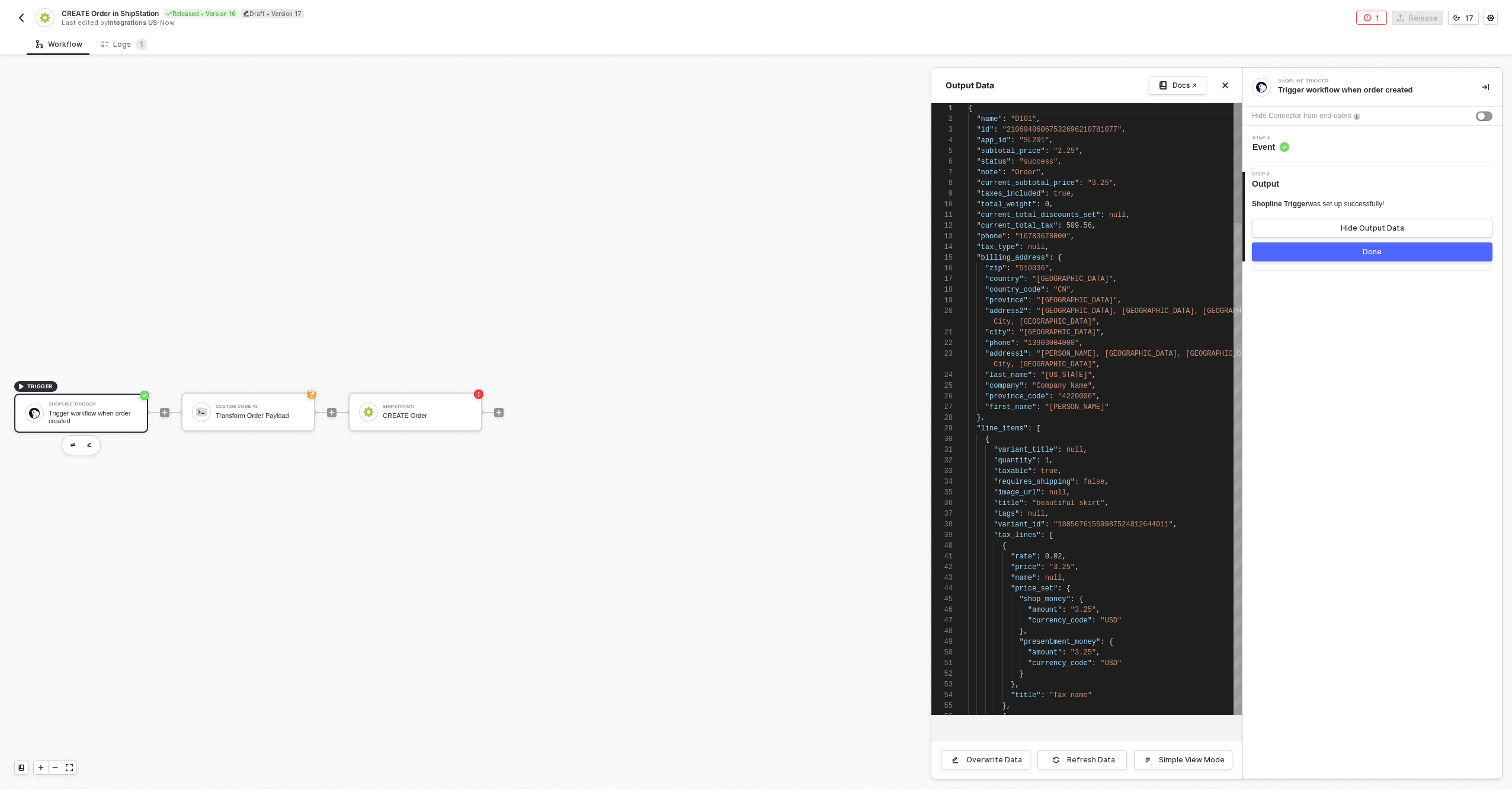
scroll to position [107, 0]
click at [1096, 181] on div at bounding box center [1097, 183] width 1 height 11
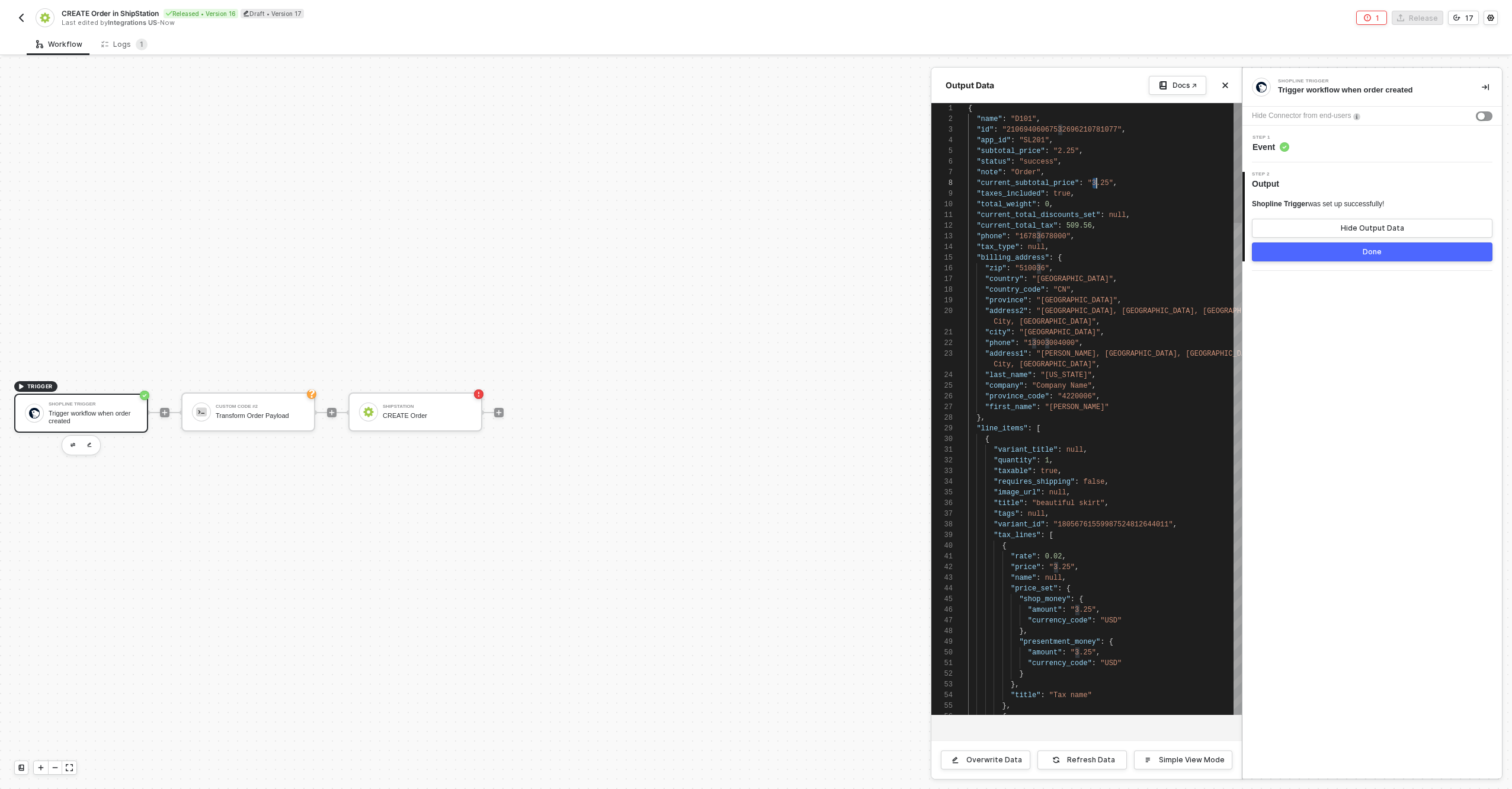
click at [1096, 181] on div at bounding box center [1097, 183] width 1 height 11
click at [1413, 117] on div "Hide Connector from end-users" at bounding box center [1373, 116] width 260 height 19
click at [1478, 116] on div "button" at bounding box center [1481, 116] width 7 height 7
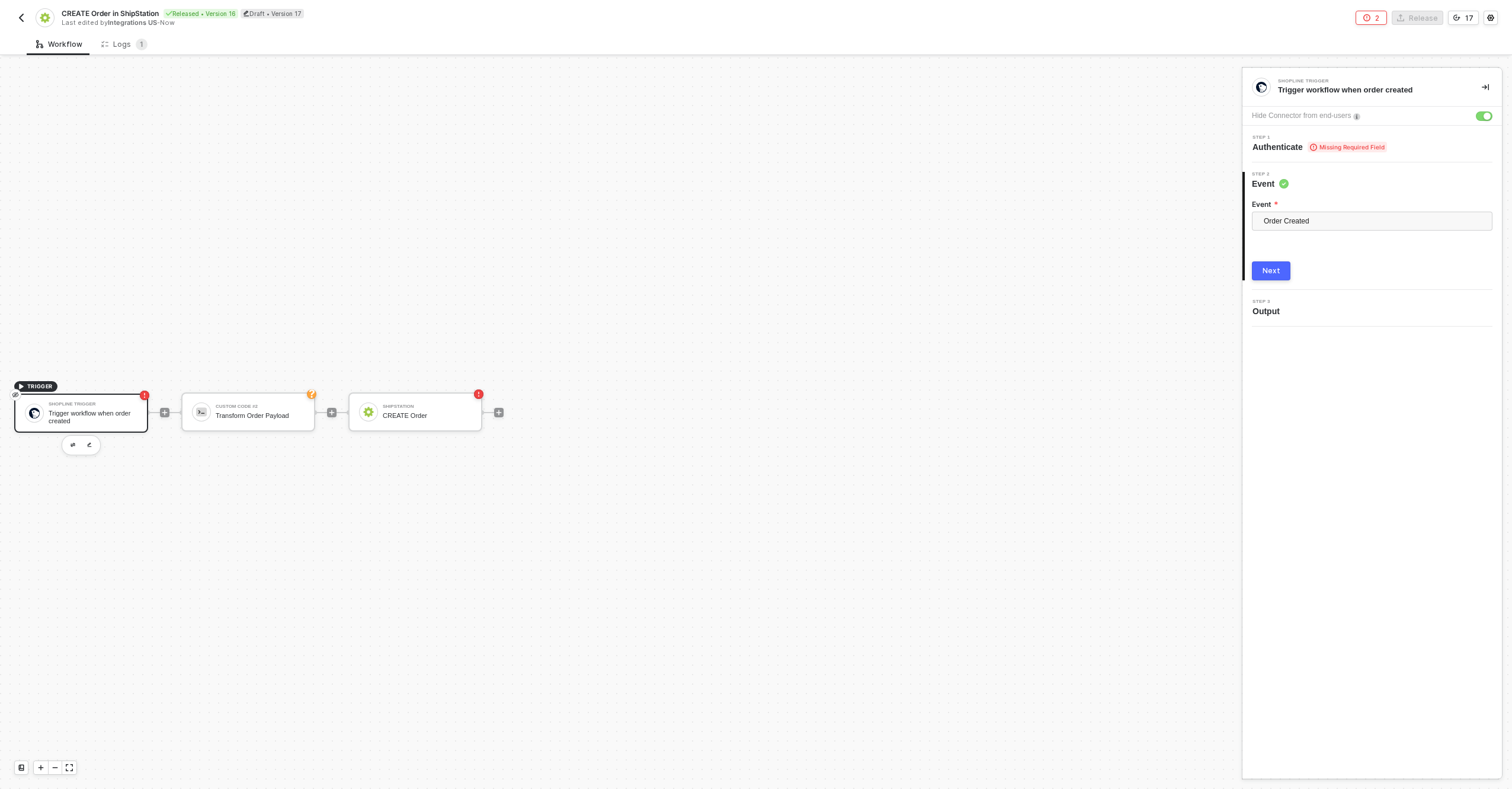
click at [1348, 116] on div "Hide Connector from end-users" at bounding box center [1302, 116] width 99 height 12
click at [1314, 117] on div "Hide Connector from end-users" at bounding box center [1302, 116] width 99 height 12
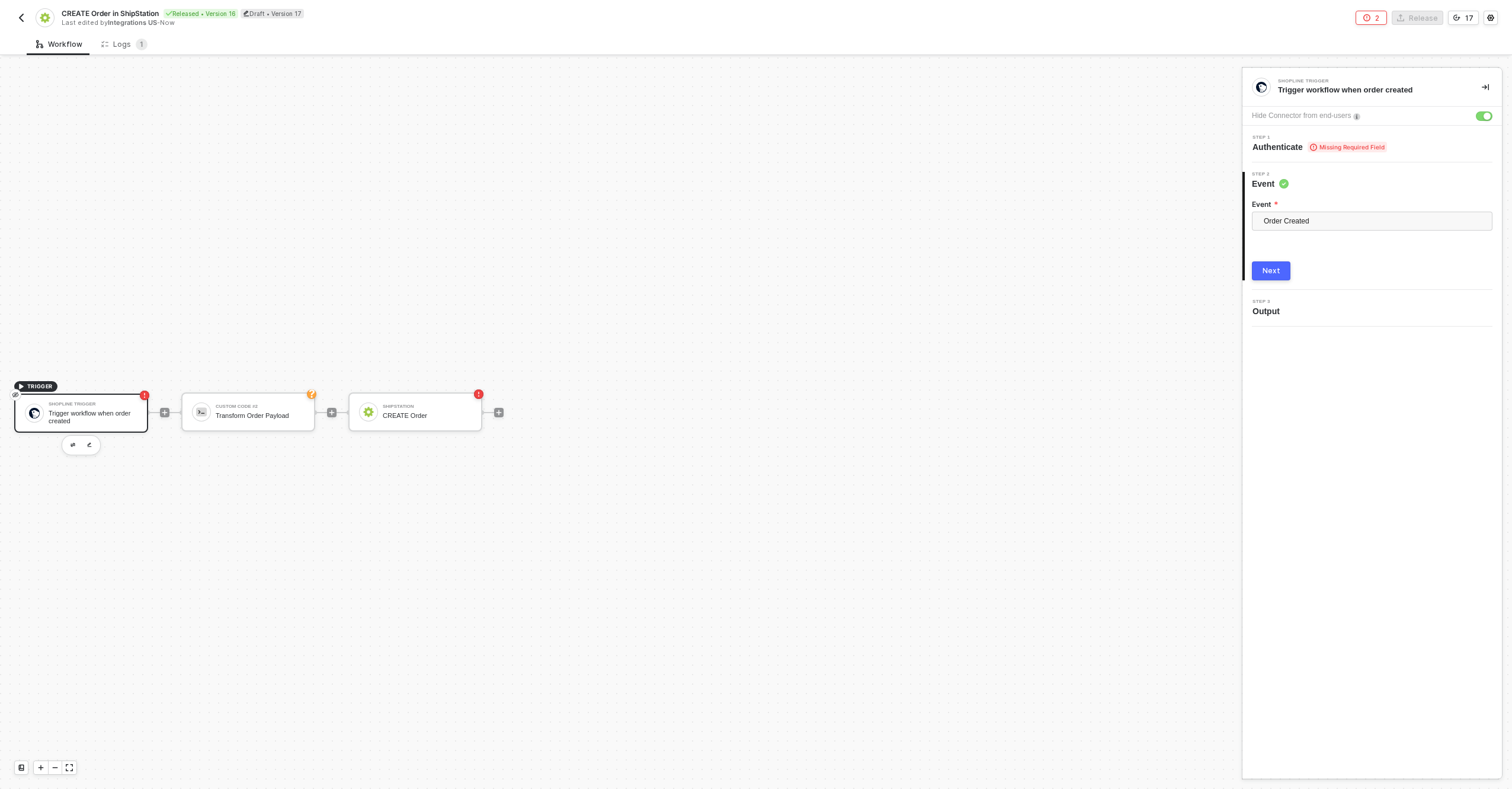
click at [1447, 147] on div "Step 1 Authenticate Missing Required Field" at bounding box center [1373, 144] width 256 height 18
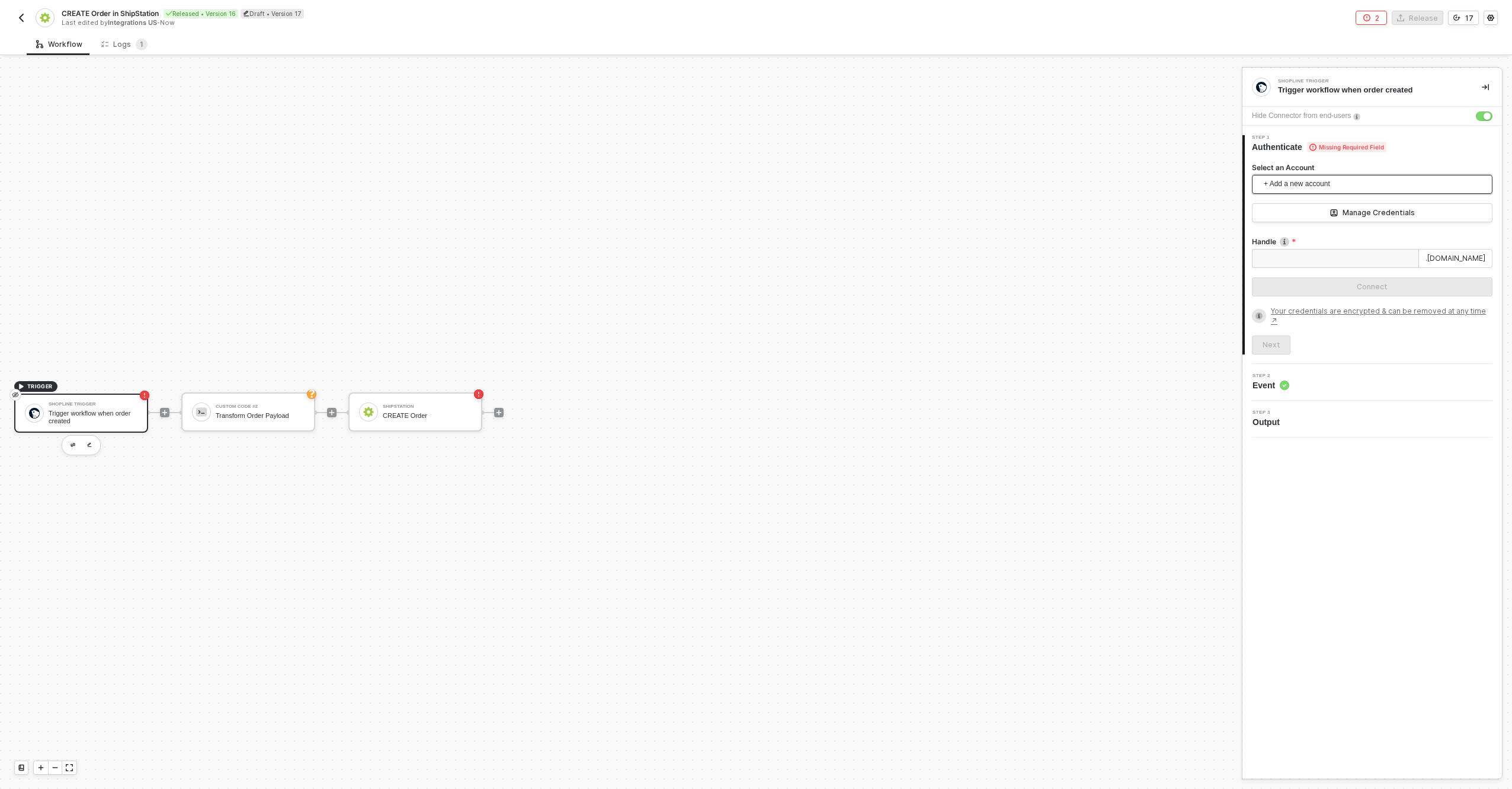
click at [1383, 178] on span "+ Add a new account" at bounding box center [1374, 184] width 221 height 19
click at [1319, 212] on span "Shopline starkindustries.myshopline.com" at bounding box center [1314, 213] width 106 height 12
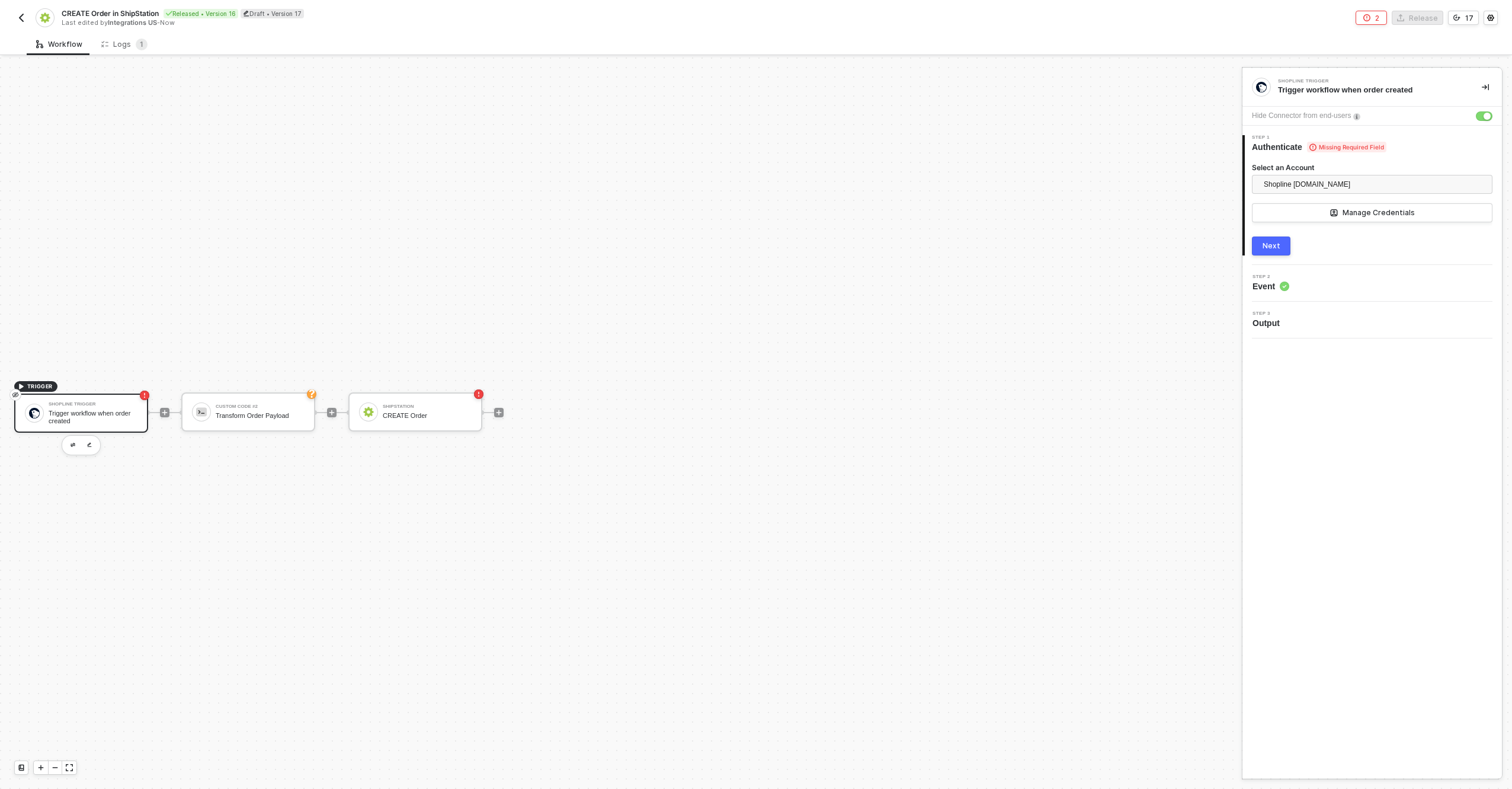
click at [1336, 116] on div "Hide Connector from end-users" at bounding box center [1302, 116] width 99 height 12
click at [1338, 113] on div "Hide Connector from end-users" at bounding box center [1302, 116] width 99 height 12
click at [1338, 114] on div "Hide Connector from end-users" at bounding box center [1302, 116] width 99 height 12
click at [1491, 112] on button "button" at bounding box center [1484, 116] width 17 height 10
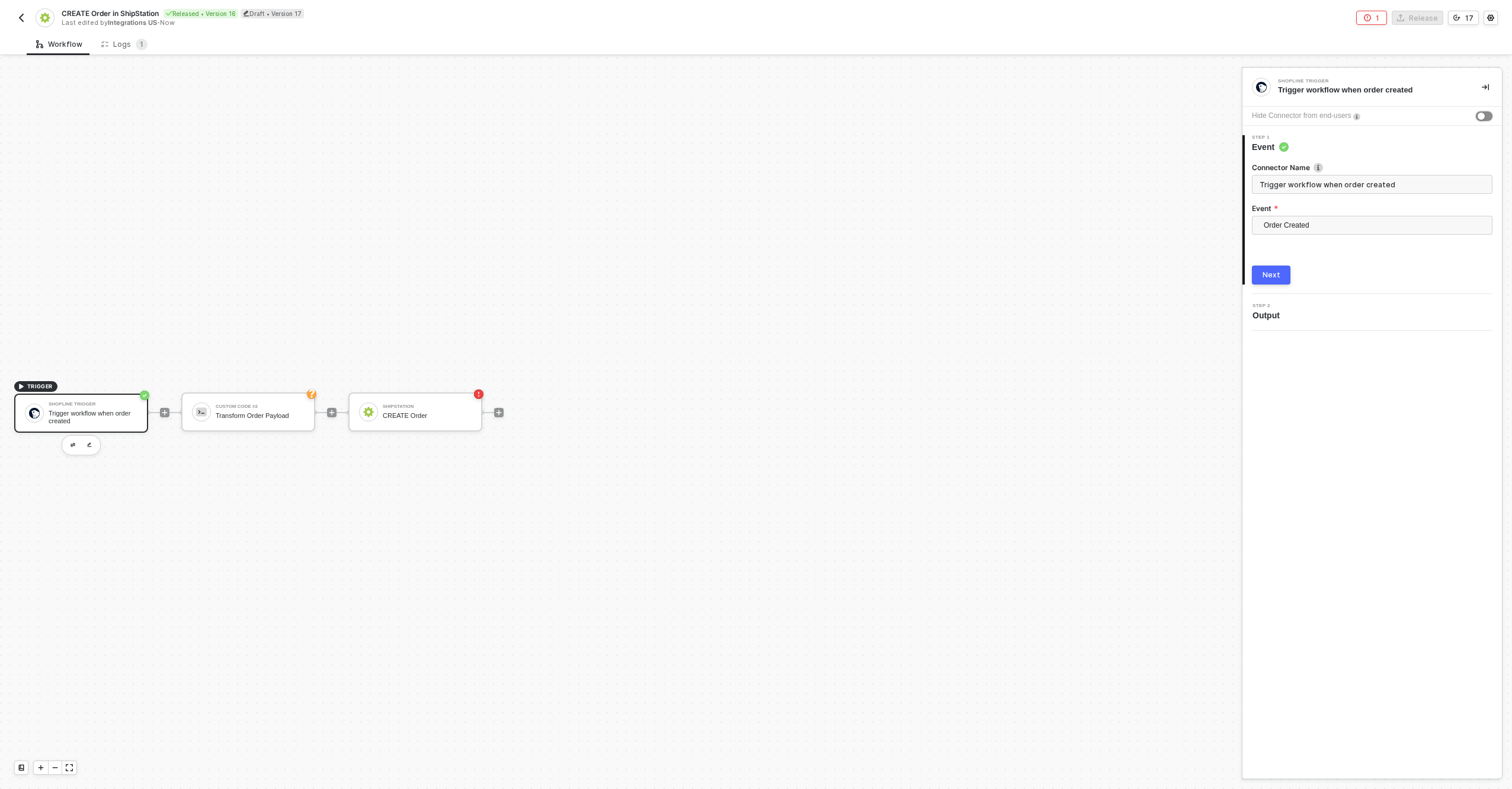
click at [1487, 113] on button "button" at bounding box center [1484, 116] width 17 height 10
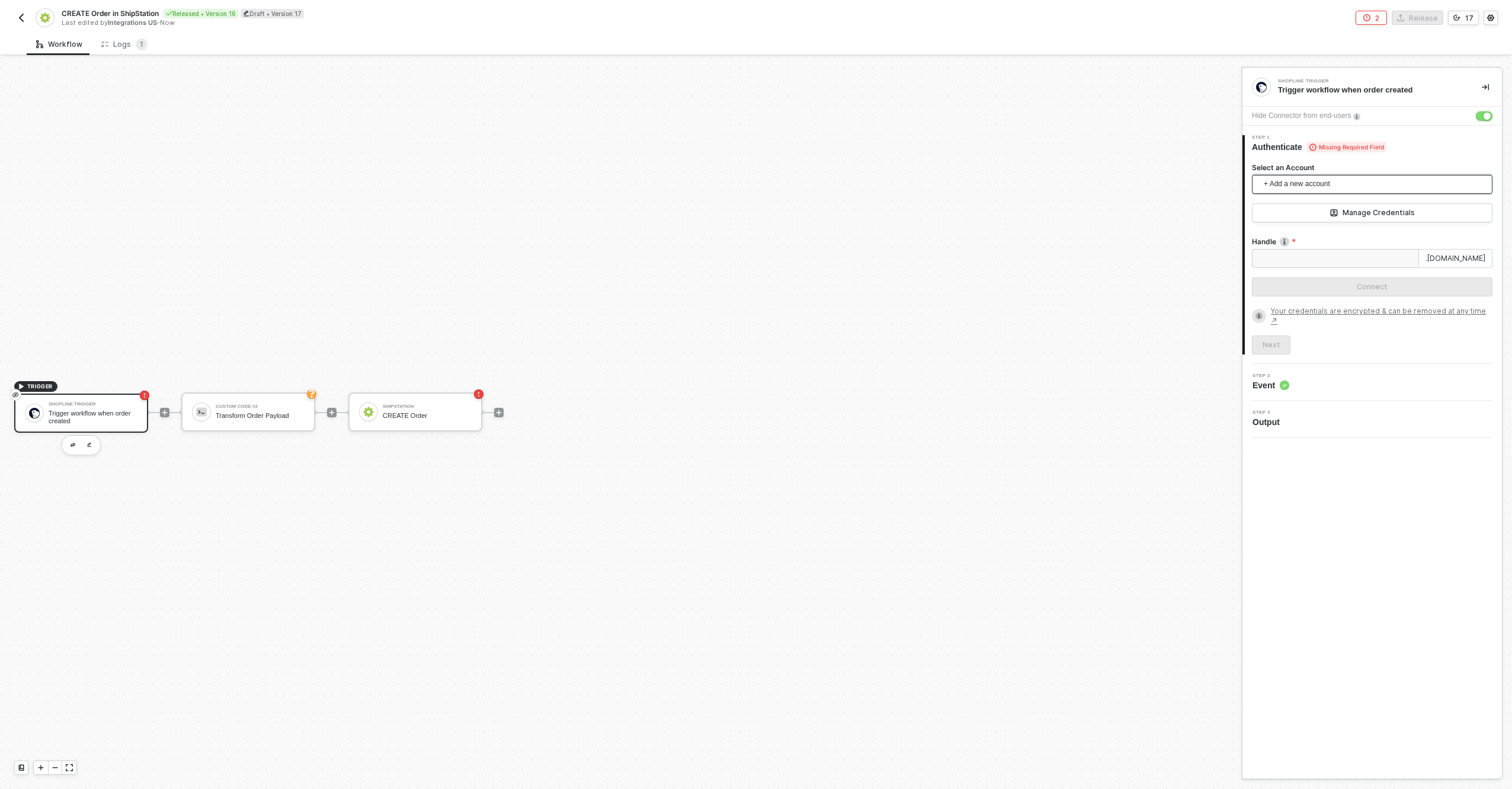
click at [1303, 183] on span "+ Add a new account" at bounding box center [1374, 184] width 221 height 19
click at [1293, 211] on span "Shopline starkindustries.myshopline.com" at bounding box center [1314, 213] width 106 height 12
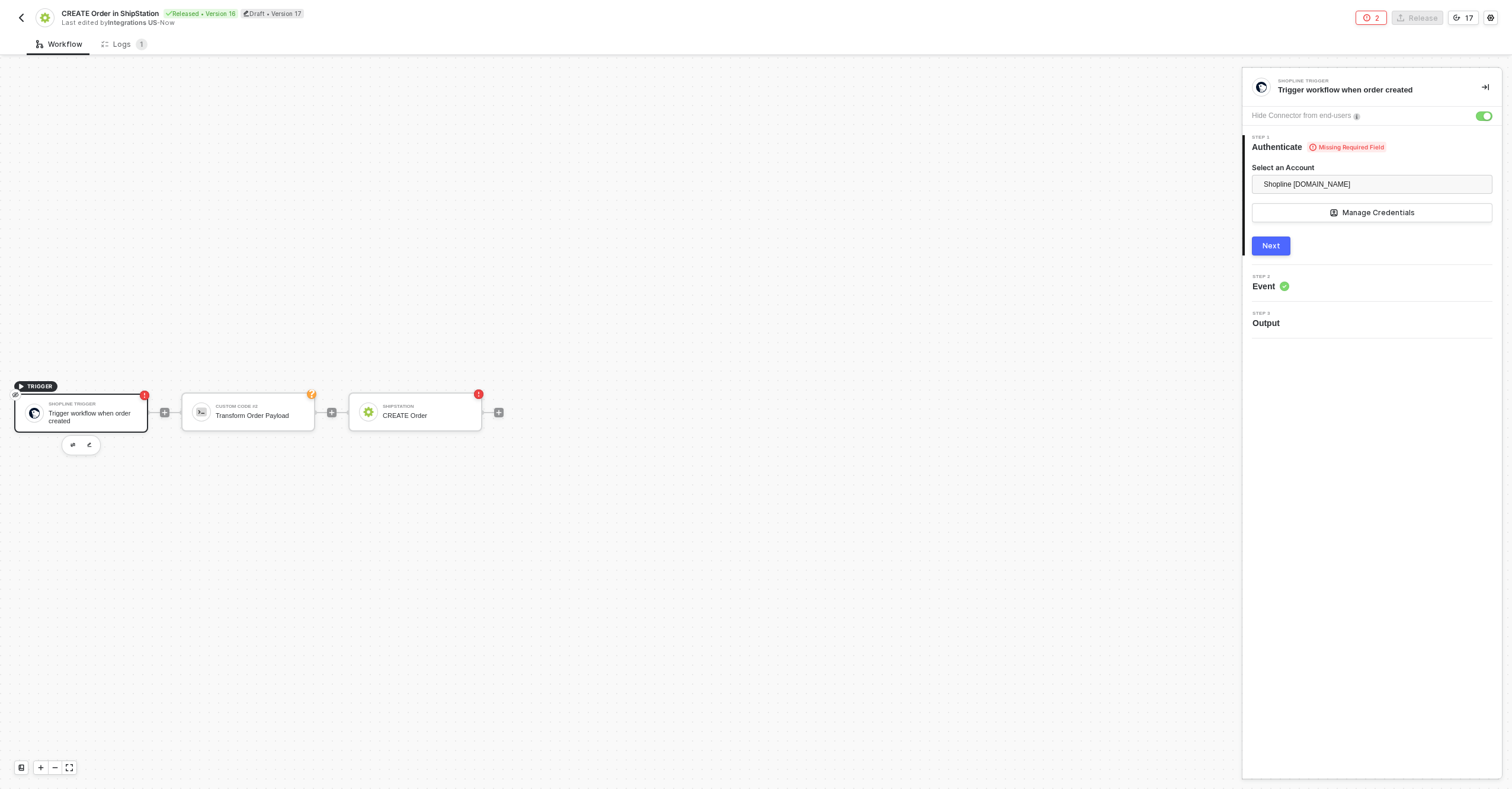
click at [1264, 251] on button "Next" at bounding box center [1272, 246] width 38 height 19
click at [1272, 282] on div "Next" at bounding box center [1272, 280] width 18 height 10
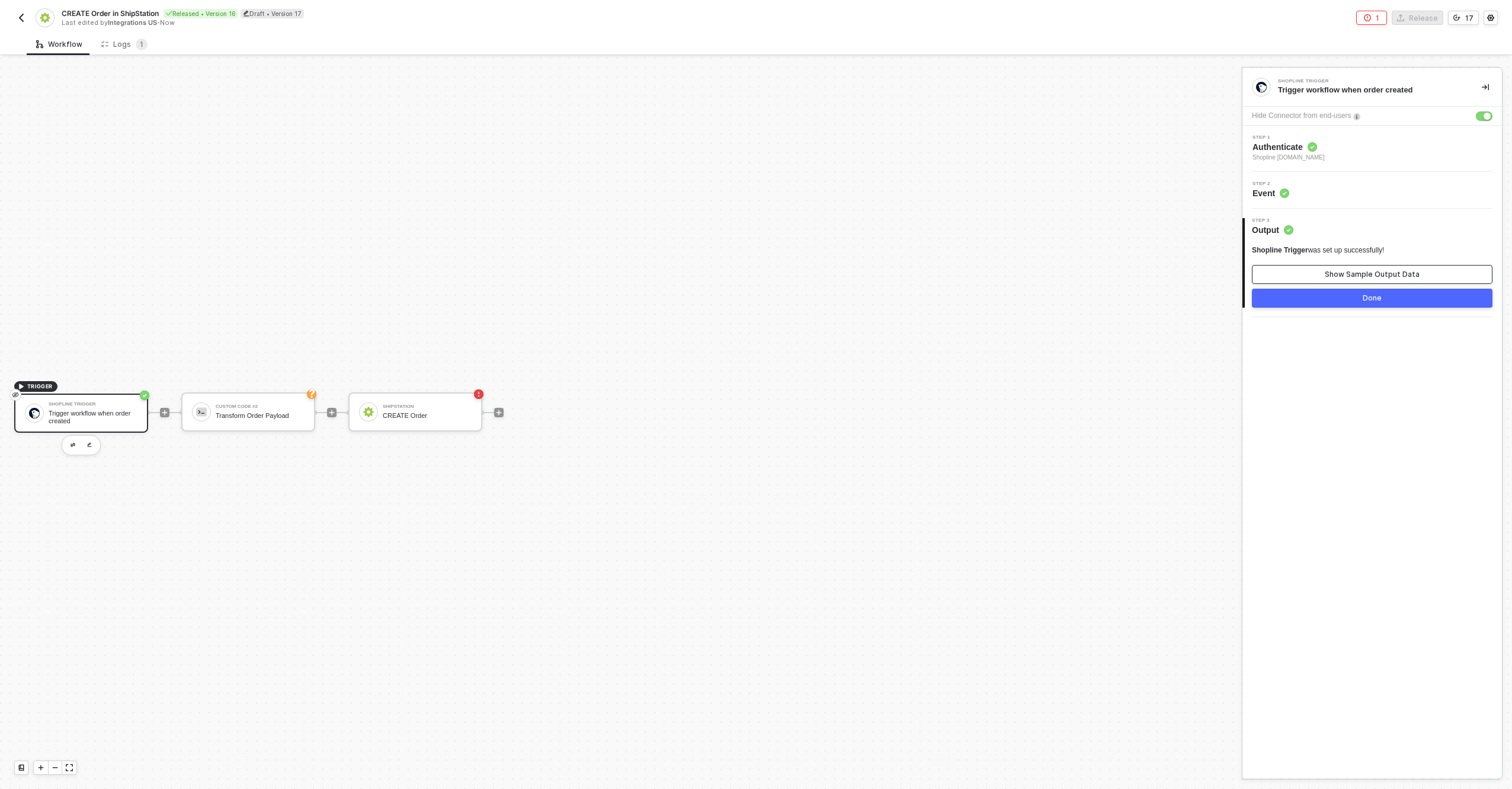
click at [1366, 271] on div "Show Sample Output Data" at bounding box center [1373, 275] width 95 height 10
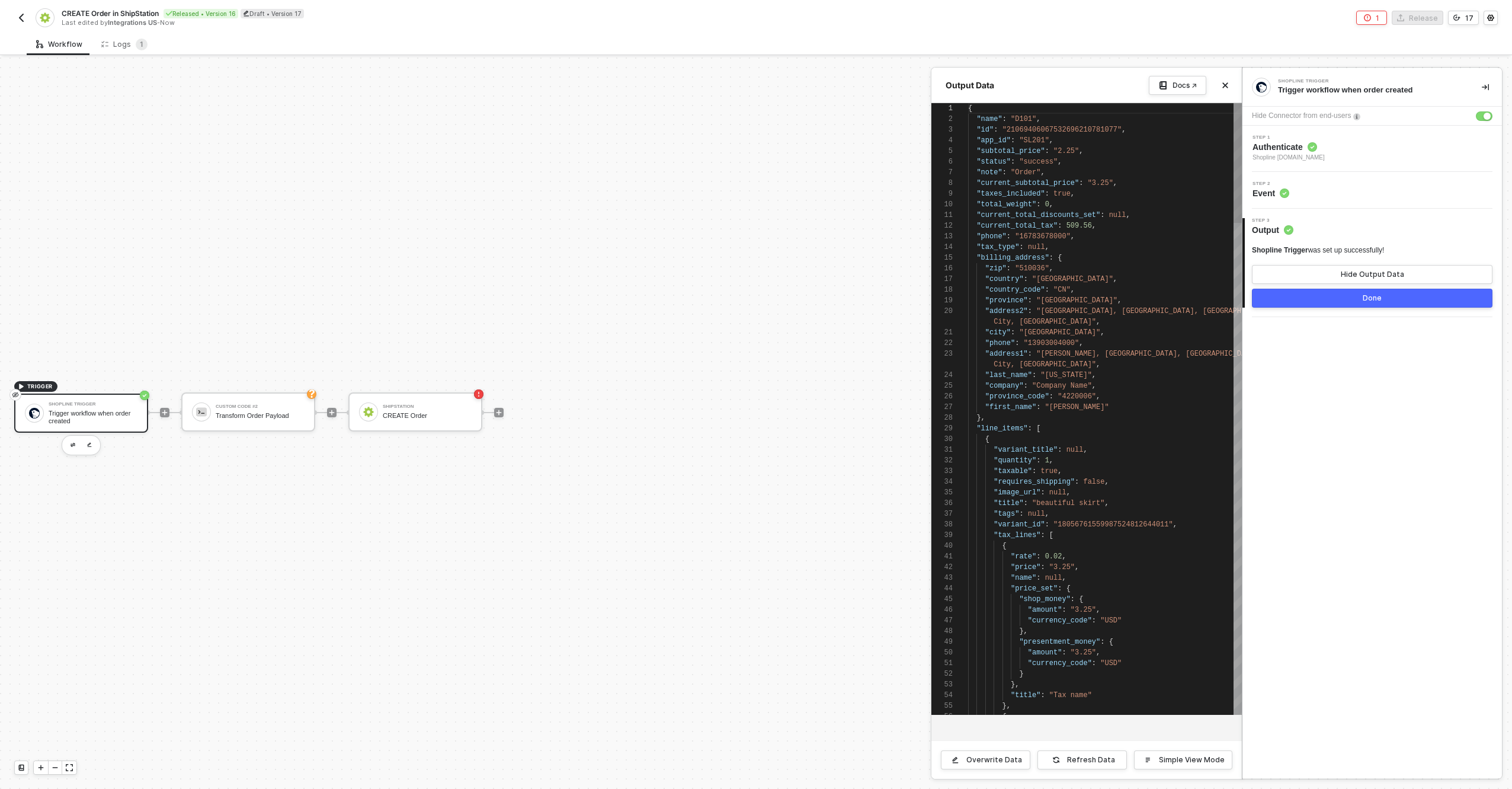
scroll to position [107, 0]
click at [1098, 754] on button "Refresh Data" at bounding box center [1082, 760] width 90 height 19
click at [1015, 394] on div "1 2 3 4 5 6 7 8 9 10 11 12 13 14 15 16 17 18 19 20 21 22 23 24 25 26 27 28 29 3…" at bounding box center [1086, 409] width 310 height 612
click at [980, 269] on div "1 2 3 4 5 6 7 8 9 10 11 12 13 14 15 16 17 18 19 20 21 22 23 24 25 26 27 28 29 3…" at bounding box center [1086, 409] width 310 height 612
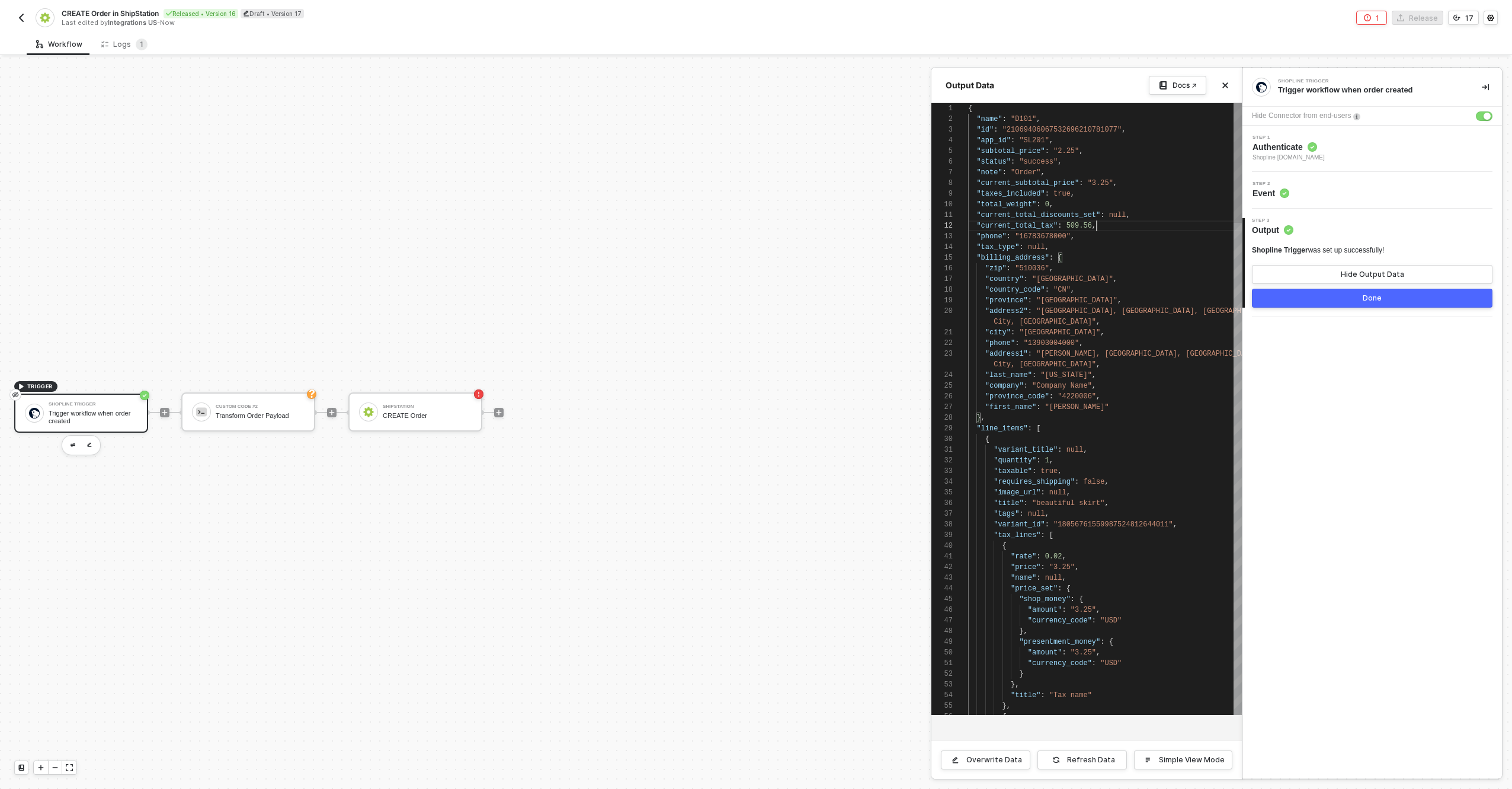
scroll to position [0, 129]
click at [1096, 219] on div at bounding box center [1097, 215] width 1 height 11
type textarea "{ "name": "D101", "id": "21069406067532696210781077", "app_id": "SL201", "subto…"
click at [1030, 203] on span ""total_weight"" at bounding box center [1007, 204] width 60 height 8
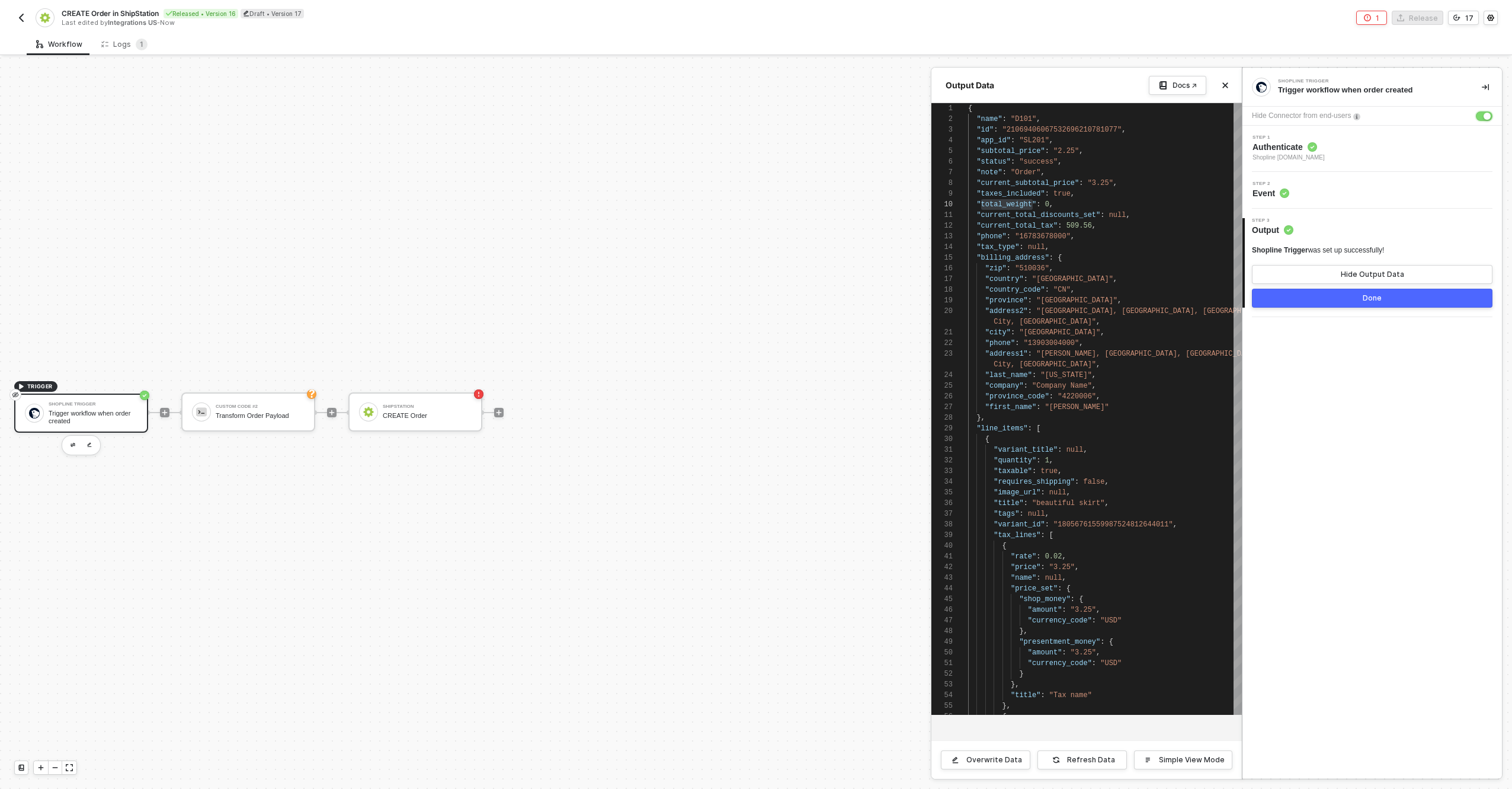
click at [1490, 116] on div "button" at bounding box center [1487, 116] width 7 height 7
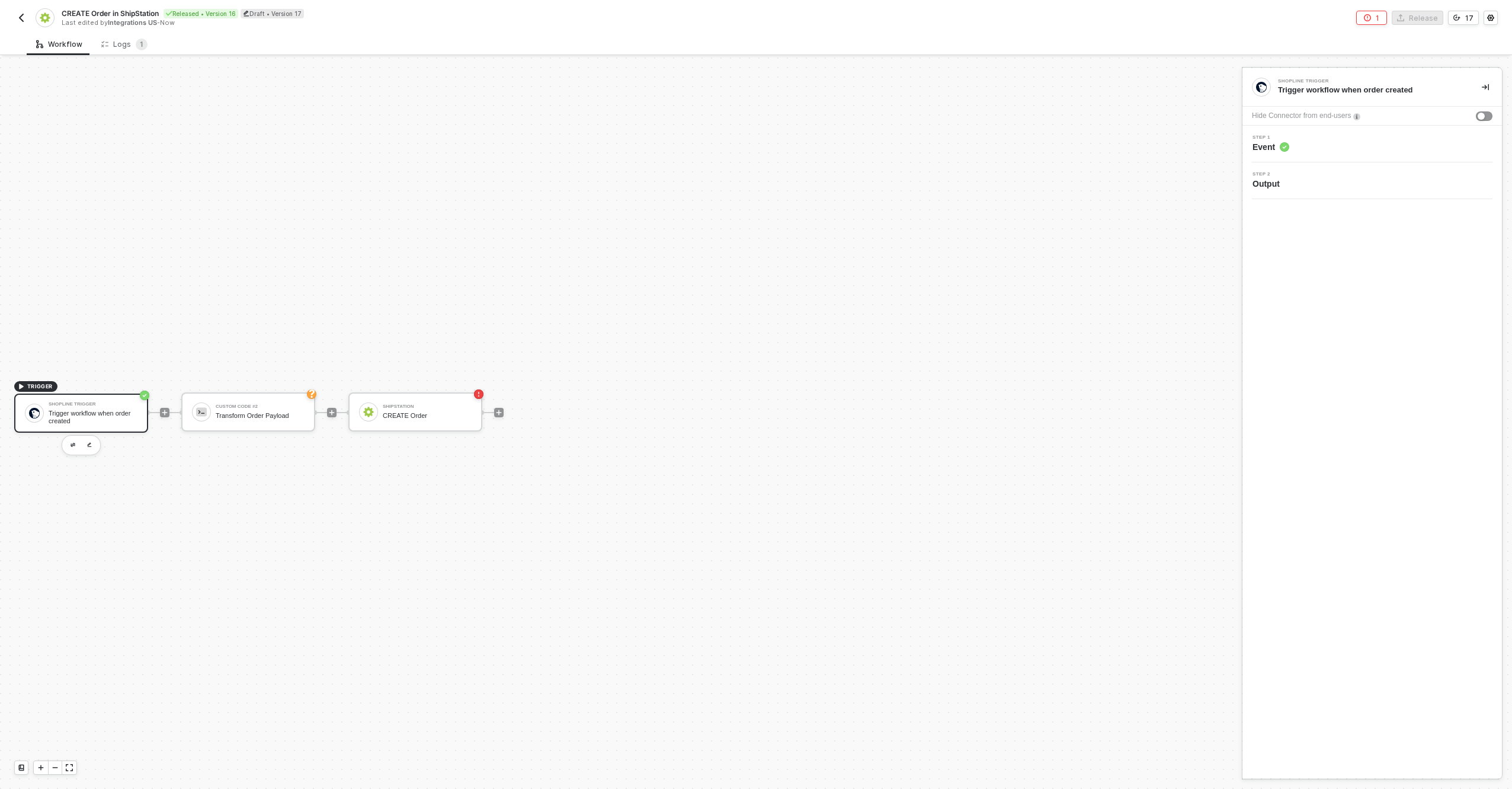
click at [1407, 141] on div "Step 1 Event" at bounding box center [1373, 144] width 256 height 18
click at [1290, 275] on button "Next" at bounding box center [1272, 275] width 38 height 19
click at [1315, 238] on div "Shopline Trigger was set up successfully! Show Sample Output Data Done" at bounding box center [1373, 230] width 240 height 62
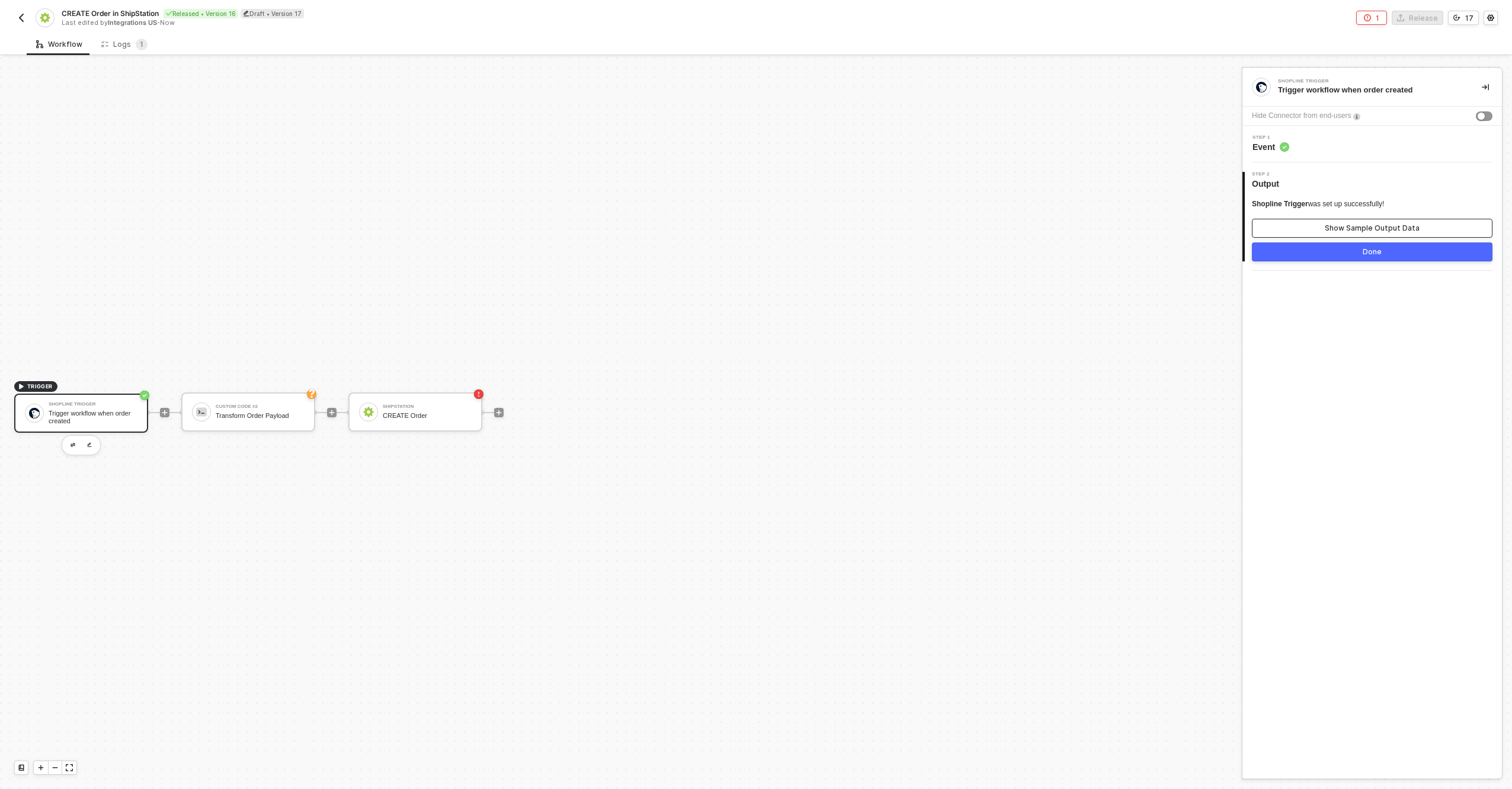
click at [1315, 229] on button "Show Sample Output Data" at bounding box center [1373, 228] width 240 height 19
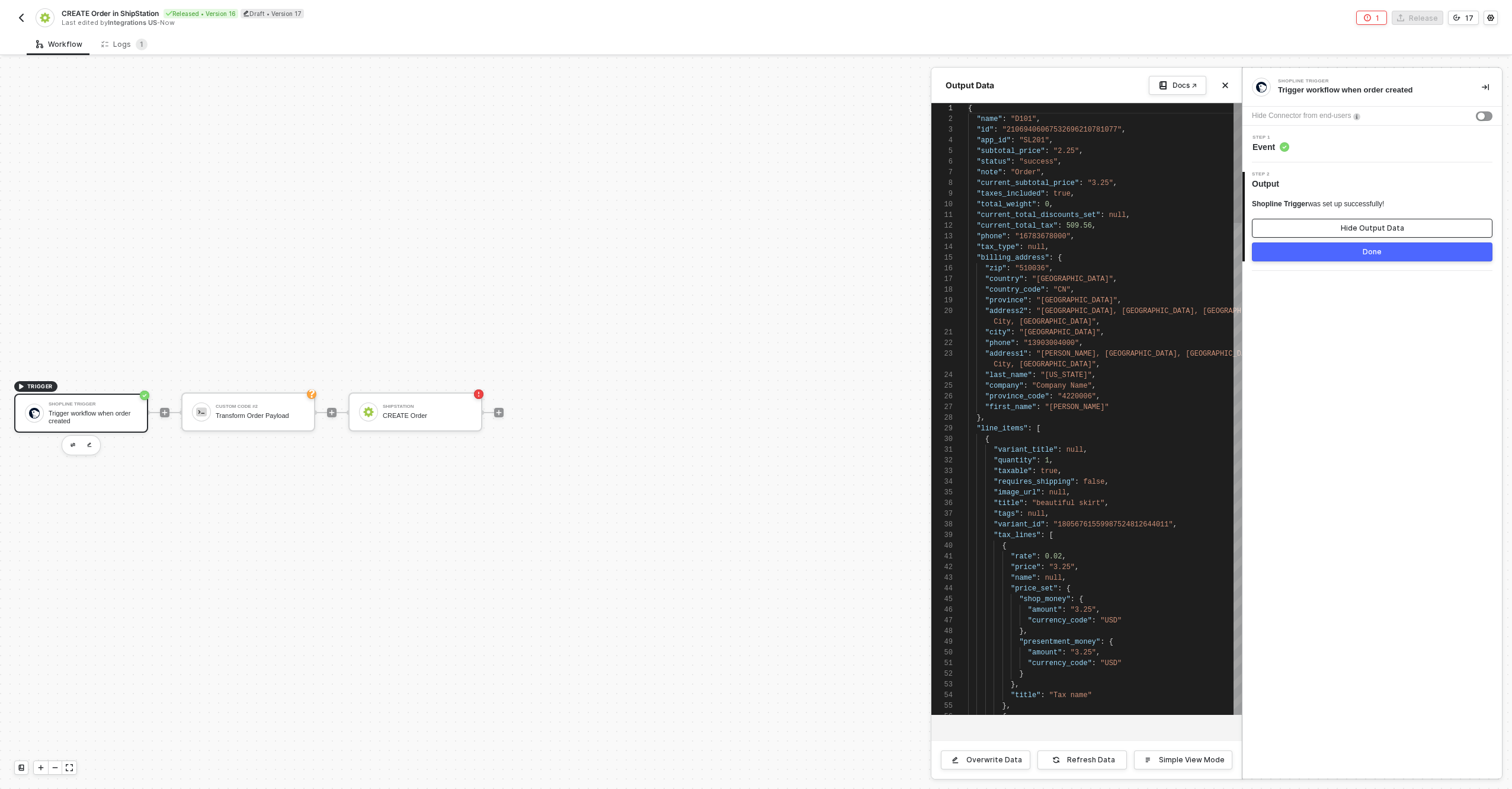
scroll to position [107, 0]
click at [1015, 198] on div "1 2 3 4 5 6 7 8 9 10 11 12 13 14 15 16 17 18 19 20 21 22 23 24 25 26 27 28 29 3…" at bounding box center [1086, 409] width 310 height 612
type textarea "{ "name": "D101", "id": "21069406067532696210781077", "app_id": "SL201", "subto…"
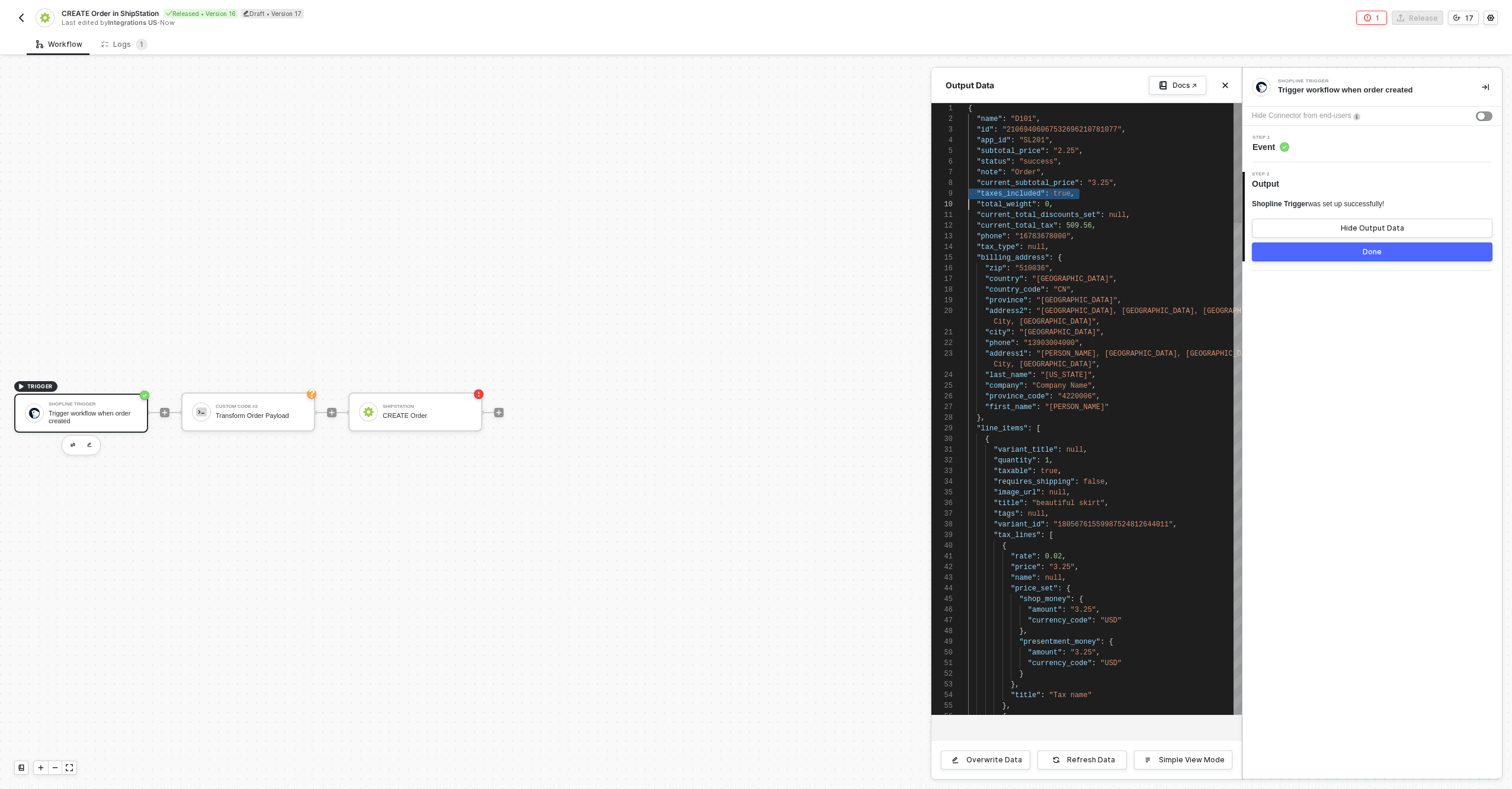
click at [1015, 198] on div "·· "taxes_included" : · true ," at bounding box center [1105, 194] width 274 height 11
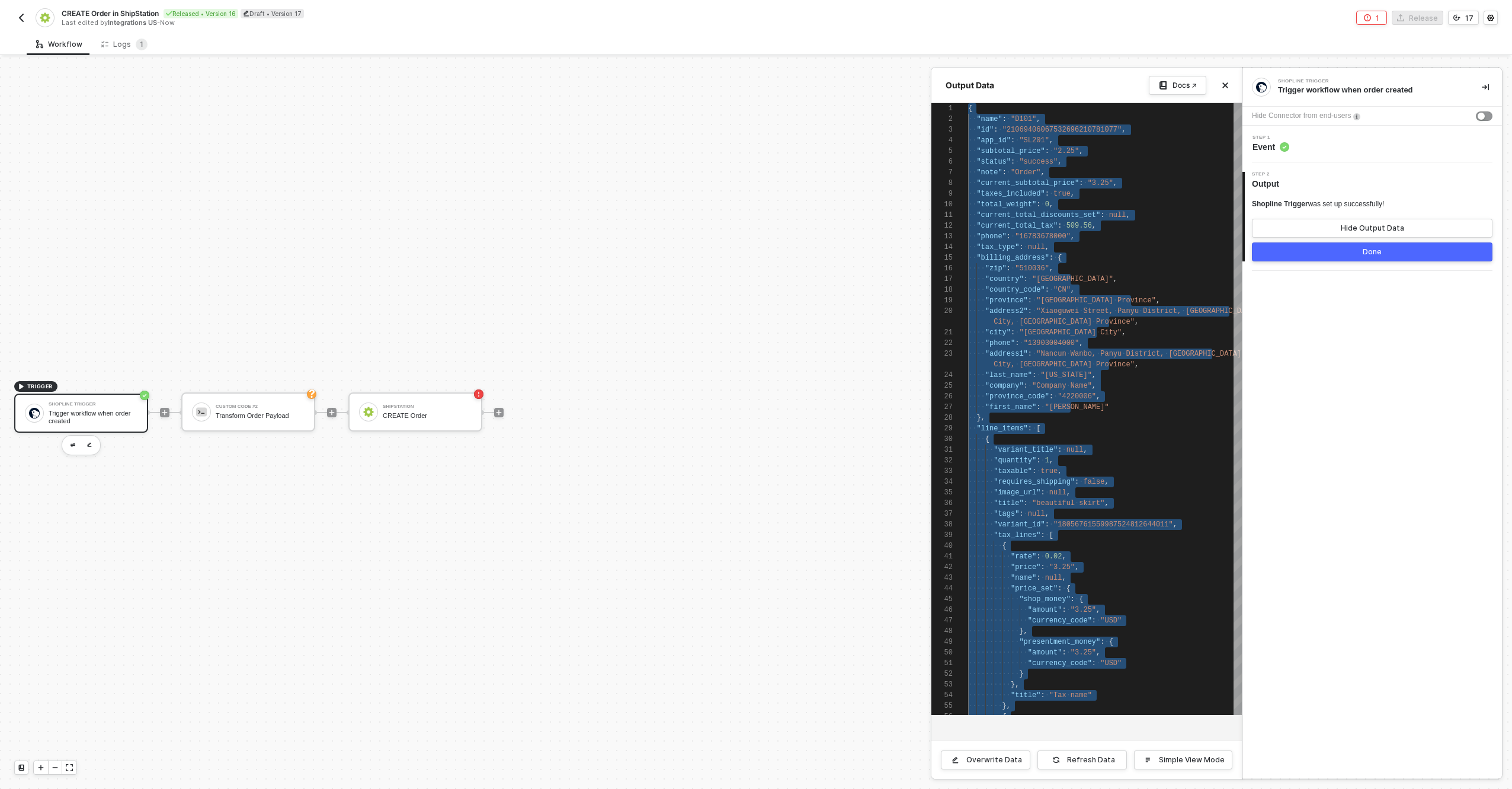
click at [377, 410] on div at bounding box center [756, 423] width 1512 height 731
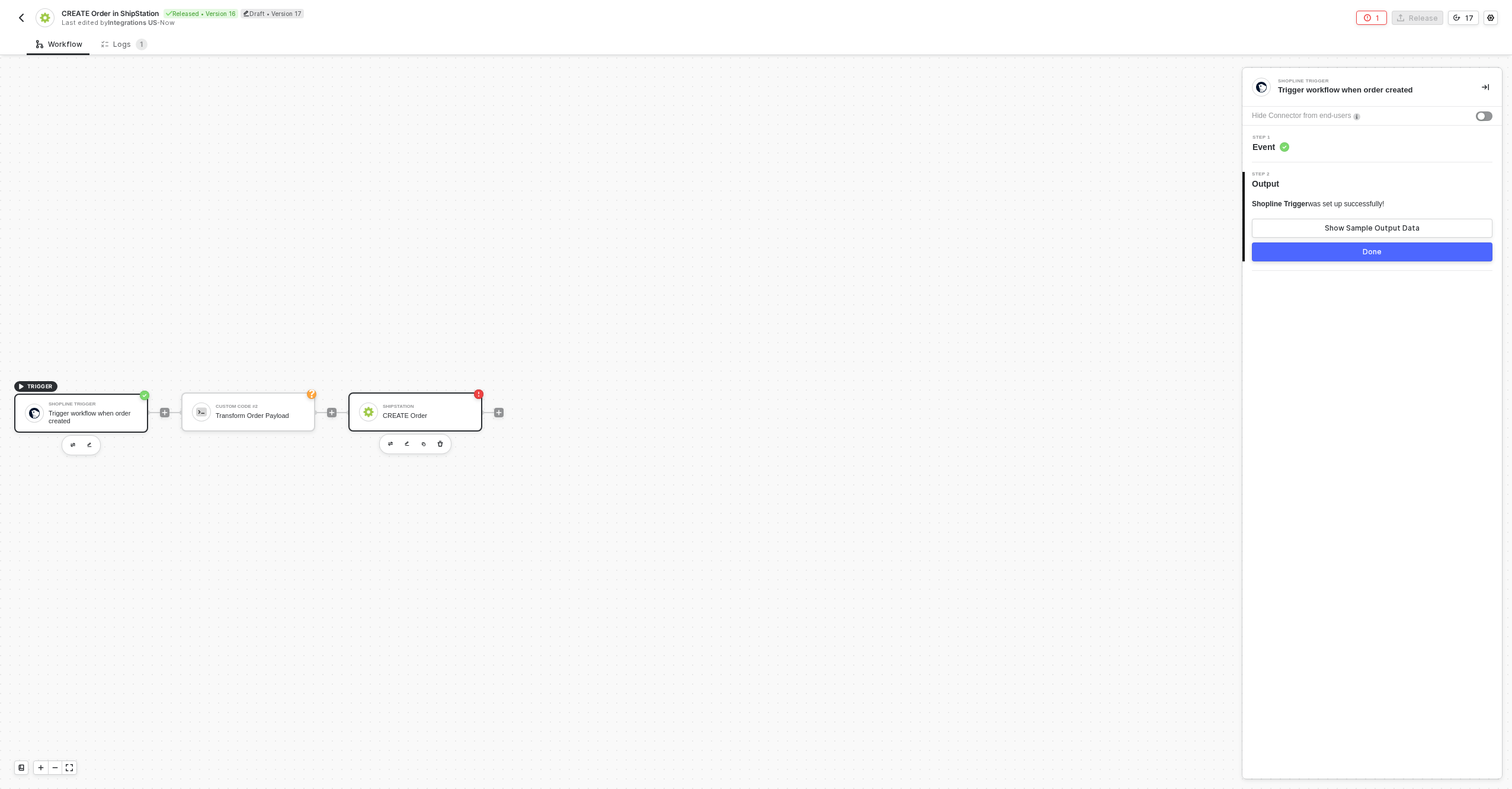
click at [397, 418] on div "CREATE Order" at bounding box center [427, 416] width 89 height 8
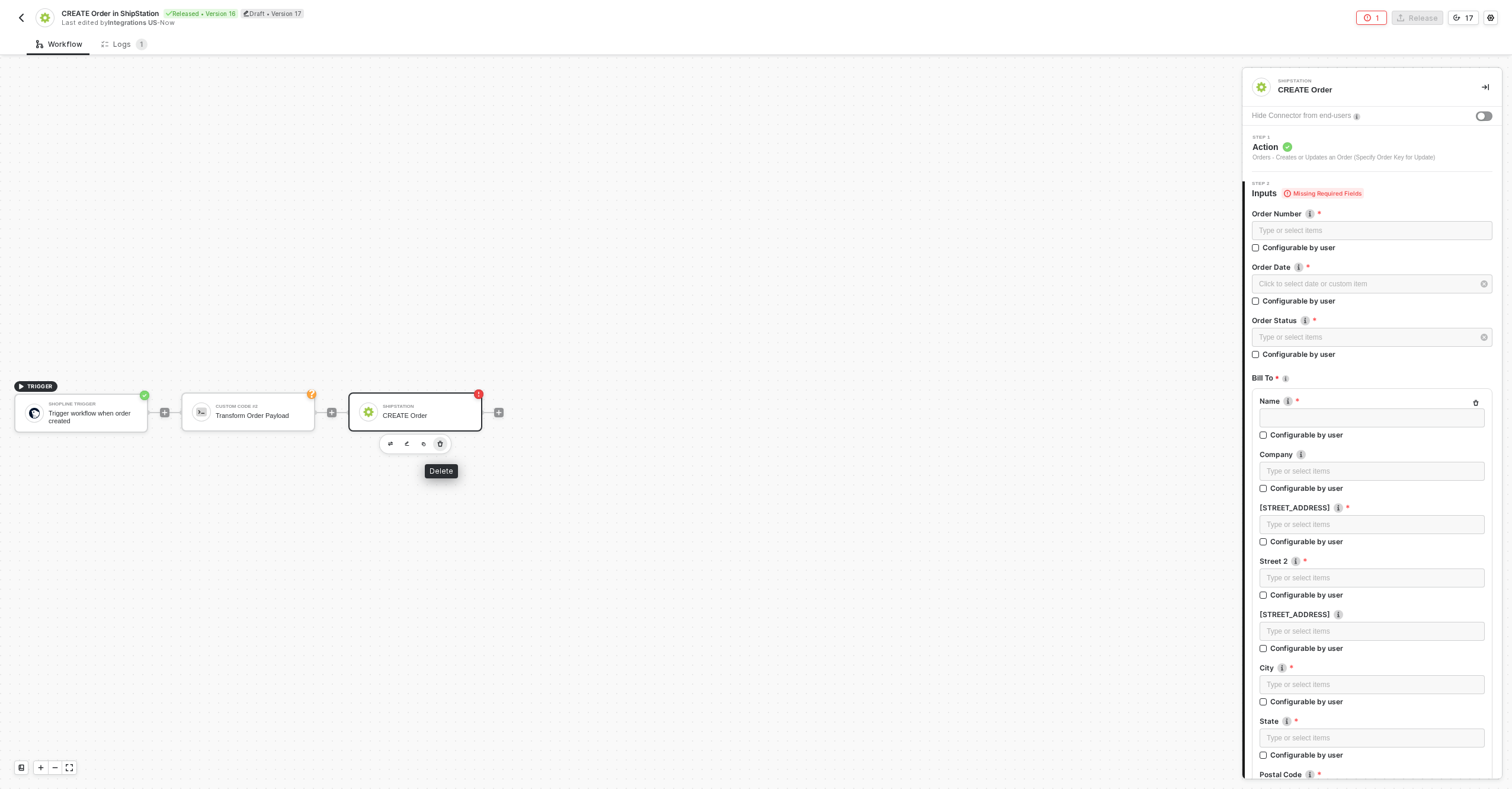
click at [443, 443] on icon "button" at bounding box center [440, 444] width 7 height 10
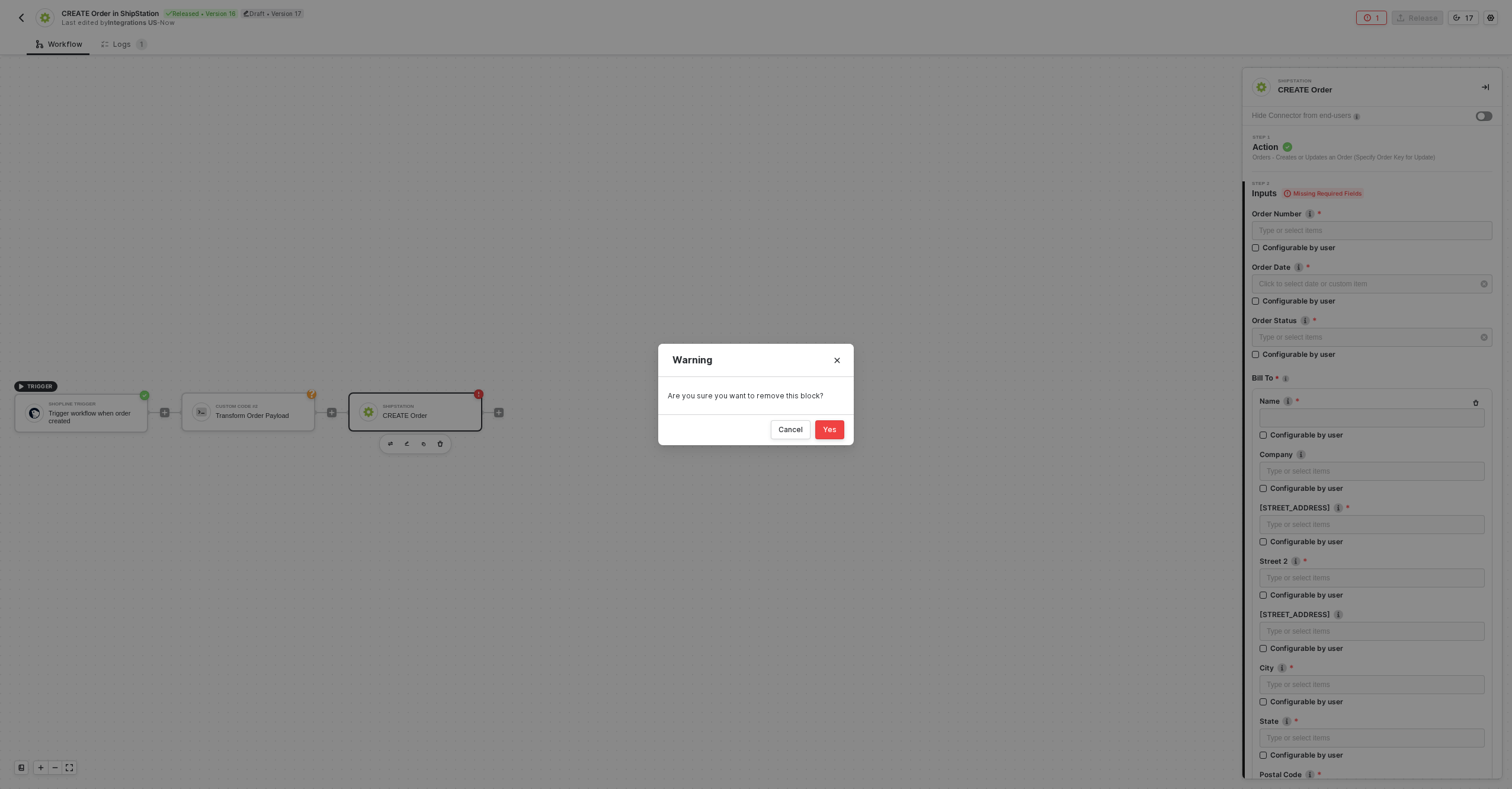
click at [831, 431] on div "Yes" at bounding box center [830, 429] width 13 height 10
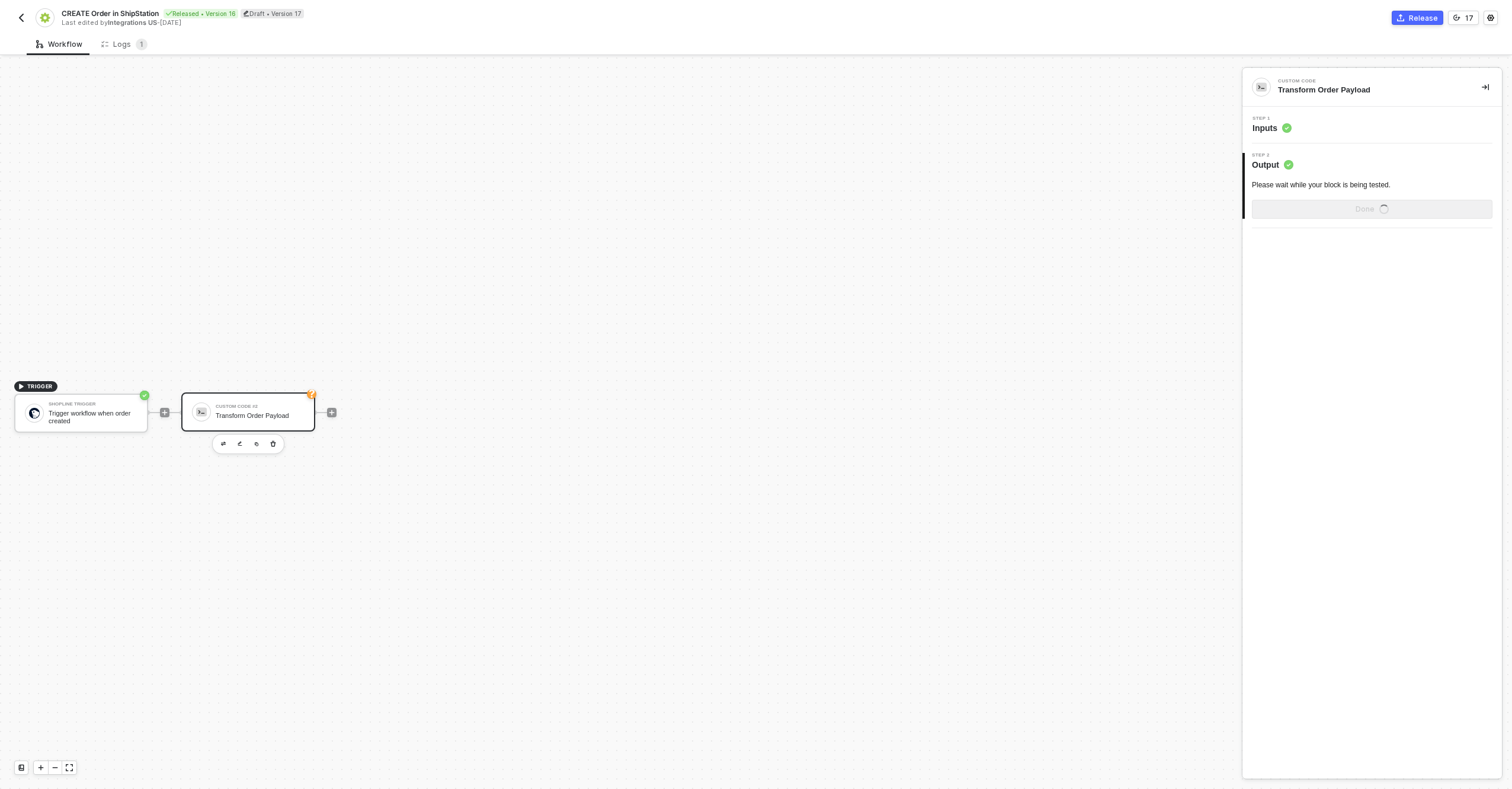
click at [264, 404] on div "Custom Code #2" at bounding box center [260, 406] width 89 height 4
click at [273, 447] on icon "button" at bounding box center [273, 444] width 7 height 10
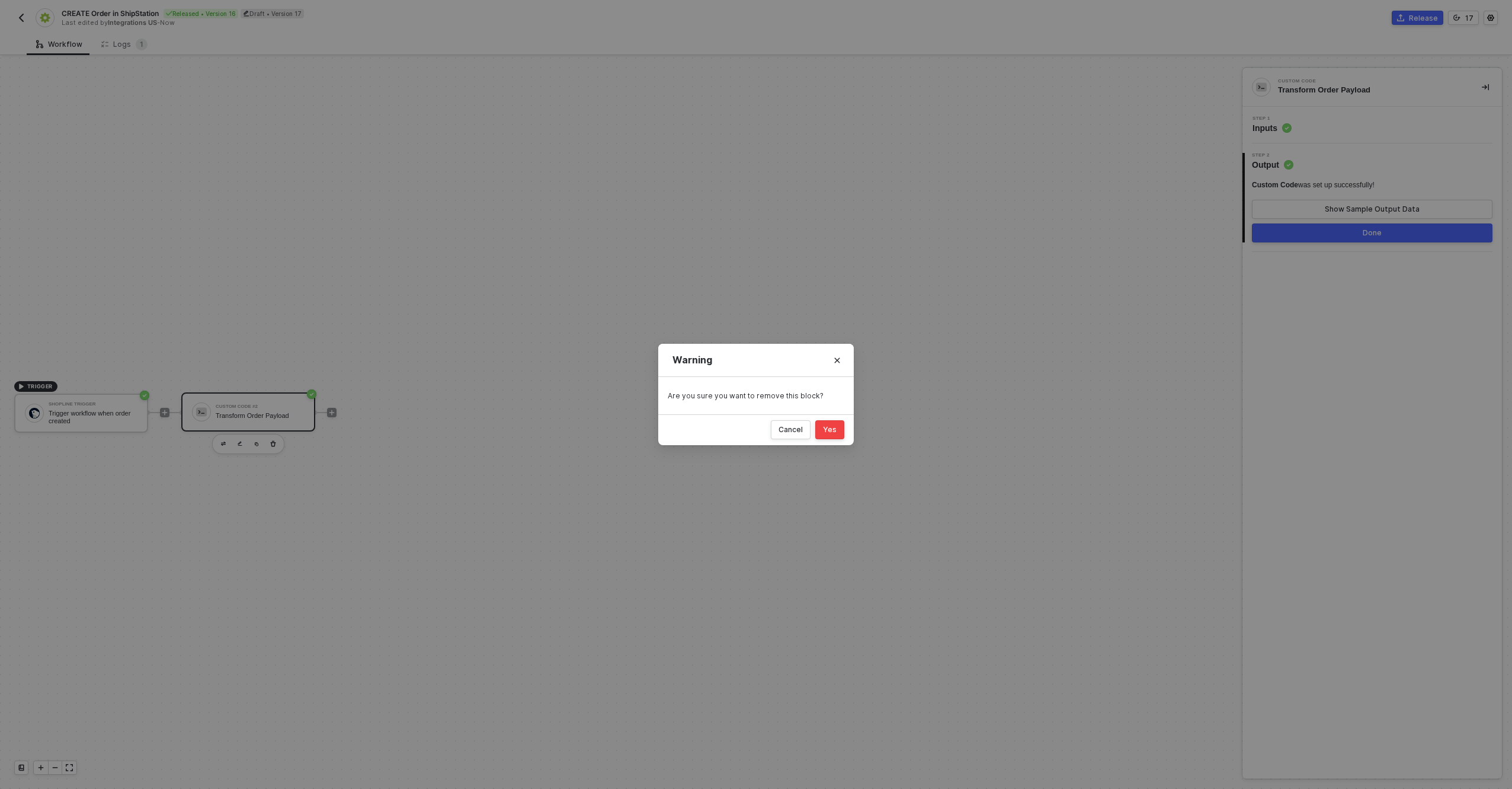
click at [819, 433] on button "Yes" at bounding box center [830, 430] width 29 height 19
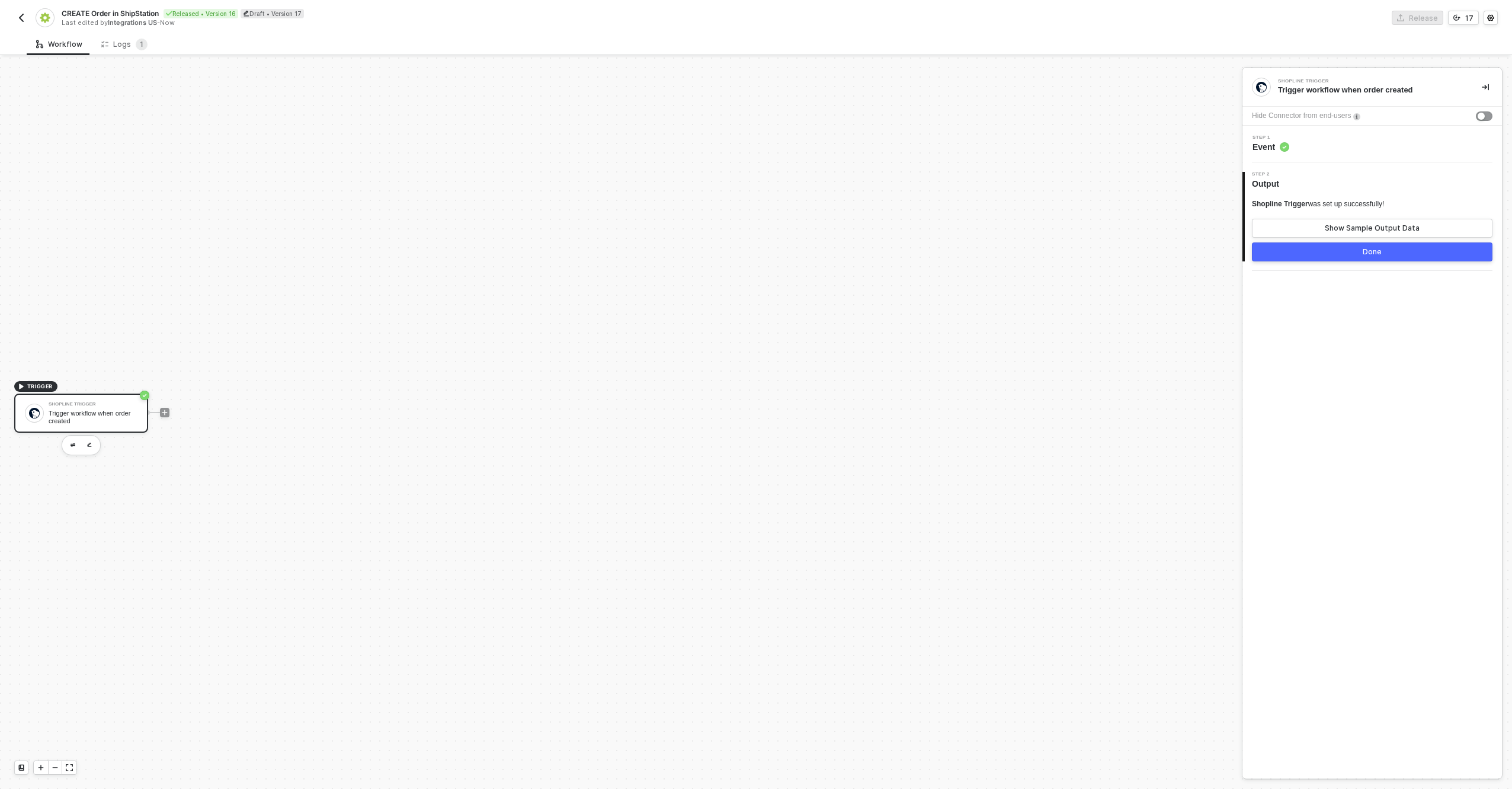
click at [105, 402] on div "Shopline Trigger" at bounding box center [93, 404] width 89 height 4
click at [89, 416] on div "Trigger workflow when order created" at bounding box center [93, 417] width 89 height 15
click at [166, 410] on icon "icon-play" at bounding box center [164, 412] width 7 height 7
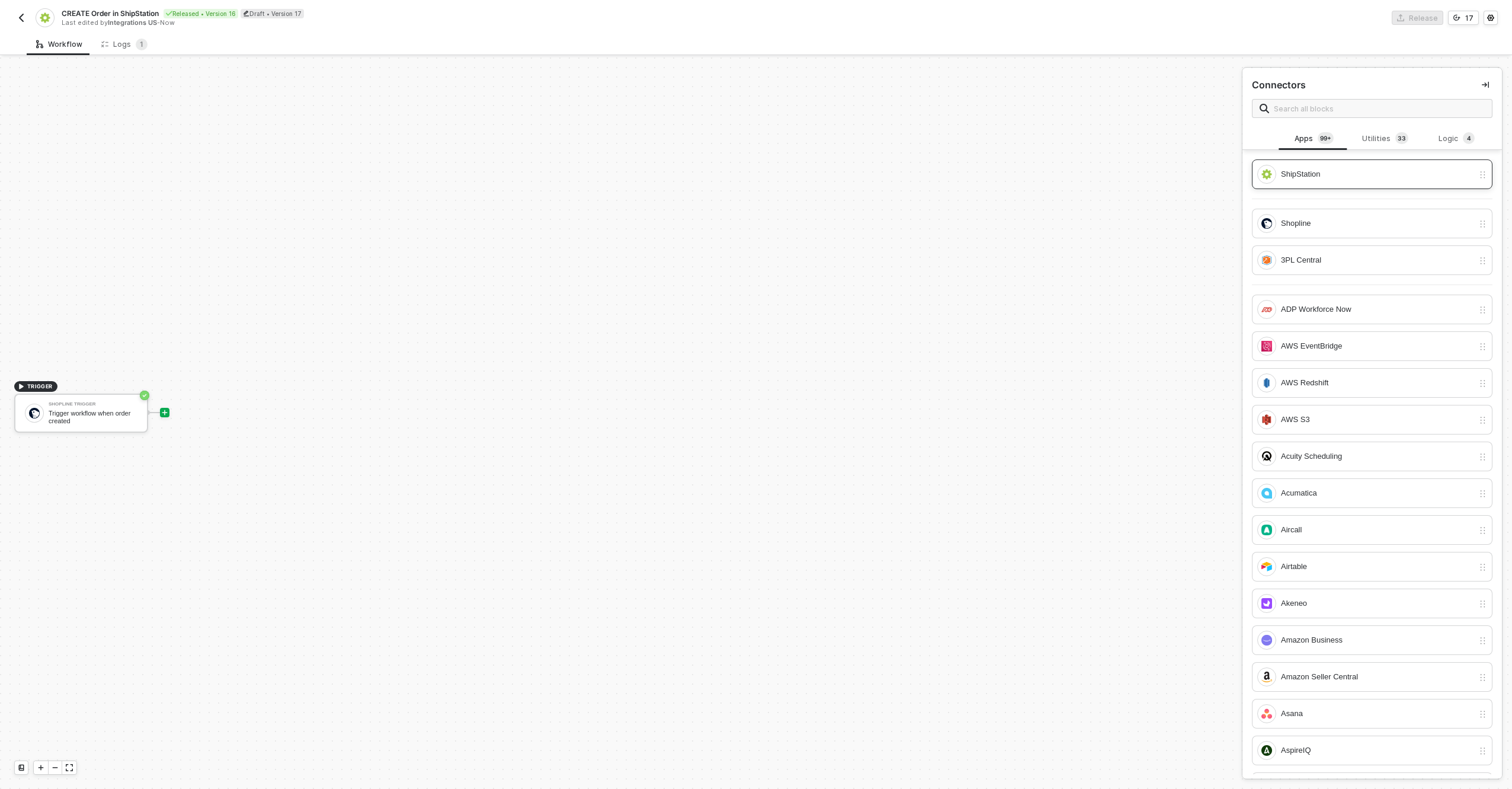
click at [1338, 183] on div "ShipStation" at bounding box center [1366, 175] width 216 height 19
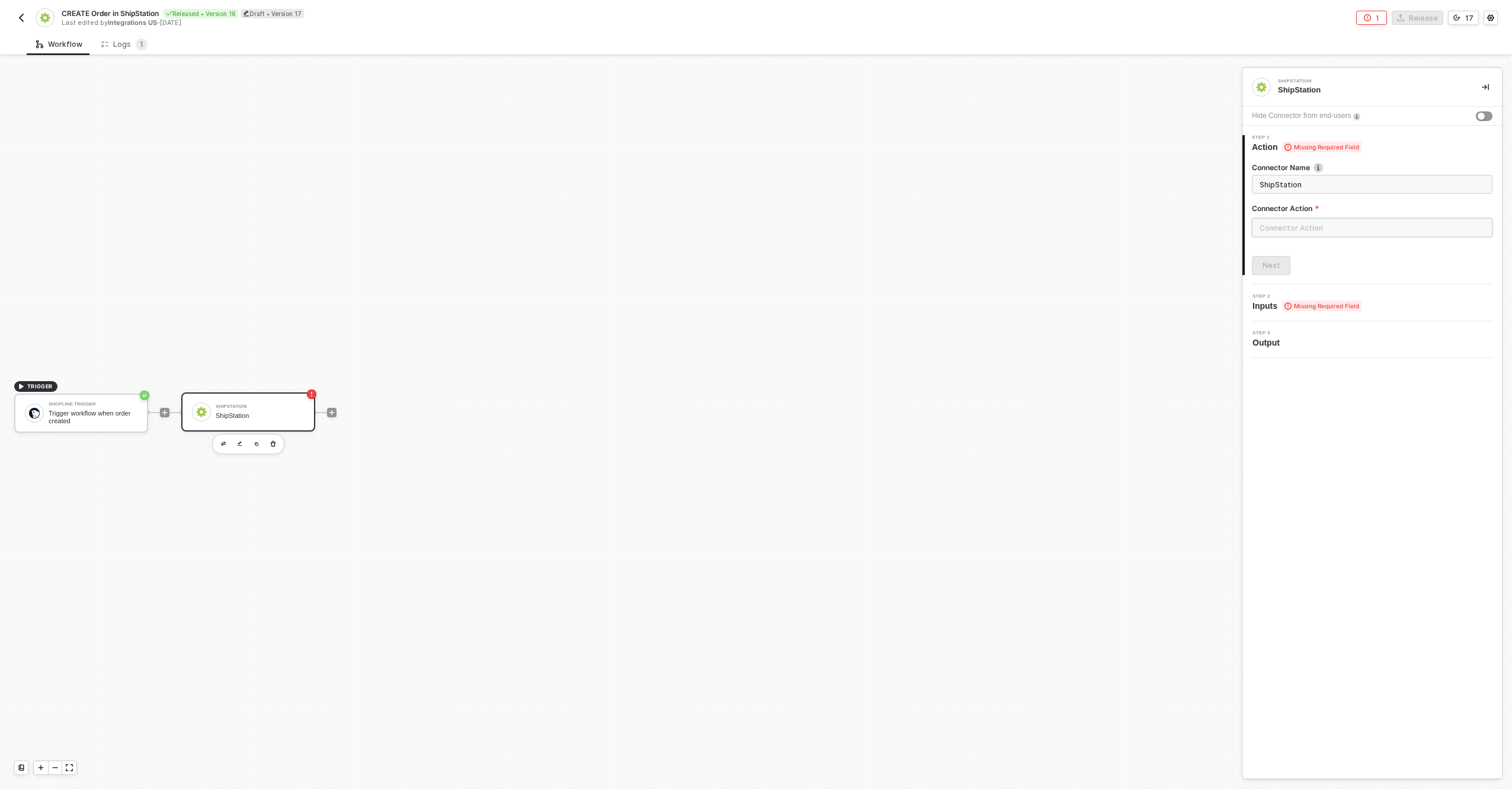
click at [1324, 223] on input "text" at bounding box center [1373, 228] width 240 height 19
click at [1227, 262] on icon at bounding box center [1229, 262] width 6 height 0
click at [1098, 404] on div "Create or Update an Order" at bounding box center [1146, 403] width 173 height 10
type input "Creates or Updates an Order (Specify Order Key for Update)"
type input "Orders - Create or Update an Order"
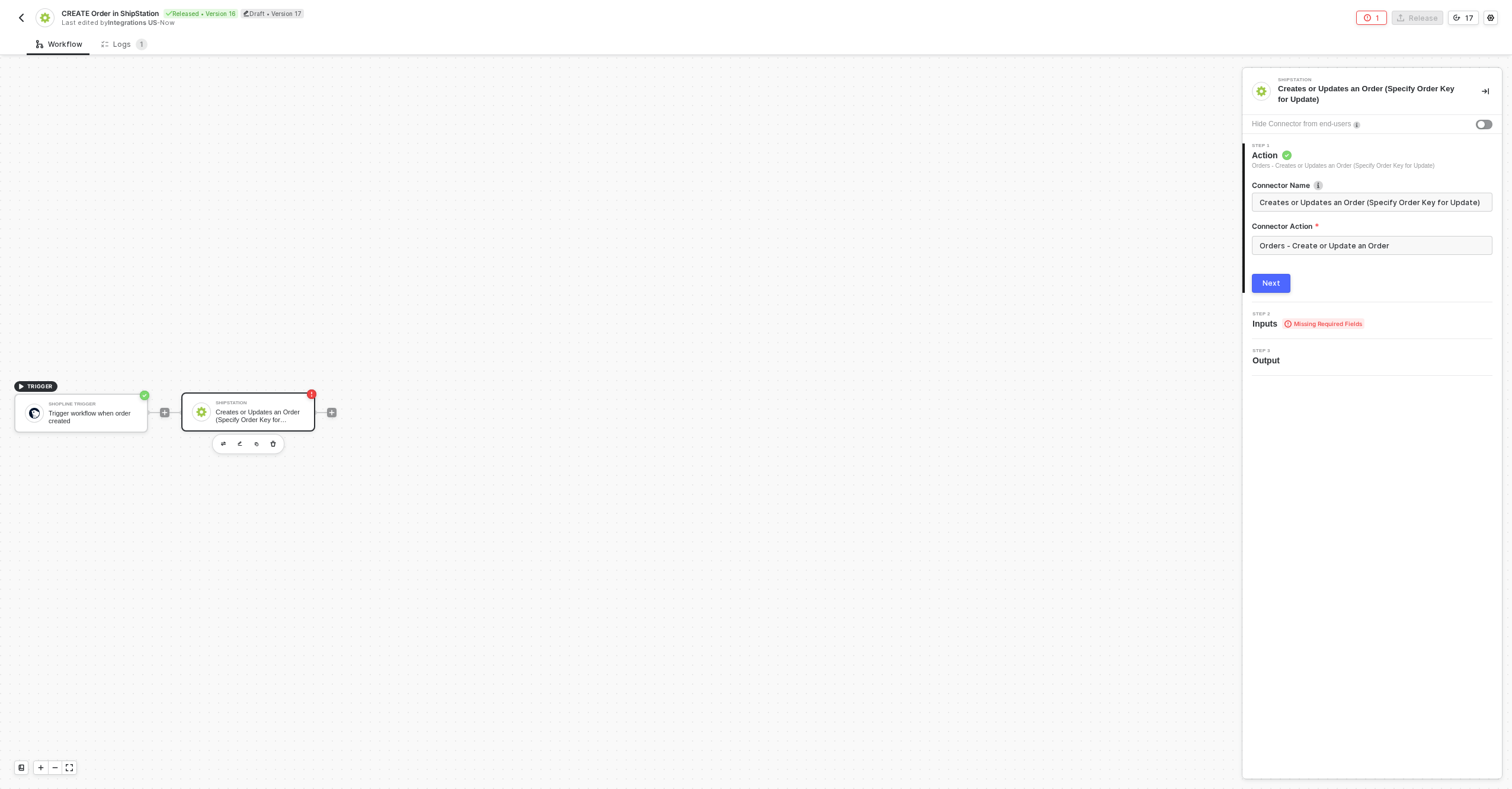
click at [1273, 283] on div "Next" at bounding box center [1272, 283] width 18 height 10
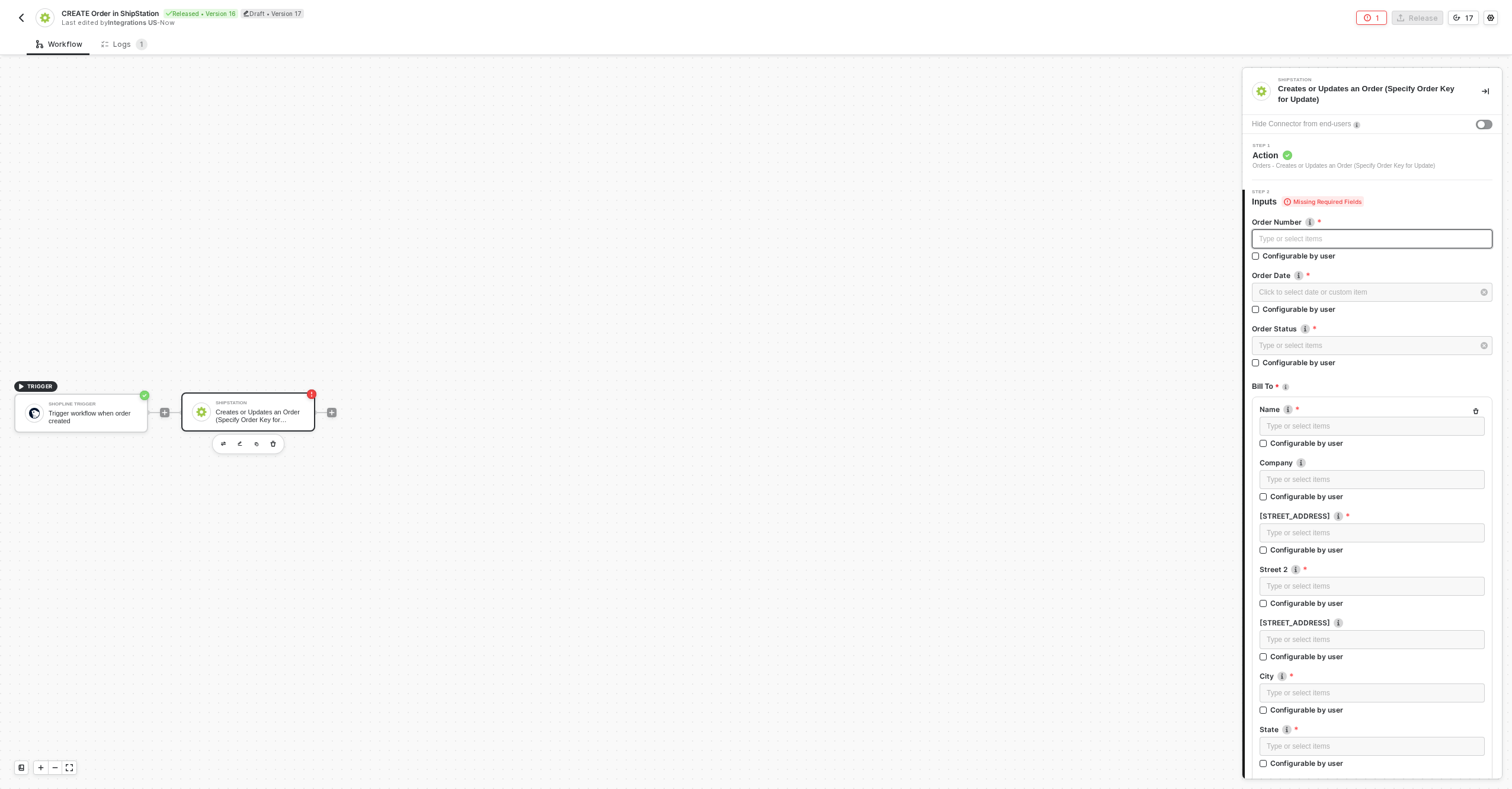
click at [1302, 239] on div "Type or select items ﻿" at bounding box center [1373, 239] width 226 height 12
click at [1285, 288] on div "Click to select date or custom item ﻿" at bounding box center [1366, 292] width 214 height 12
click at [1277, 237] on div "Type or select items ﻿" at bounding box center [1373, 239] width 226 height 12
click at [1279, 299] on div "Click to select date or custom item ﻿" at bounding box center [1373, 292] width 240 height 19
click at [1286, 342] on div "Type or select items ﻿" at bounding box center [1366, 346] width 214 height 12
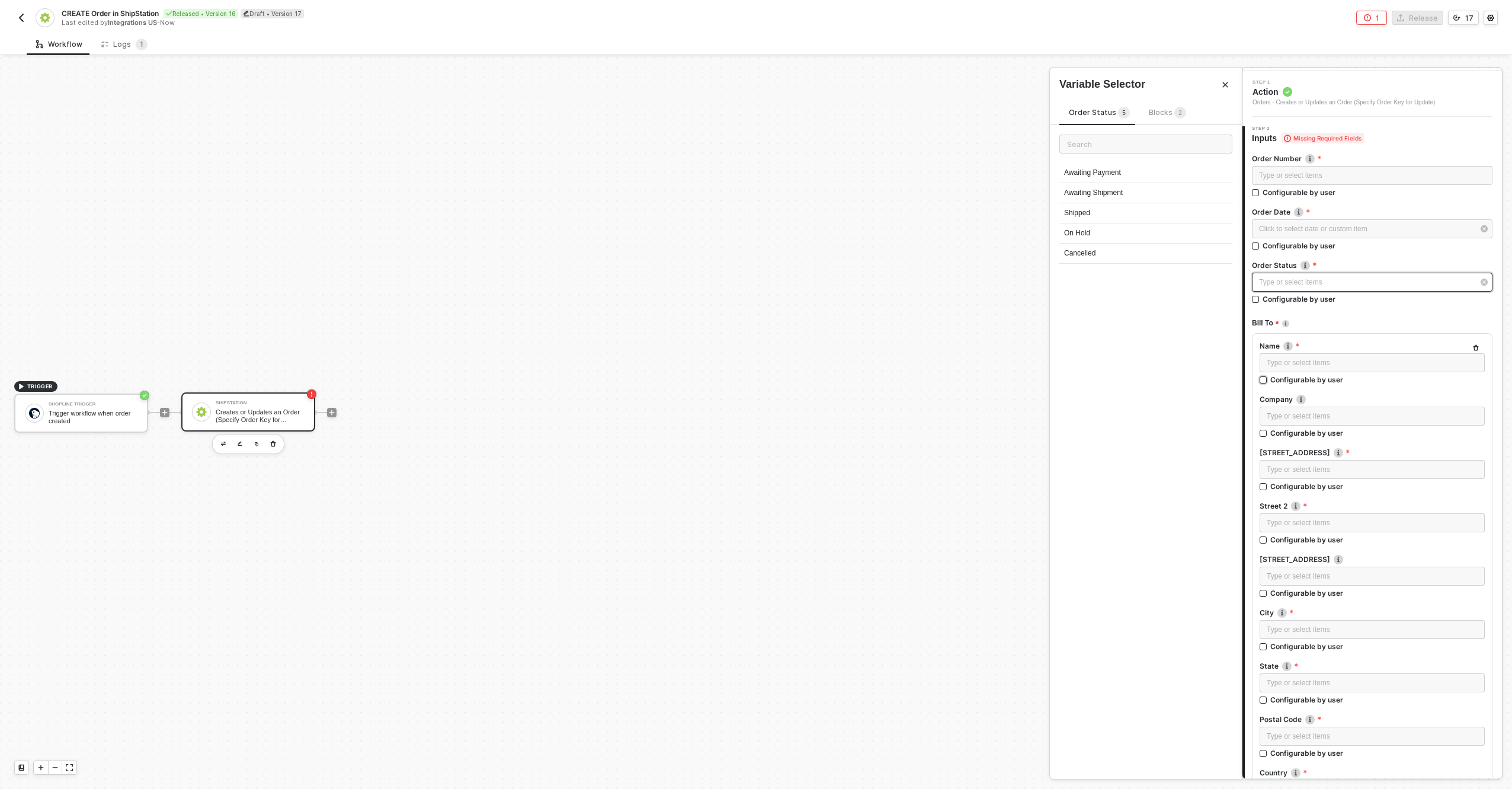
scroll to position [69, 0]
click at [1353, 331] on div "Name Type or select items ﻿ Configurable by user Company Type or select items ﻿…" at bounding box center [1373, 627] width 240 height 601
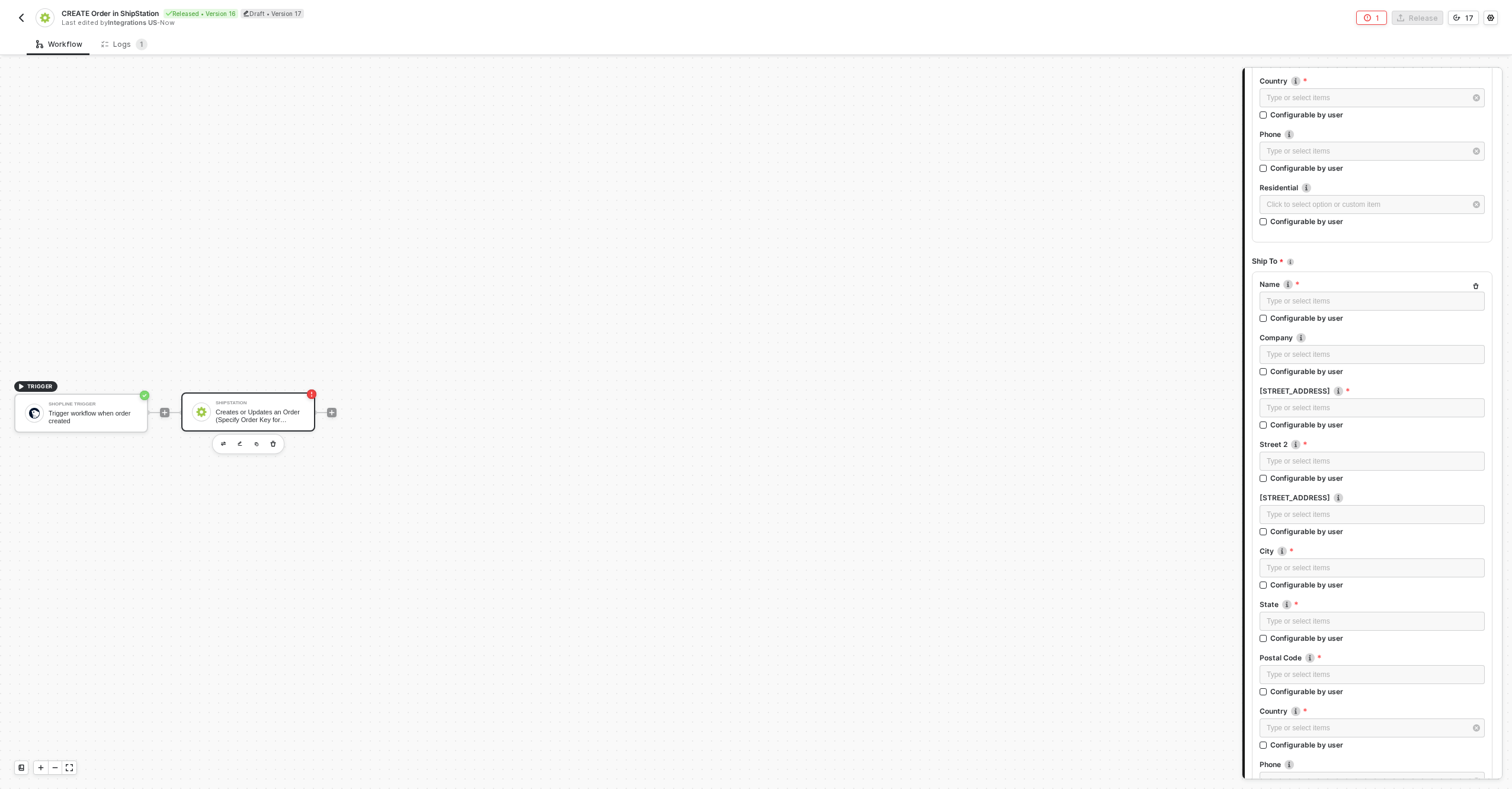
scroll to position [960, 0]
click at [1289, 685] on span "Optional Parameters" at bounding box center [1304, 684] width 75 height 9
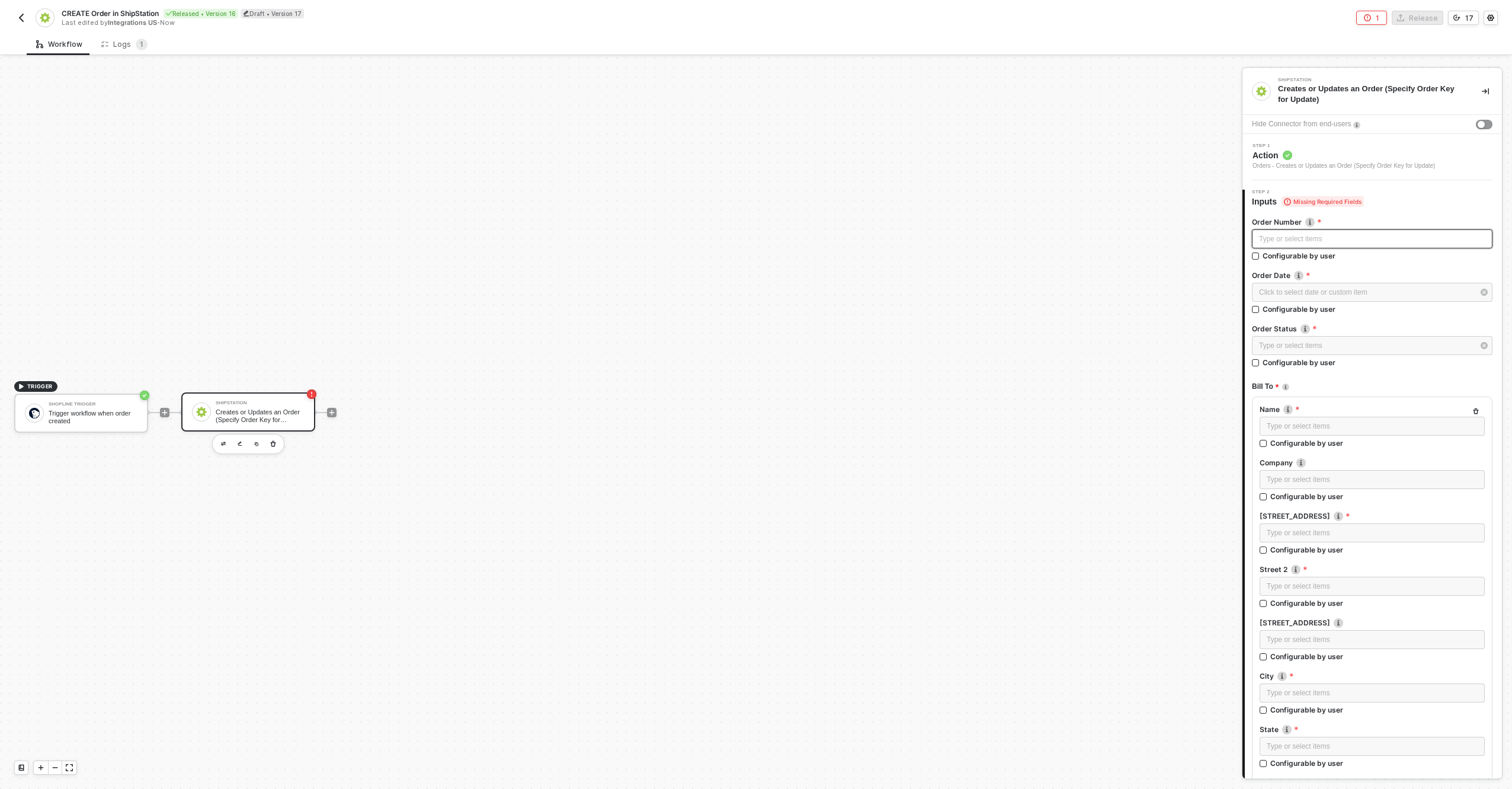
click at [1328, 235] on div "Type or select items ﻿" at bounding box center [1373, 239] width 226 height 12
click at [1297, 243] on div "Type or select items ﻿" at bounding box center [1373, 239] width 226 height 12
click at [67, 417] on div "Trigger workflow when order created" at bounding box center [93, 417] width 89 height 15
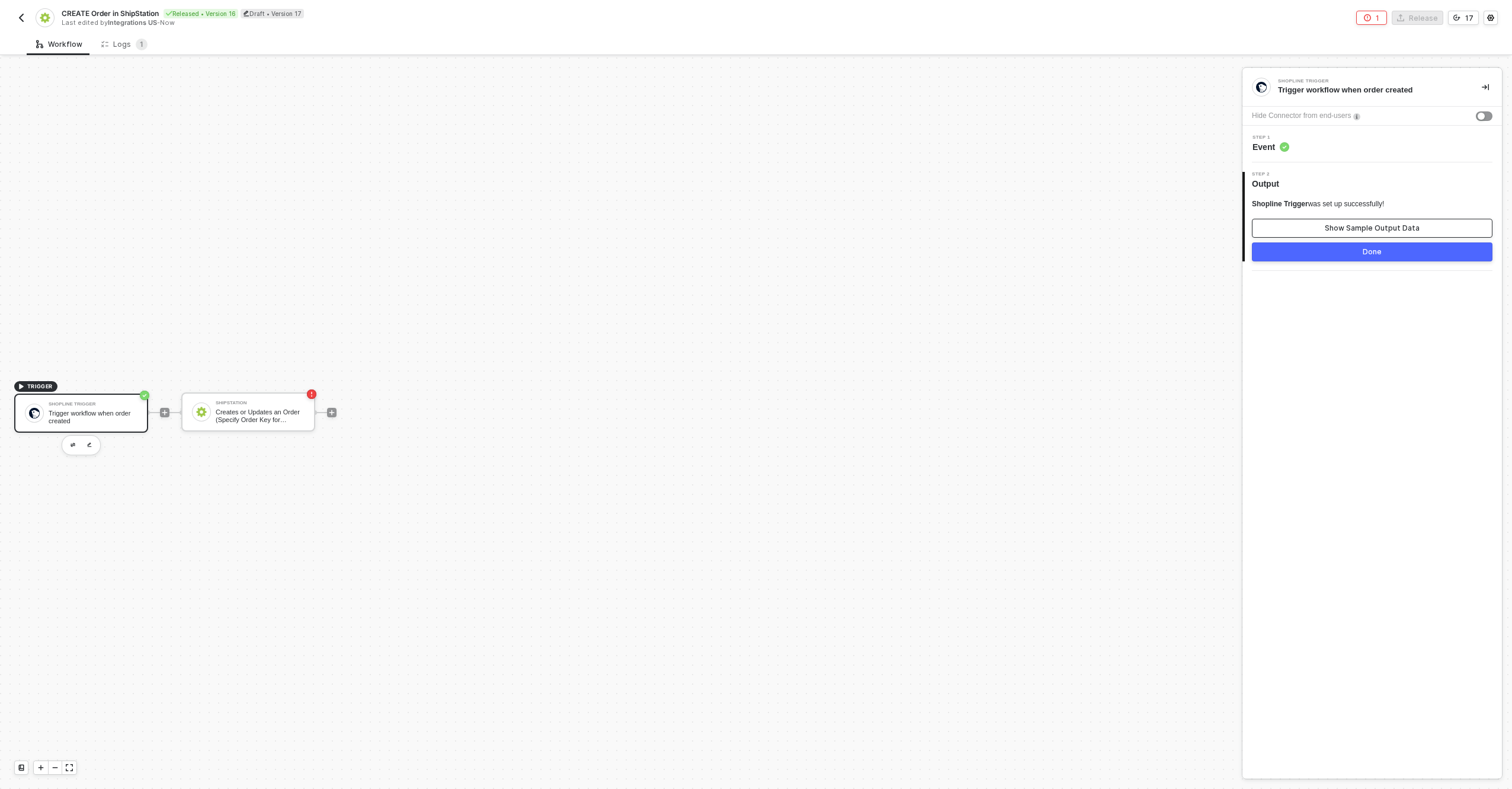
click at [1401, 231] on div "Show Sample Output Data" at bounding box center [1373, 228] width 95 height 10
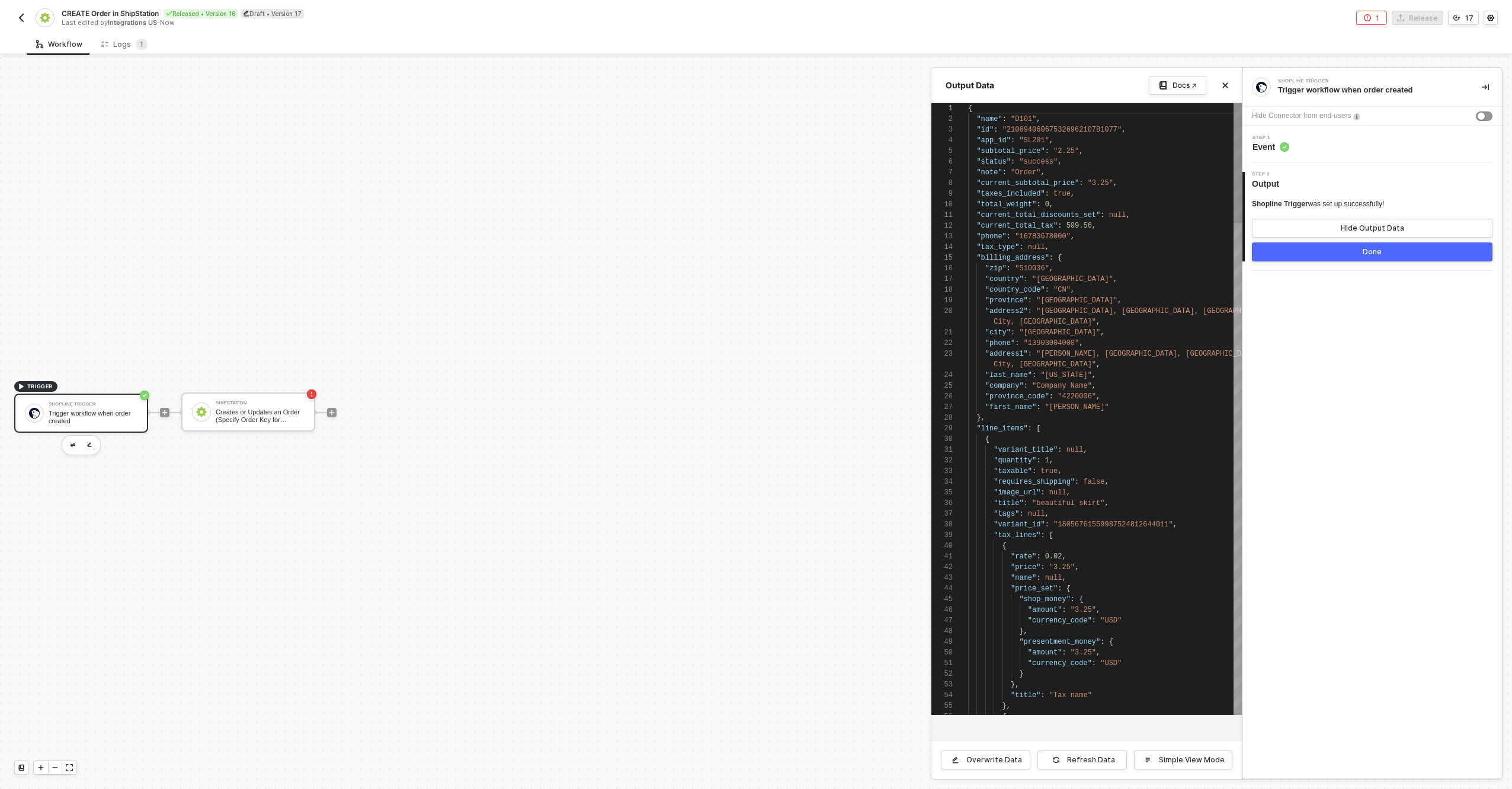
scroll to position [107, 0]
click at [222, 413] on div at bounding box center [756, 423] width 1512 height 731
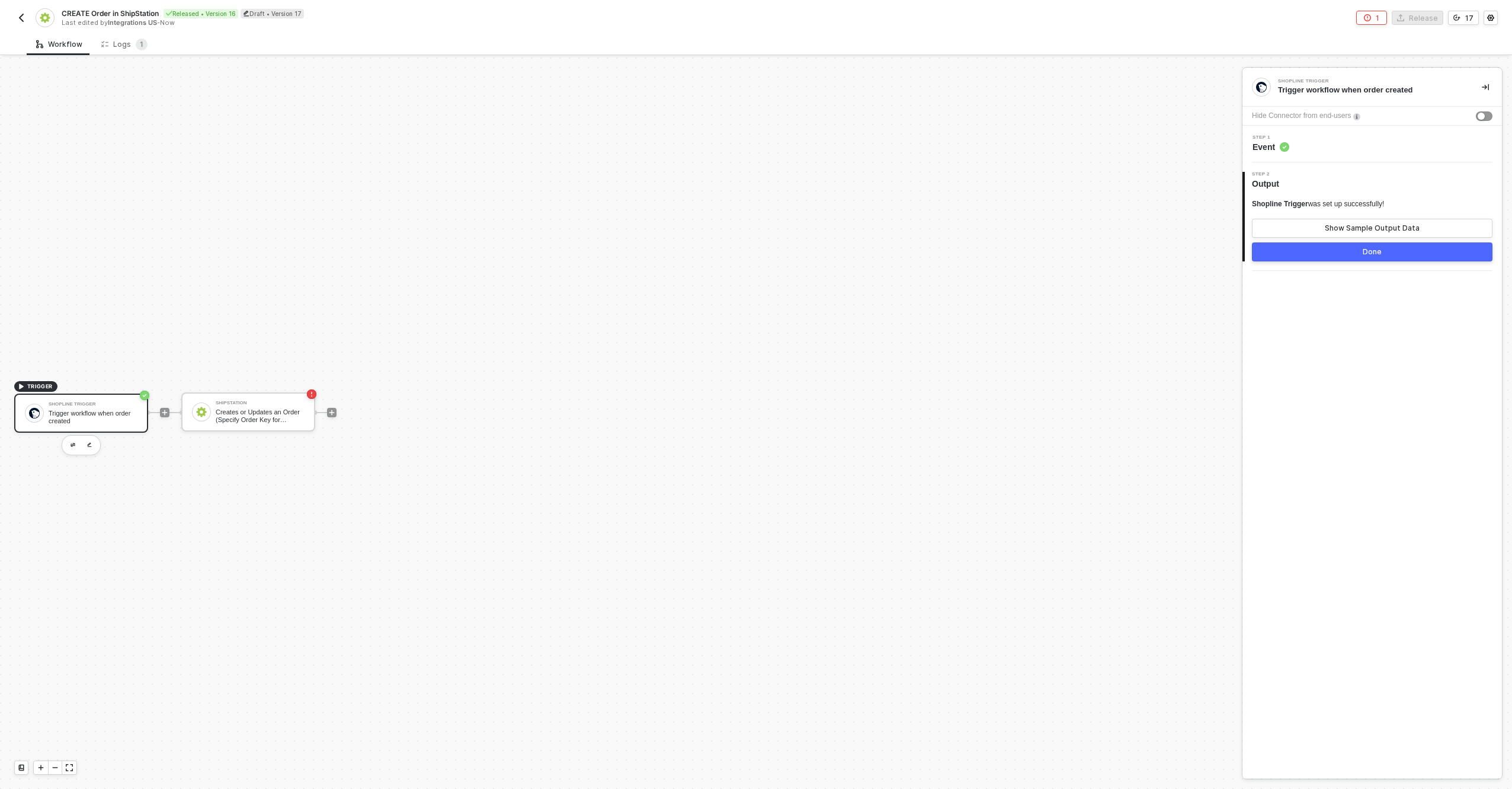
click at [222, 413] on div "Creates or Updates an Order (Specify Order Key for Update)" at bounding box center [260, 415] width 89 height 15
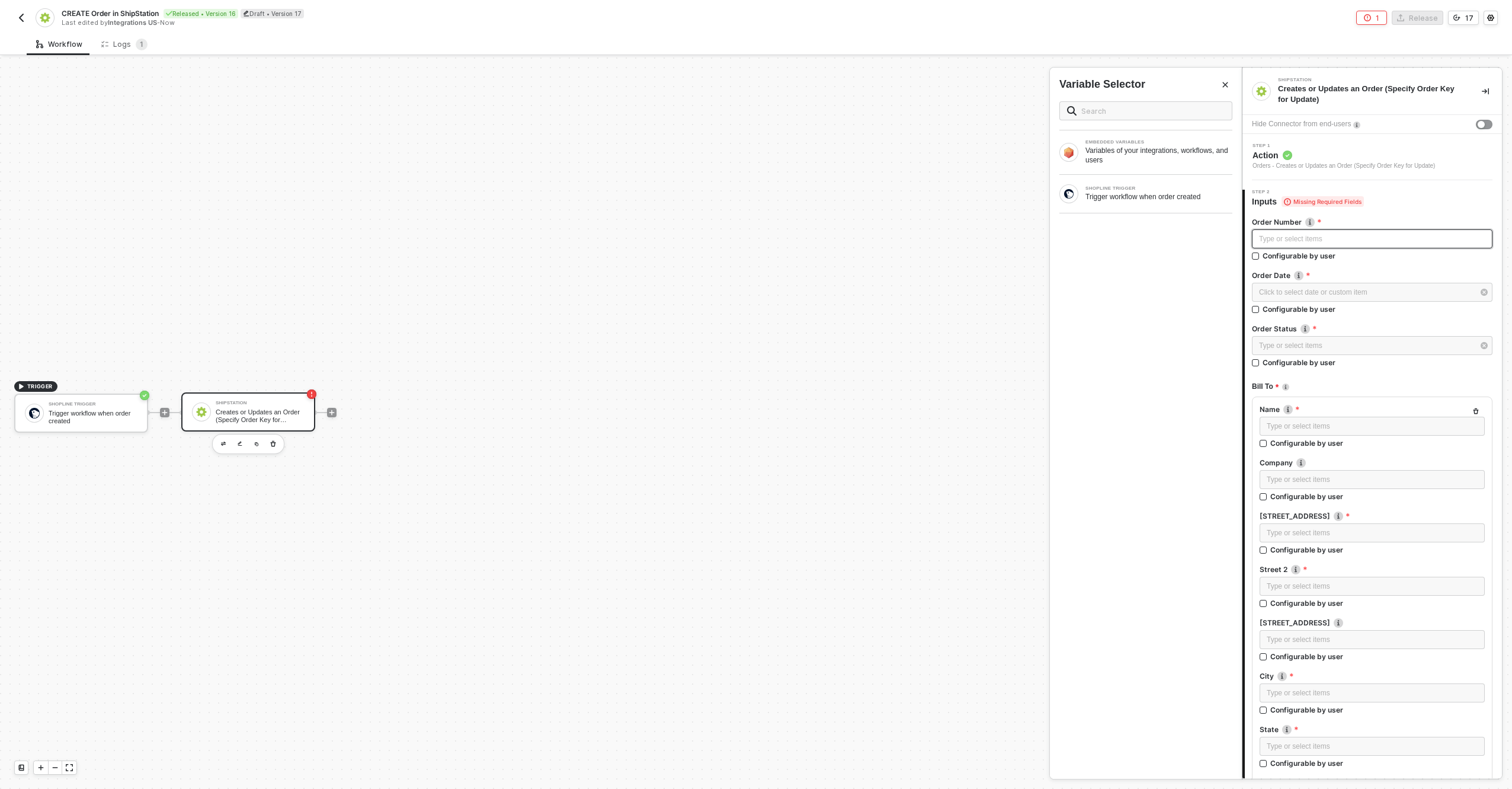
click at [1326, 248] on div "Type or select items ﻿" at bounding box center [1373, 239] width 240 height 19
click at [1137, 198] on div "Trigger workflow when order created" at bounding box center [1159, 196] width 147 height 10
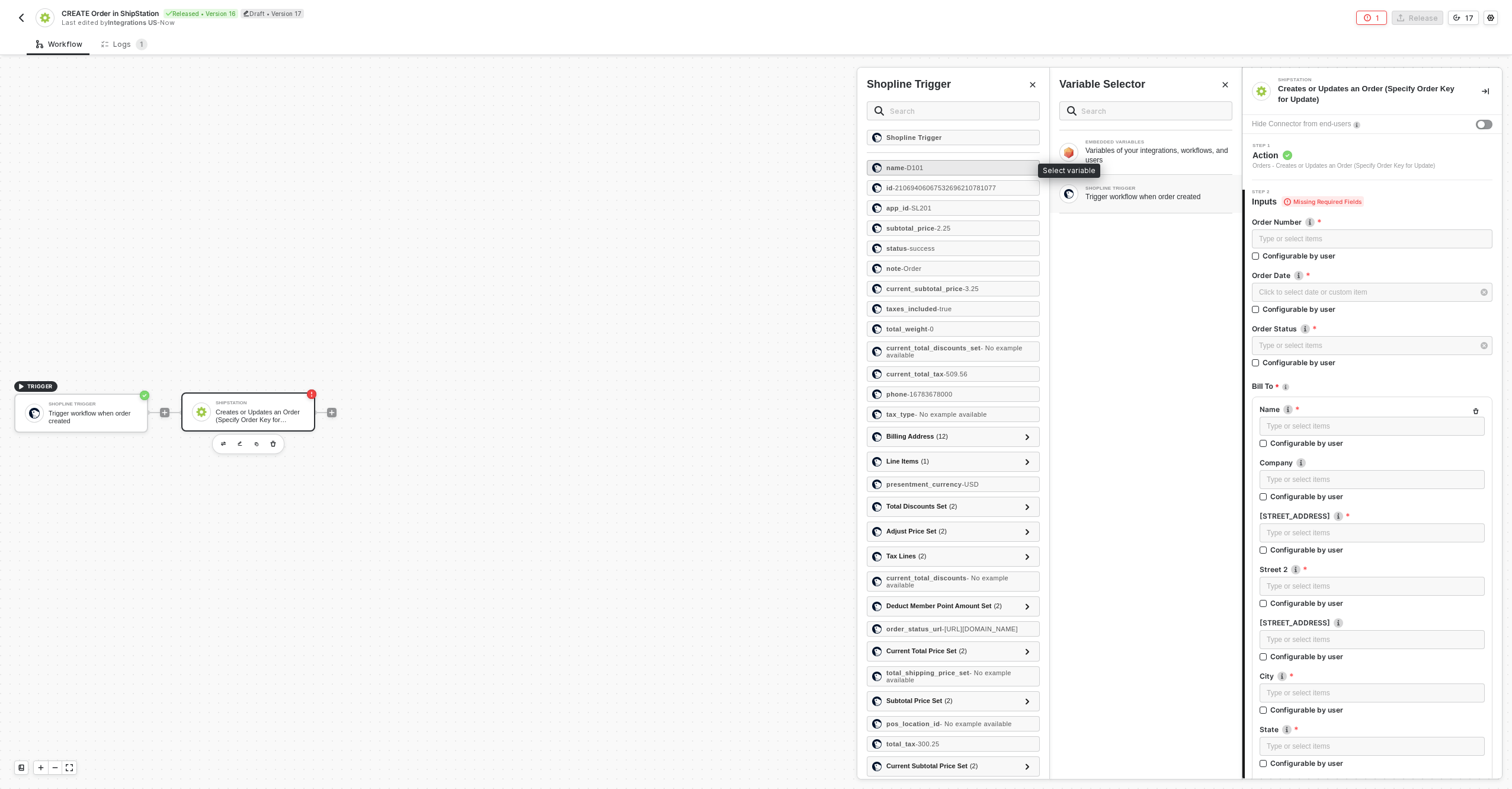
click at [933, 166] on div "name - D101" at bounding box center [953, 168] width 173 height 15
click at [1292, 288] on div "Click to select date or custom item ﻿" at bounding box center [1366, 292] width 214 height 12
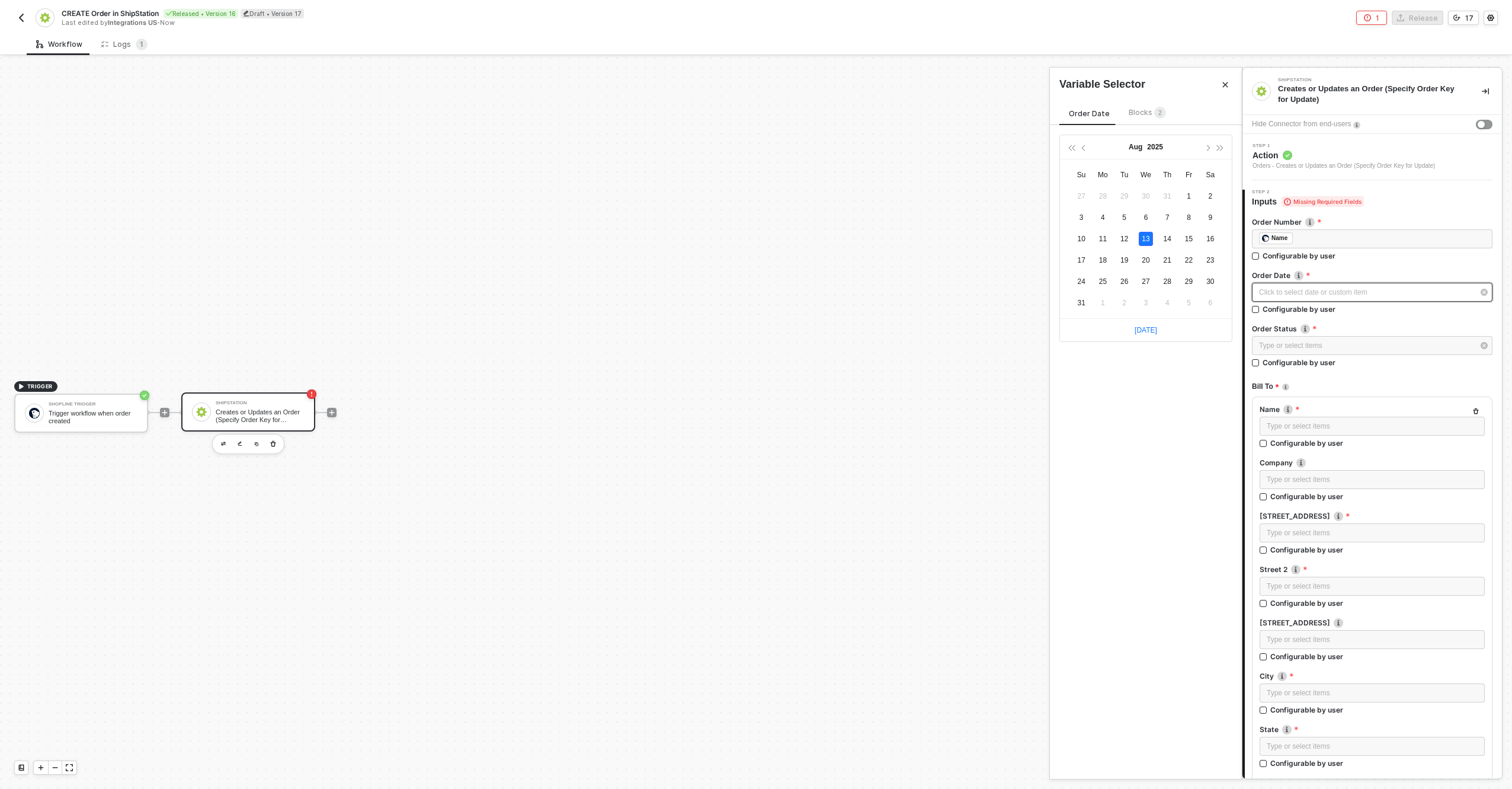
type input "2025-08-13"
click at [1140, 113] on span "Blocks 2" at bounding box center [1147, 113] width 37 height 9
click at [1127, 214] on div "SHOPLINE TRIGGER Trigger workflow when order created" at bounding box center [1146, 227] width 192 height 38
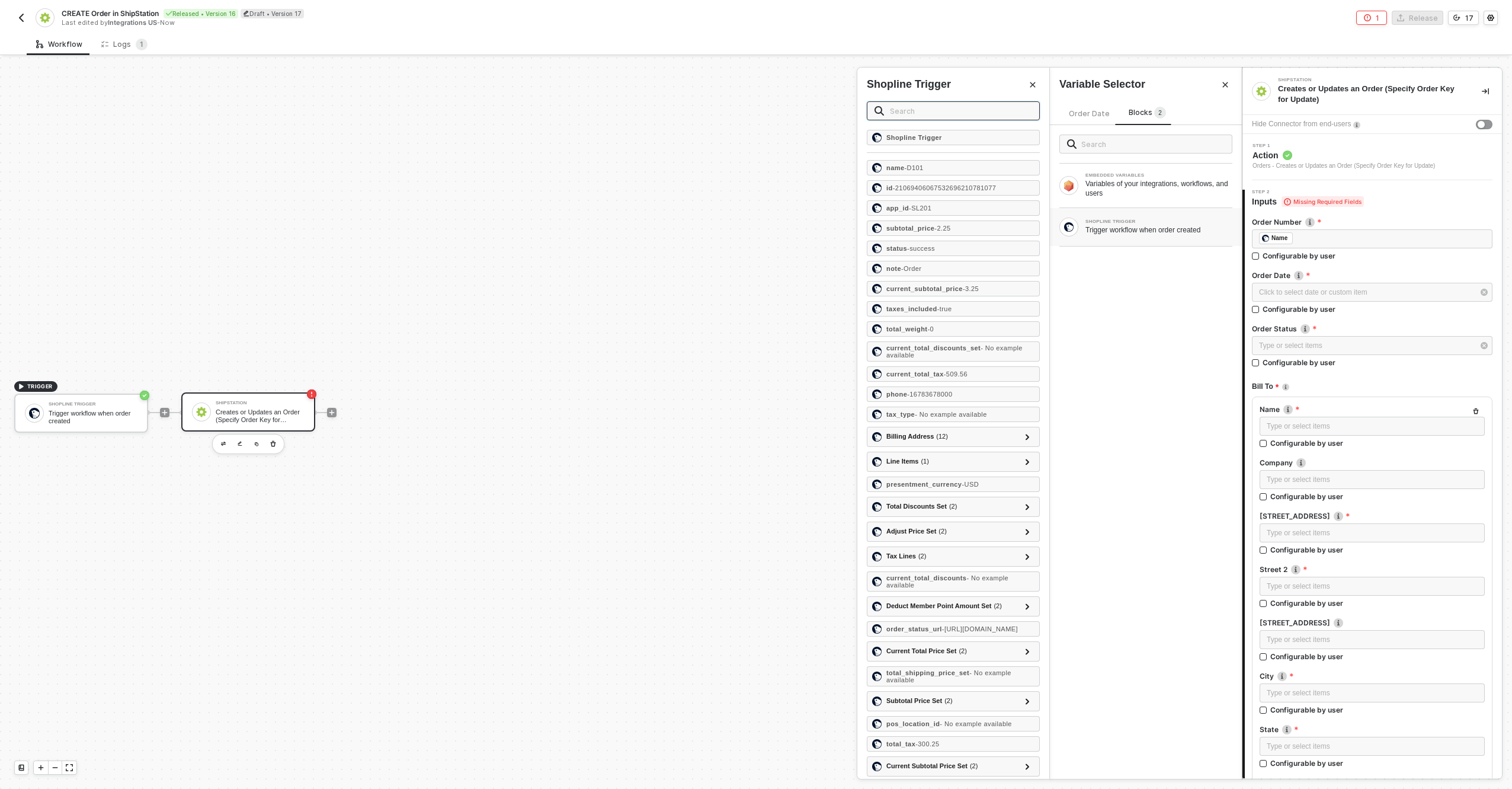
click at [947, 108] on input "text" at bounding box center [961, 111] width 142 height 13
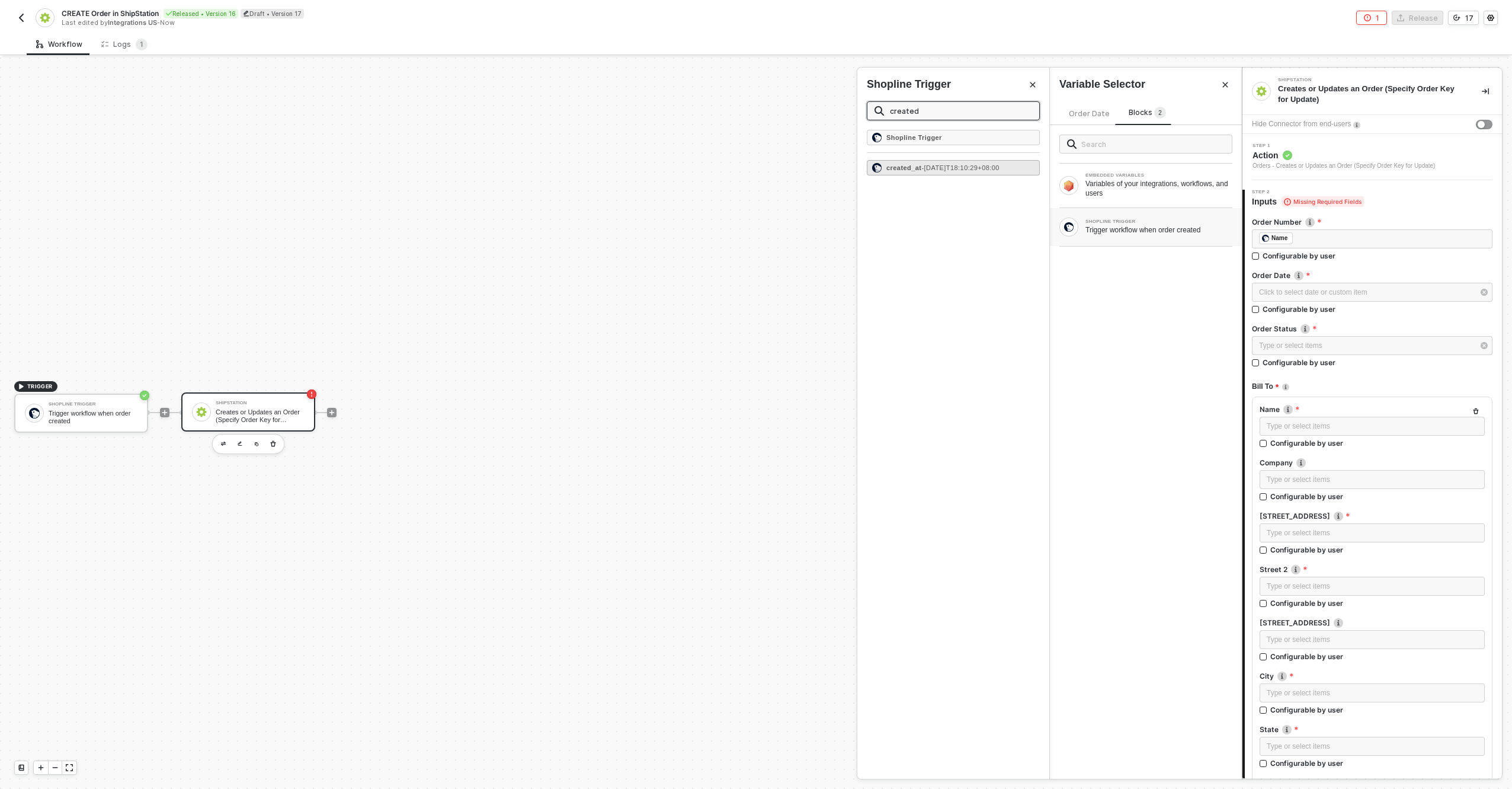
type input "created"
click at [941, 165] on span "- 2025-04-07T18:10:29+08:00" at bounding box center [960, 168] width 77 height 7
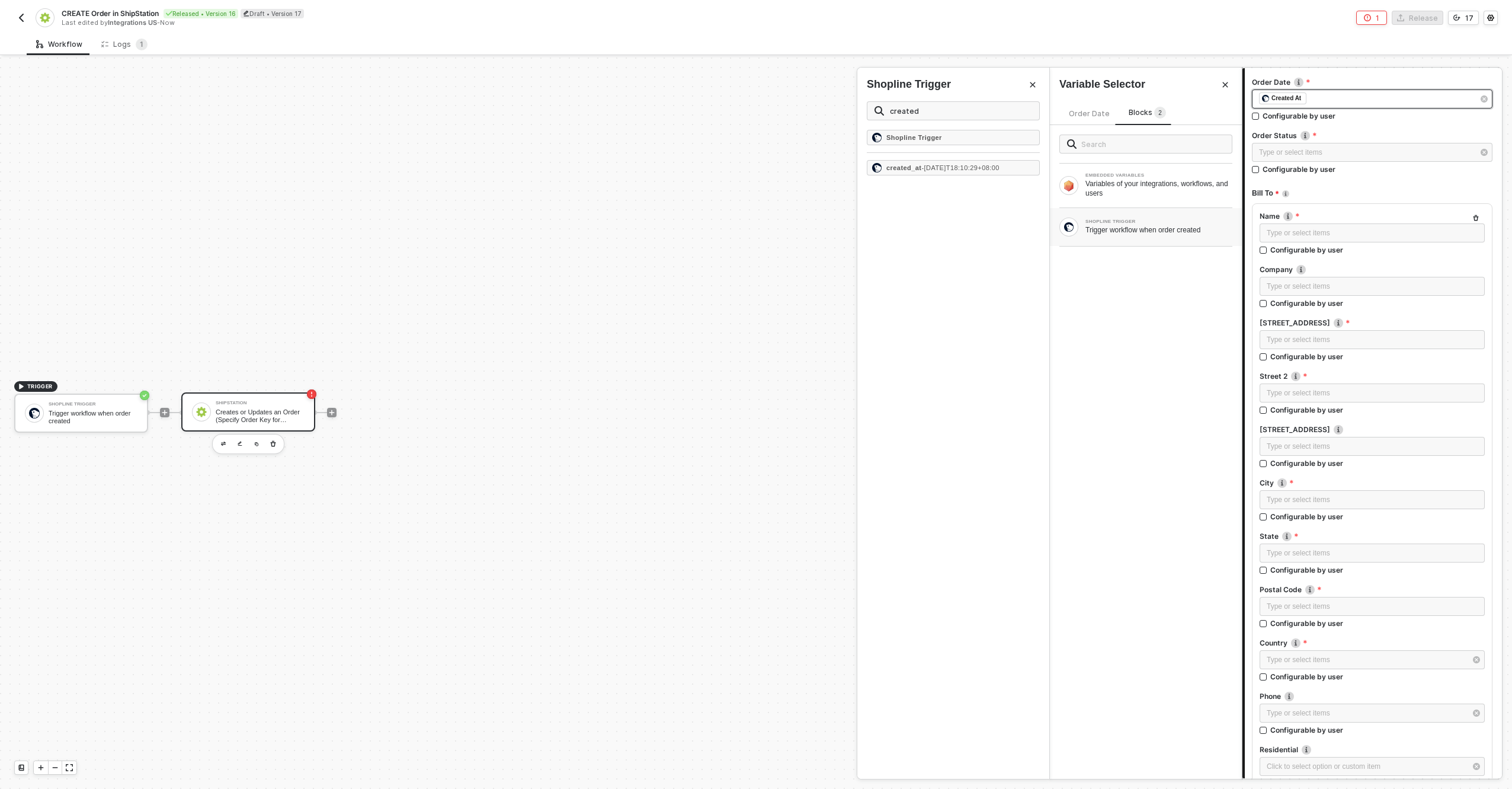
scroll to position [198, 0]
click at [20, 17] on img "button" at bounding box center [21, 17] width 10 height 10
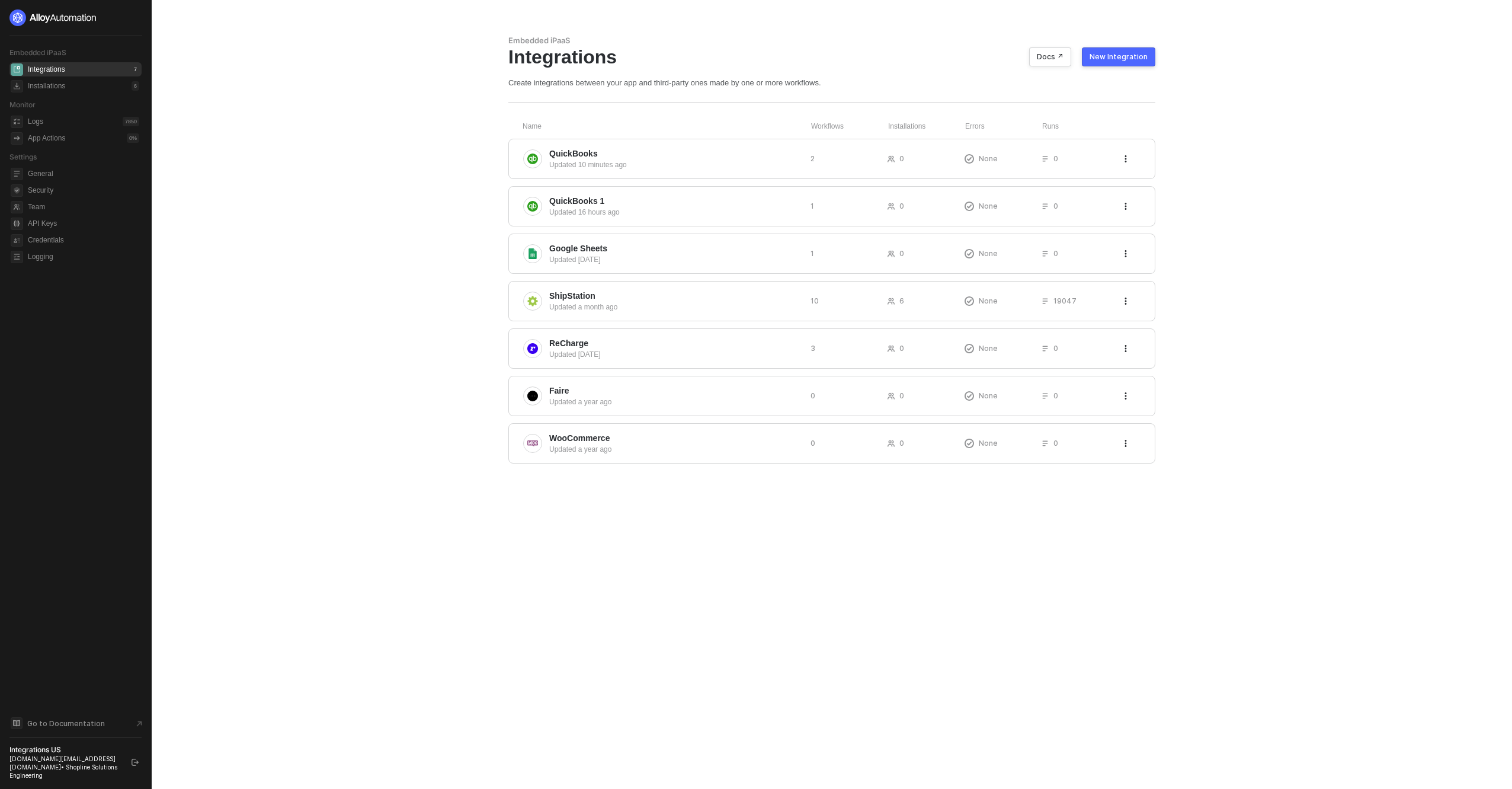
click at [1146, 52] on div "New Integration" at bounding box center [1119, 57] width 58 height 10
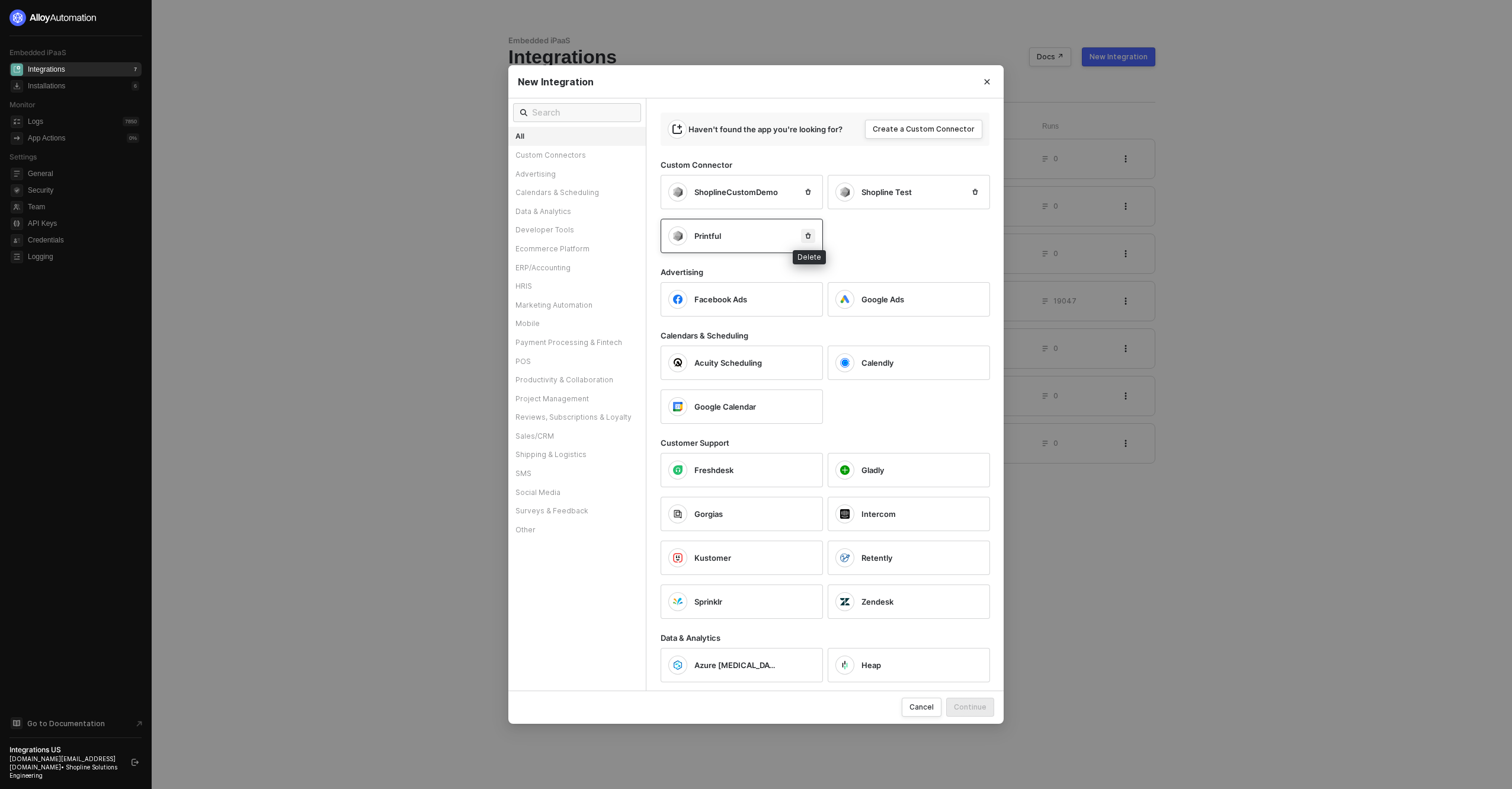
click at [810, 239] on icon "icon-trash" at bounding box center [808, 235] width 7 height 7
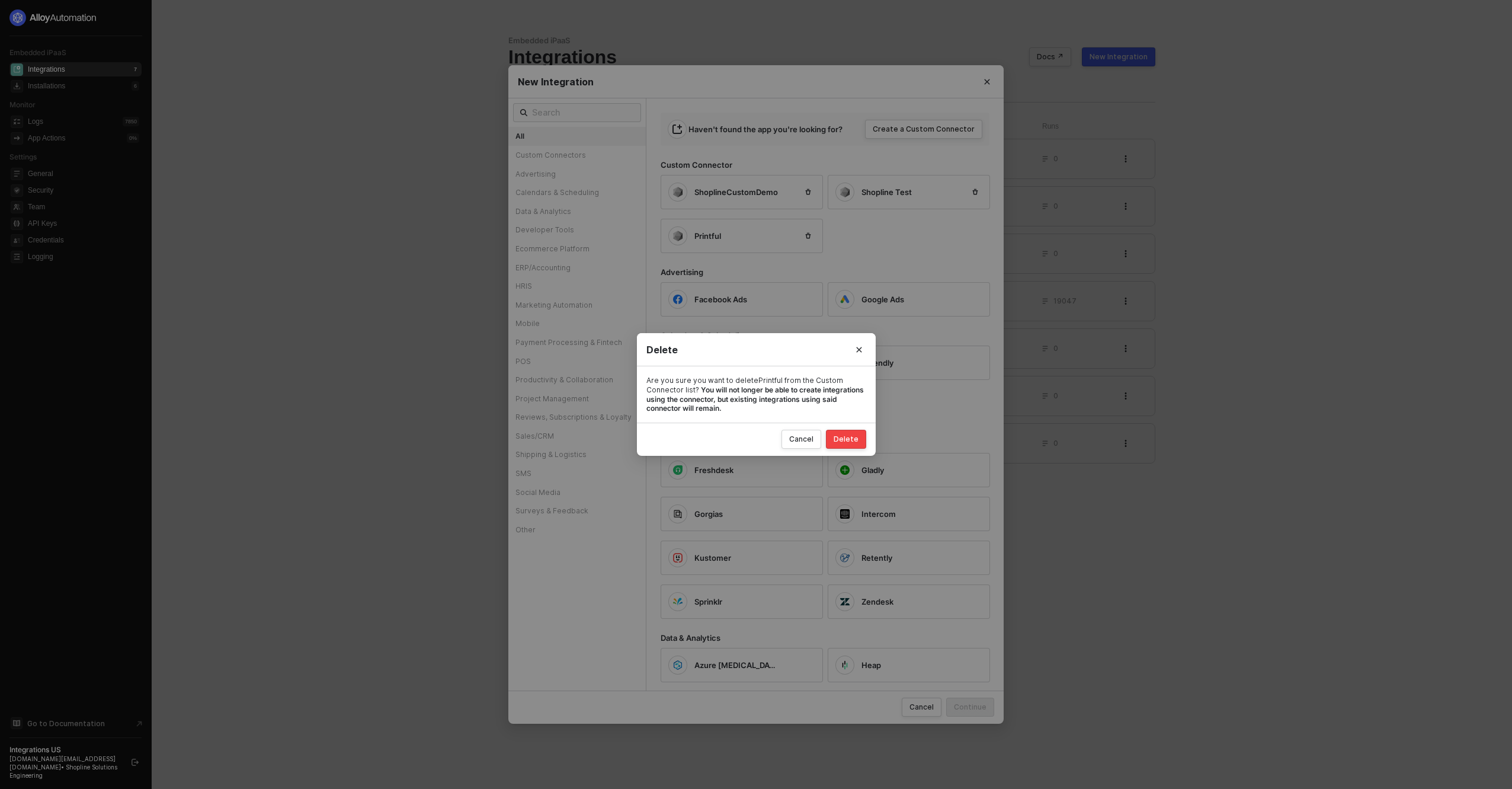
click at [847, 442] on div "Delete" at bounding box center [846, 439] width 25 height 10
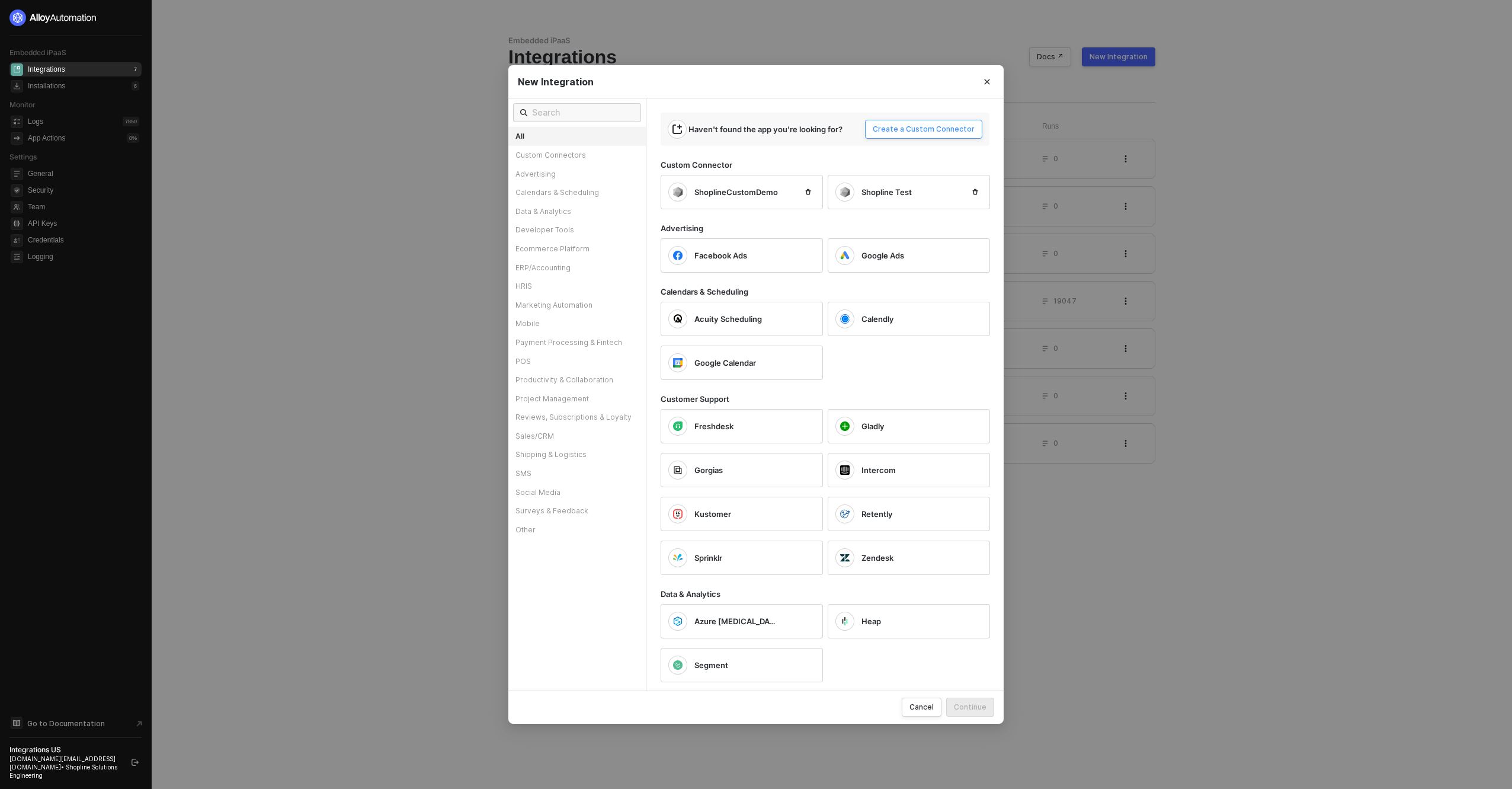
click at [890, 136] on button "Create a Custom Connector" at bounding box center [924, 129] width 117 height 19
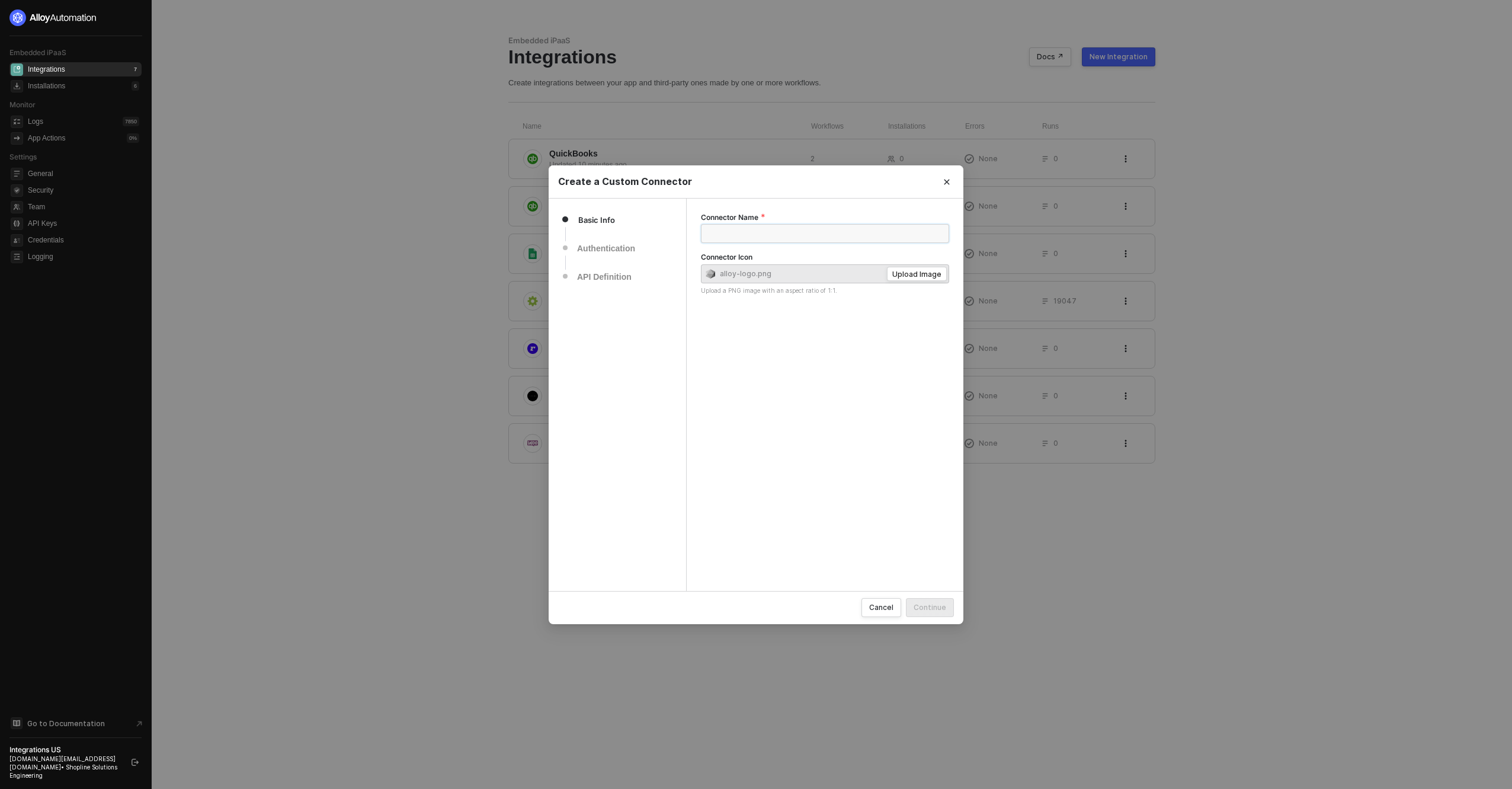
click at [730, 235] on input "Connector Name" at bounding box center [825, 234] width 248 height 19
type input "Printful"
click at [942, 605] on div "Continue" at bounding box center [930, 607] width 33 height 10
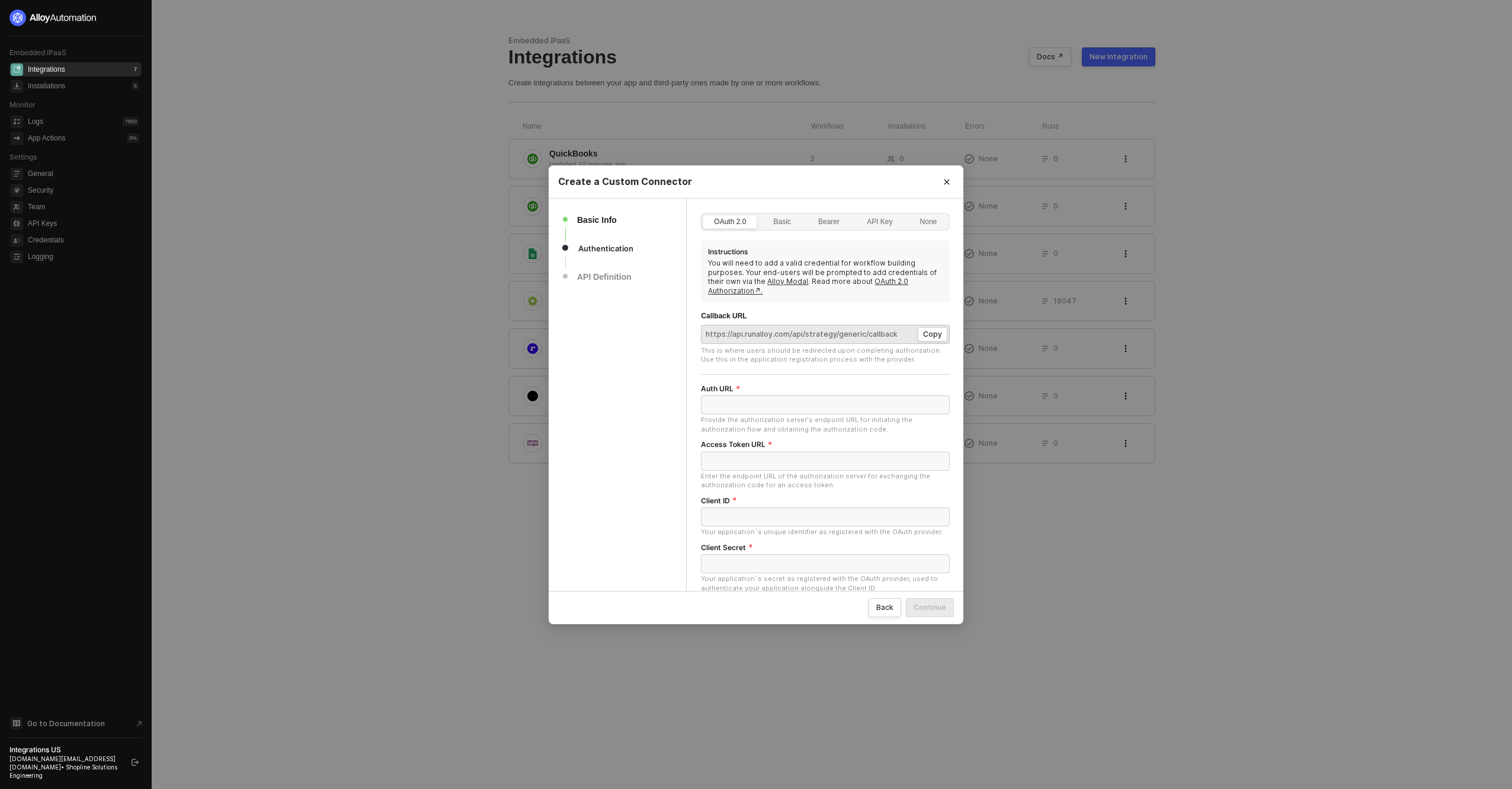
click at [734, 225] on div "OAuth 2.0" at bounding box center [730, 228] width 45 height 19
click at [704, 215] on input "OAuth 2.0" at bounding box center [704, 215] width 0 height 0
click at [777, 223] on div "Basic" at bounding box center [782, 228] width 30 height 19
click at [763, 215] on input "Basic" at bounding box center [763, 215] width 0 height 0
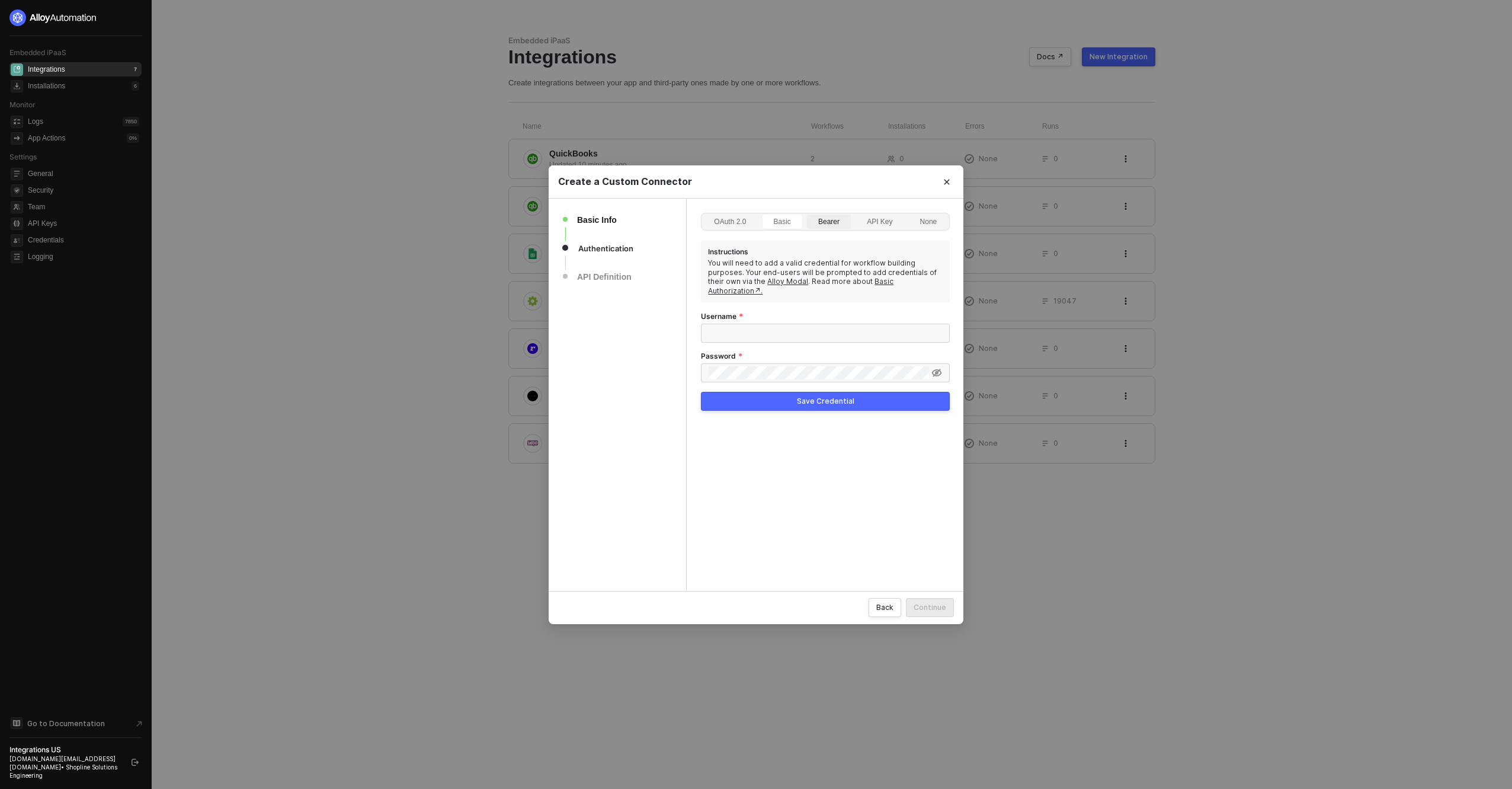
drag, startPoint x: 809, startPoint y: 223, endPoint x: 817, endPoint y: 223, distance: 8.0
click at [814, 223] on label "Bearer" at bounding box center [829, 221] width 44 height 14
click at [808, 215] on input "Bearer" at bounding box center [808, 215] width 0 height 0
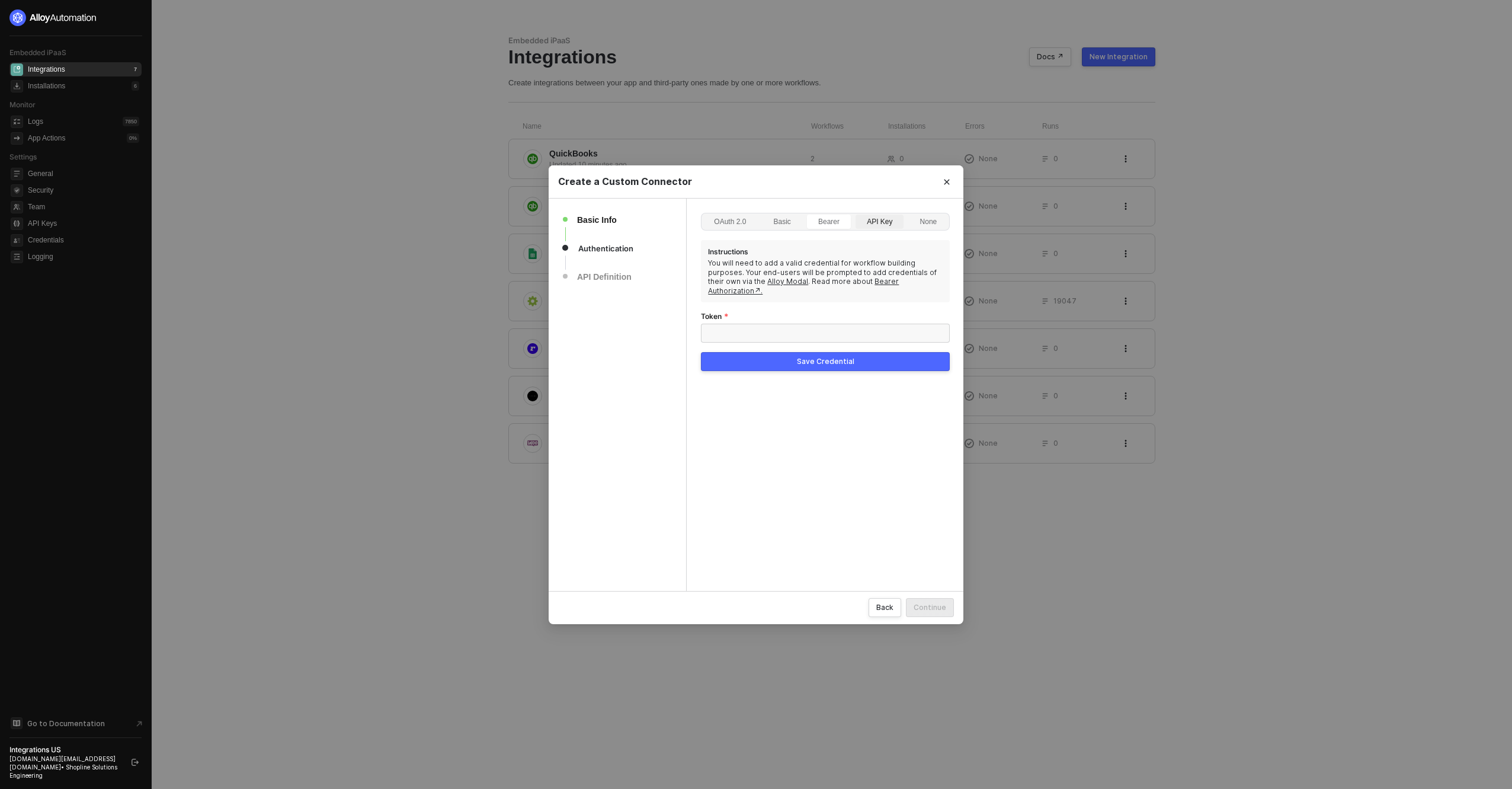
click at [858, 219] on label "API Key" at bounding box center [879, 221] width 48 height 14
click at [856, 215] on input "API Key" at bounding box center [856, 215] width 0 height 0
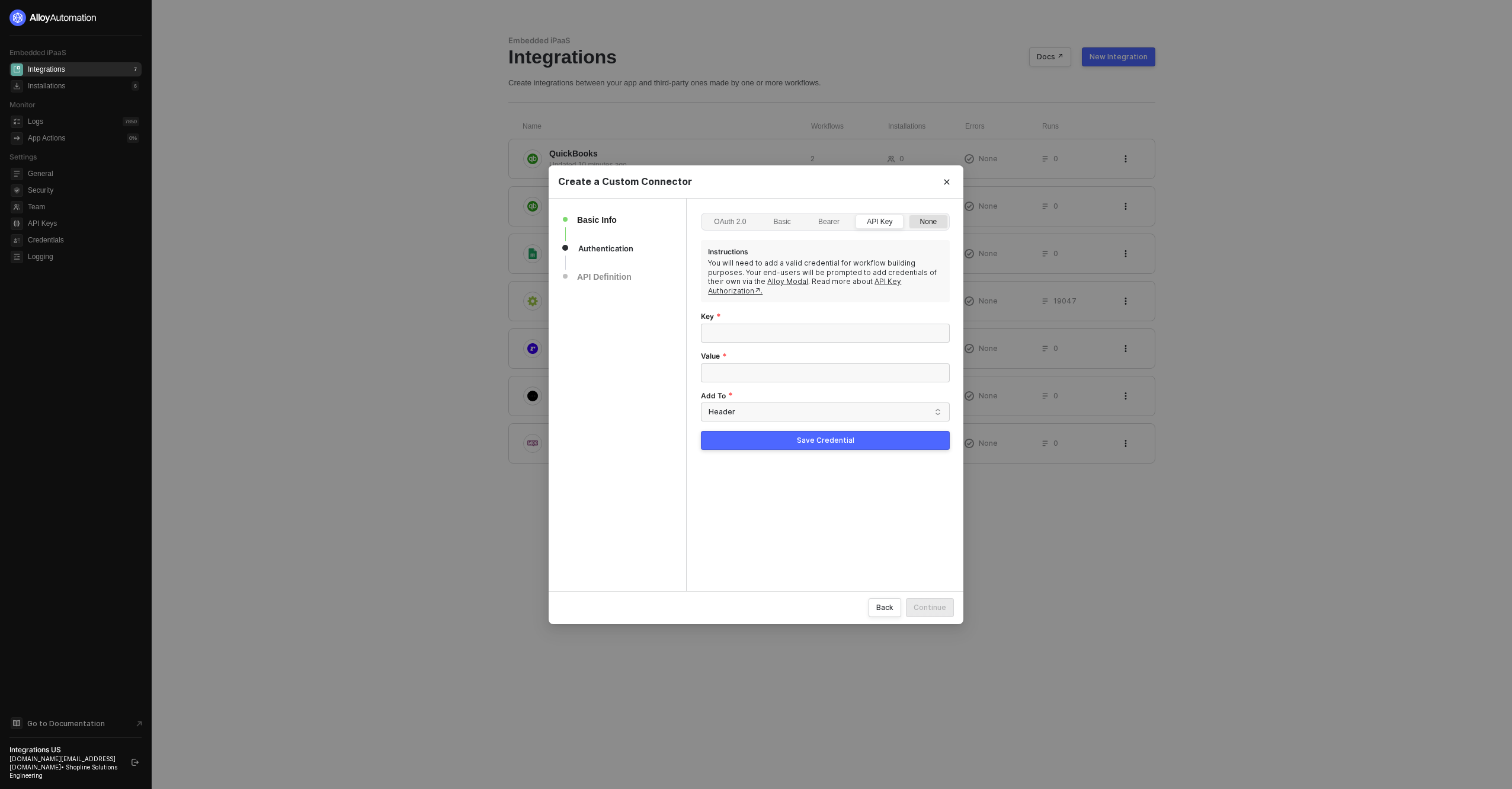
click at [943, 221] on div "None" at bounding box center [929, 228] width 30 height 19
click at [910, 215] on input "None" at bounding box center [910, 215] width 0 height 0
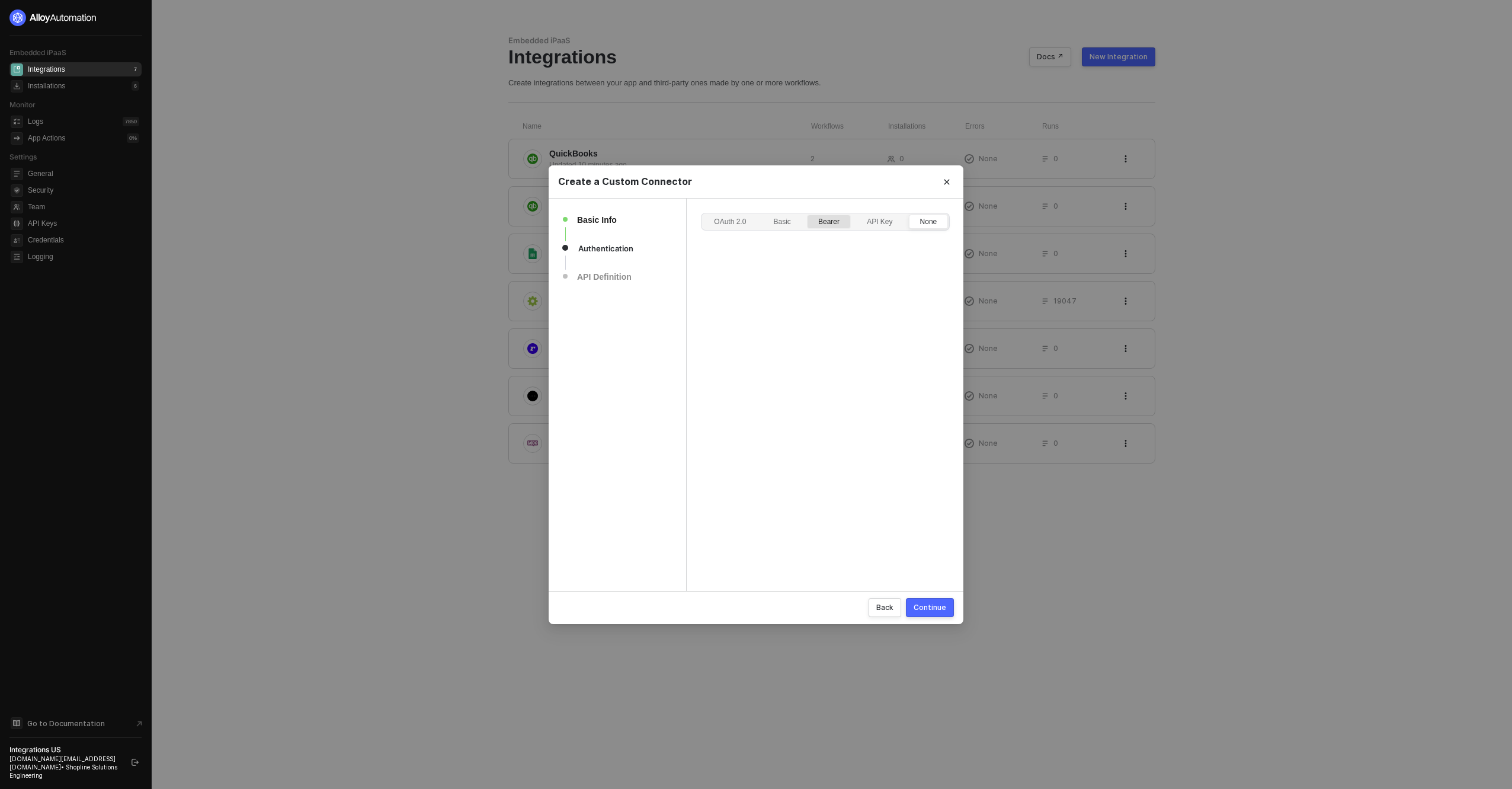
click at [829, 223] on div "Bearer" at bounding box center [829, 228] width 35 height 19
click at [808, 215] on input "Bearer" at bounding box center [808, 215] width 0 height 0
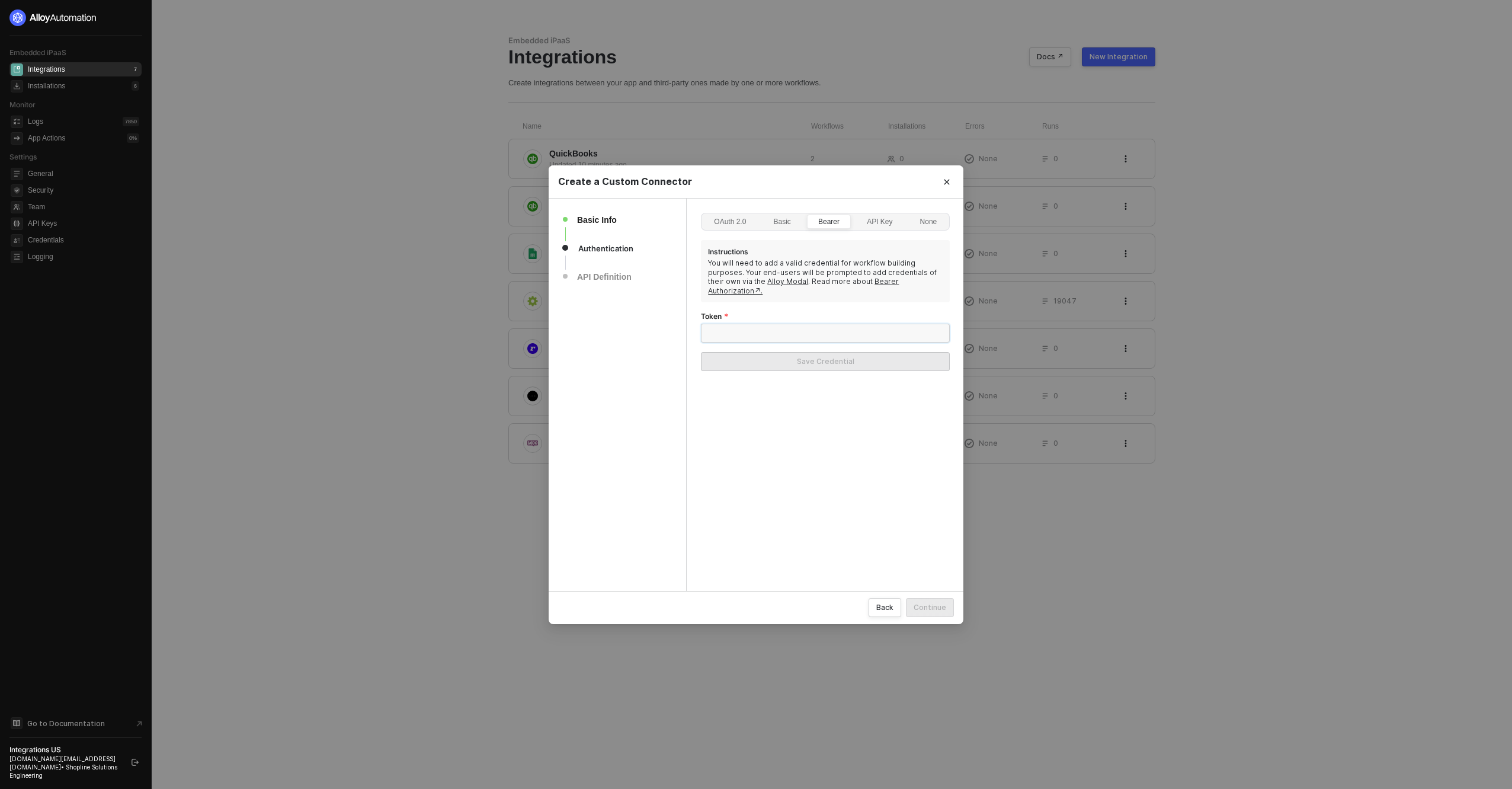
click at [778, 326] on input "Token" at bounding box center [825, 333] width 249 height 19
paste input "4BKTuot6CQjgibwYI64ias5F5S058fvyYompwe0v"
type input "4BKTuot6CQjgibwYI64ias5F5S058fvyYompwe0v"
click at [792, 354] on button "Save Credential" at bounding box center [825, 362] width 249 height 19
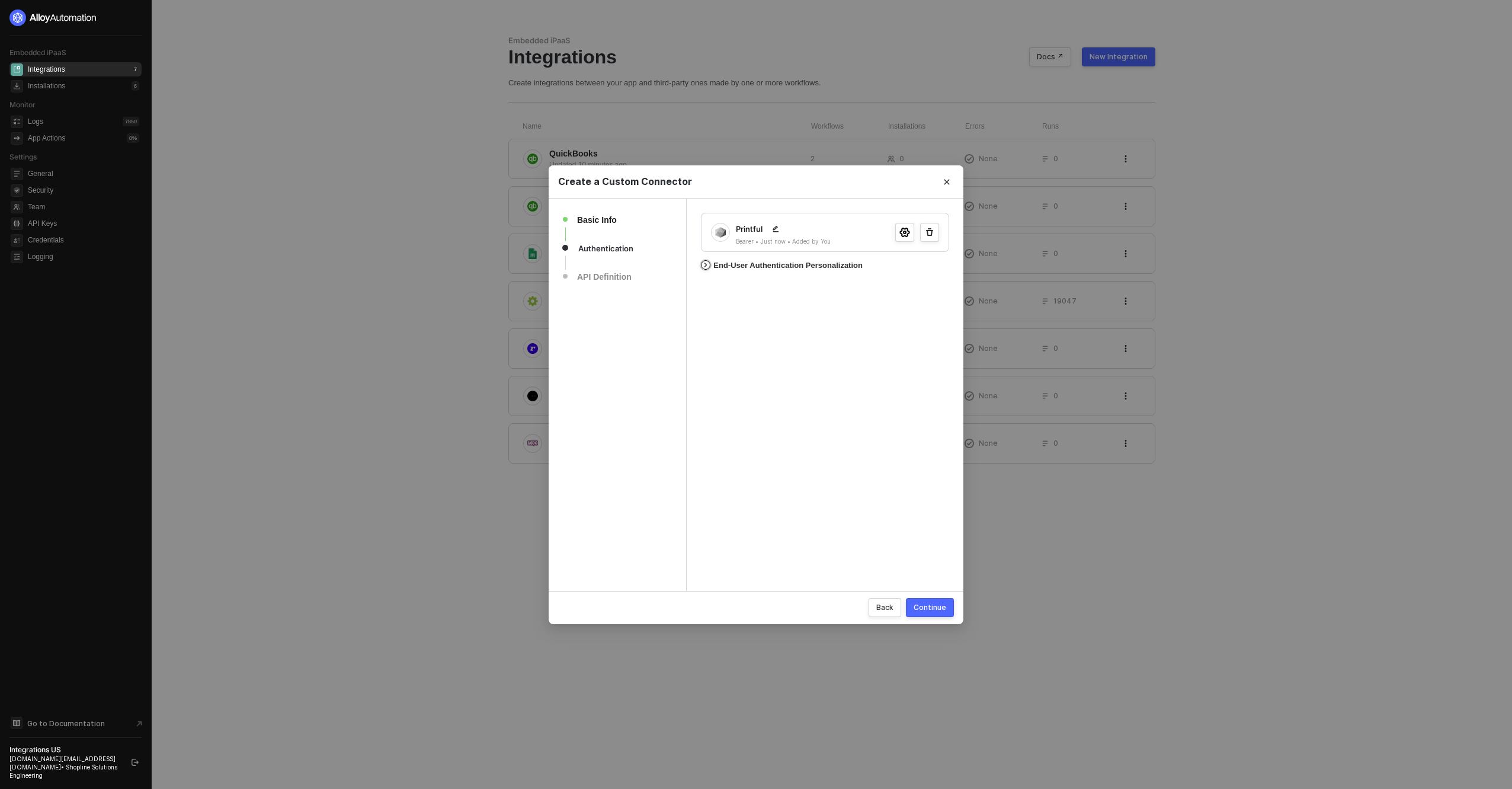
click at [808, 264] on div "End-User Authentication Personalization" at bounding box center [787, 266] width 149 height 10
click at [932, 325] on div "button" at bounding box center [930, 326] width 7 height 7
click at [933, 325] on div "button" at bounding box center [936, 326] width 7 height 7
click at [932, 604] on div "Continue" at bounding box center [930, 607] width 33 height 10
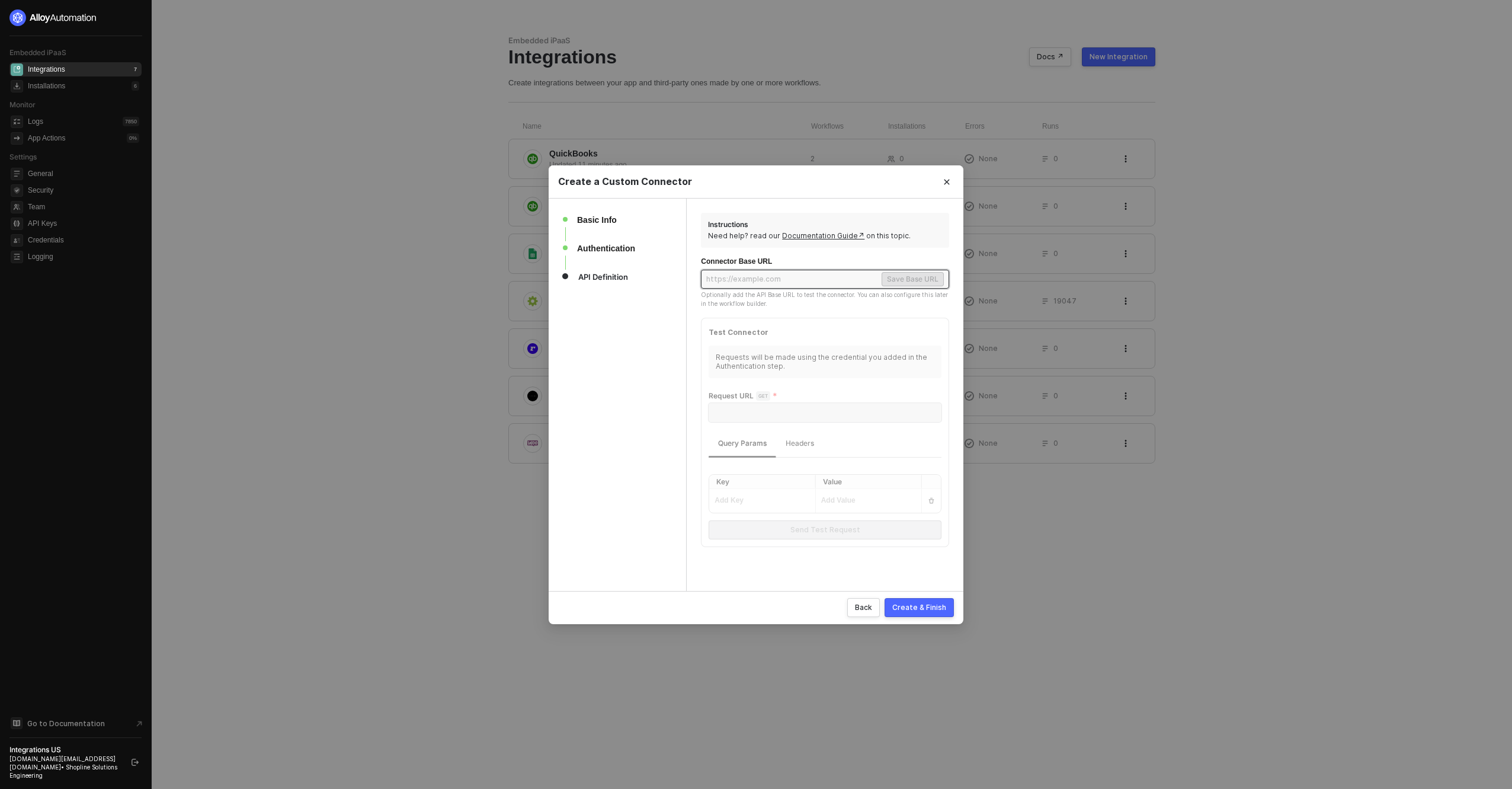
click at [745, 279] on input "text" at bounding box center [792, 279] width 173 height 14
paste input "[URL][DOMAIN_NAME]"
type input "[URL][DOMAIN_NAME]"
click at [899, 280] on div "Save Base URL" at bounding box center [913, 279] width 52 height 12
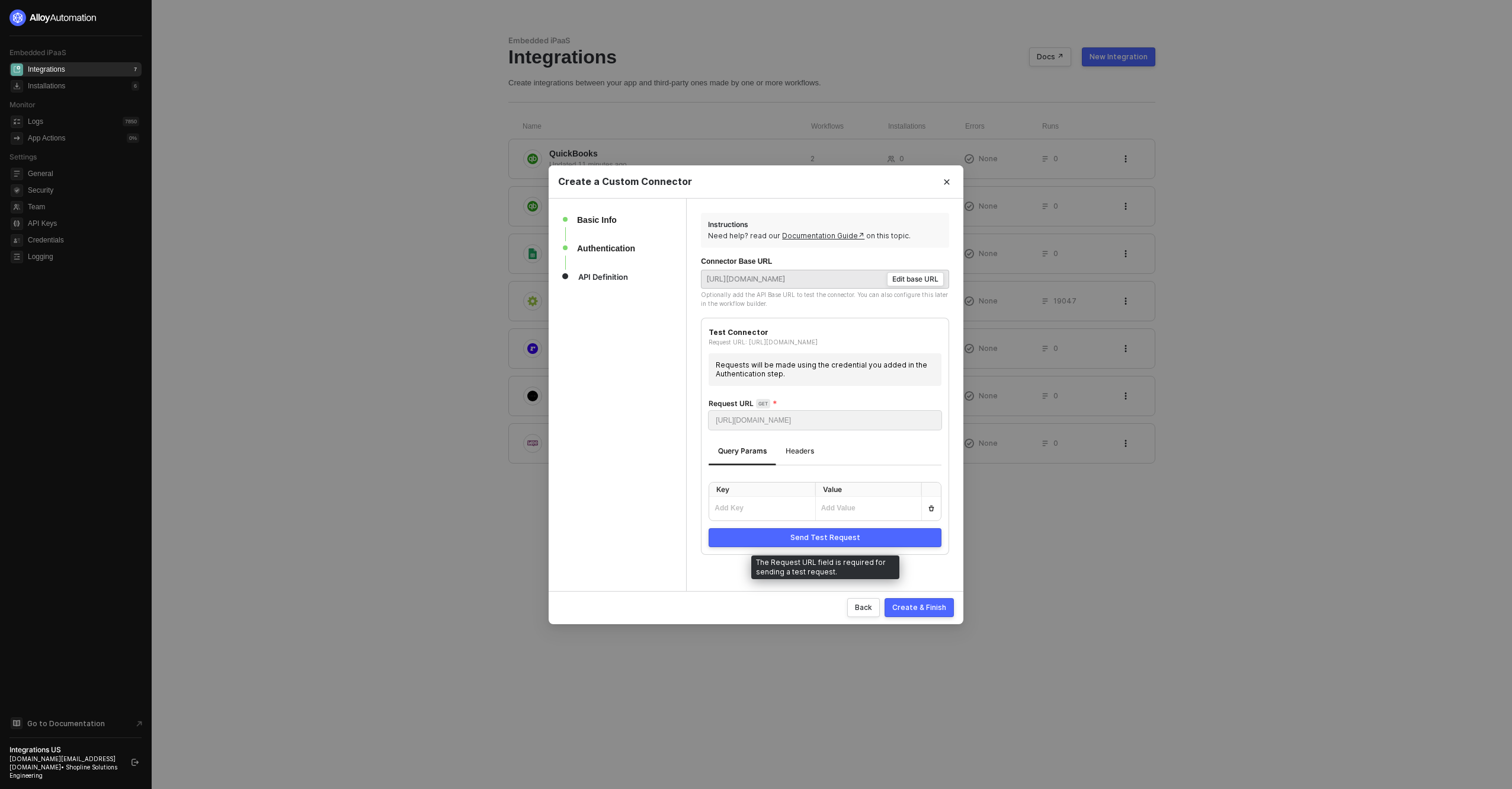
click at [821, 538] on div "Send Test Request" at bounding box center [825, 538] width 70 height 10
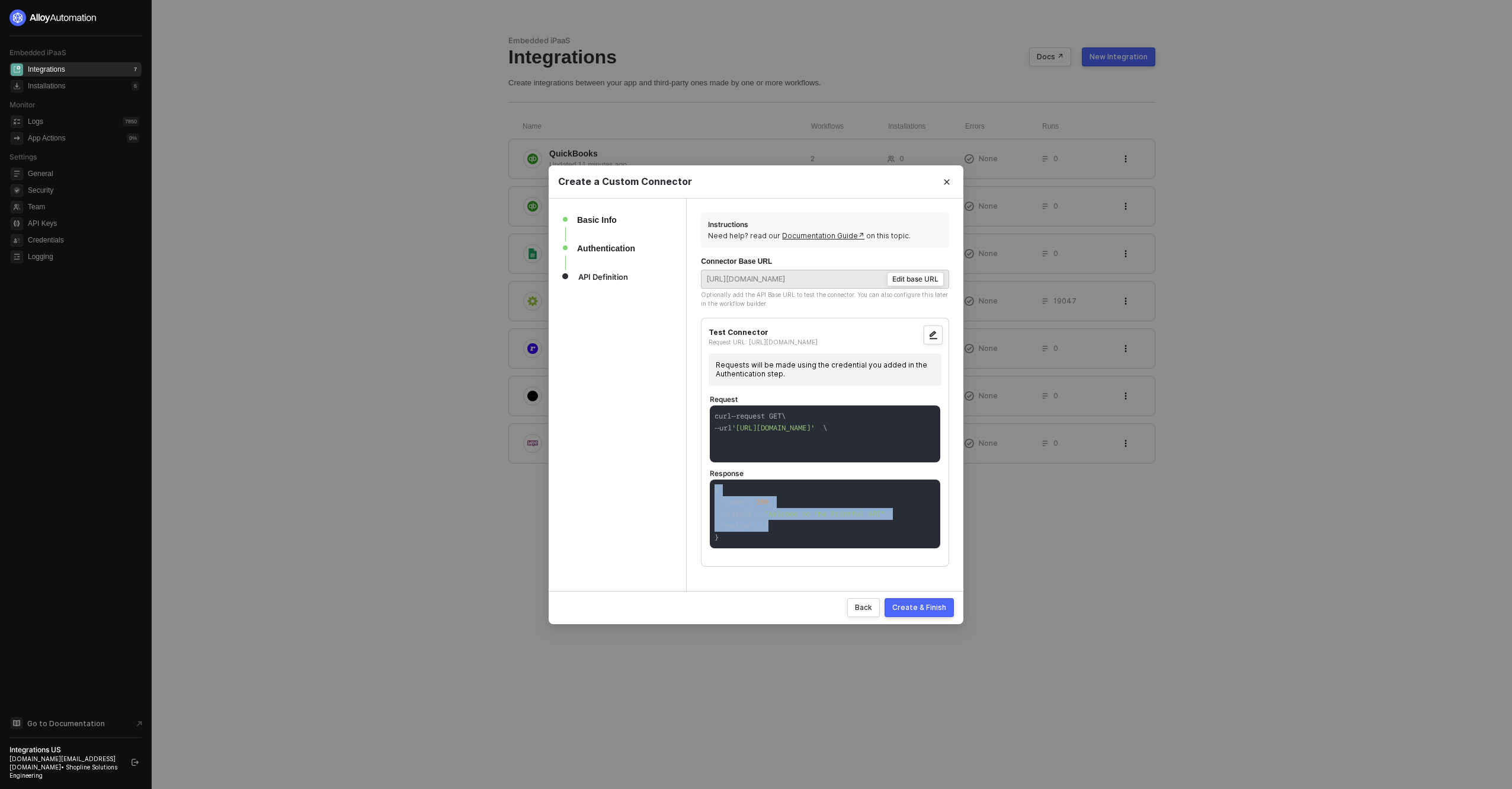
drag, startPoint x: 817, startPoint y: 529, endPoint x: 695, endPoint y: 489, distance: 128.4
click at [695, 489] on div "Instructions Need help? read our Documentation Guide↗ on this topic. Connector …" at bounding box center [825, 394] width 277 height 392
click at [925, 612] on button "Create & Finish" at bounding box center [919, 608] width 69 height 19
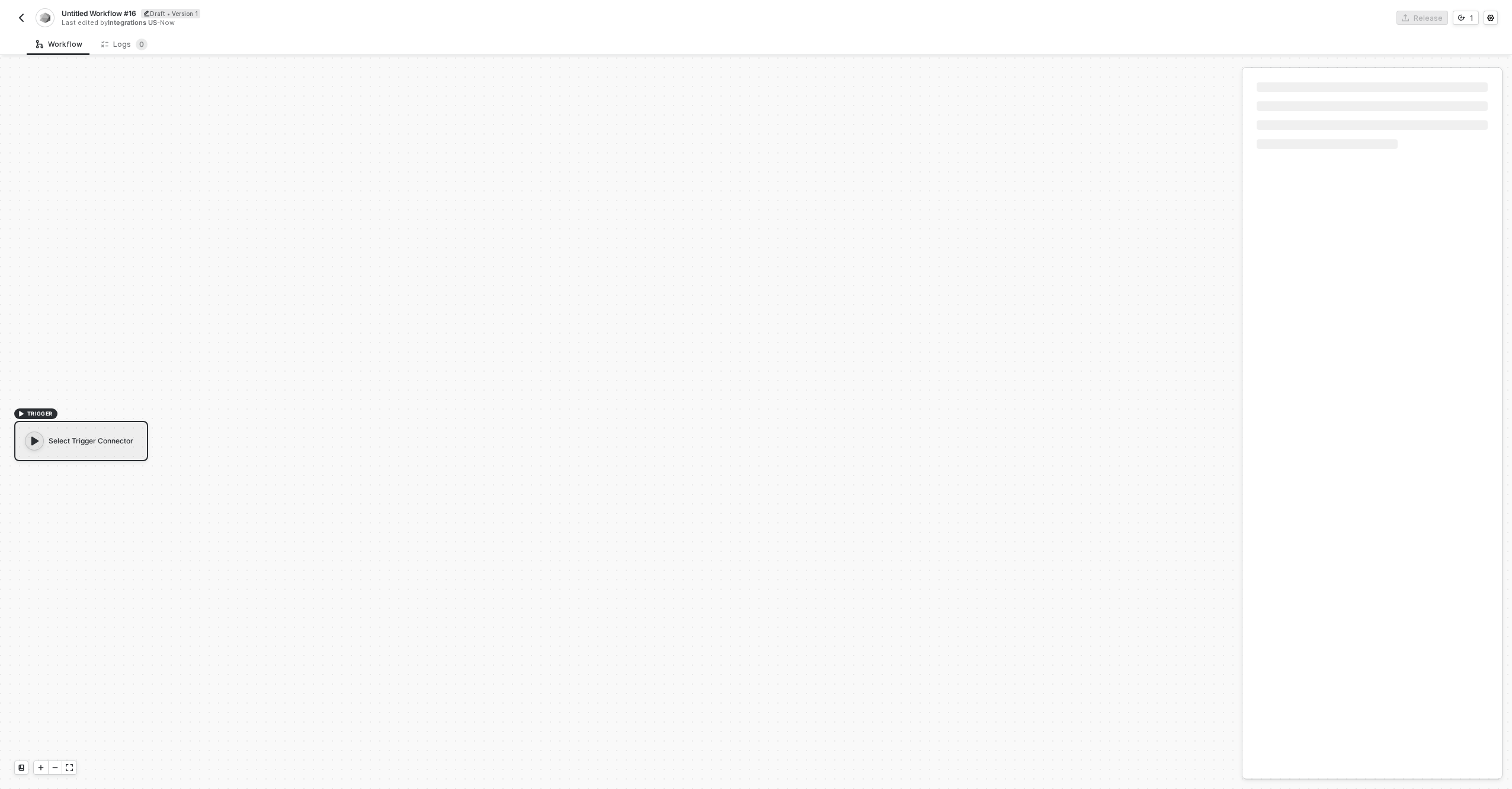
scroll to position [22, 0]
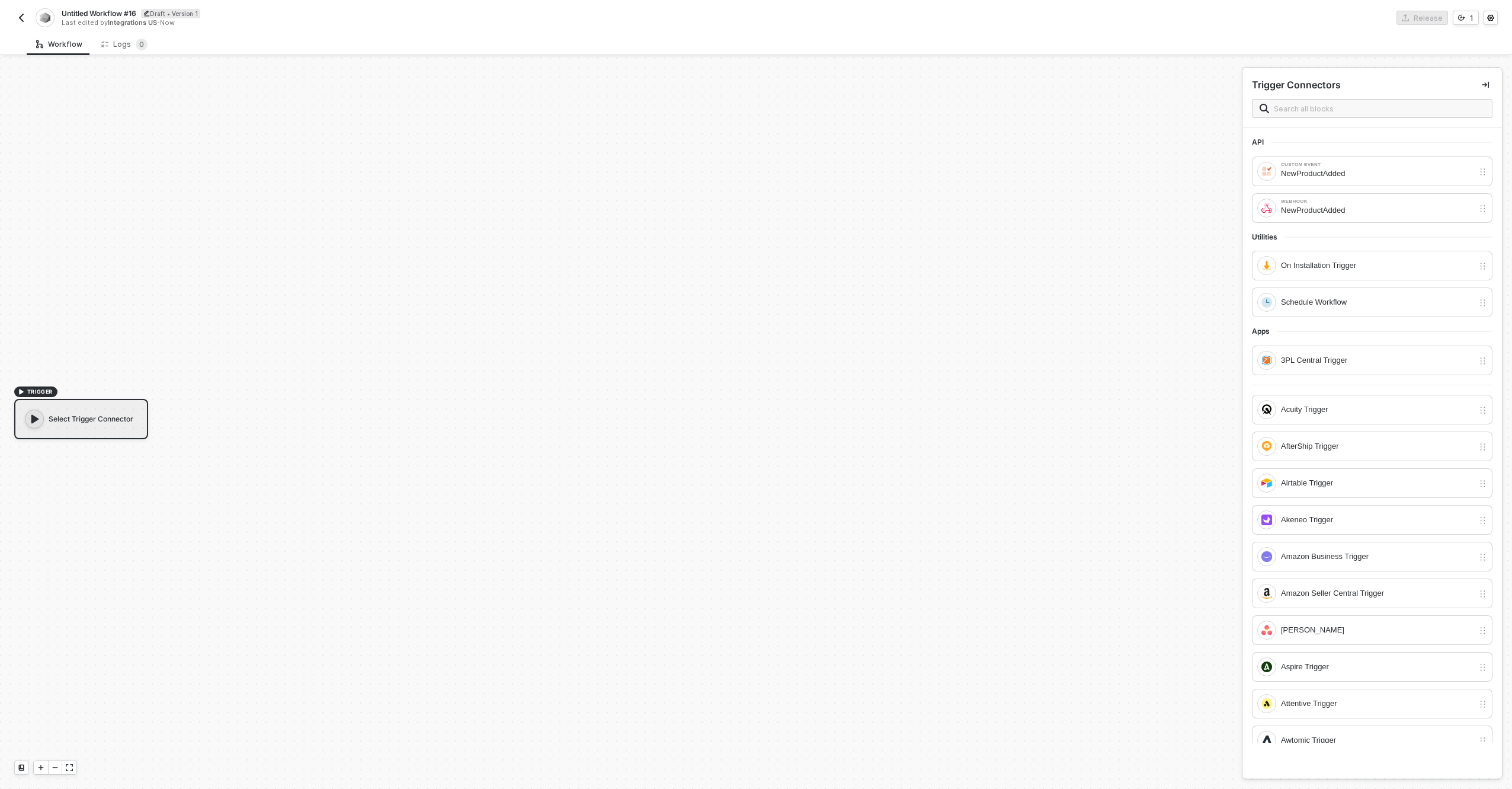
click at [117, 10] on span "Untitled Workflow #16" at bounding box center [98, 13] width 75 height 10
click at [117, 10] on input "Untitled Workflow #16" at bounding box center [162, 13] width 201 height 14
click at [117, 10] on input "Untitled Workflow #16" at bounding box center [162, 13] width 201 height 14
type input "Get Products on Install"
click button "Save" at bounding box center [280, 13] width 28 height 14
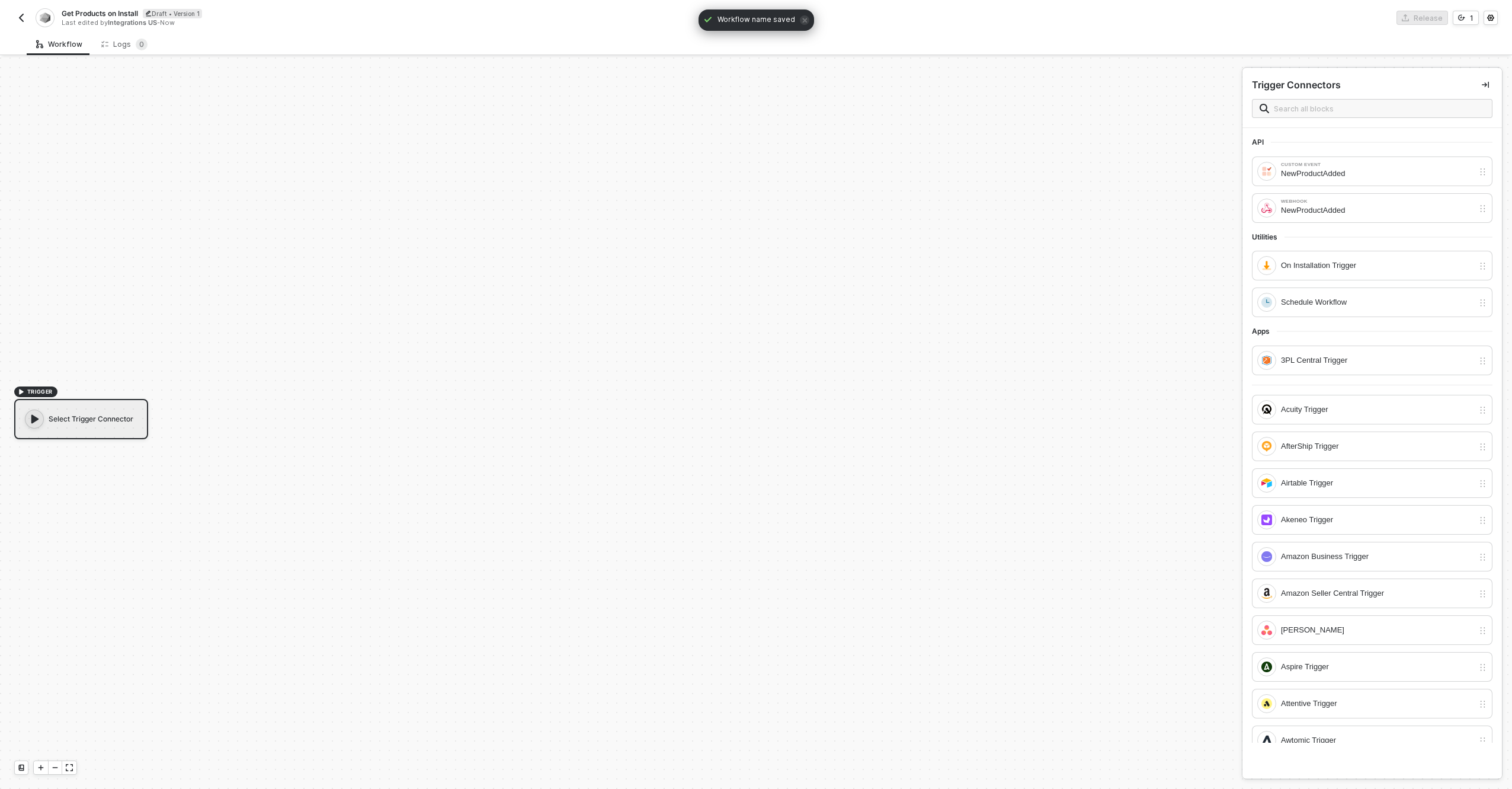
click at [92, 435] on div "Select Trigger Connector" at bounding box center [81, 419] width 134 height 40
click at [88, 417] on div "Select Trigger Connector" at bounding box center [81, 419] width 134 height 40
click at [1376, 264] on div "On Installation Trigger" at bounding box center [1377, 266] width 193 height 13
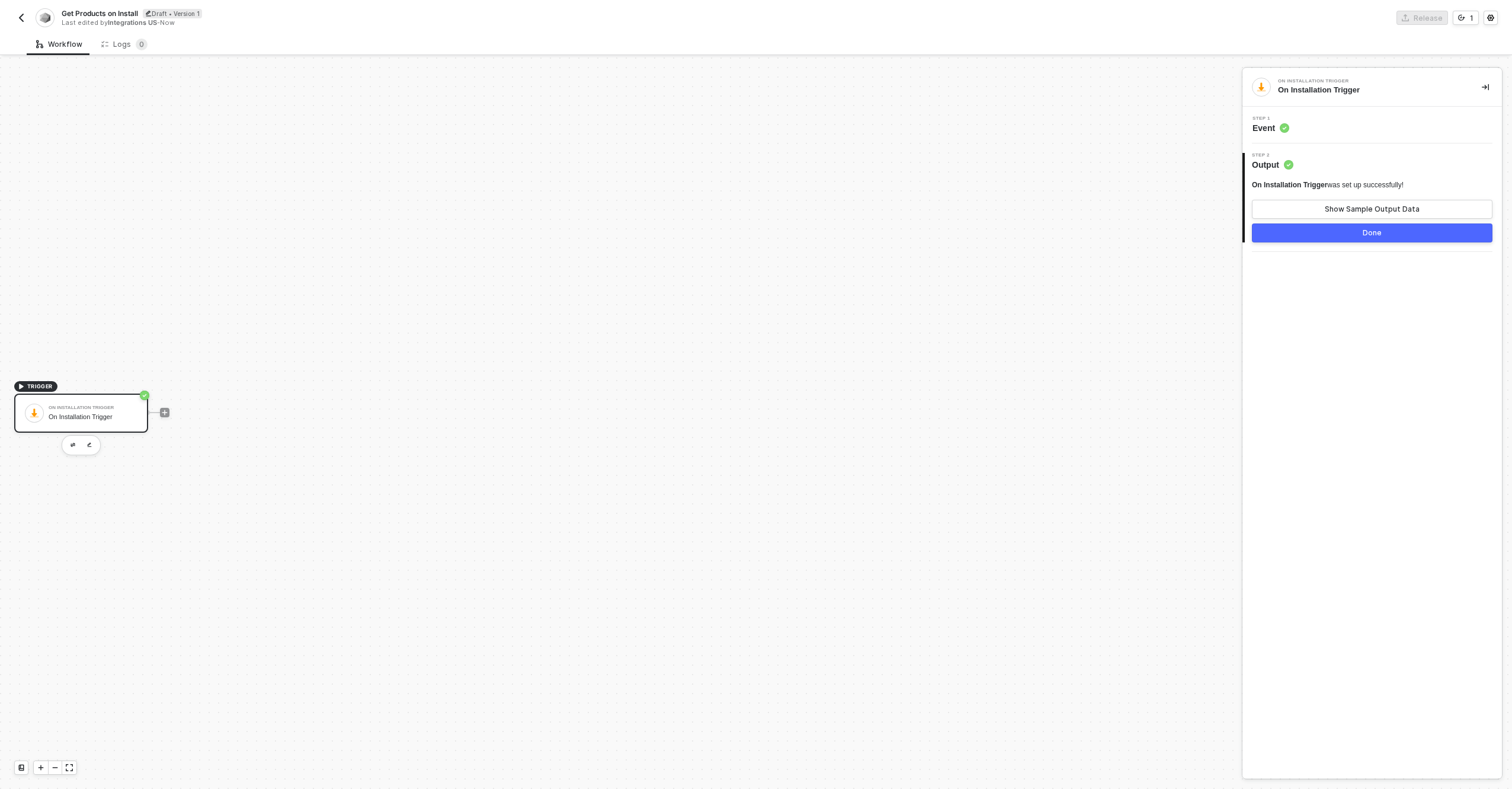
click at [1406, 235] on button "Done" at bounding box center [1373, 233] width 240 height 19
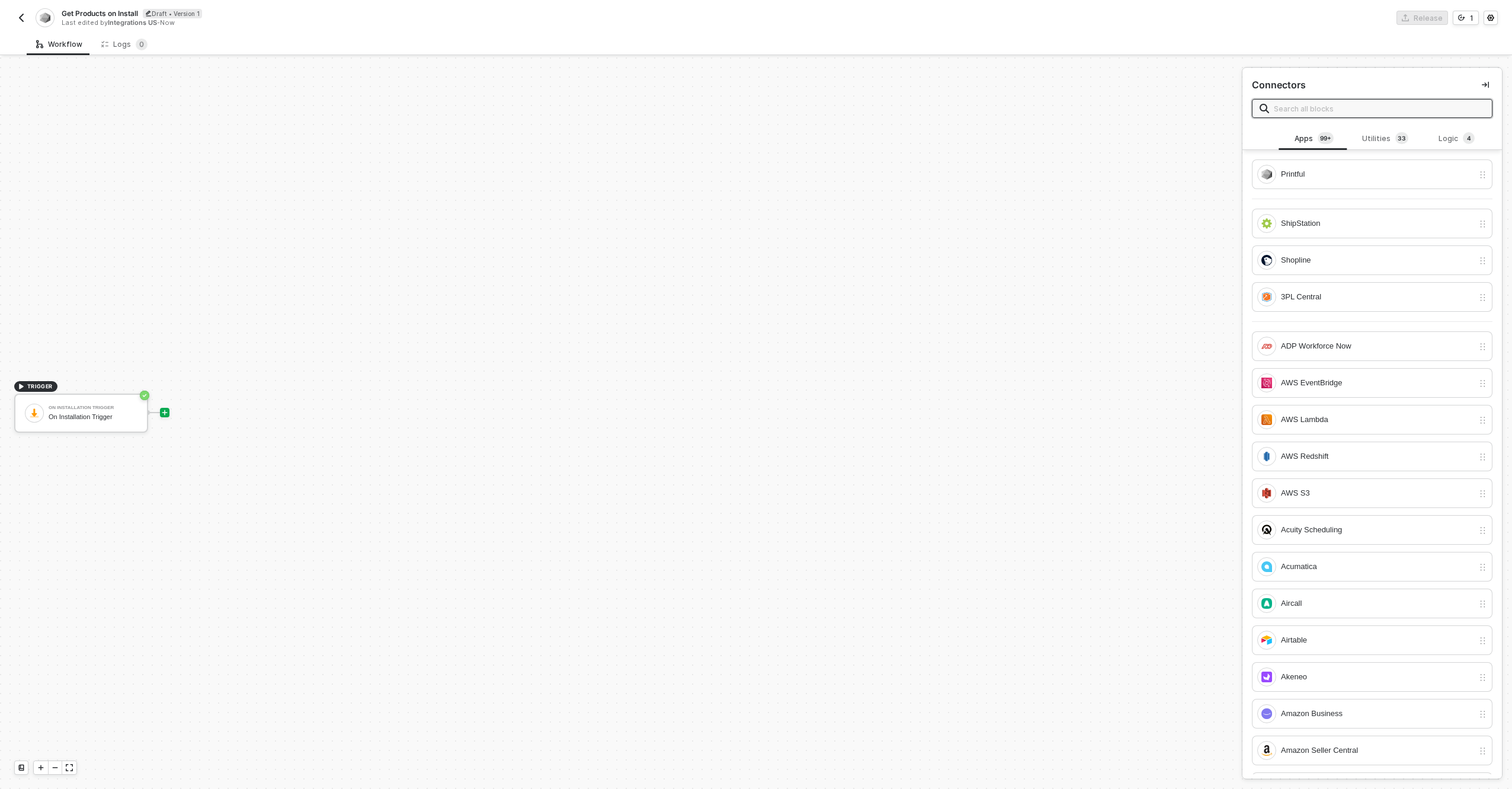
click at [163, 413] on icon "icon-play" at bounding box center [165, 412] width 5 height 5
click at [1342, 178] on div "Printful" at bounding box center [1377, 174] width 193 height 13
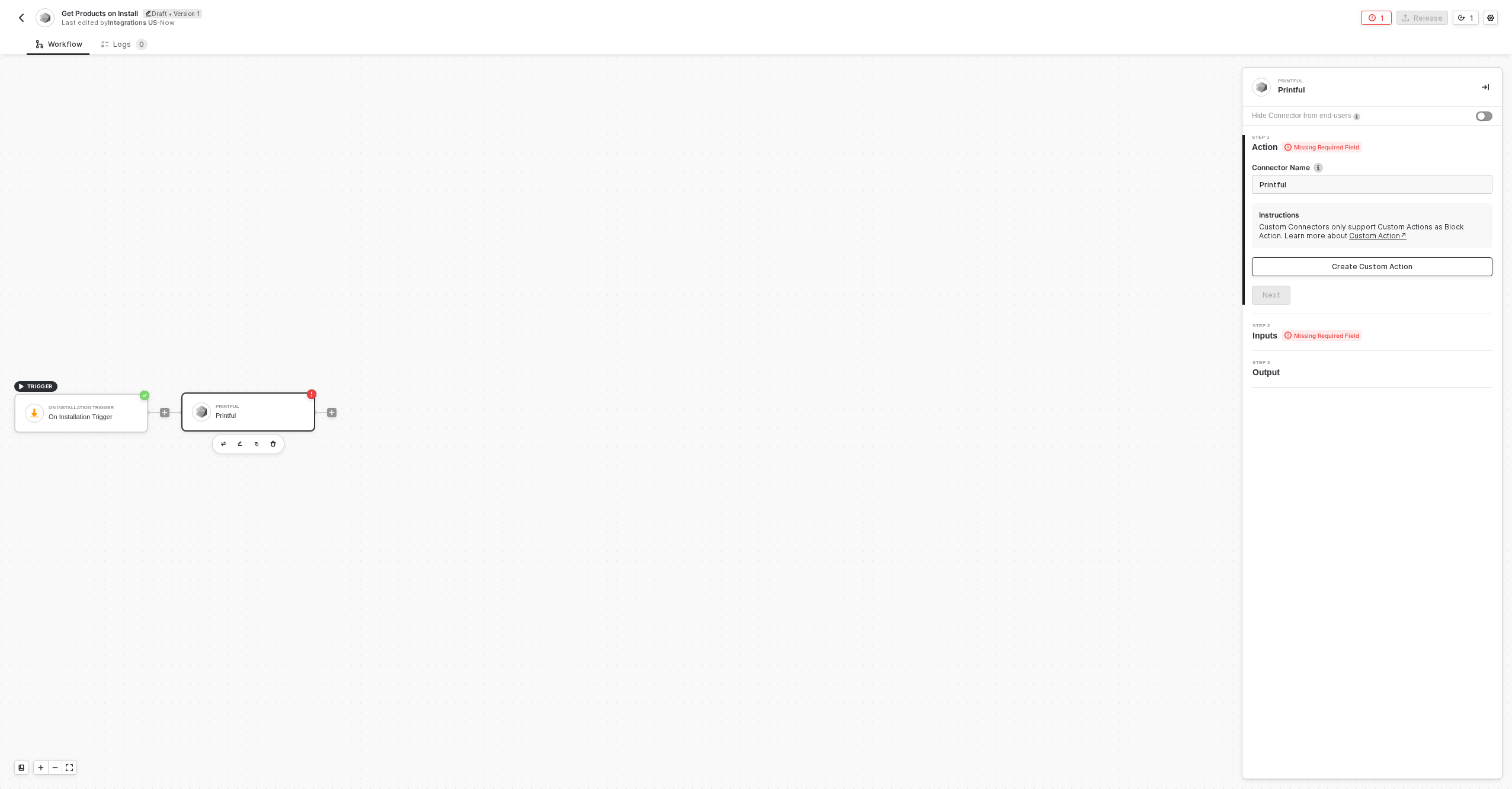
click at [1400, 262] on div "Create Custom Action" at bounding box center [1373, 266] width 81 height 10
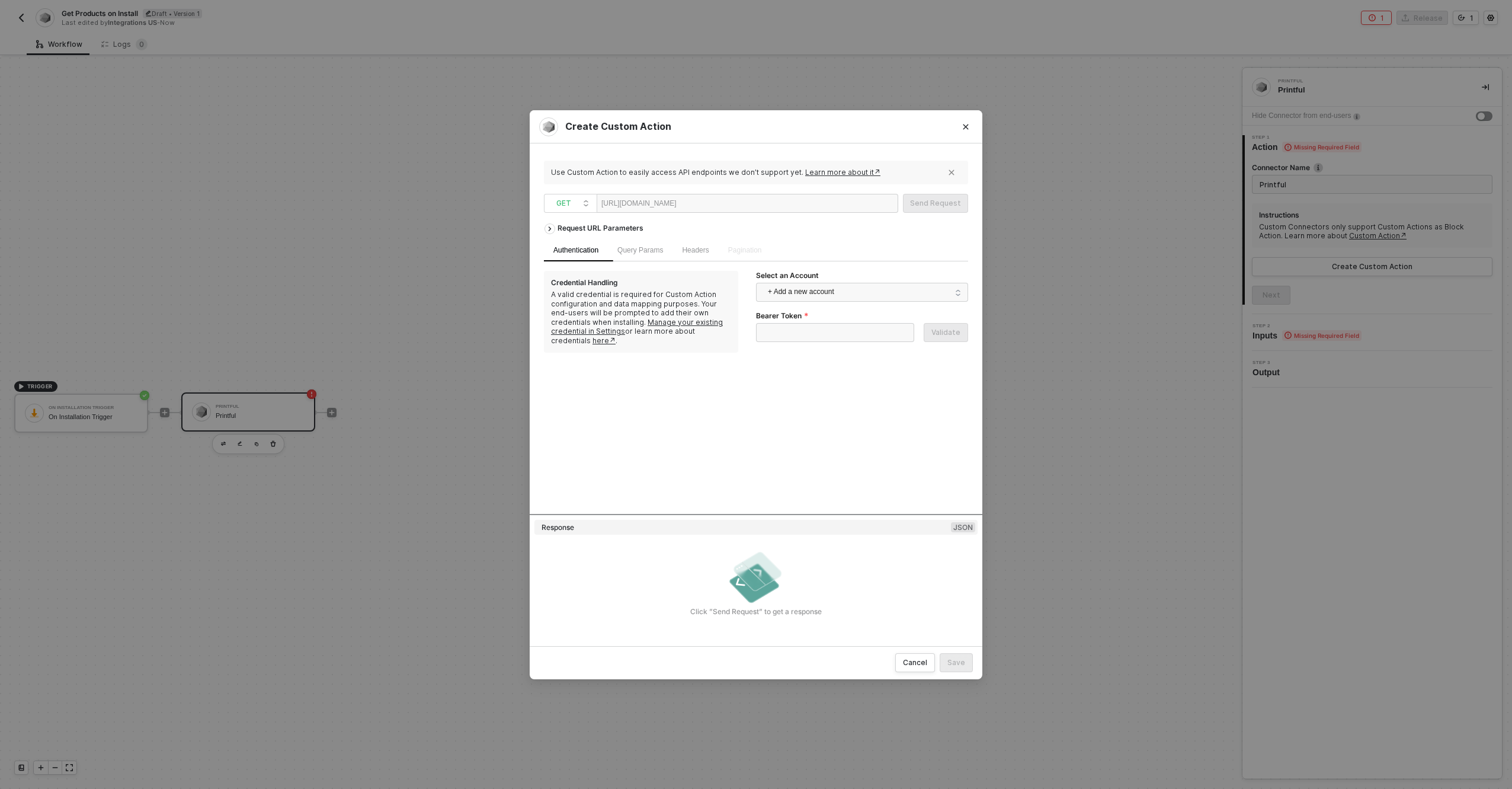
click at [732, 205] on div at bounding box center [713, 204] width 73 height 19
drag, startPoint x: 732, startPoint y: 205, endPoint x: 620, endPoint y: 202, distance: 112.0
click at [620, 202] on div "https://api.printful.com/" at bounding box center [748, 203] width 302 height 19
click at [620, 202] on div "https://api.printful.com/" at bounding box center [639, 203] width 75 height 18
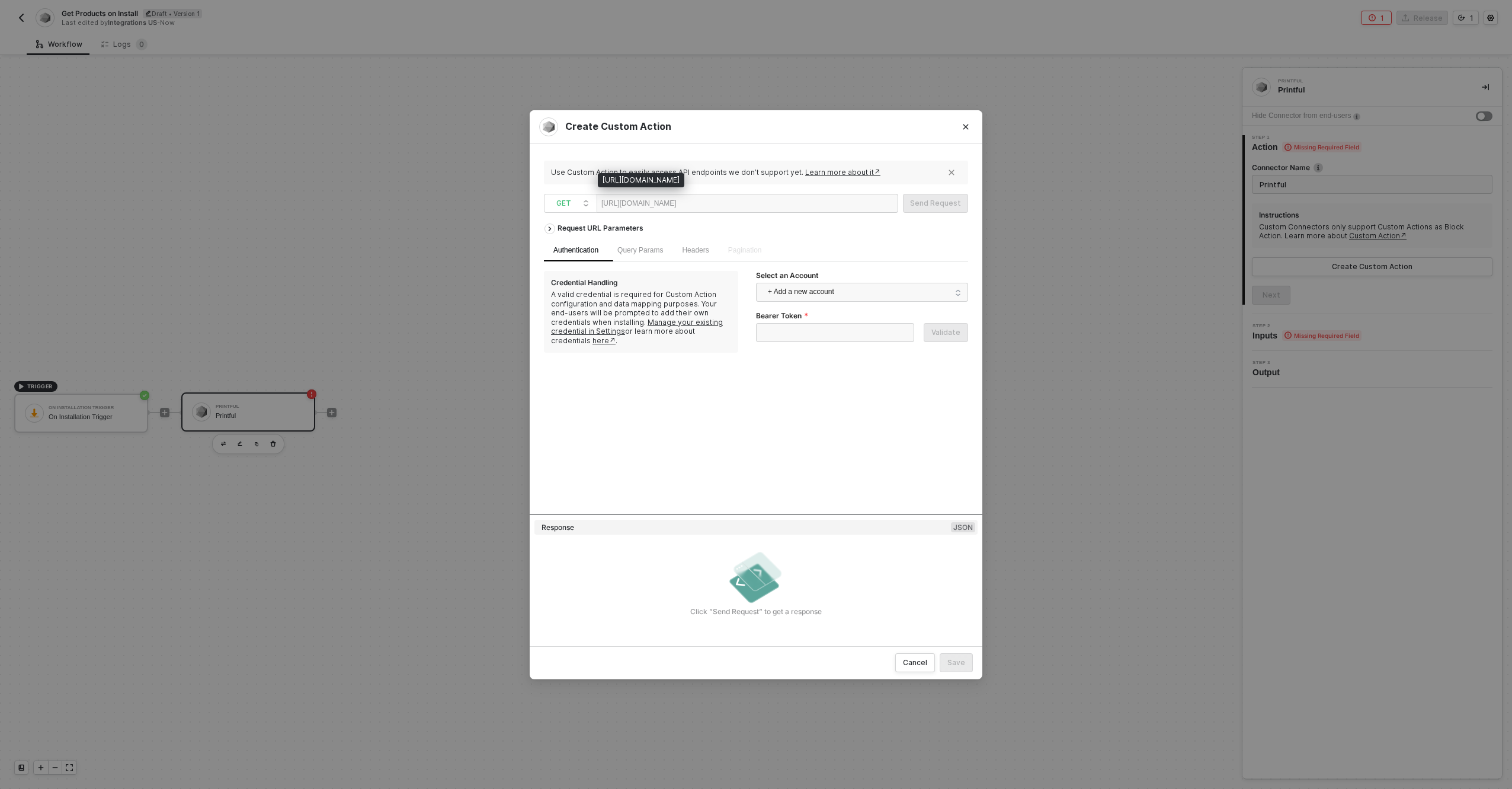
click at [626, 214] on div "Use Custom Action to easily access API endpoints we don’t support yet. Learn mo…" at bounding box center [755, 394] width 424 height 474
click at [627, 204] on div "https://api.printful.com/" at bounding box center [639, 203] width 75 height 18
click at [625, 202] on div "https://api.printful.com/" at bounding box center [639, 203] width 75 height 18
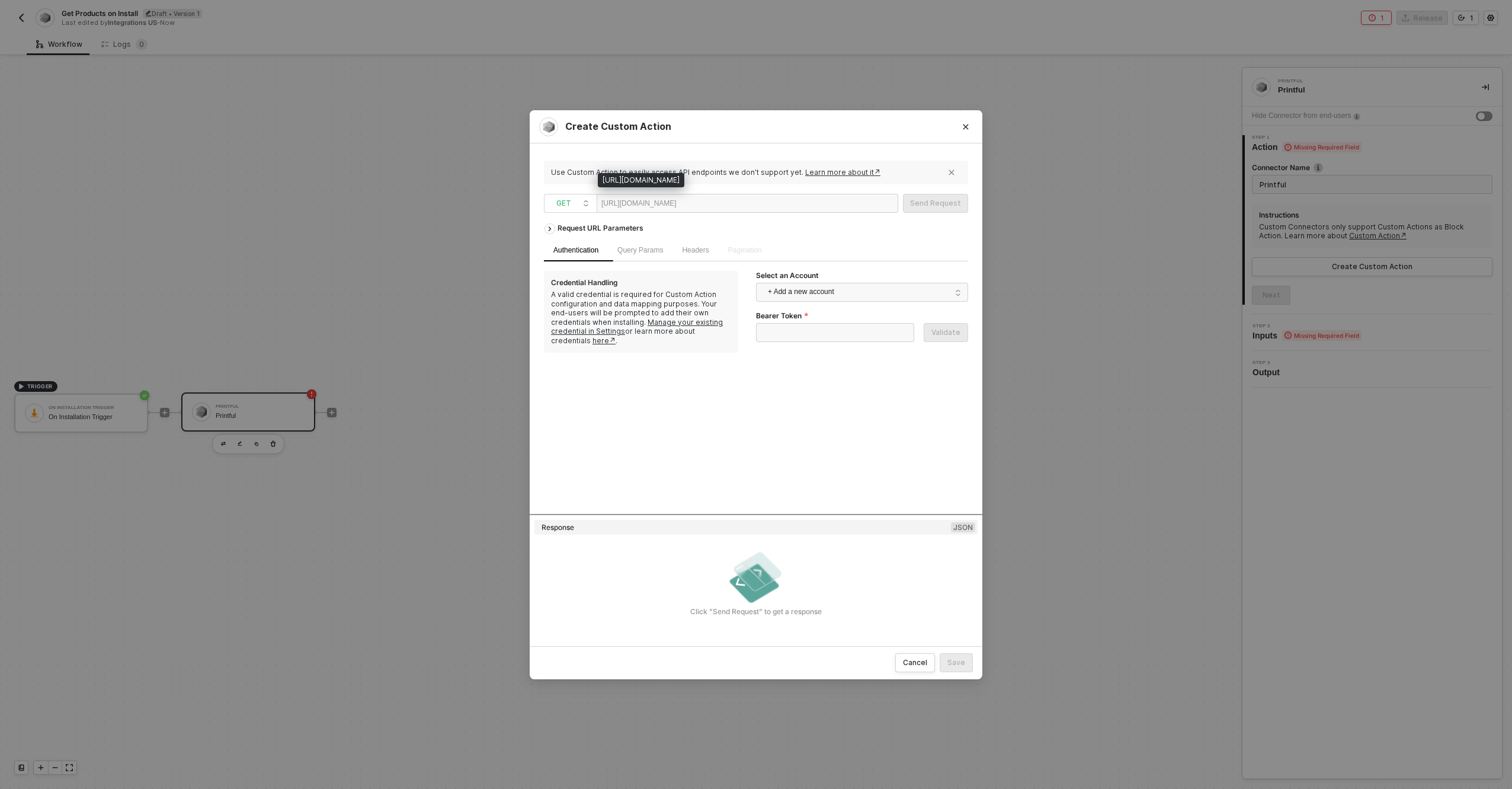
click at [797, 136] on div "Create Custom Action" at bounding box center [756, 127] width 453 height 33
click at [804, 291] on span "+ Add a new account" at bounding box center [865, 292] width 193 height 19
click at [810, 315] on span "Printful" at bounding box center [788, 319] width 45 height 13
click at [720, 212] on div at bounding box center [713, 204] width 73 height 19
click at [954, 202] on div "Send Request" at bounding box center [936, 203] width 51 height 10
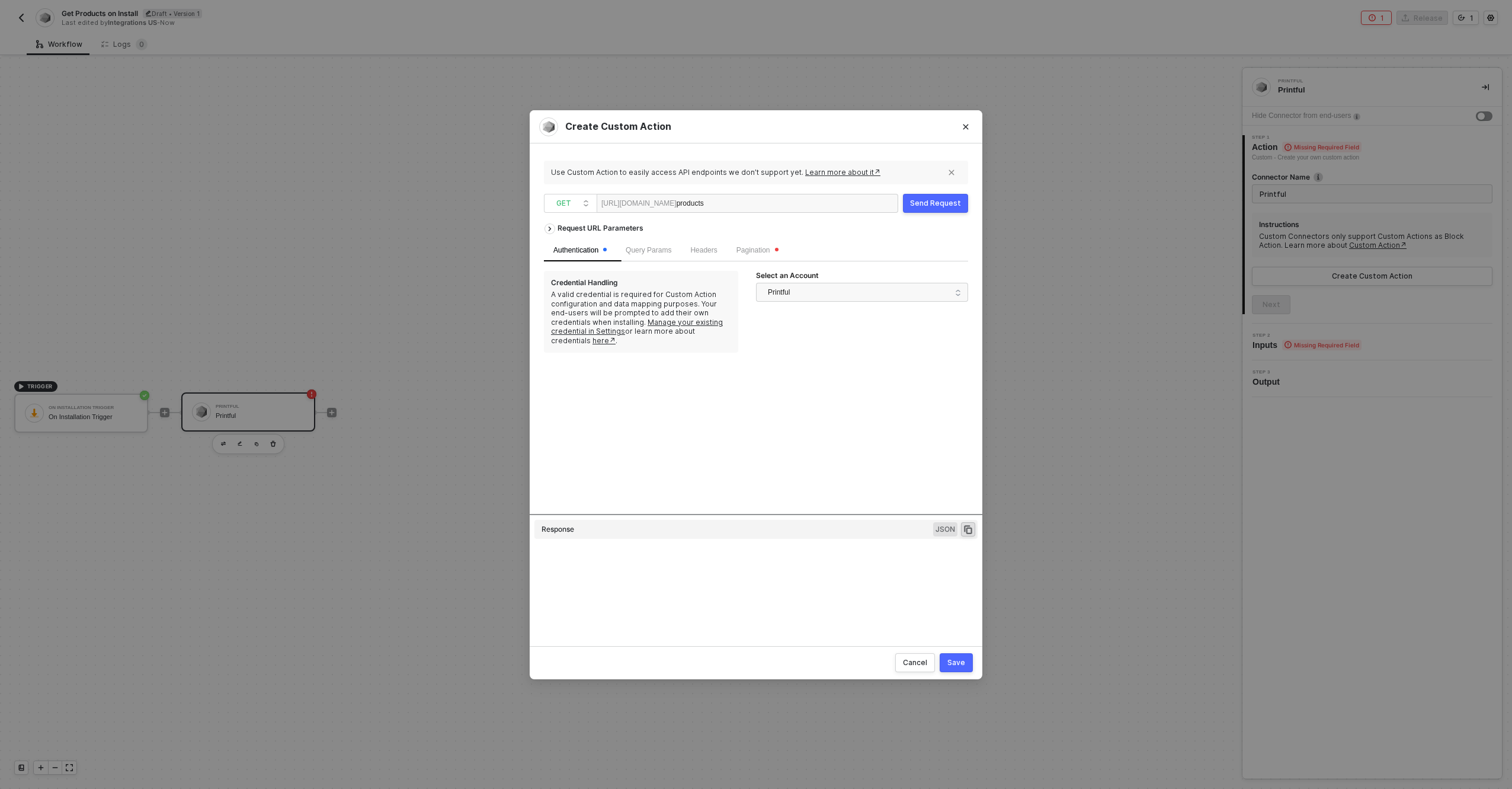
scroll to position [96, 0]
click at [780, 513] on div "Request URL Parameters Authentication Query Params Headers Pagination Credentia…" at bounding box center [755, 365] width 424 height 296
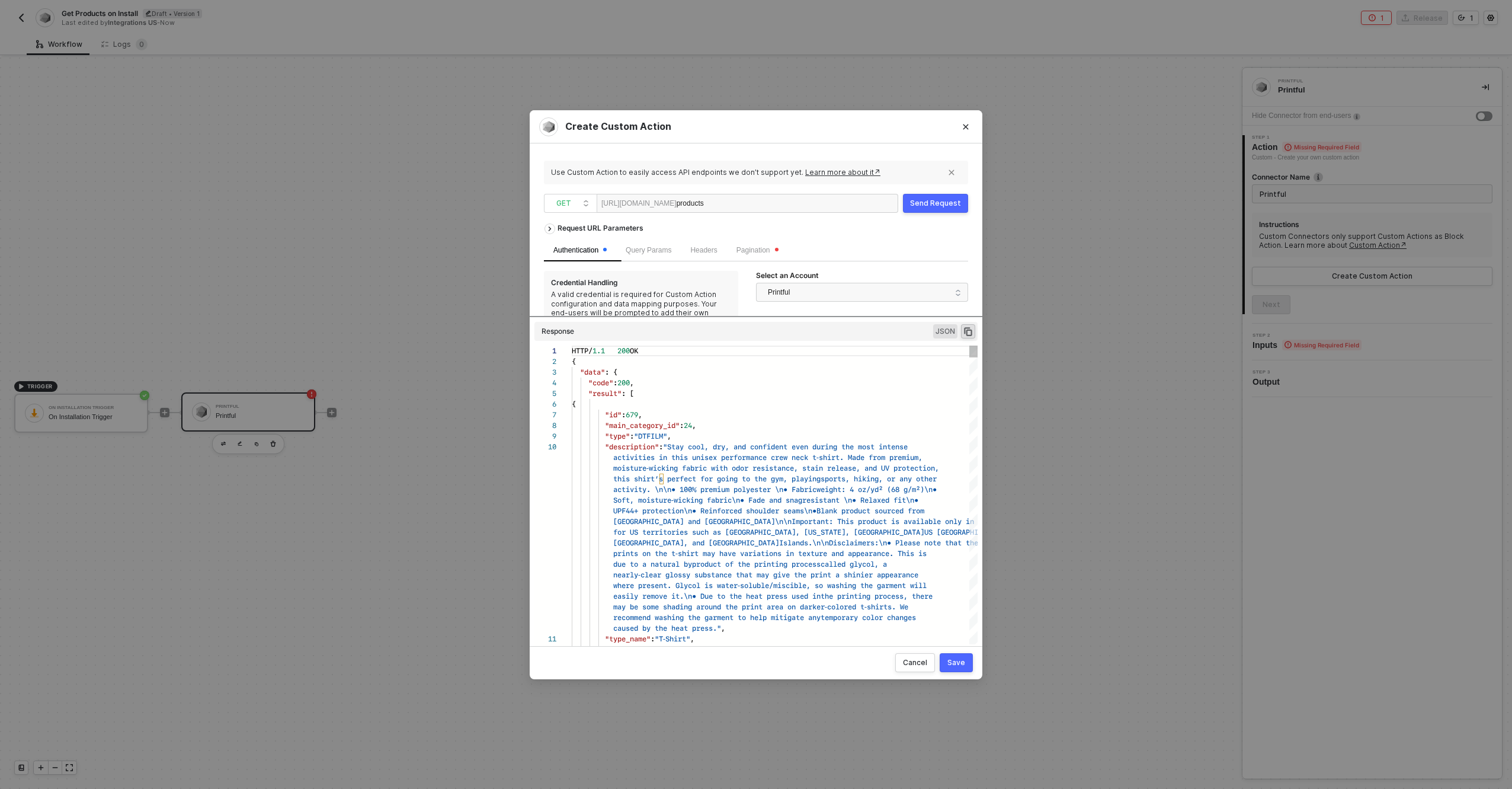
drag, startPoint x: 779, startPoint y: 514, endPoint x: 778, endPoint y: 267, distance: 247.0
click at [778, 267] on div "Request URL Parameters Authentication Query Params Headers Pagination Credentia…" at bounding box center [755, 421] width 424 height 408
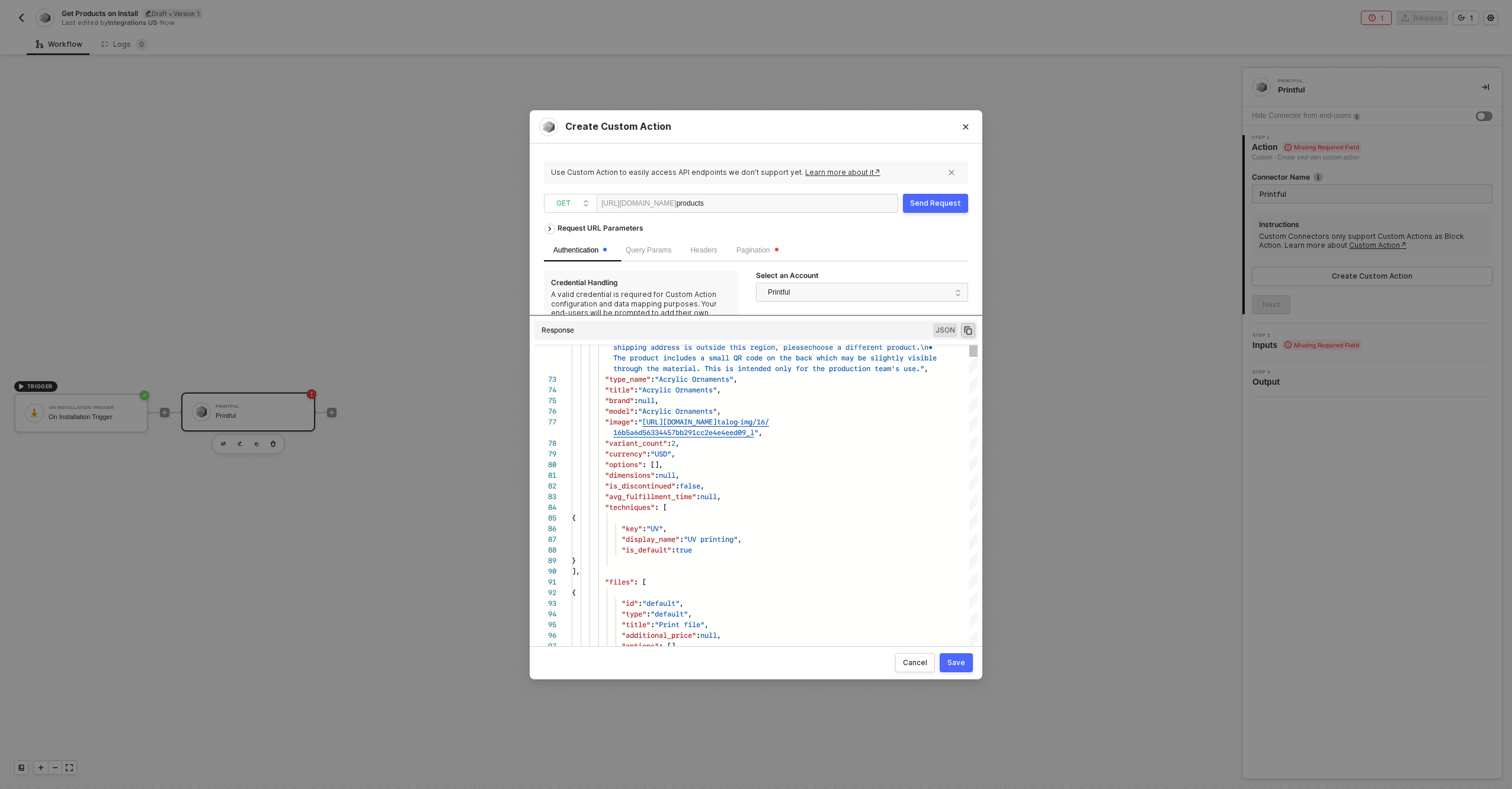
type textarea ""type_name": "Acrylic Ornaments", "title": "Acrylic Ornaments", "brand": null, …"
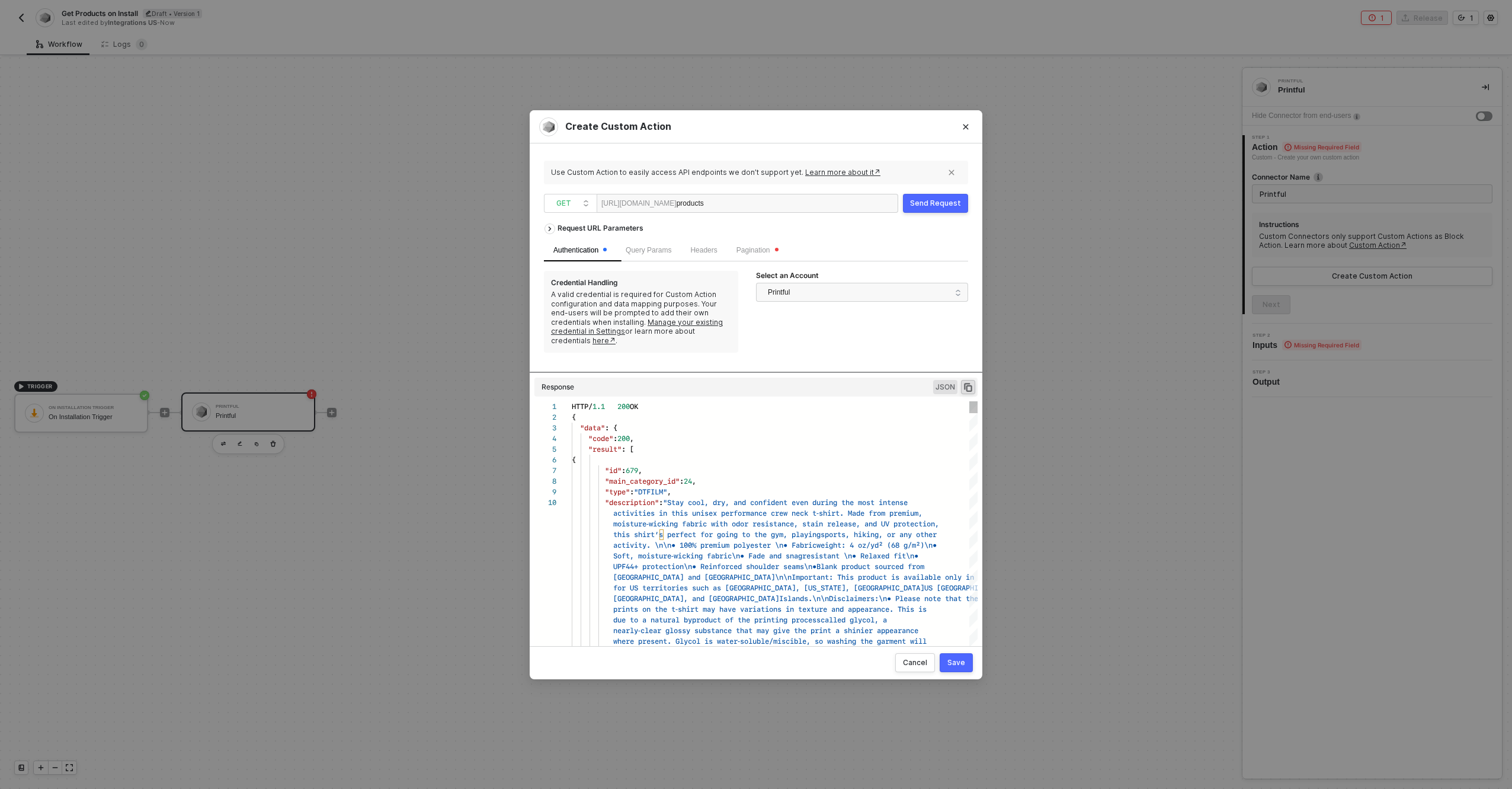
drag, startPoint x: 771, startPoint y: 315, endPoint x: 752, endPoint y: 353, distance: 42.5
click at [773, 412] on div "Request URL Parameters Authentication Query Params Headers Pagination Credentia…" at bounding box center [755, 421] width 424 height 408
click at [698, 205] on div "products" at bounding box center [713, 204] width 73 height 19
click at [698, 204] on div "products" at bounding box center [713, 204] width 73 height 19
click at [954, 664] on div "Save" at bounding box center [956, 662] width 18 height 10
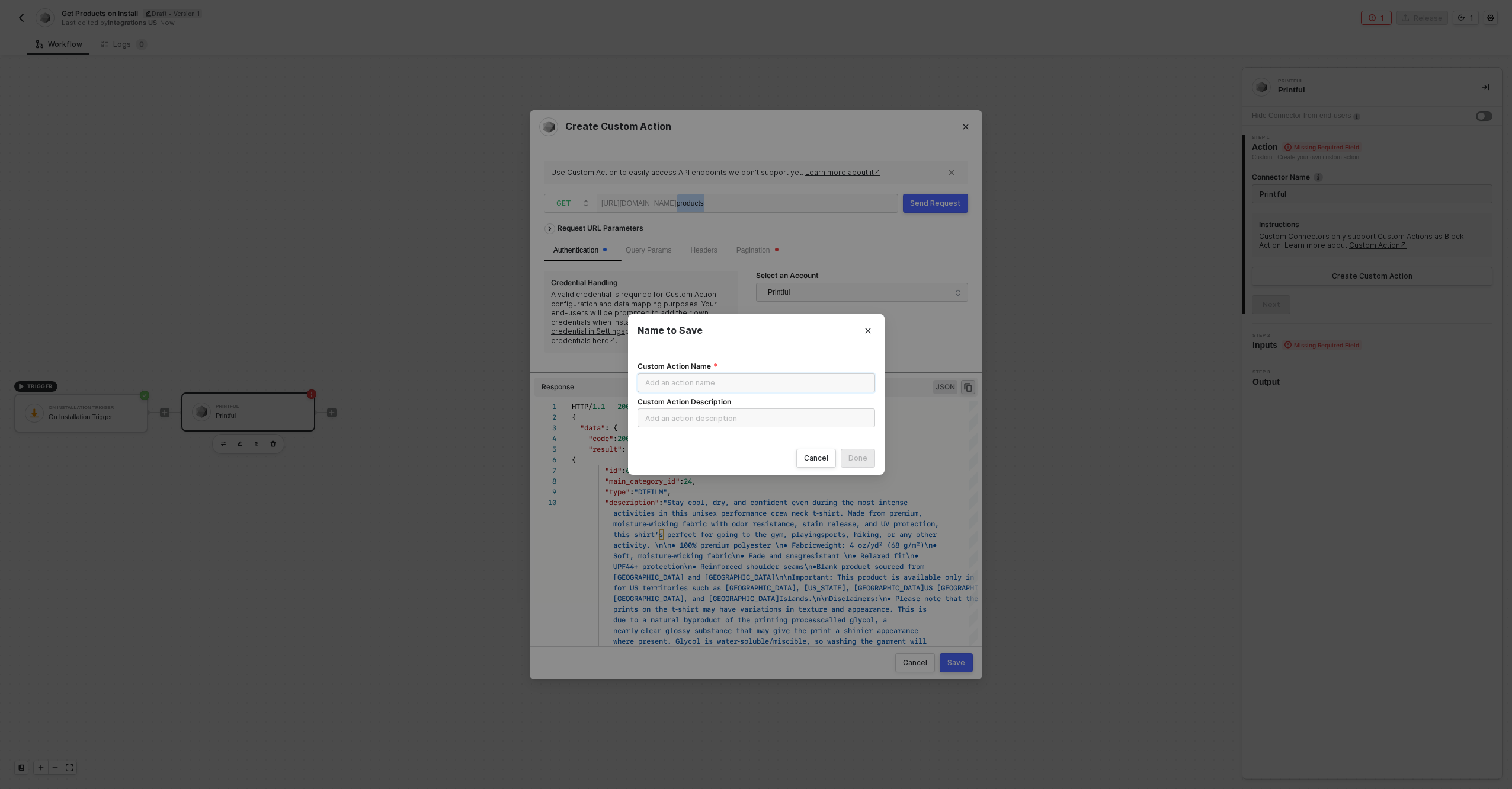
click at [773, 388] on input "Custom Action Name" at bounding box center [757, 383] width 238 height 19
click at [657, 382] on input "Get Products" at bounding box center [757, 383] width 238 height 19
type input "Get All Products"
click at [861, 456] on div "Done" at bounding box center [858, 458] width 19 height 10
click at [856, 458] on div "Done" at bounding box center [858, 458] width 19 height 10
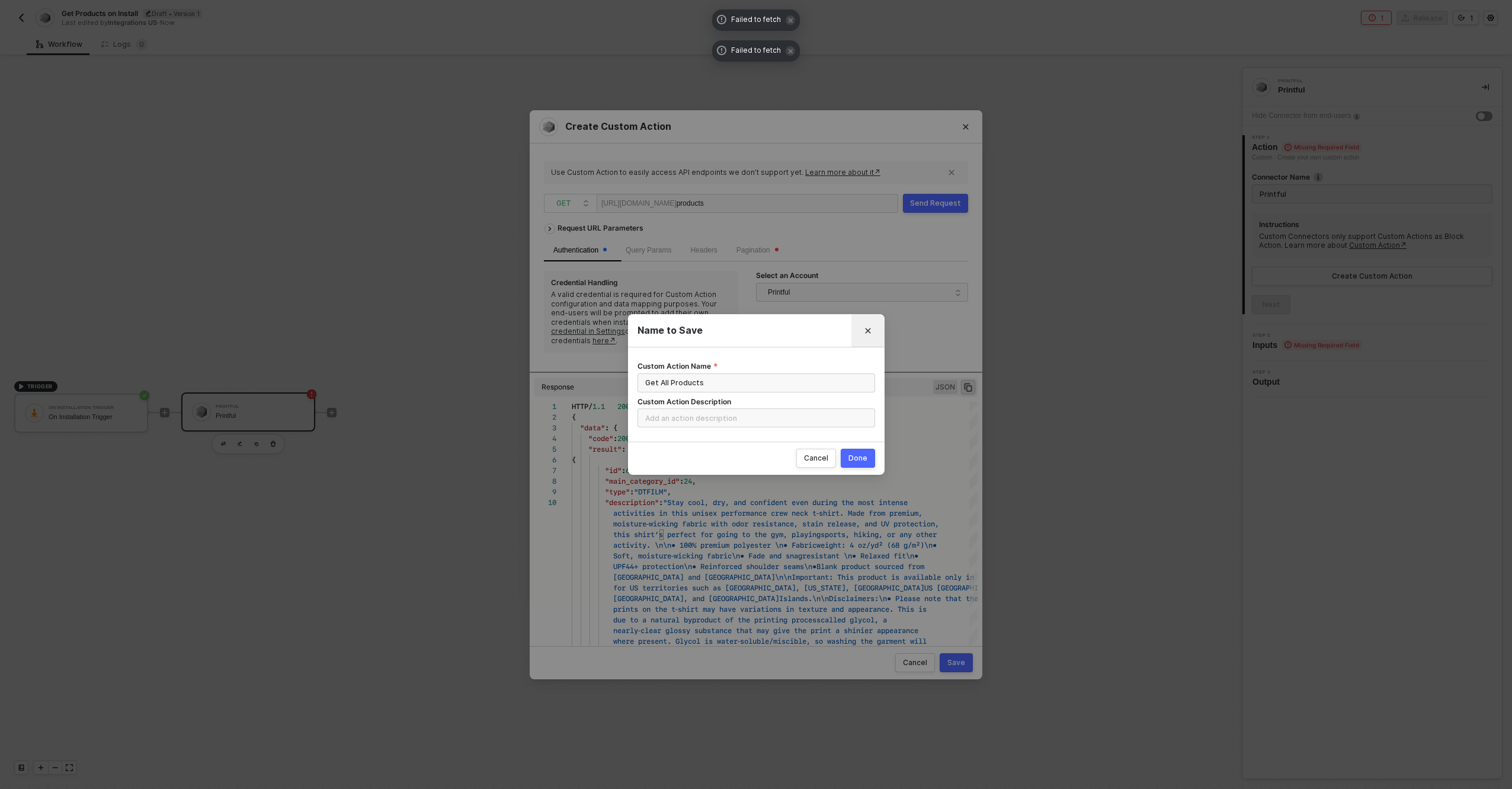
click at [865, 330] on icon "Close" at bounding box center [868, 330] width 7 height 7
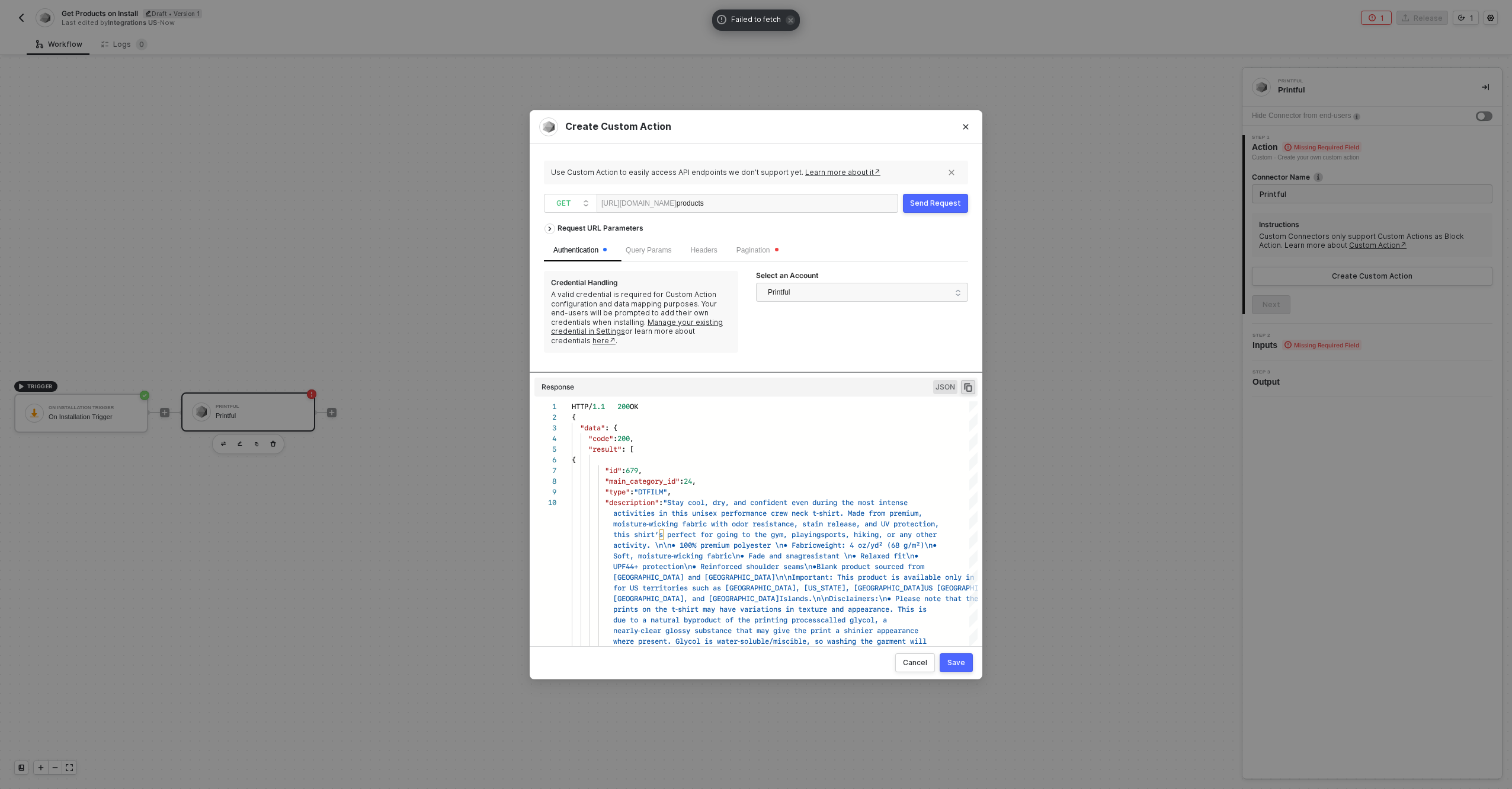
click at [920, 196] on button "Send Request" at bounding box center [936, 203] width 65 height 19
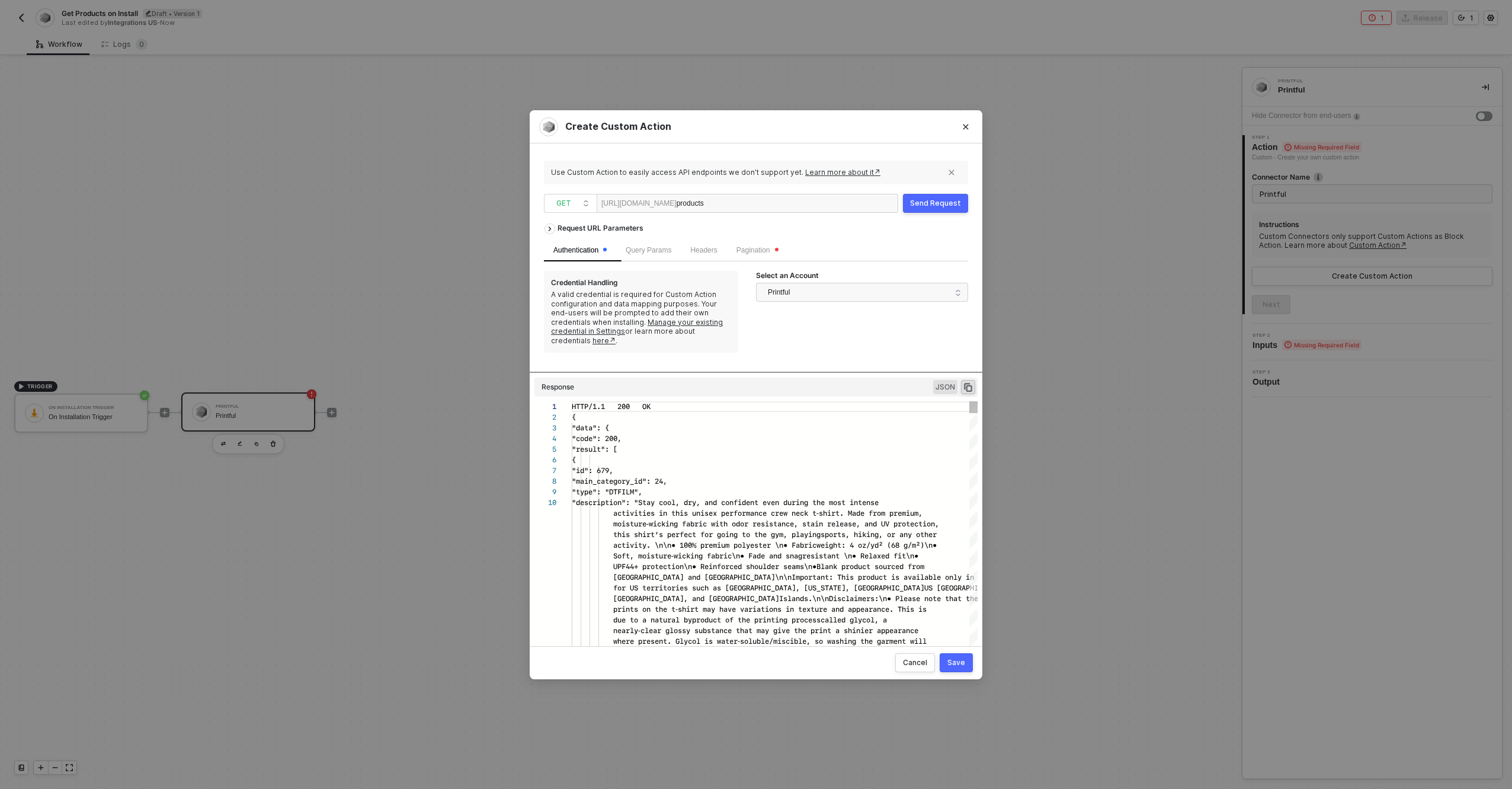
scroll to position [96, 0]
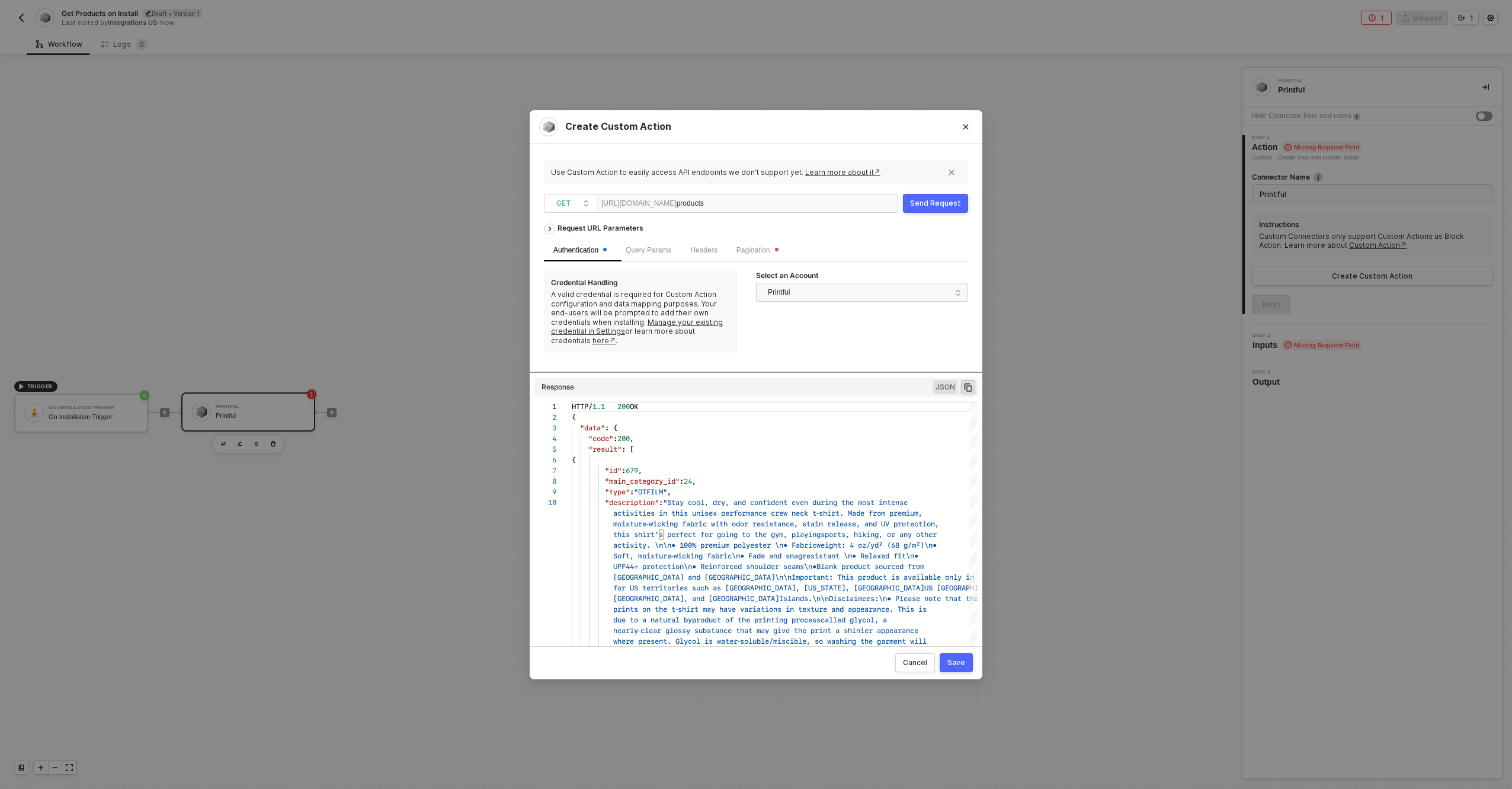
click at [954, 664] on div "Save" at bounding box center [956, 662] width 18 height 10
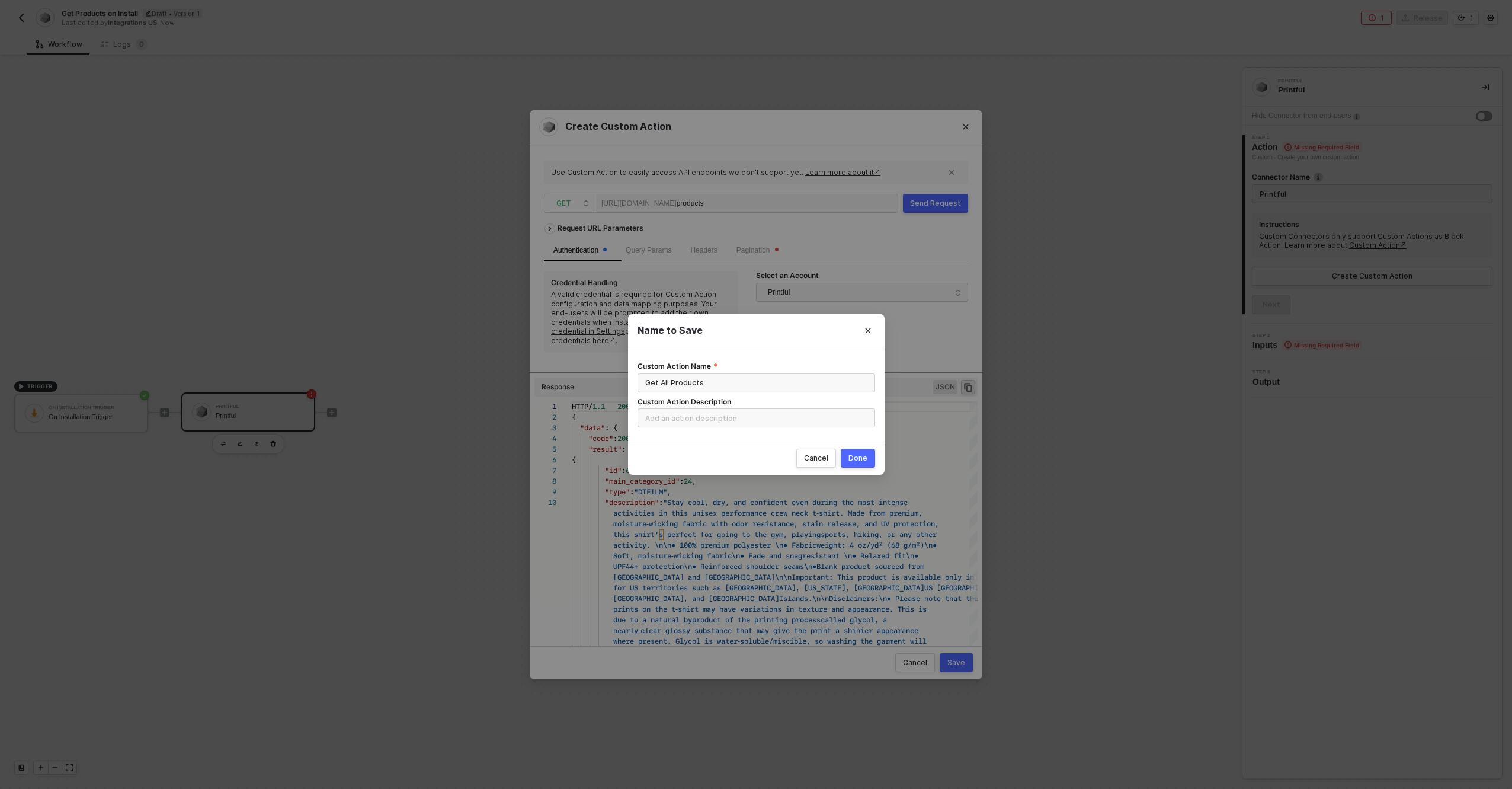
click at [872, 466] on button "Done" at bounding box center [858, 458] width 35 height 19
click at [720, 15] on icon "icon-exclamation" at bounding box center [721, 19] width 10 height 10
click at [872, 328] on button "Close" at bounding box center [868, 331] width 19 height 19
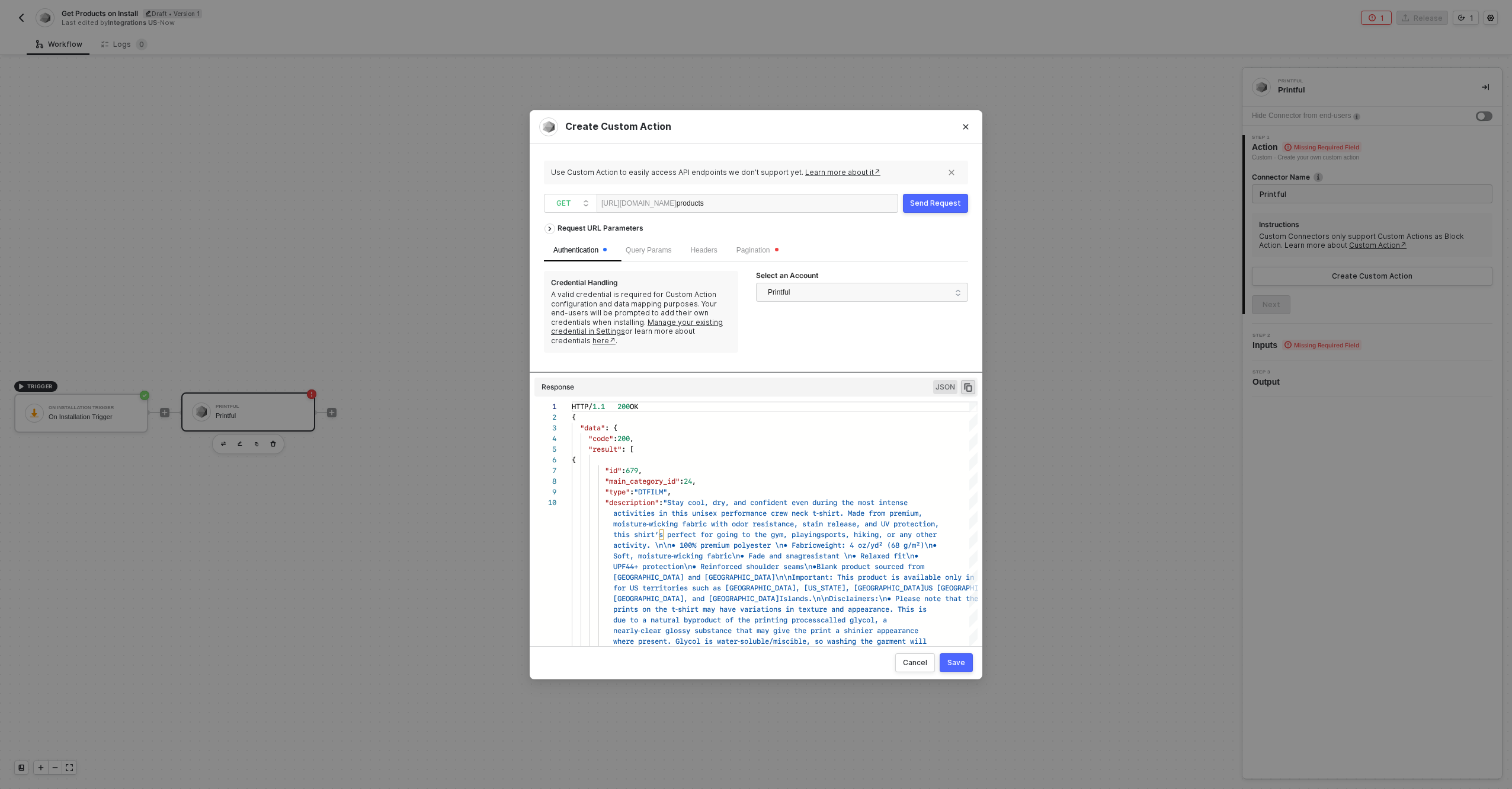
click at [721, 202] on div "products" at bounding box center [713, 204] width 73 height 19
click at [951, 201] on div "Send Request" at bounding box center [936, 203] width 51 height 10
click at [964, 658] on div "Save" at bounding box center [956, 662] width 18 height 10
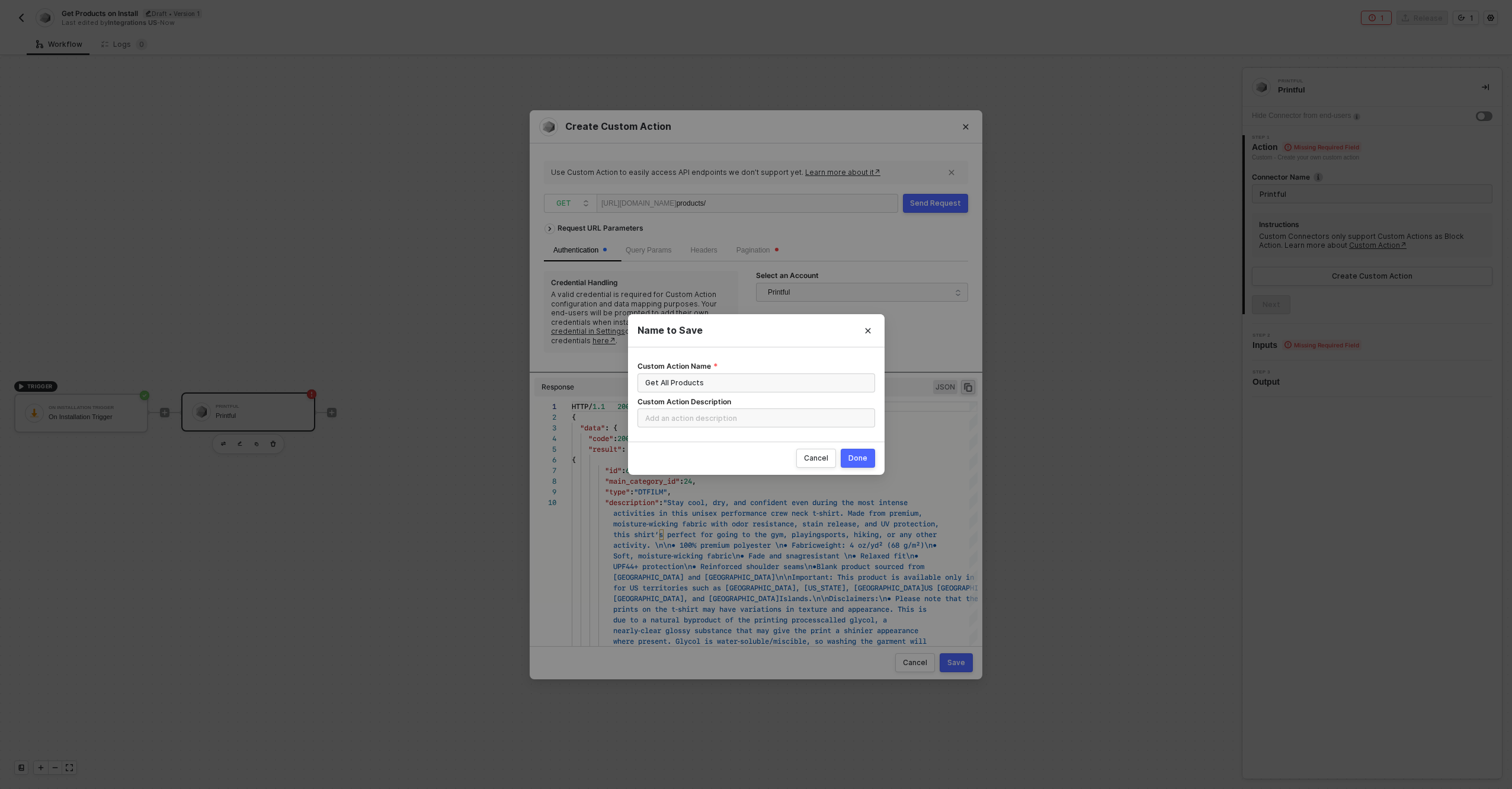
click at [853, 456] on div "Done" at bounding box center [858, 458] width 19 height 10
click at [862, 335] on button "Close" at bounding box center [868, 331] width 19 height 19
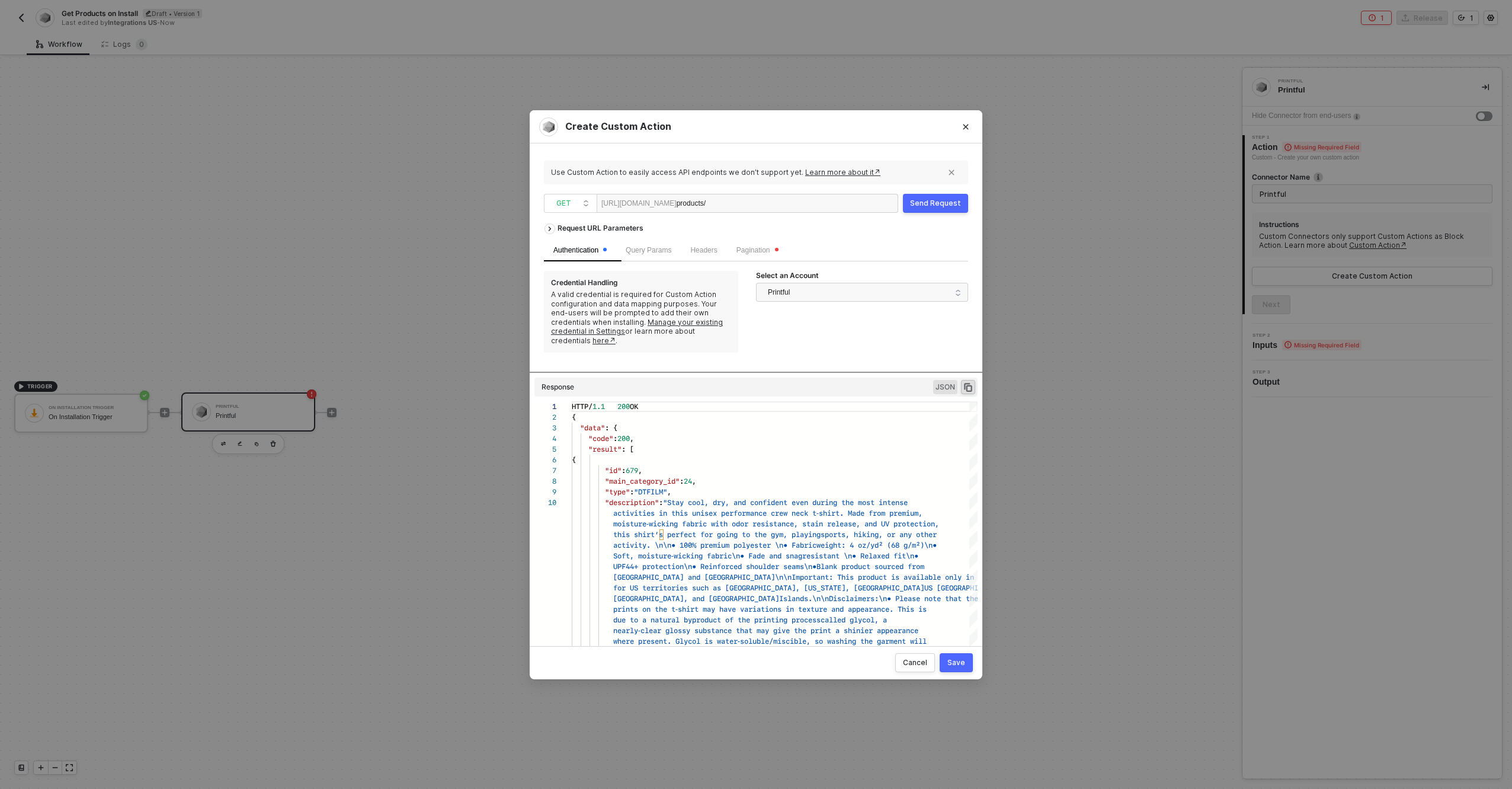
click at [938, 203] on div "Send Request" at bounding box center [936, 203] width 51 height 10
click at [776, 540] on span "activity. \n\n• 100% premium polyester \n• Fabric" at bounding box center [715, 545] width 203 height 12
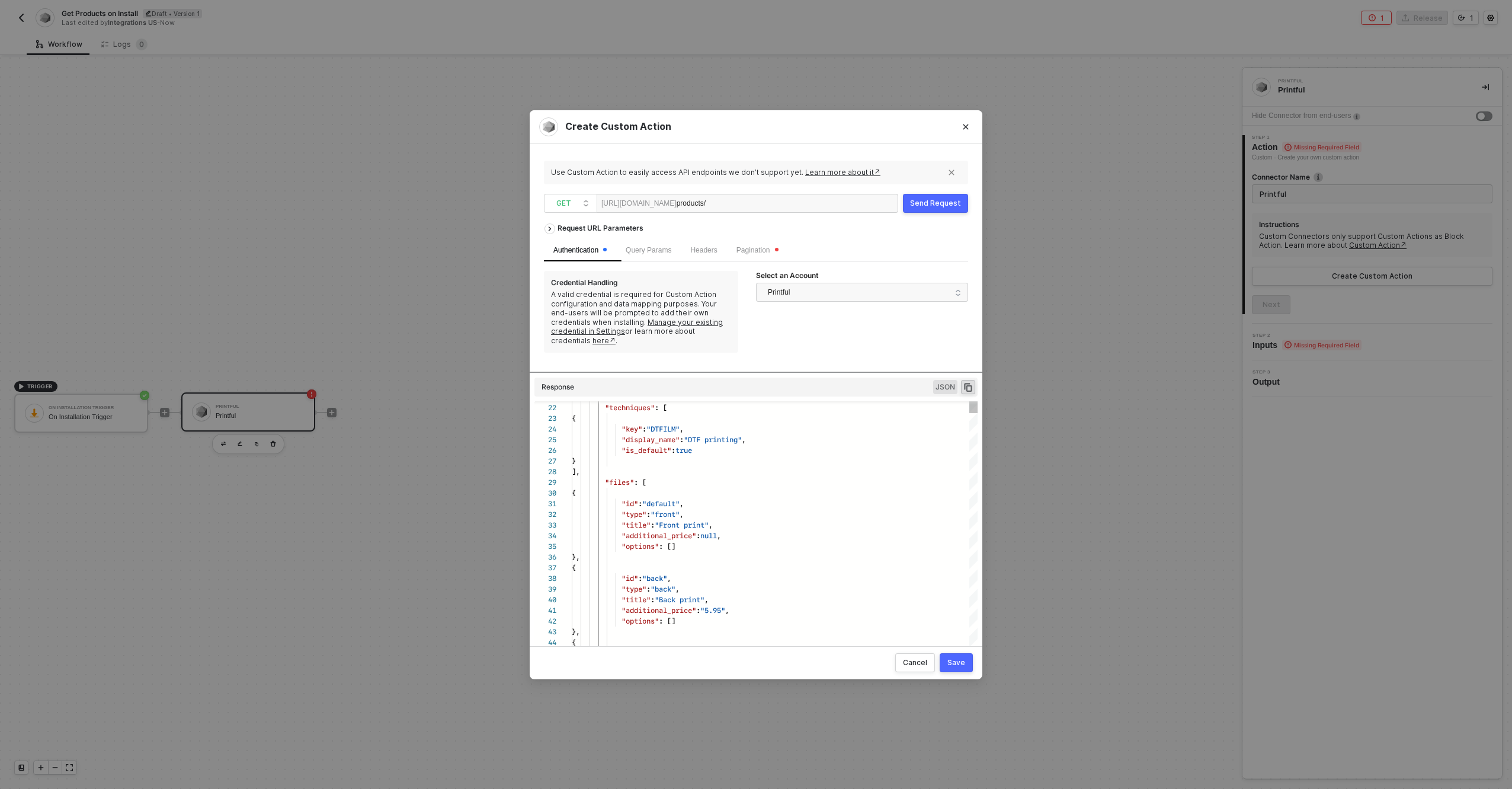
type textarea "{ "key": "DTFILM", "display_name": "DTF printing", "is_default": true } ], "fil…"
click at [661, 500] on span ""default"" at bounding box center [661, 504] width 37 height 12
click at [963, 117] on button "Close" at bounding box center [966, 127] width 19 height 19
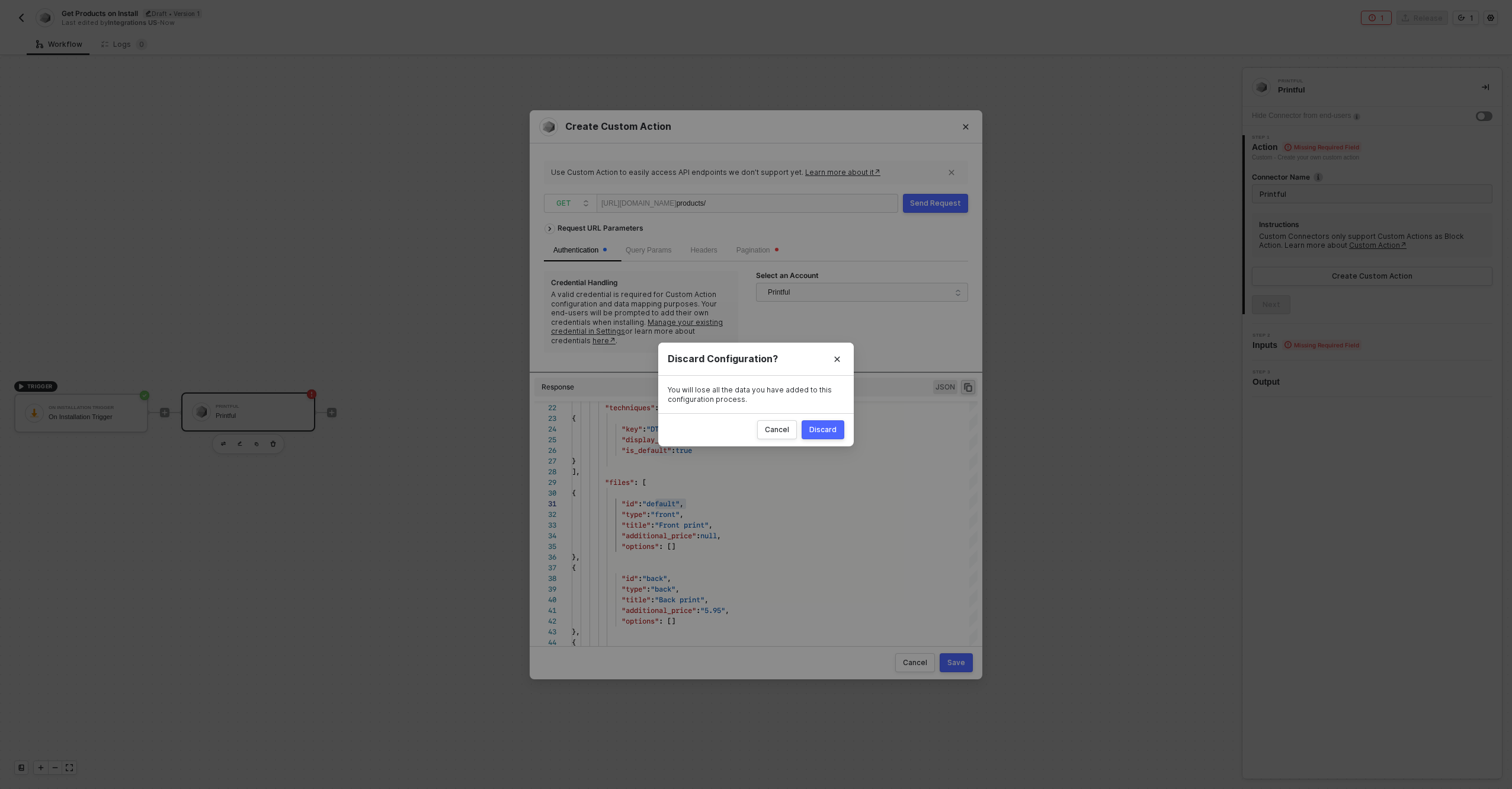
click at [816, 435] on button "Discard" at bounding box center [823, 430] width 43 height 19
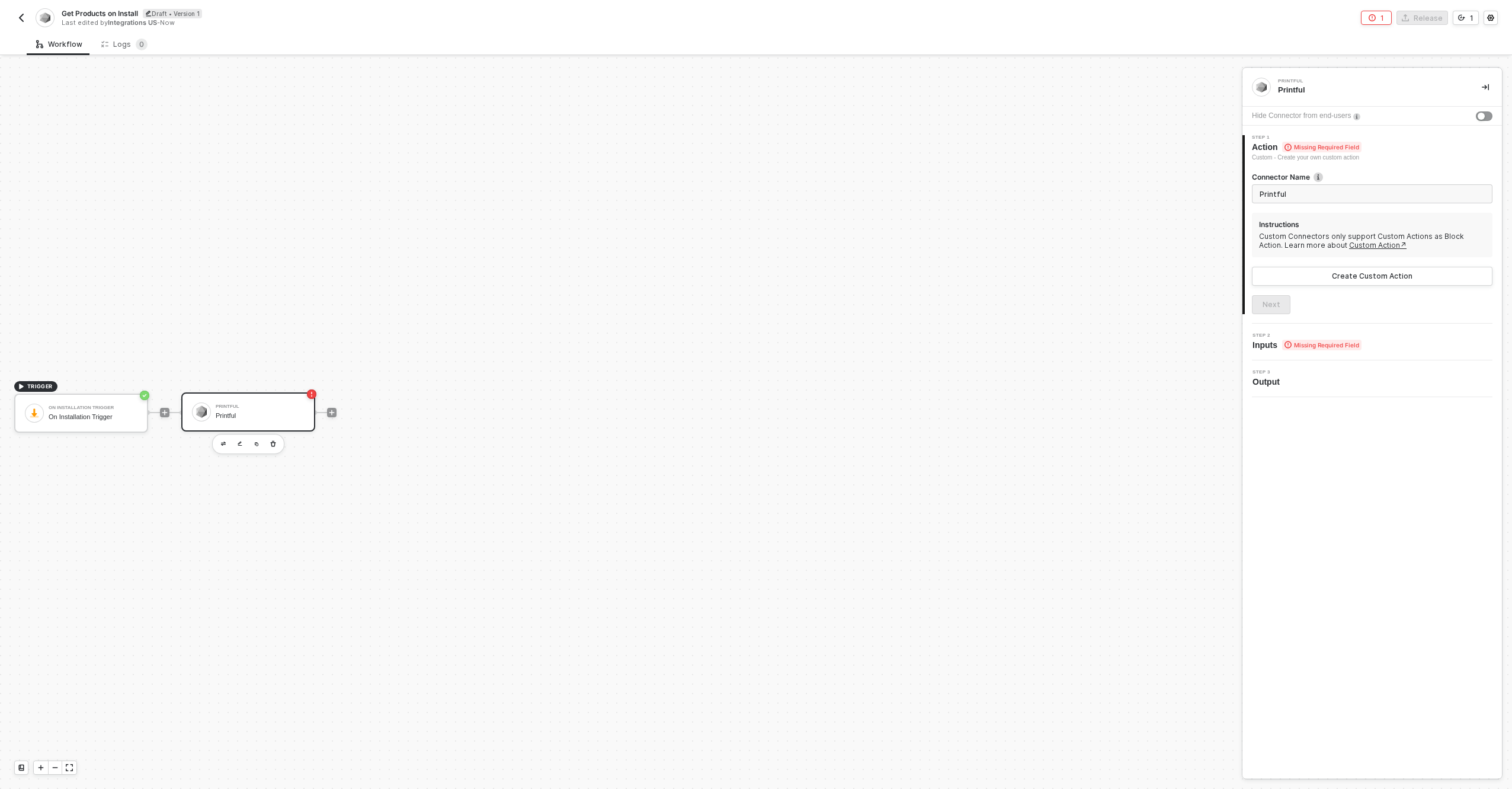
click at [15, 16] on button "button" at bounding box center [21, 18] width 14 height 14
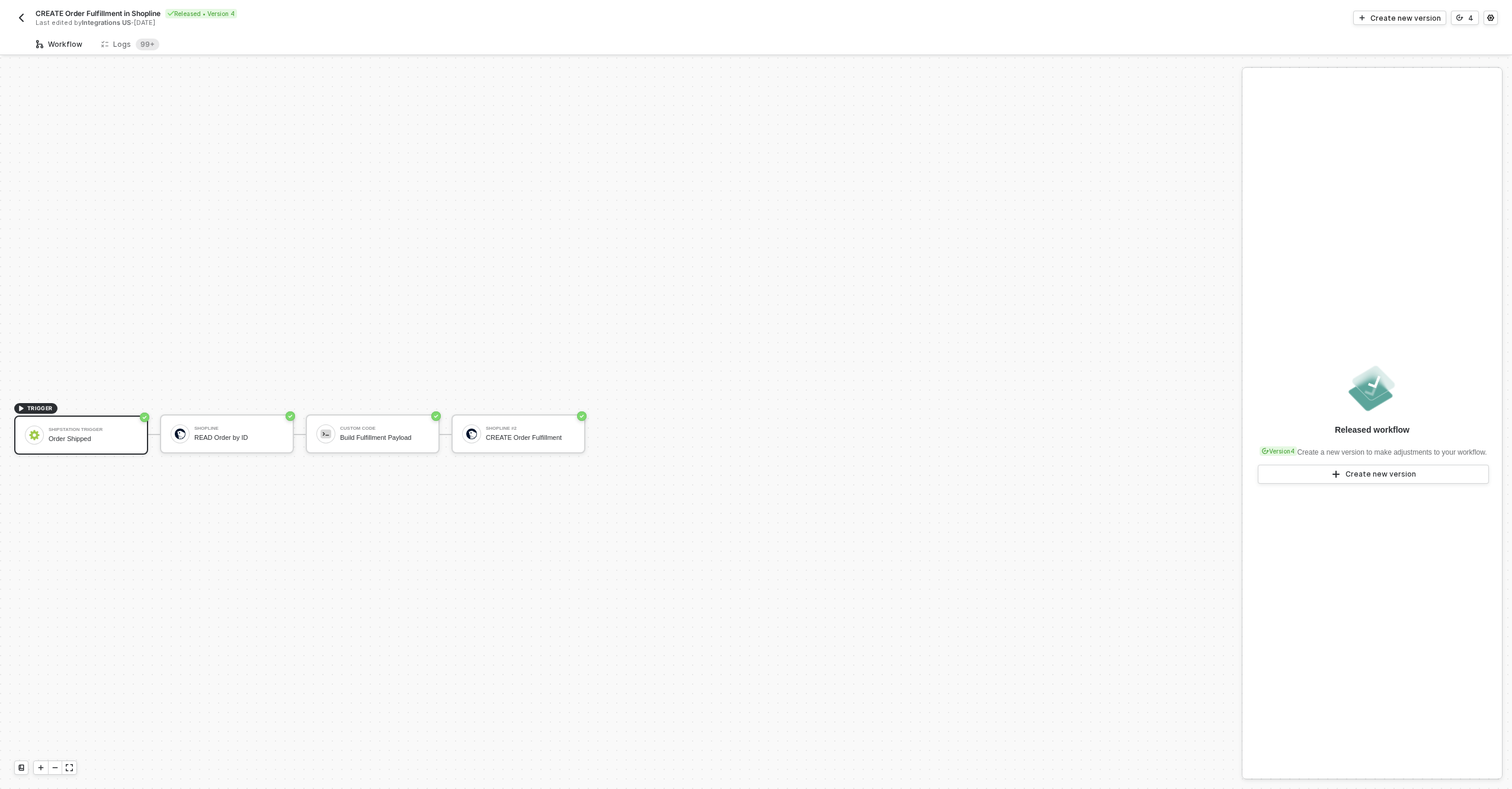
scroll to position [22, 0]
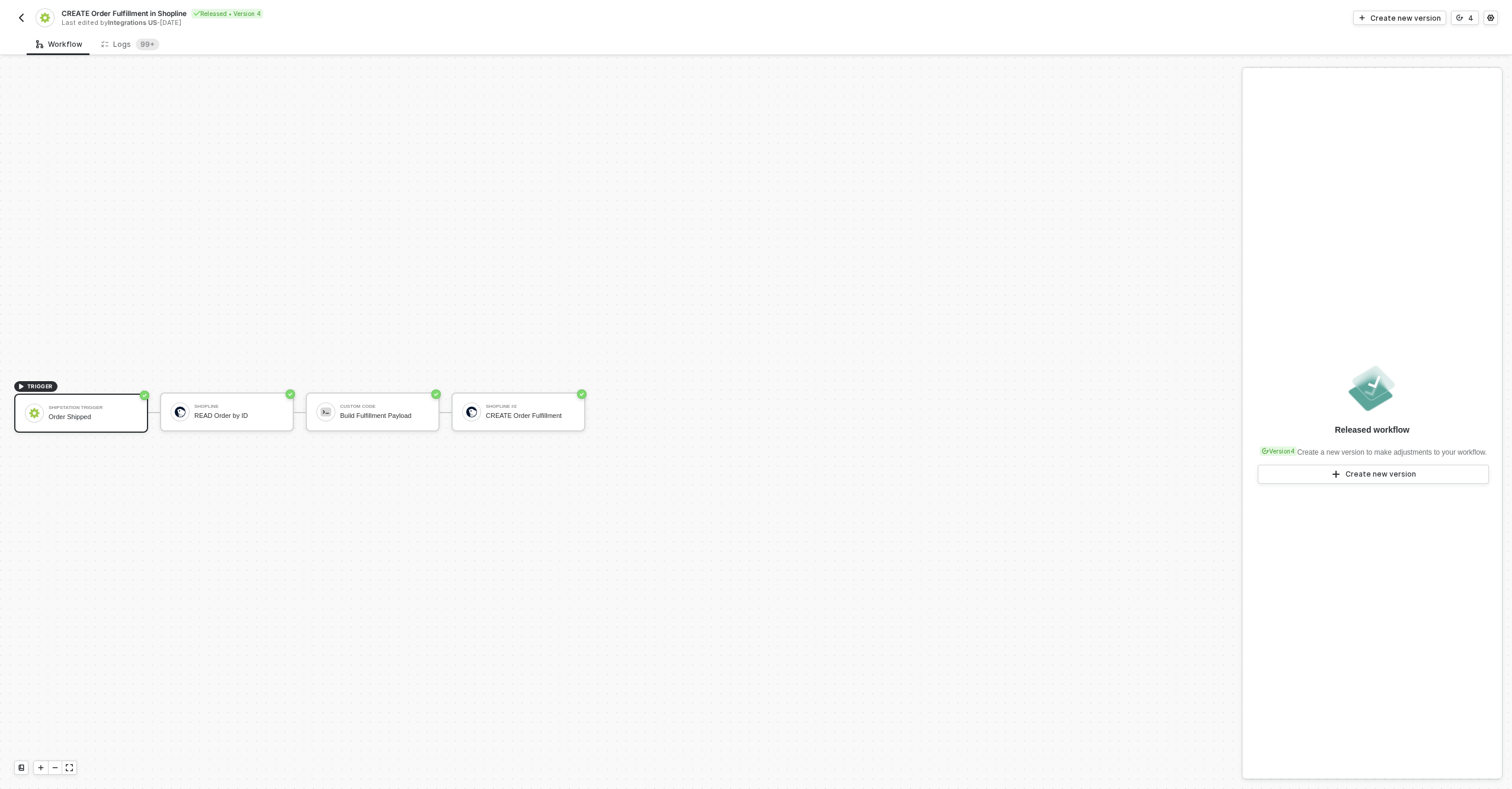
click at [81, 10] on span "CREATE Order Fulfillment in Shopline" at bounding box center [123, 13] width 125 height 10
click at [81, 10] on input "CREATE Order Fulfillment in Shopline" at bounding box center [162, 13] width 201 height 14
click at [175, 392] on div "Shopline READ Order by ID" at bounding box center [226, 411] width 134 height 39
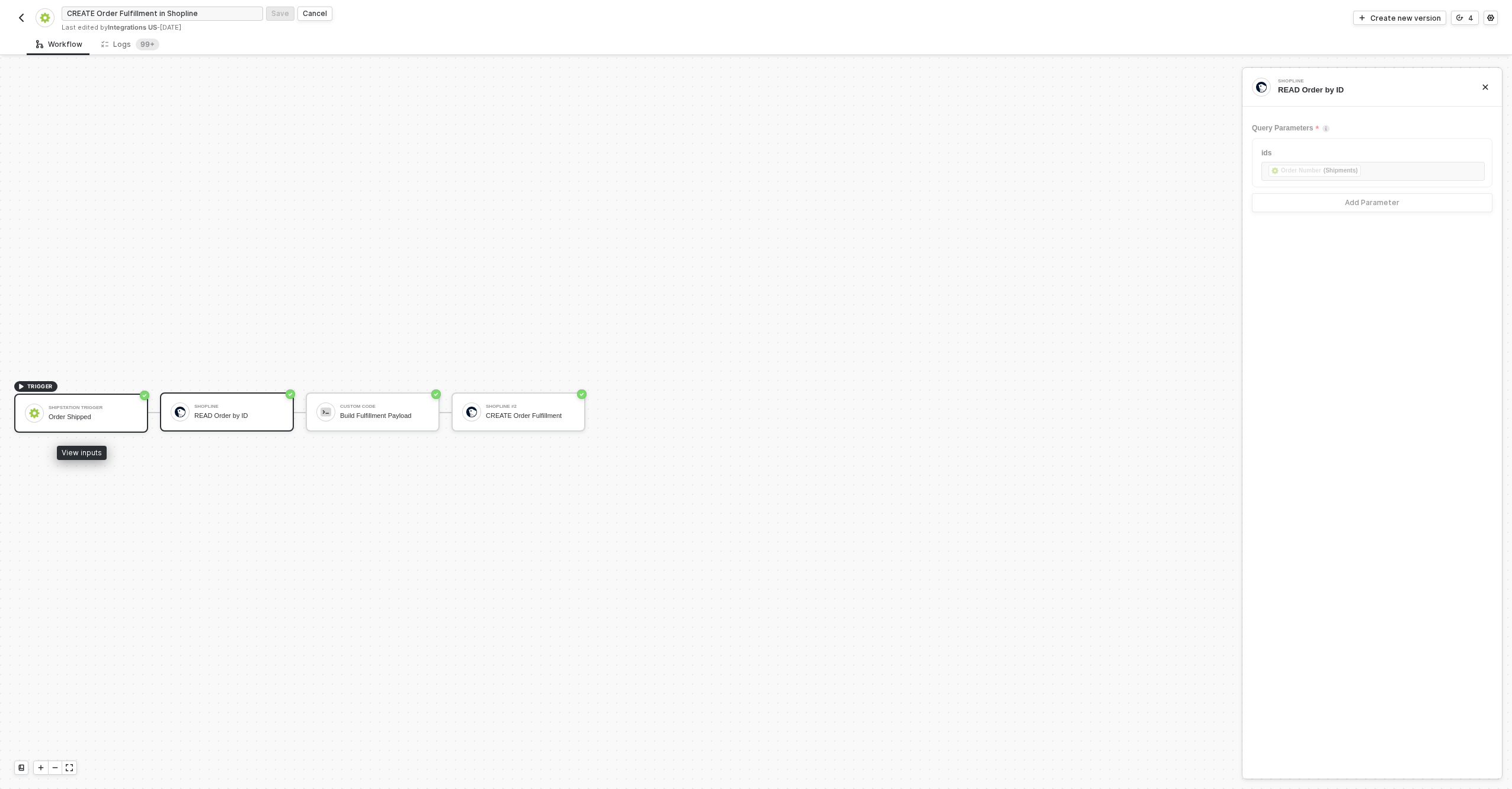
click at [114, 413] on div "Order Shipped" at bounding box center [93, 417] width 89 height 8
click at [1403, 15] on div "Create new version" at bounding box center [1406, 18] width 70 height 10
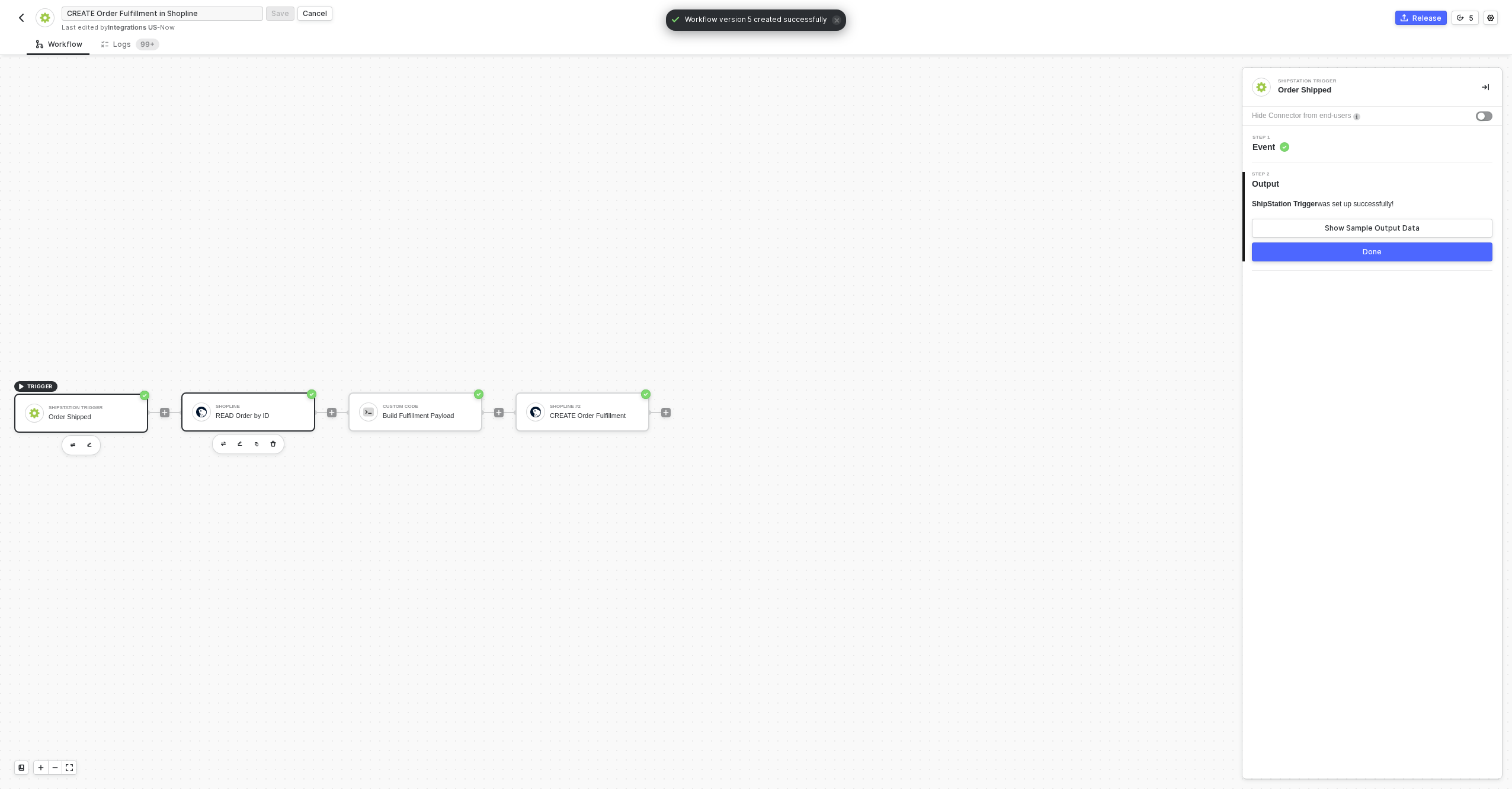
click at [250, 402] on div "Shopline READ Order by ID" at bounding box center [260, 411] width 89 height 22
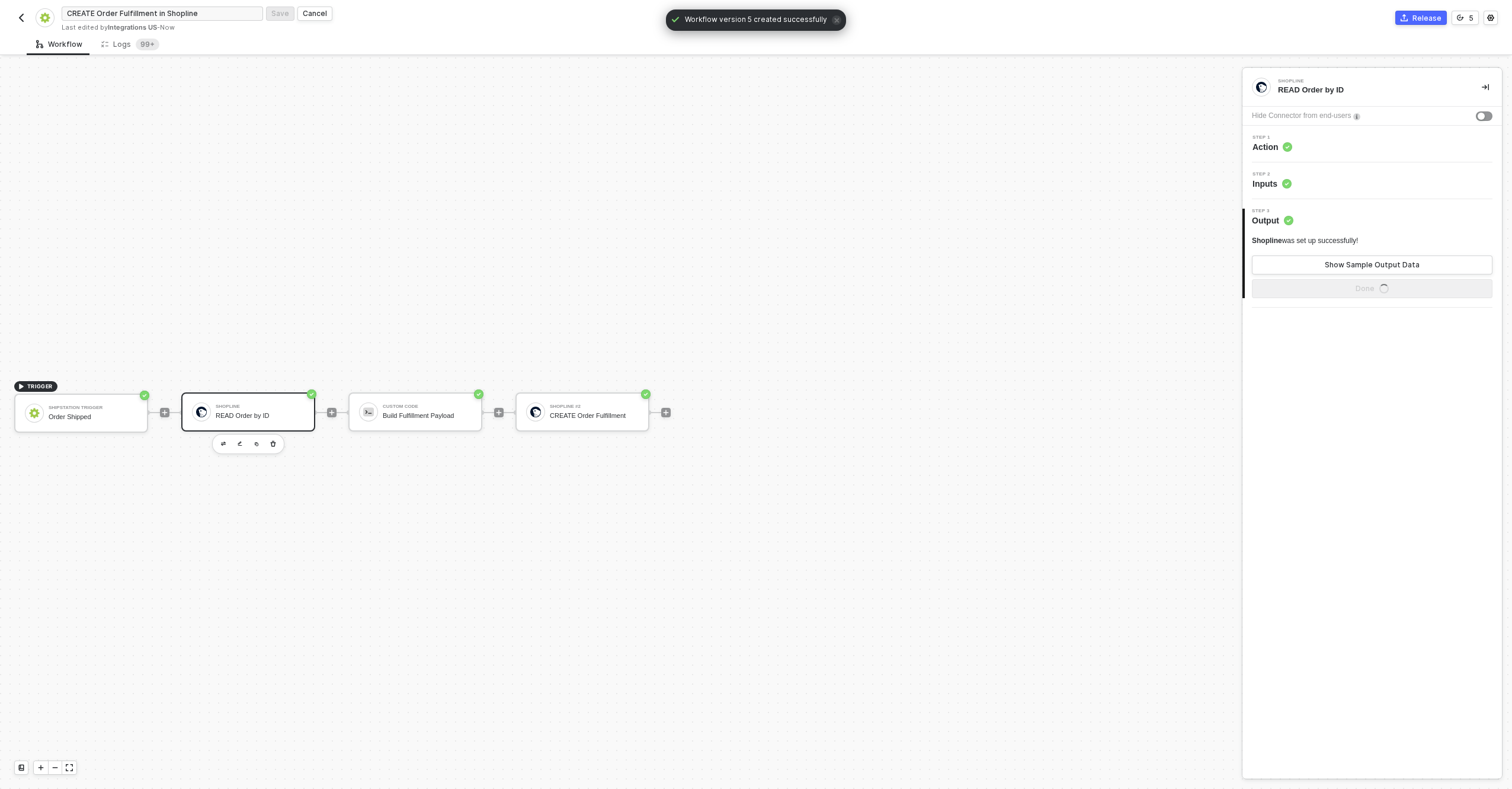
click at [1398, 141] on div "Step 1 Action" at bounding box center [1373, 144] width 256 height 18
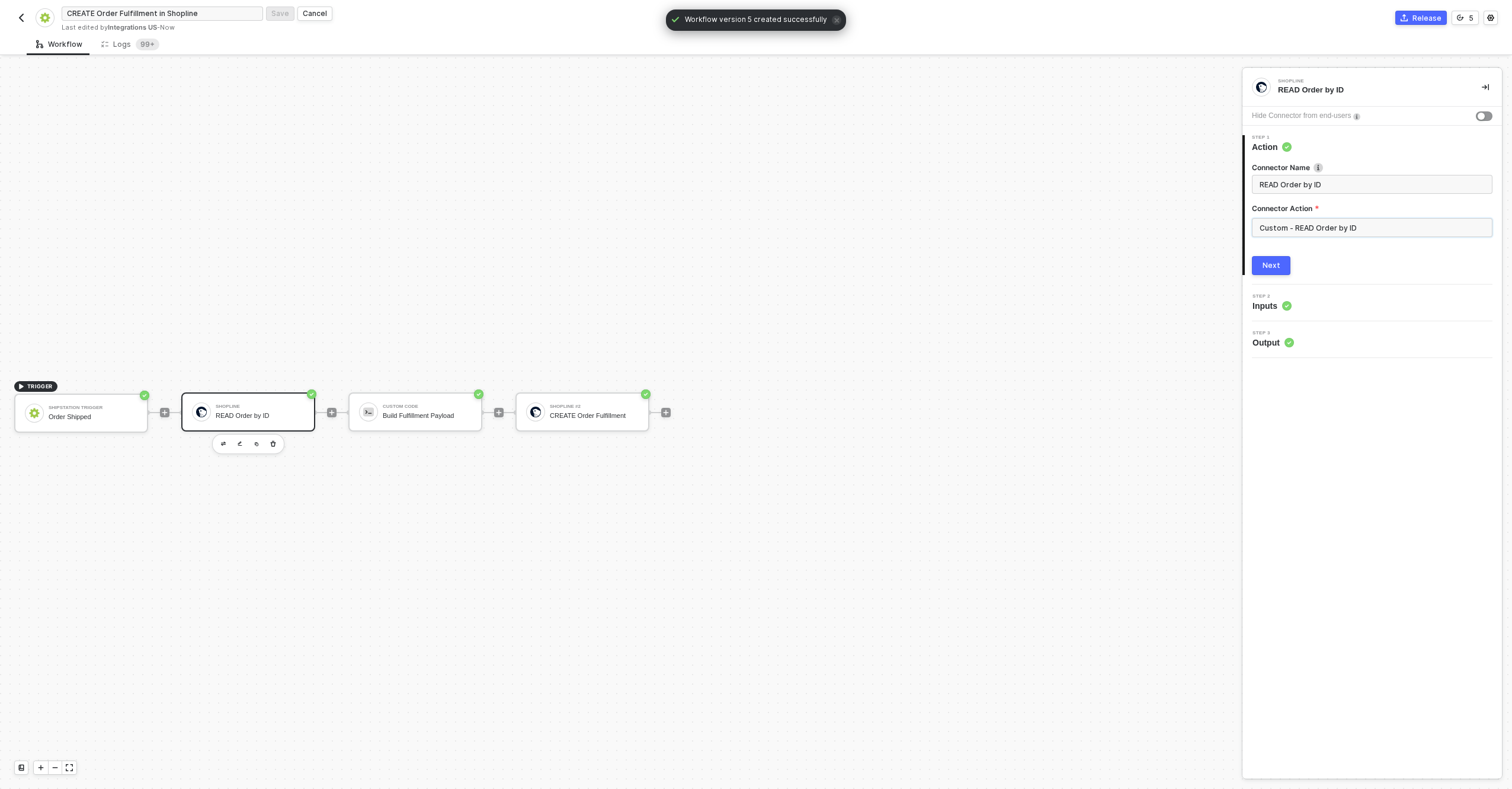
click at [1318, 221] on input "Custom - READ Order by ID" at bounding box center [1373, 228] width 240 height 19
click at [1227, 143] on icon at bounding box center [1229, 143] width 6 height 0
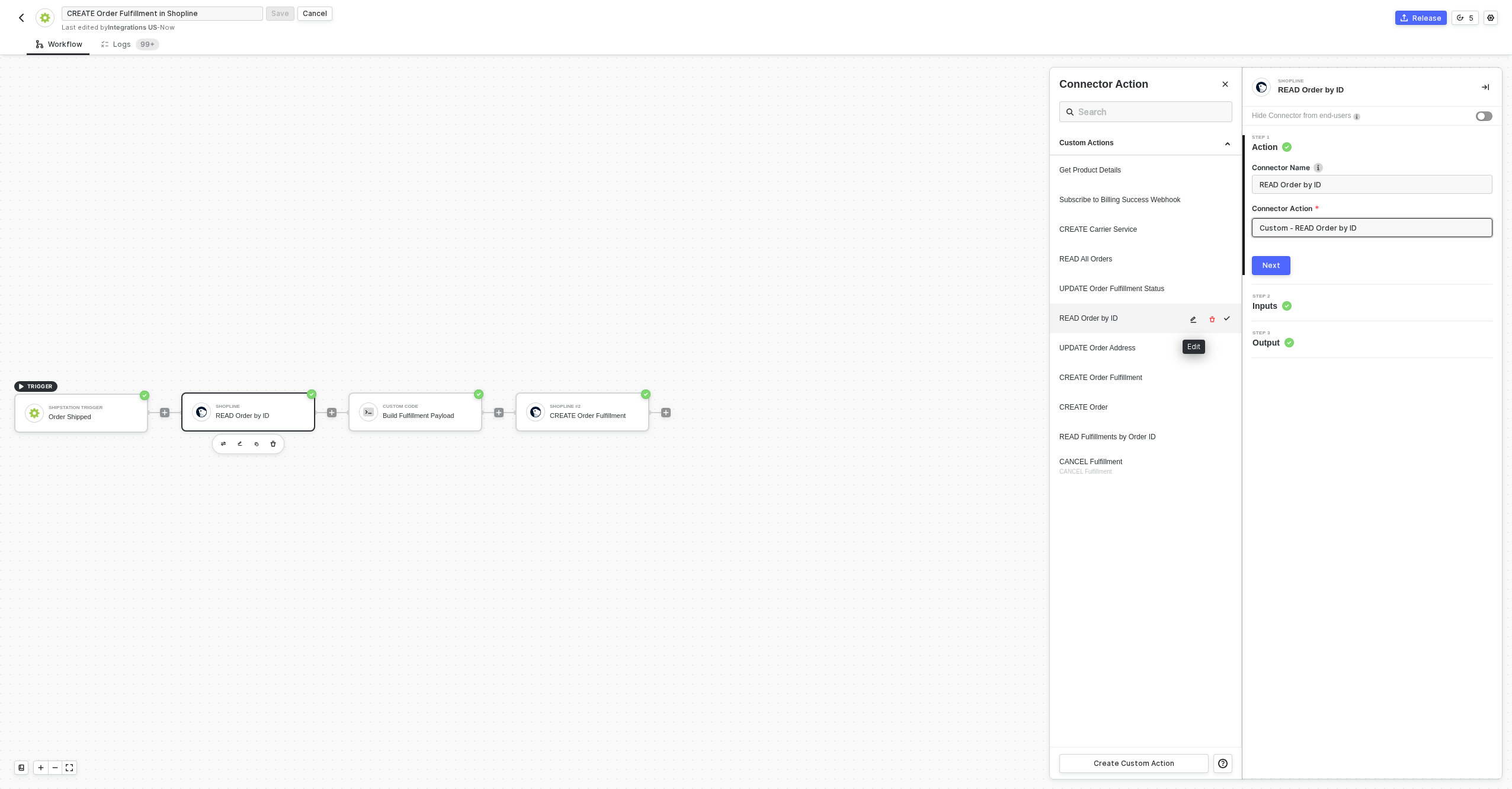
click at [1199, 319] on button "button" at bounding box center [1194, 319] width 14 height 14
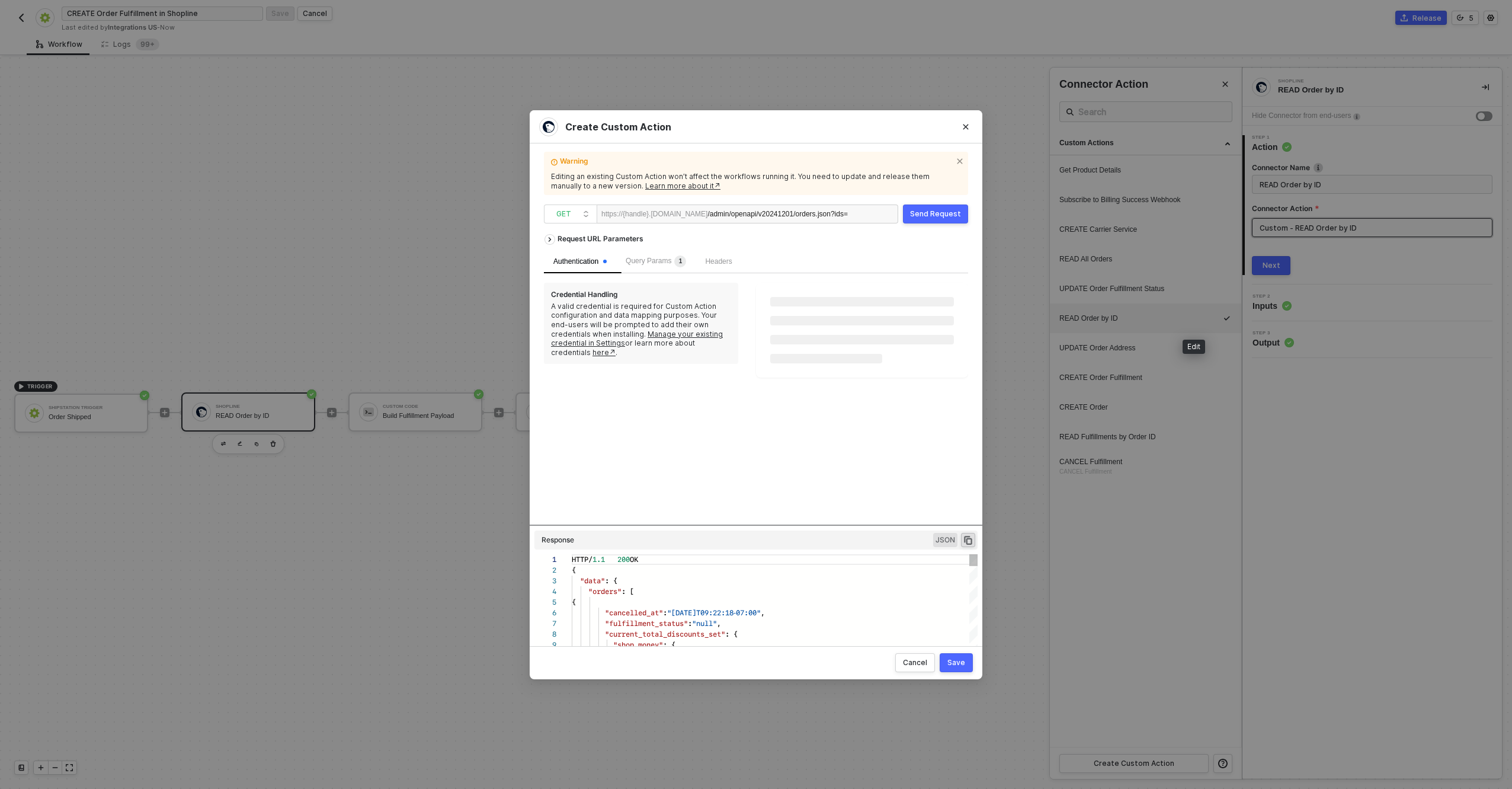
scroll to position [107, 0]
click at [973, 124] on button "Close" at bounding box center [966, 127] width 19 height 19
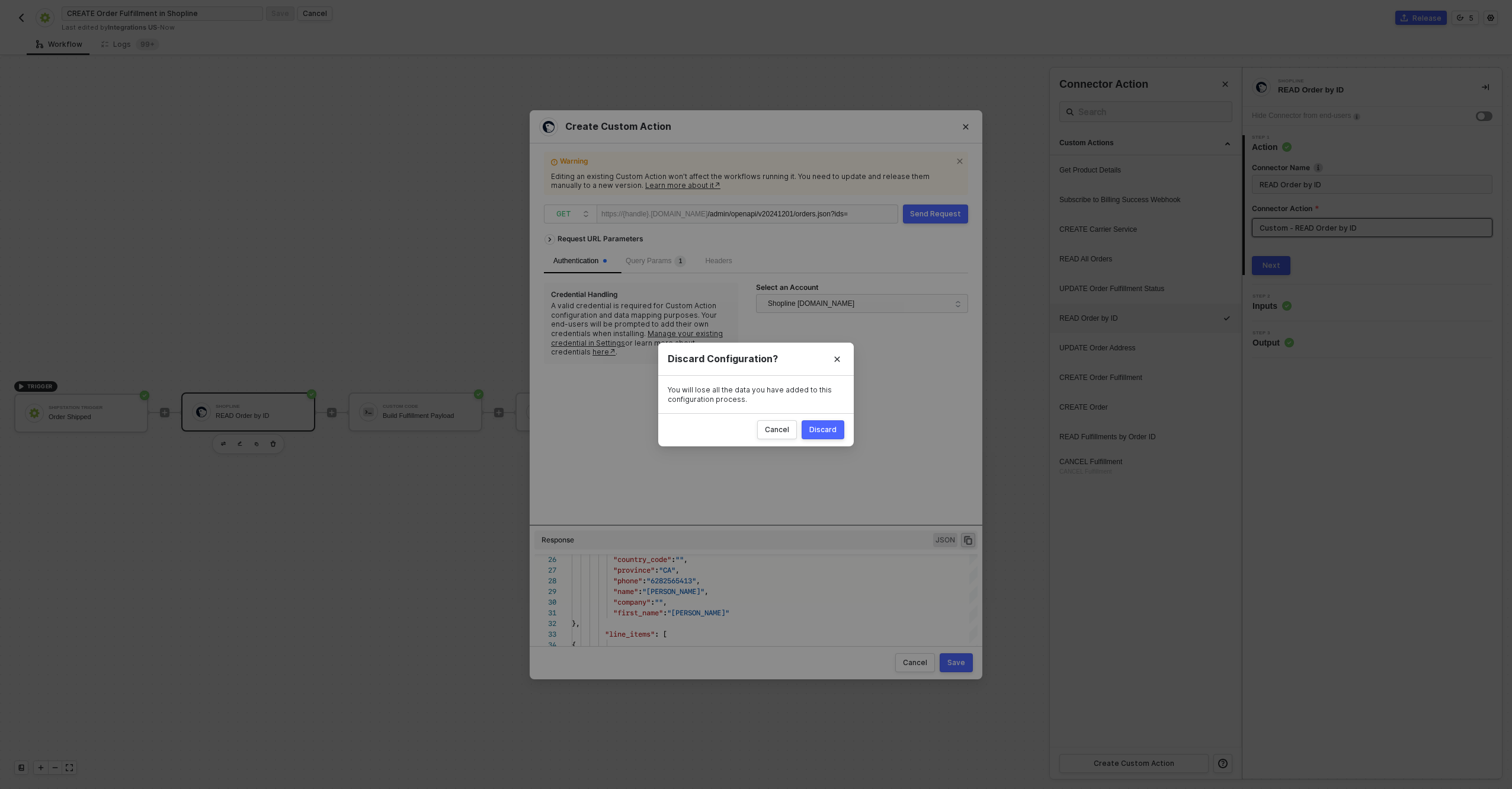
click at [847, 434] on div "Cancel Discard" at bounding box center [756, 430] width 196 height 33
click at [839, 431] on button "Discard" at bounding box center [823, 430] width 43 height 19
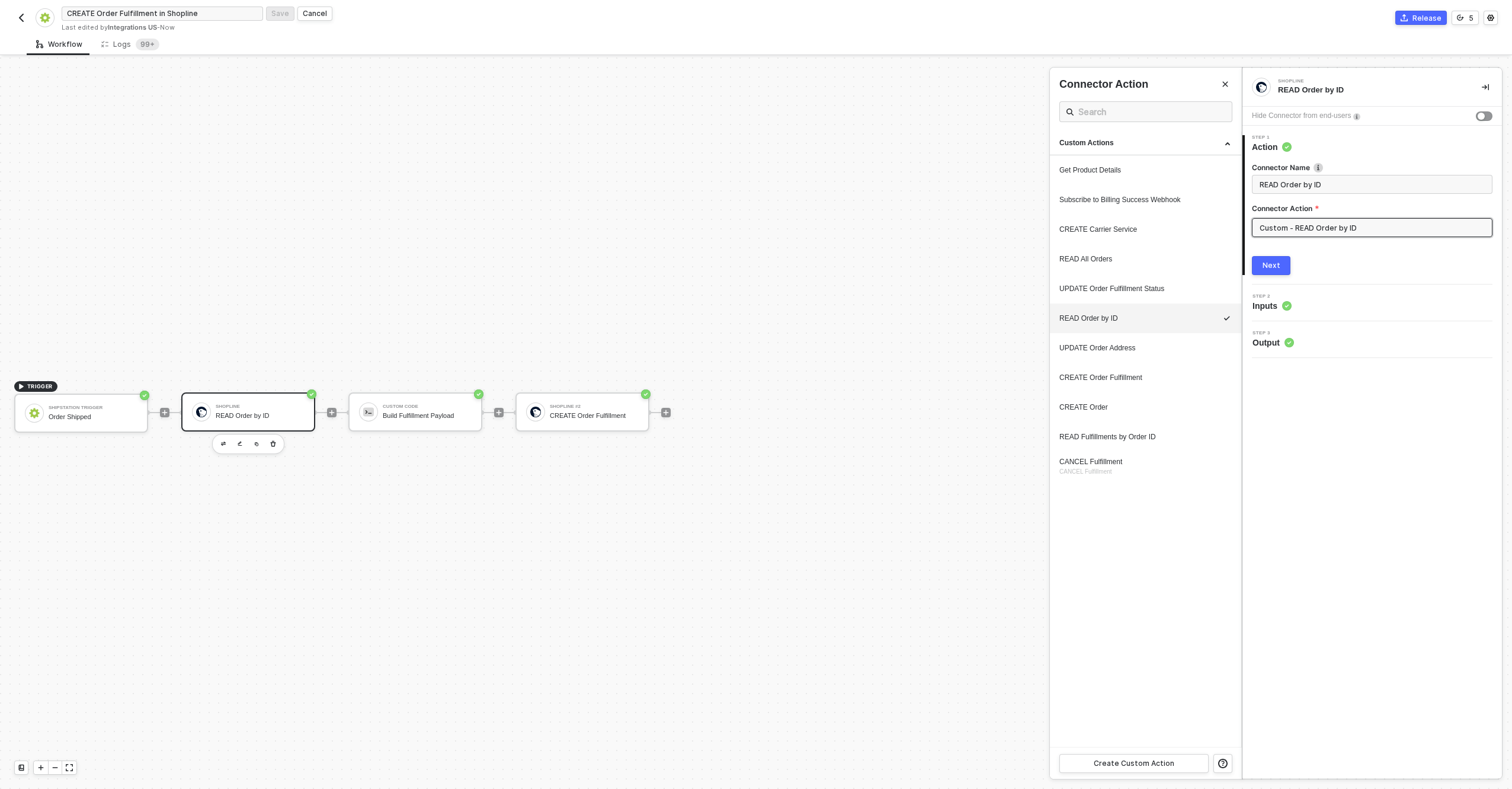
click at [1288, 262] on button "Next" at bounding box center [1272, 266] width 38 height 19
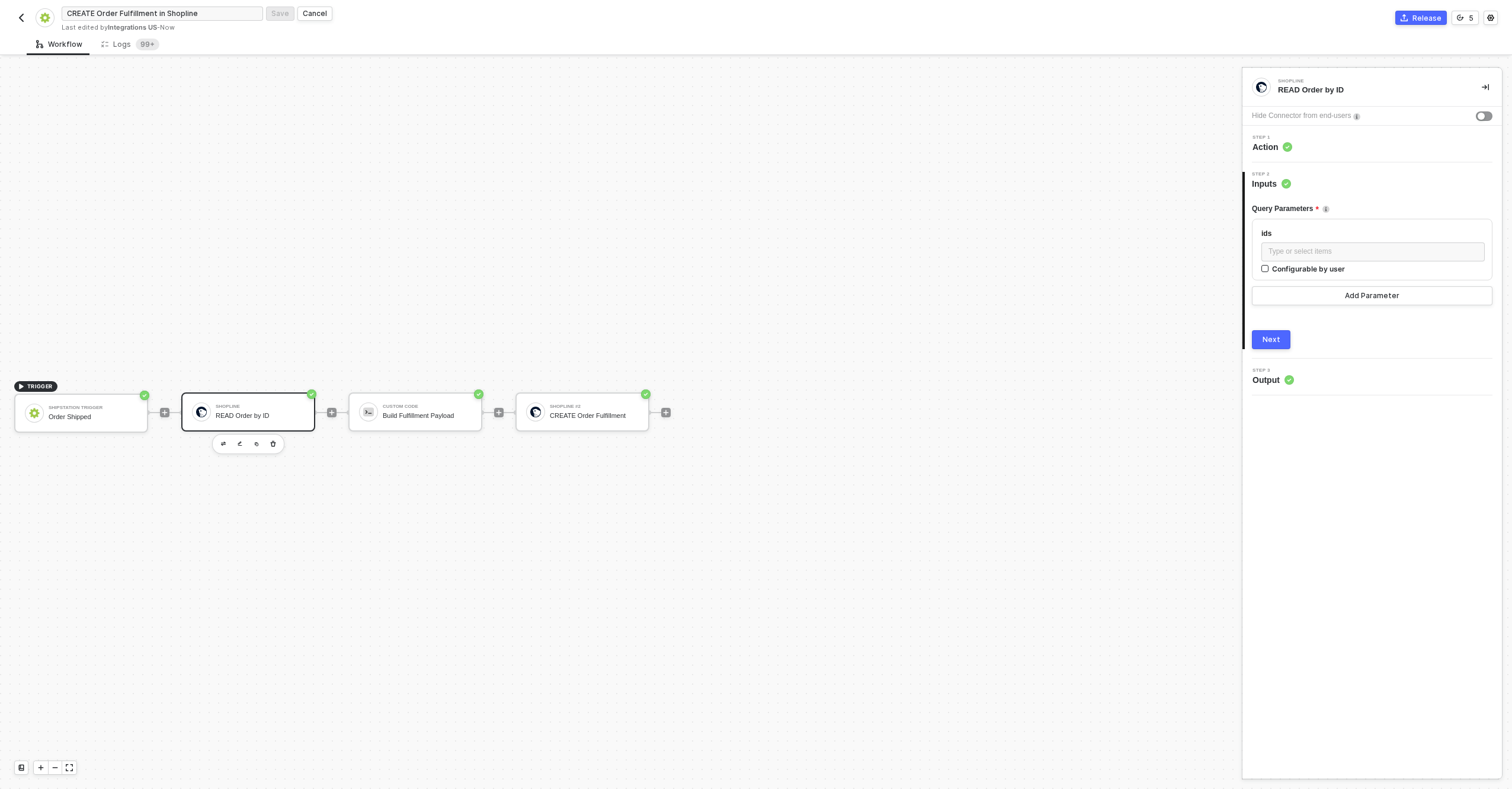
click at [1261, 342] on button "Next" at bounding box center [1272, 340] width 38 height 19
click at [540, 426] on div "Shopline #2 CREATE Order Fulfillment" at bounding box center [582, 411] width 134 height 39
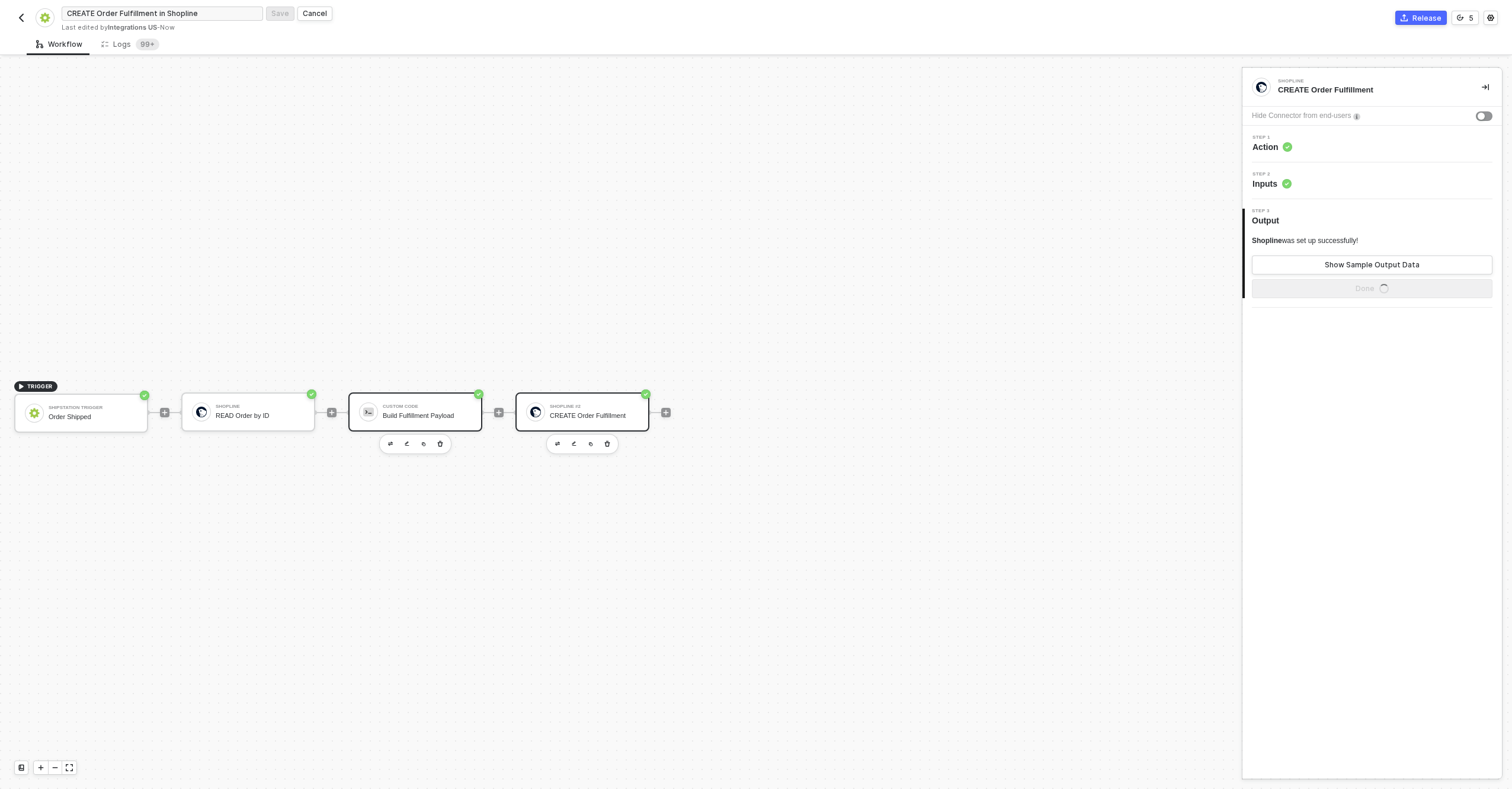
click at [403, 412] on div "Build Fulfillment Payload" at bounding box center [427, 416] width 89 height 8
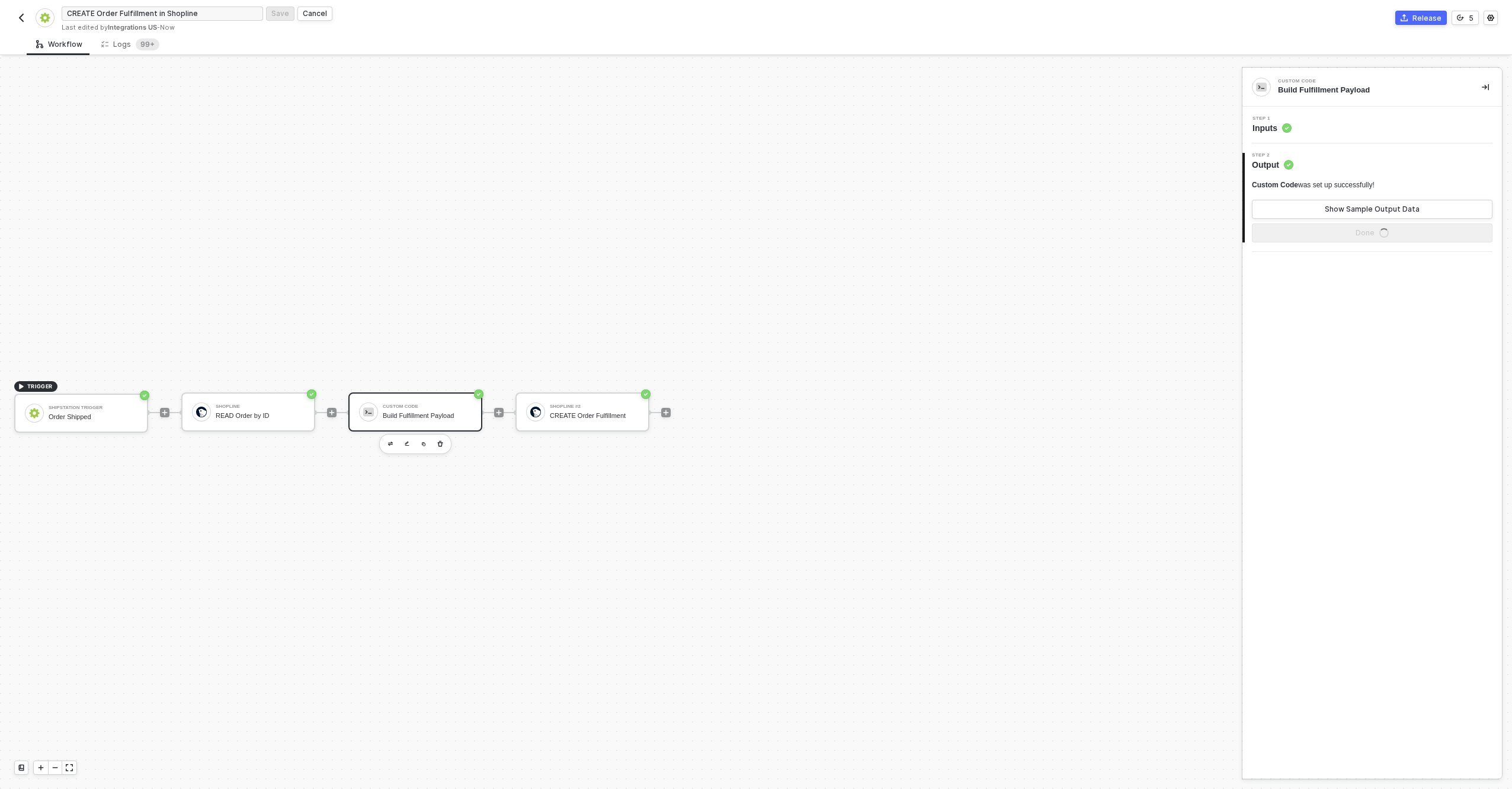
click at [177, 407] on div at bounding box center [164, 413] width 157 height 93
click at [195, 408] on div at bounding box center [201, 412] width 19 height 19
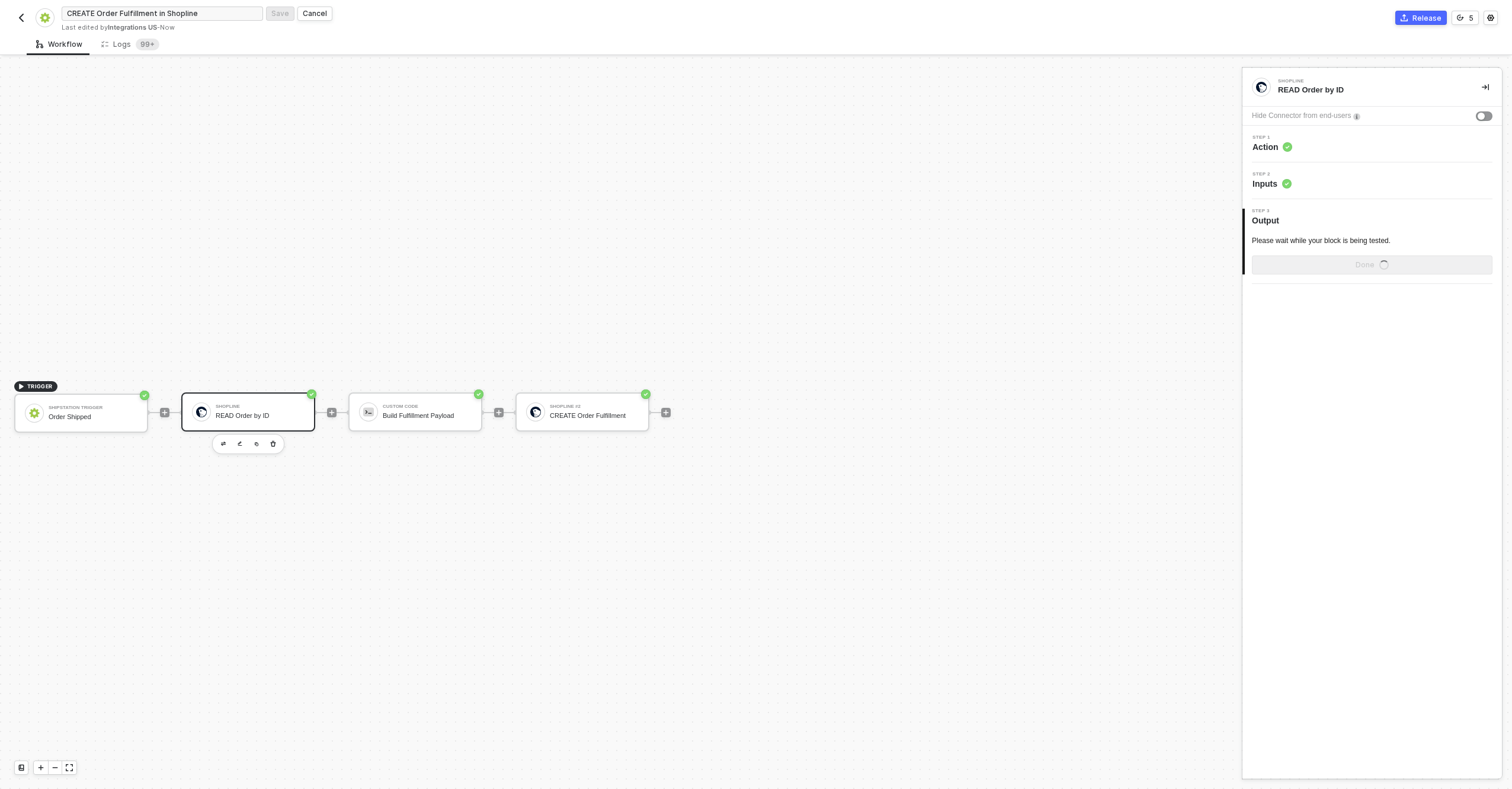
click at [262, 404] on div "Shopline" at bounding box center [260, 406] width 89 height 4
click at [388, 418] on div "Build Fulfillment Payload" at bounding box center [427, 416] width 89 height 8
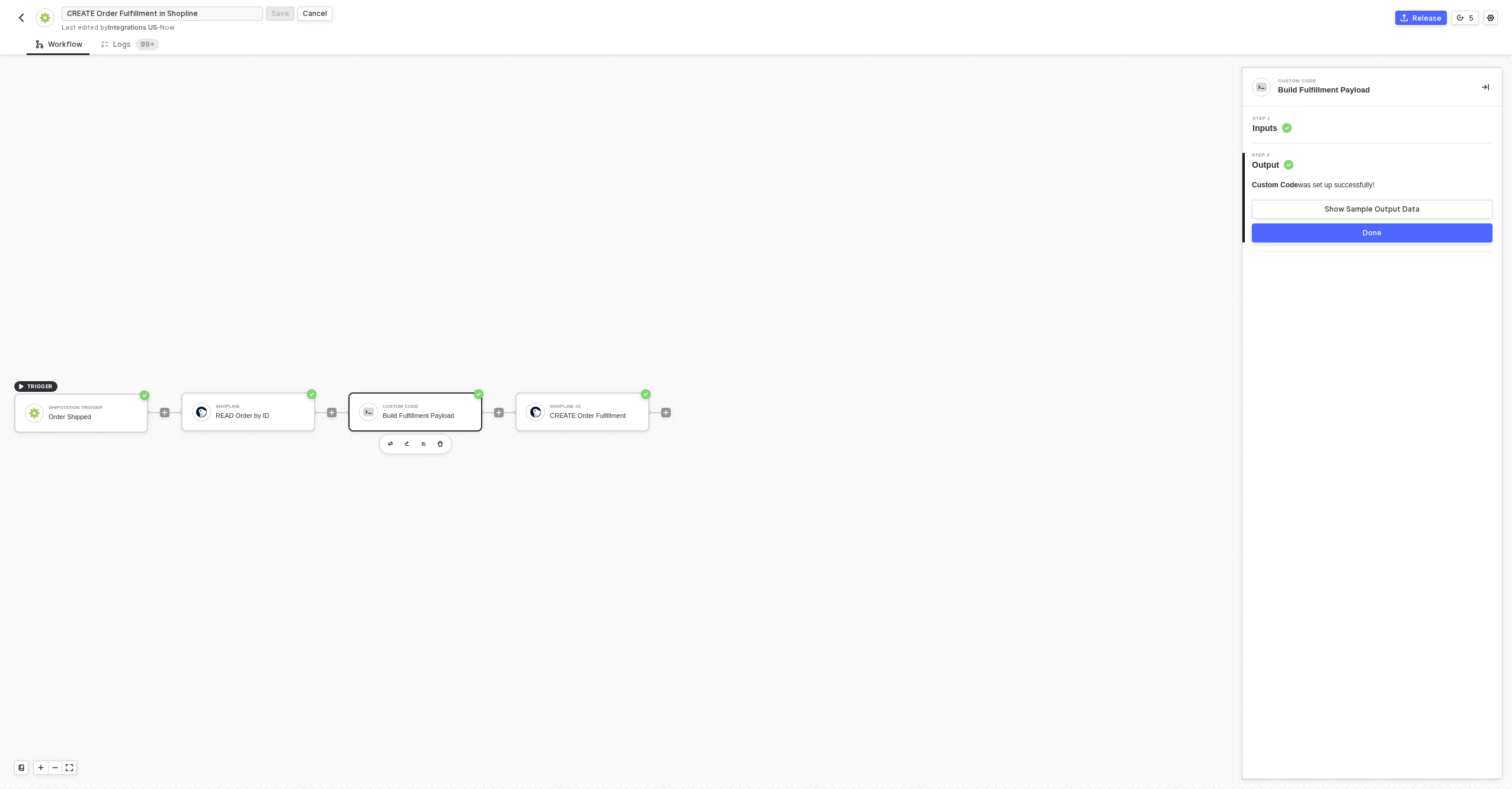
click at [589, 388] on div at bounding box center [666, 413] width 157 height 93
click at [592, 405] on div "Shopline #2" at bounding box center [594, 406] width 89 height 4
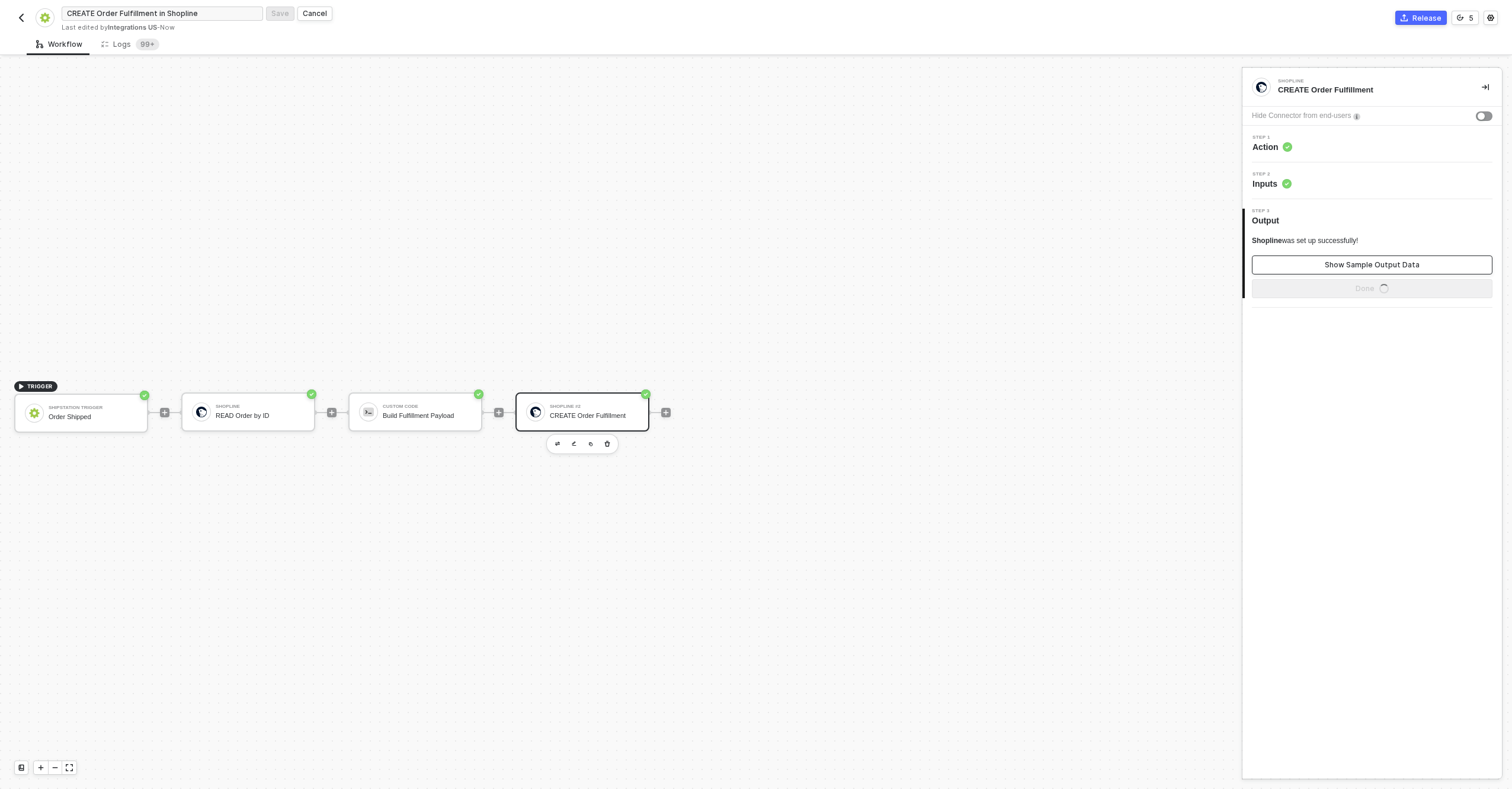
click at [1350, 262] on div "Show Sample Output Data" at bounding box center [1373, 265] width 95 height 10
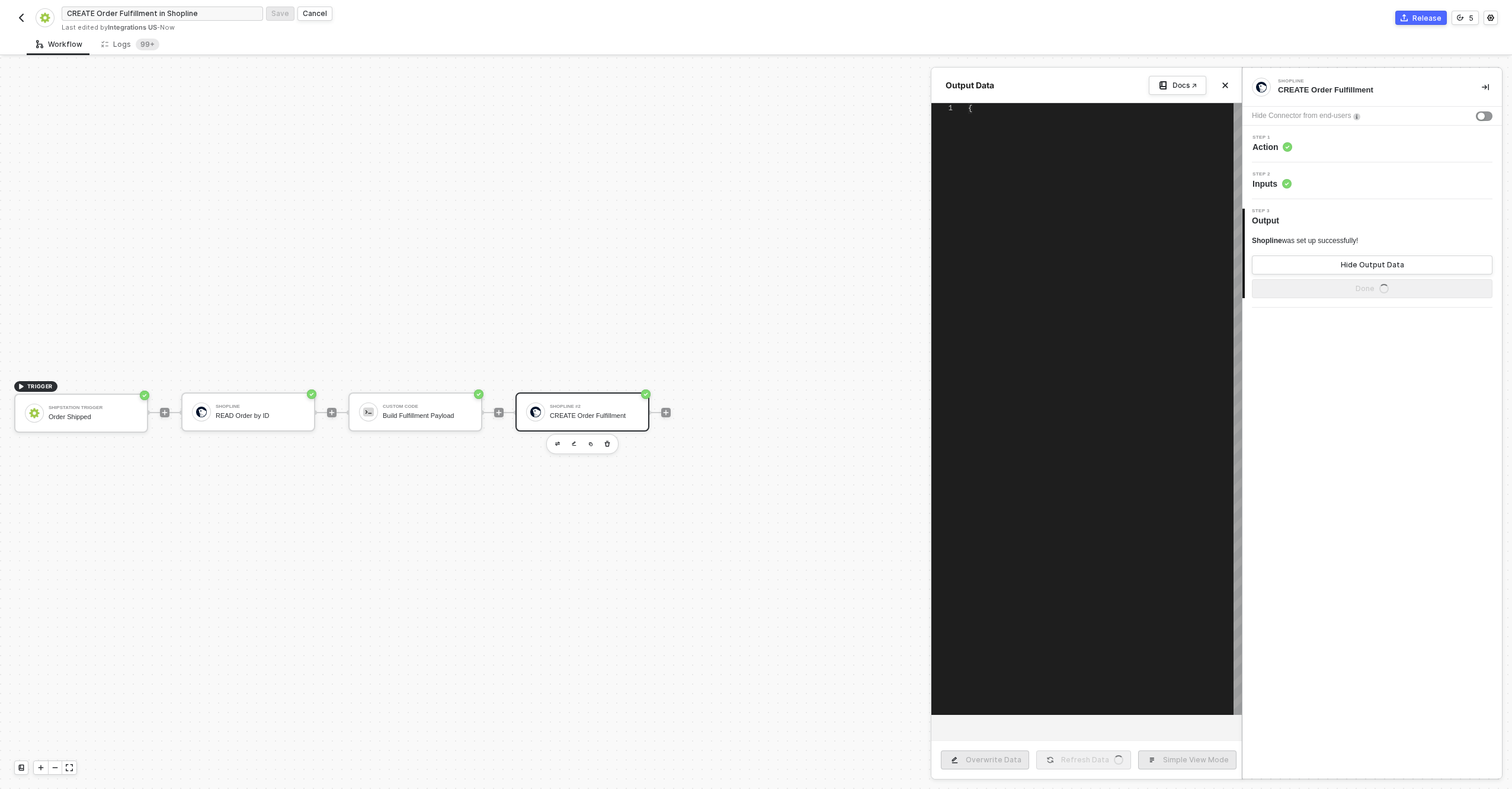
type textarea "{ "data": [ [ { "json": { "errors": "orderSeq: seq format invalid" }, "id": "2d…"
click at [1350, 262] on div "Hide Output Data" at bounding box center [1373, 265] width 63 height 10
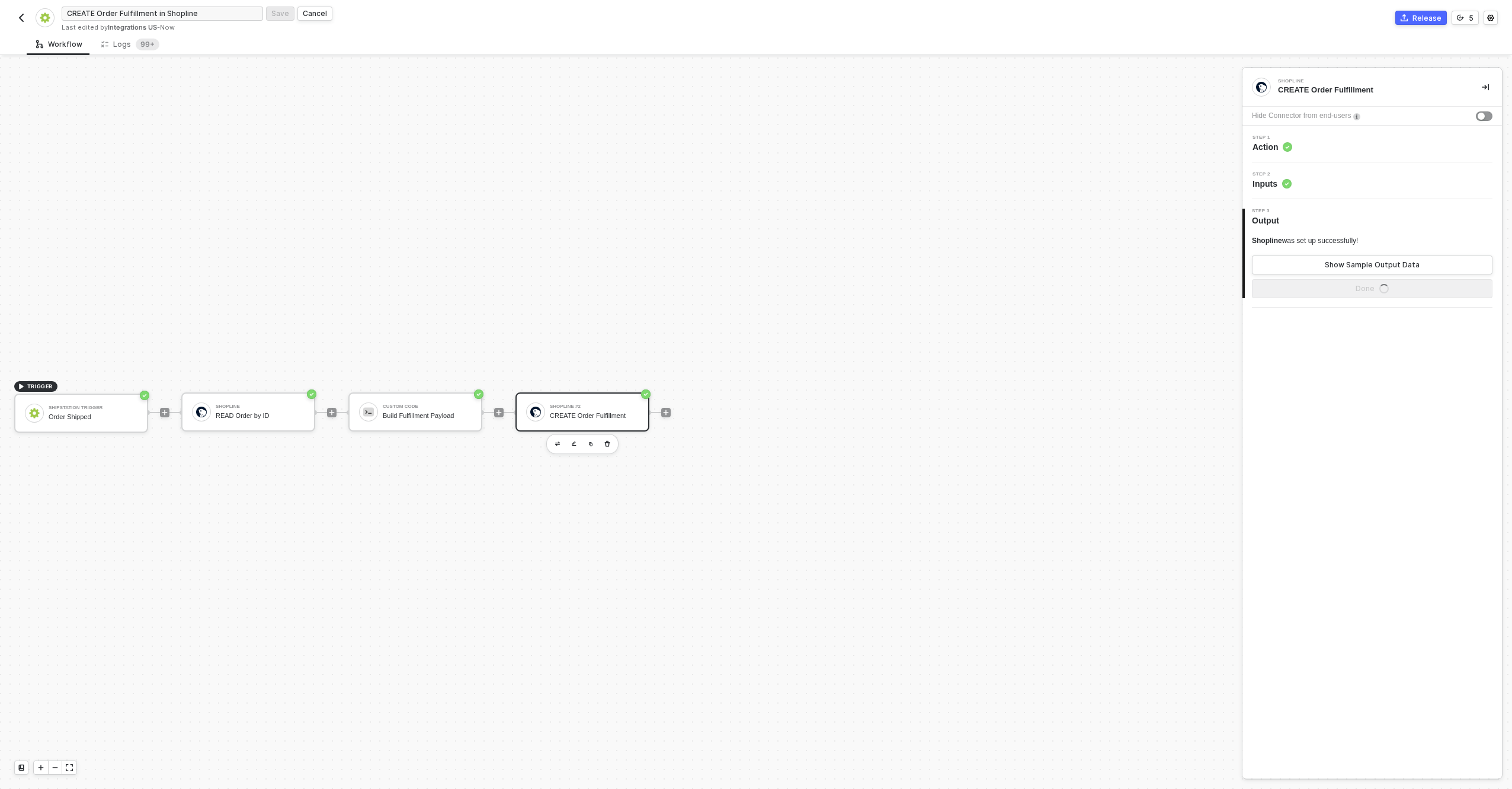
click at [1341, 164] on div "Step 2 Inputs" at bounding box center [1373, 180] width 260 height 36
click at [1337, 141] on div "Step 1 Action" at bounding box center [1373, 144] width 256 height 18
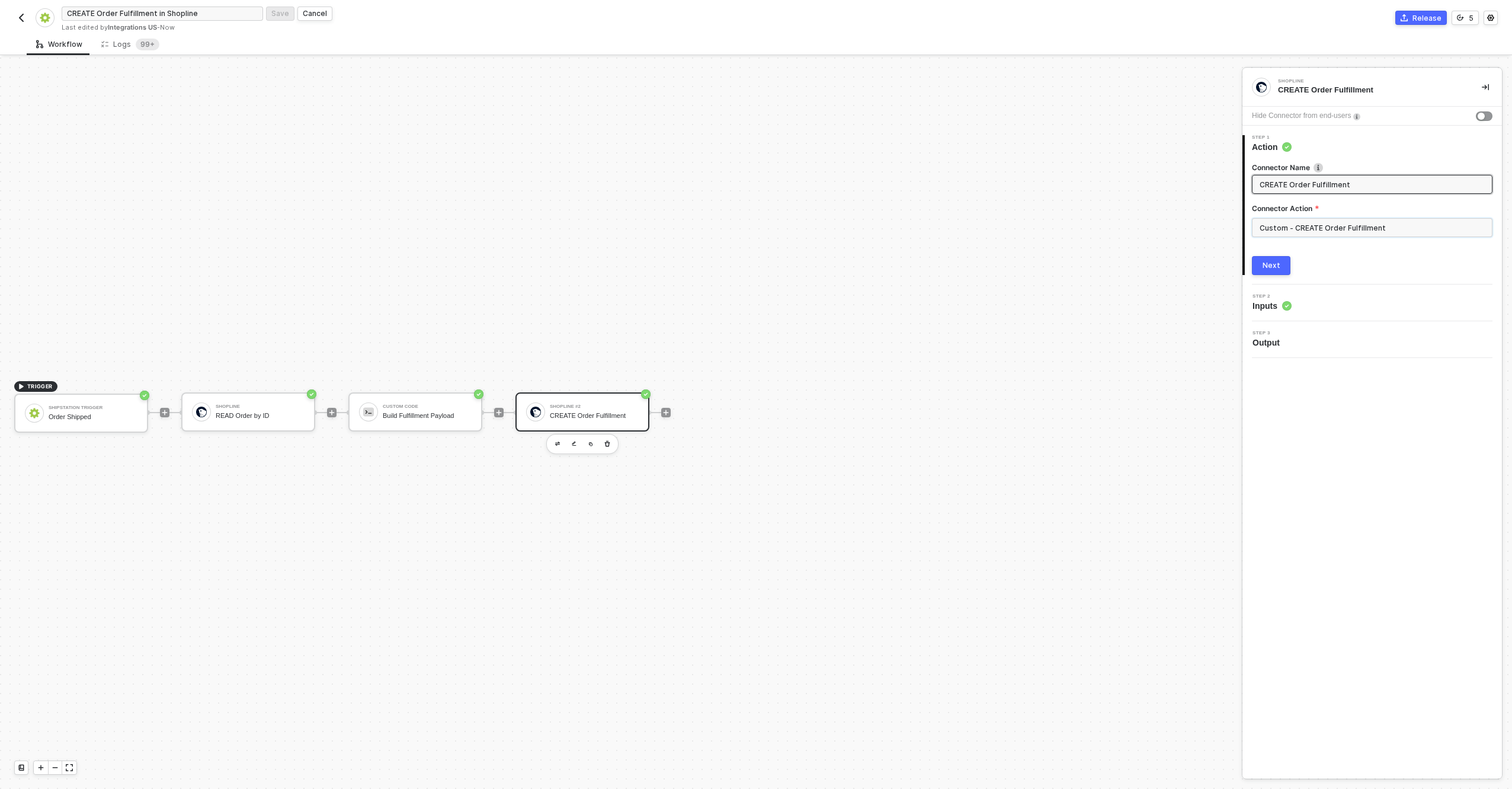
click at [1315, 227] on input "Custom - CREATE Order Fulfillment" at bounding box center [1373, 228] width 240 height 19
click at [1225, 149] on div "Custom Actions" at bounding box center [1146, 143] width 191 height 24
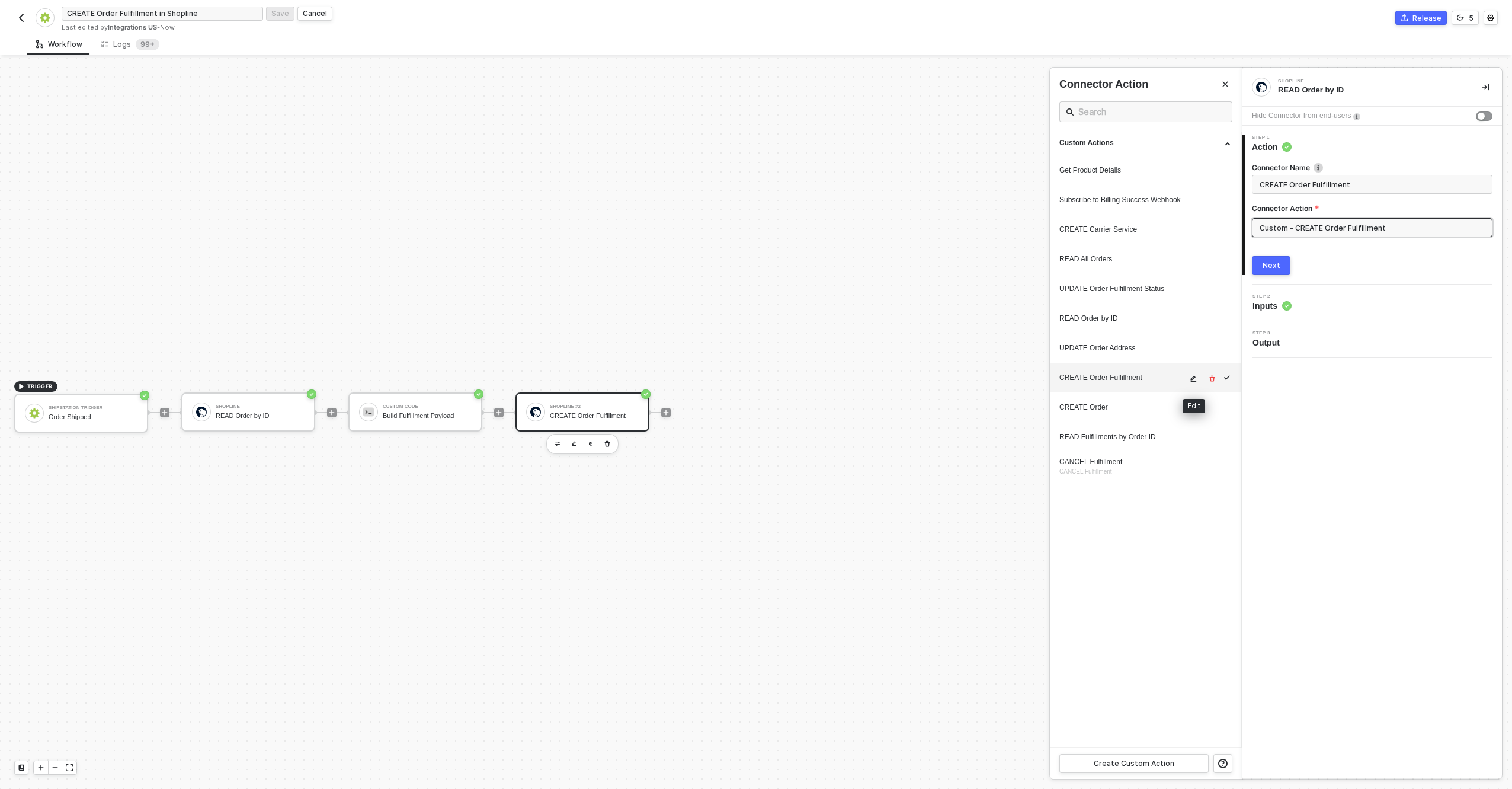
click at [1196, 379] on icon "icon-edit" at bounding box center [1193, 378] width 7 height 7
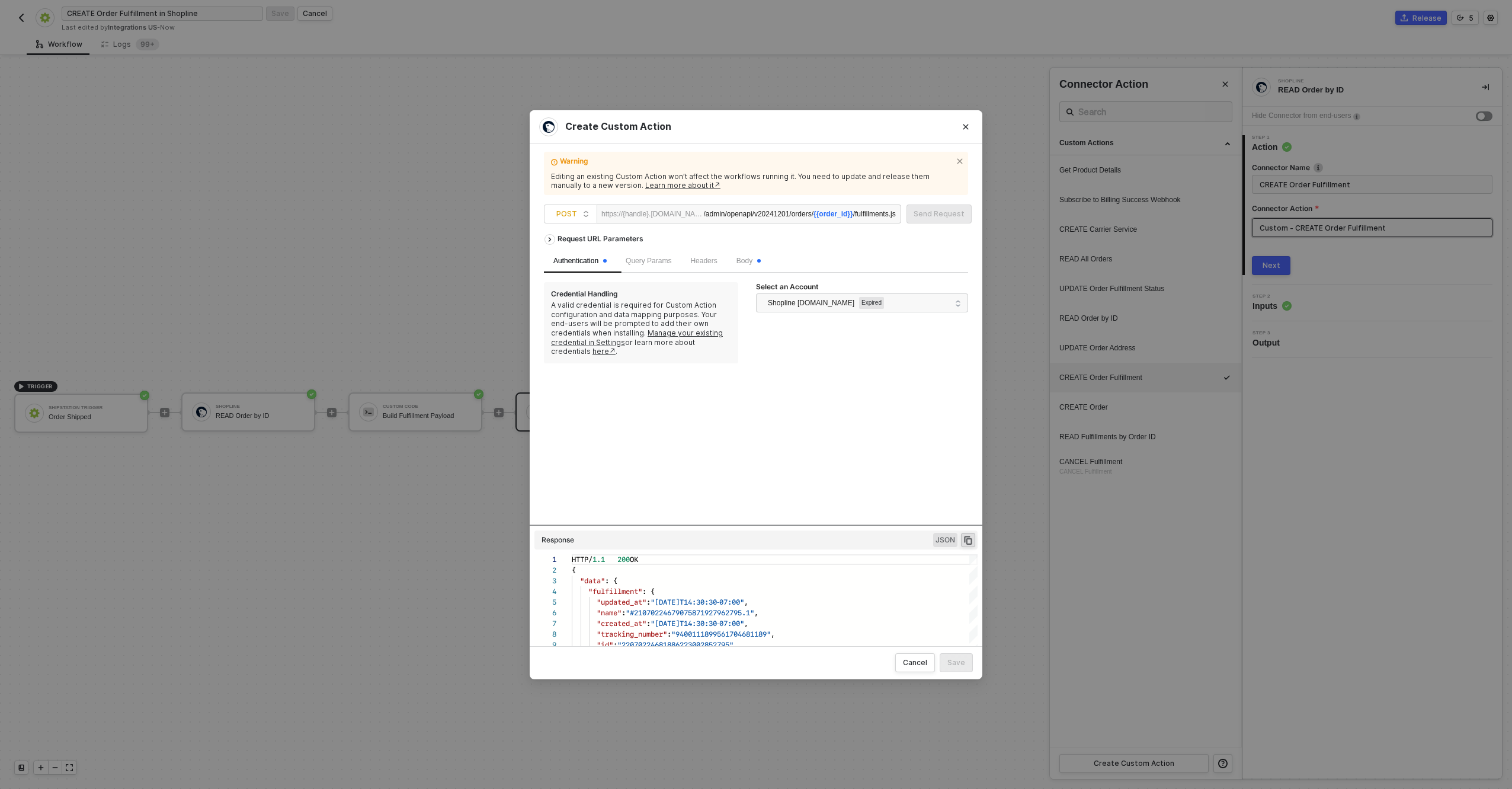
click at [823, 214] on span "{{order_id}}" at bounding box center [833, 214] width 40 height 8
click at [823, 214] on span "{{order_id}}" at bounding box center [833, 214] width 40 height 8
click at [821, 215] on span "{{order_id}}" at bounding box center [833, 214] width 40 height 8
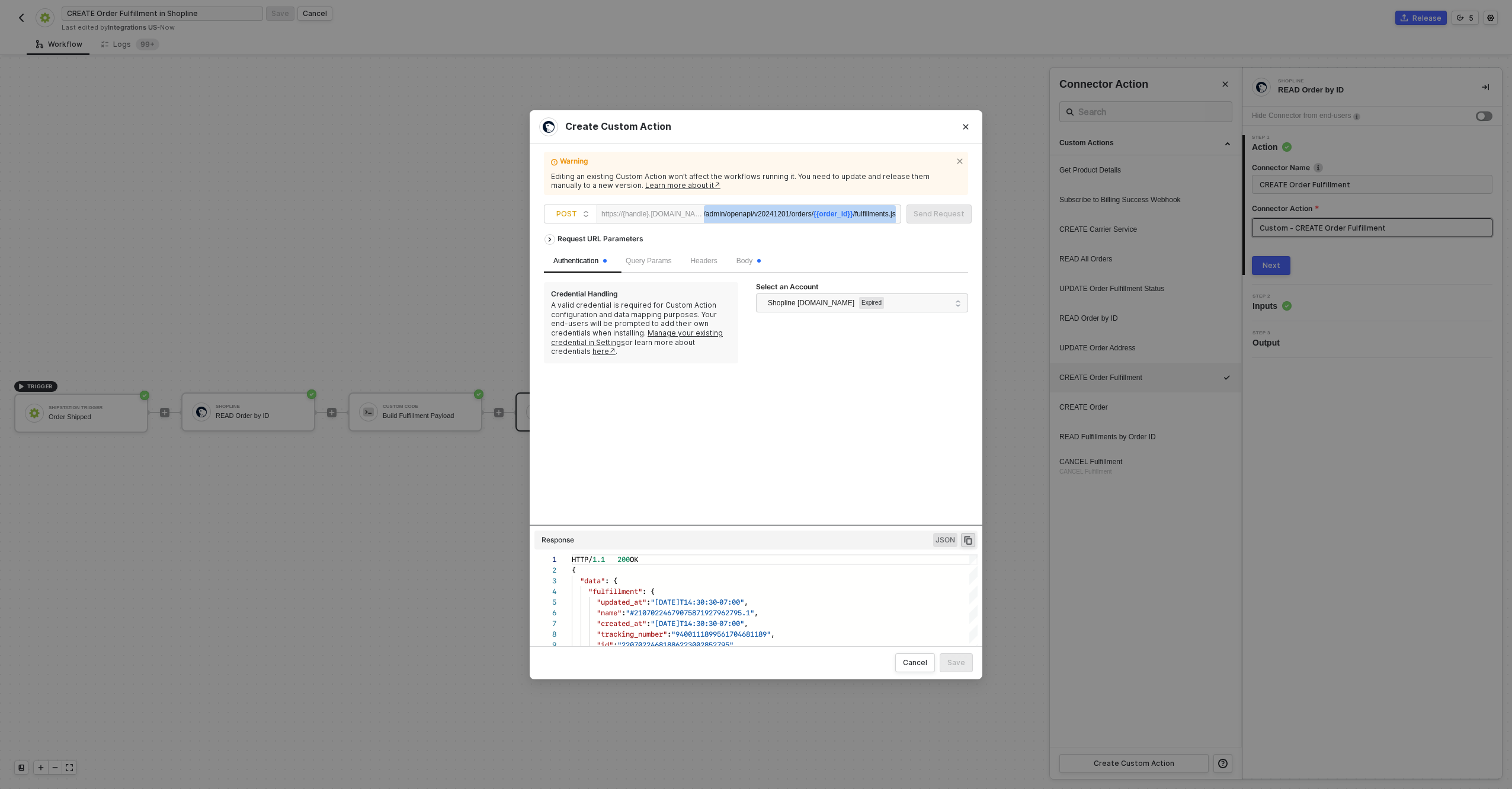
click at [821, 215] on span "{{order_id}}" at bounding box center [833, 214] width 40 height 8
